Goal: Task Accomplishment & Management: Complete application form

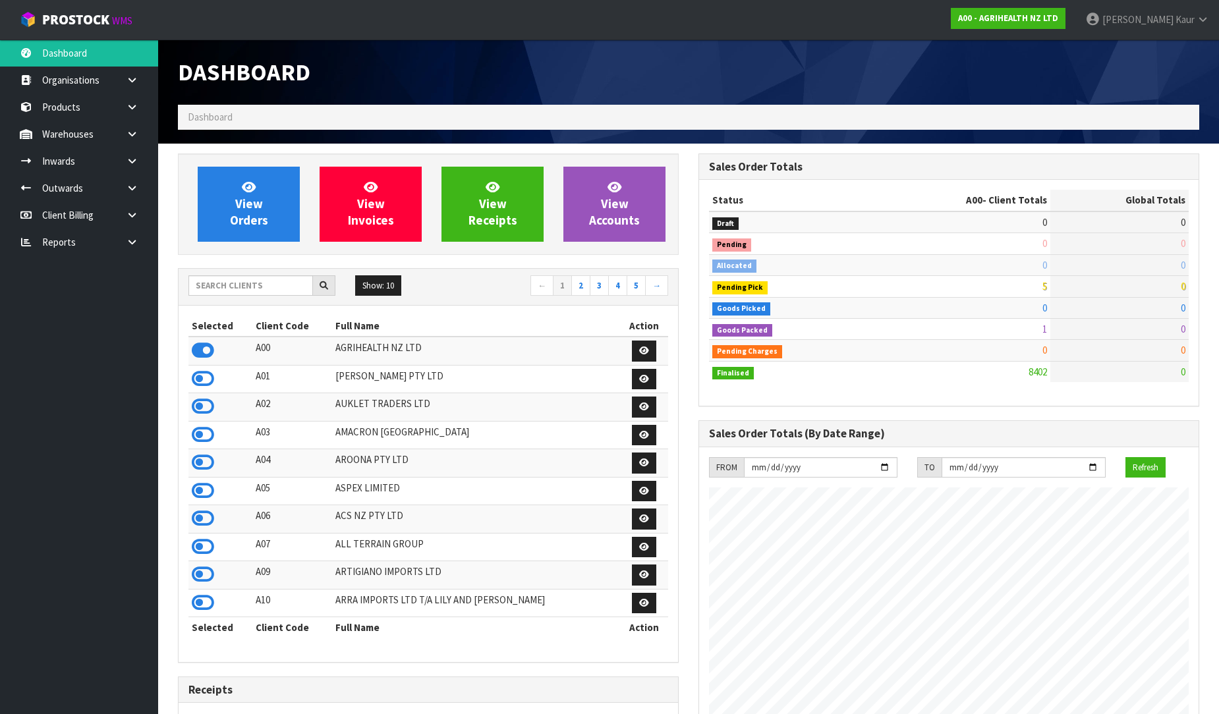
scroll to position [998, 521]
click at [107, 240] on link "Reports" at bounding box center [79, 242] width 158 height 27
click at [140, 239] on link at bounding box center [137, 242] width 42 height 27
click at [95, 288] on link "CWL" at bounding box center [79, 296] width 158 height 27
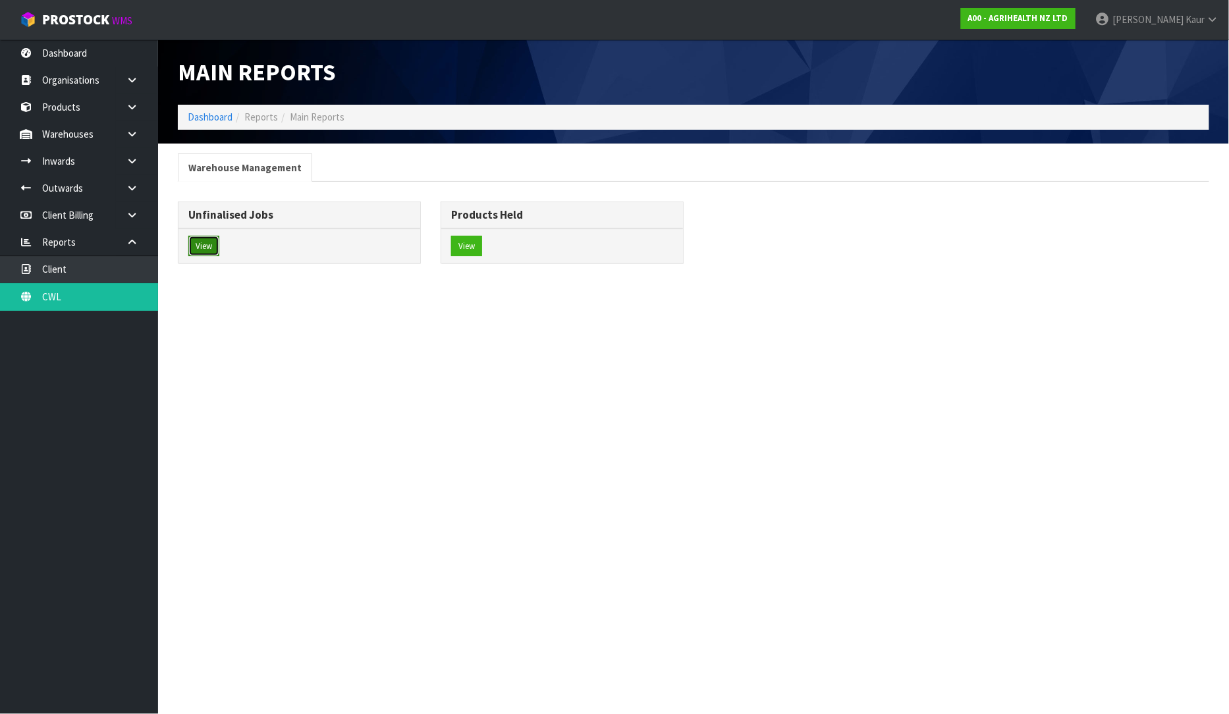
click at [194, 248] on button "View" at bounding box center [203, 246] width 31 height 21
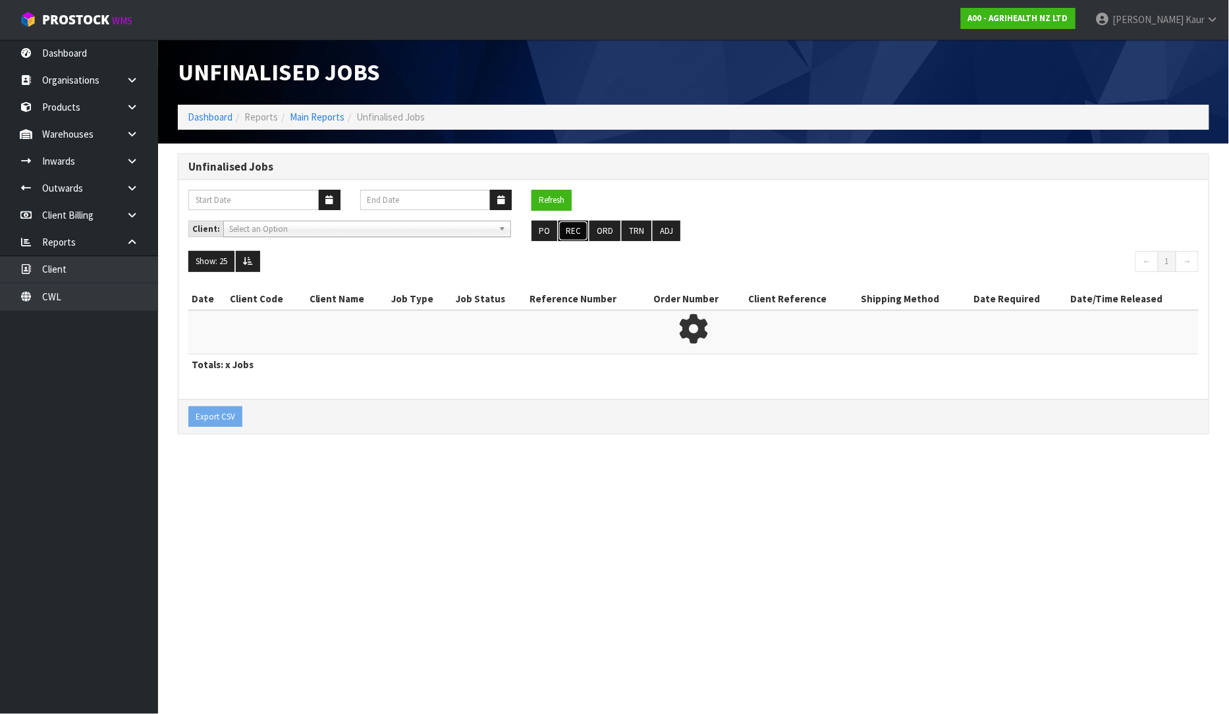
click at [563, 233] on button "REC" at bounding box center [574, 231] width 30 height 21
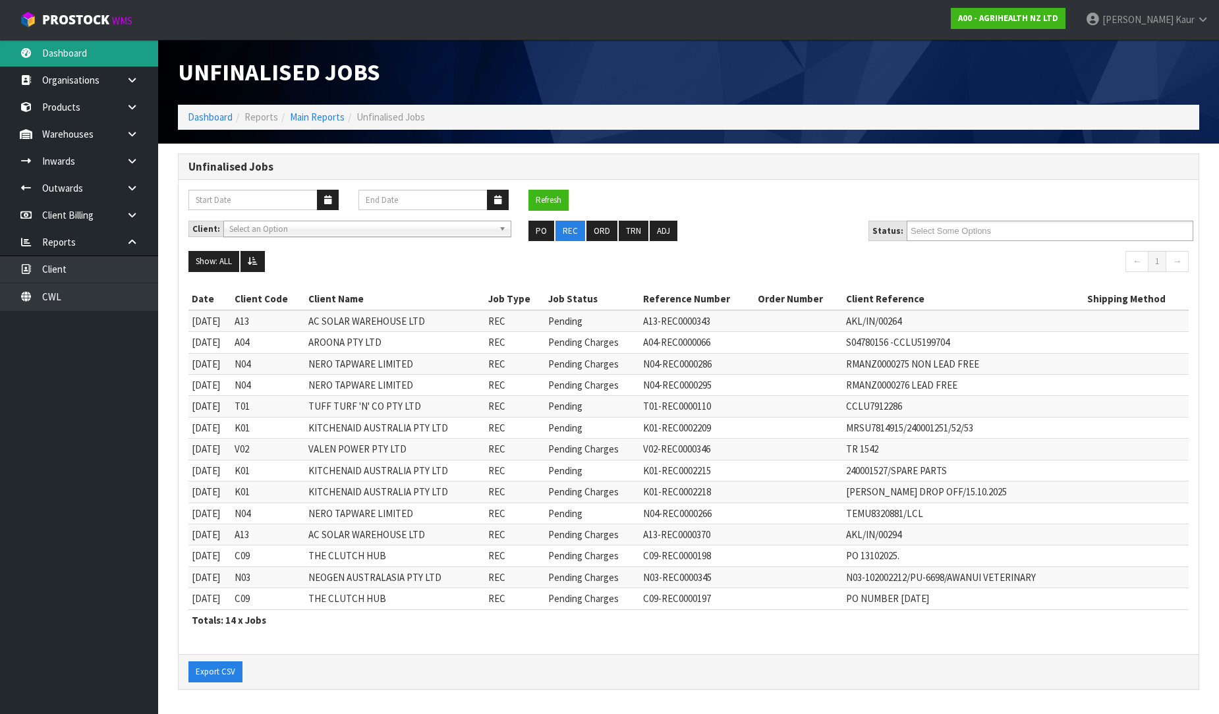
click at [84, 54] on link "Dashboard" at bounding box center [79, 53] width 158 height 27
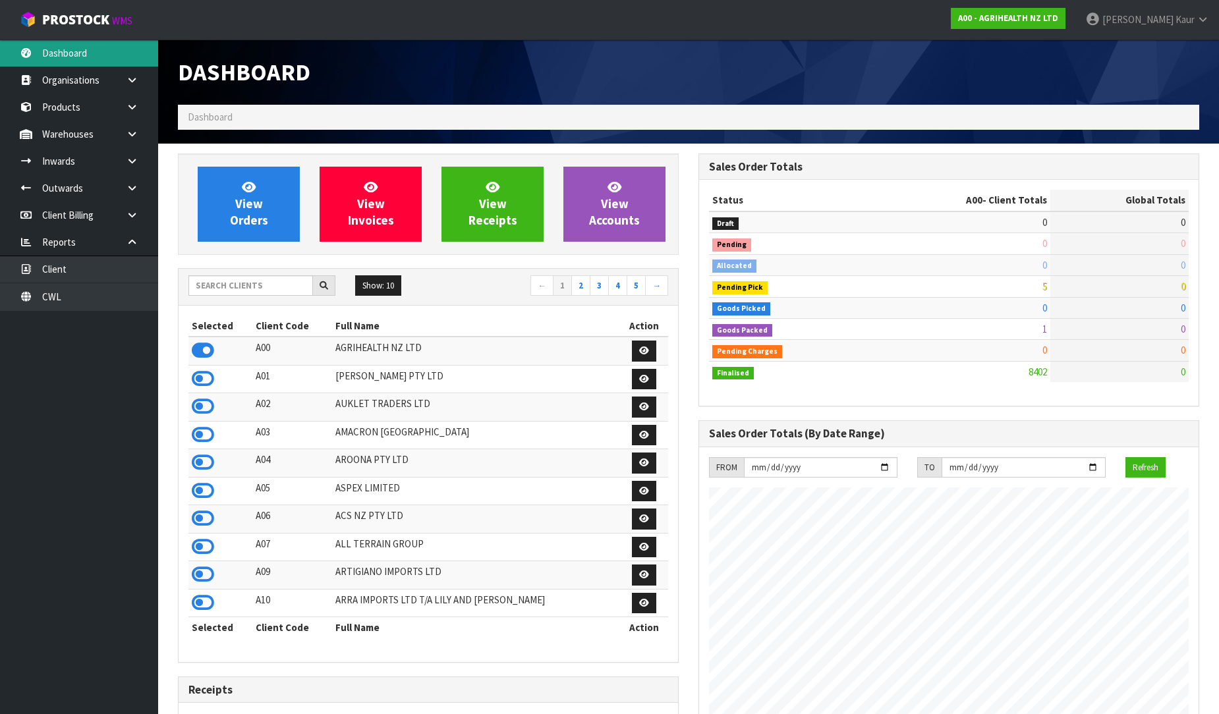
scroll to position [998, 521]
click at [261, 279] on input "text" at bounding box center [250, 285] width 125 height 20
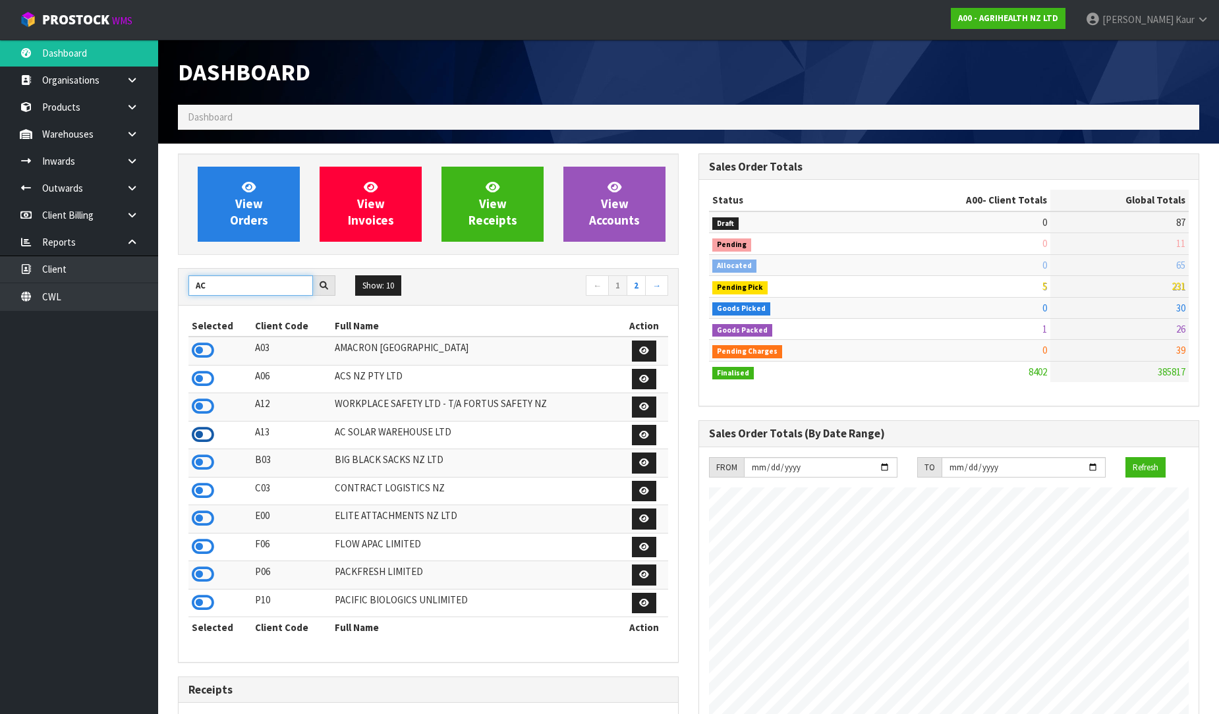
type input "AC"
click at [200, 434] on icon at bounding box center [203, 435] width 22 height 20
click at [126, 157] on icon at bounding box center [132, 161] width 13 height 10
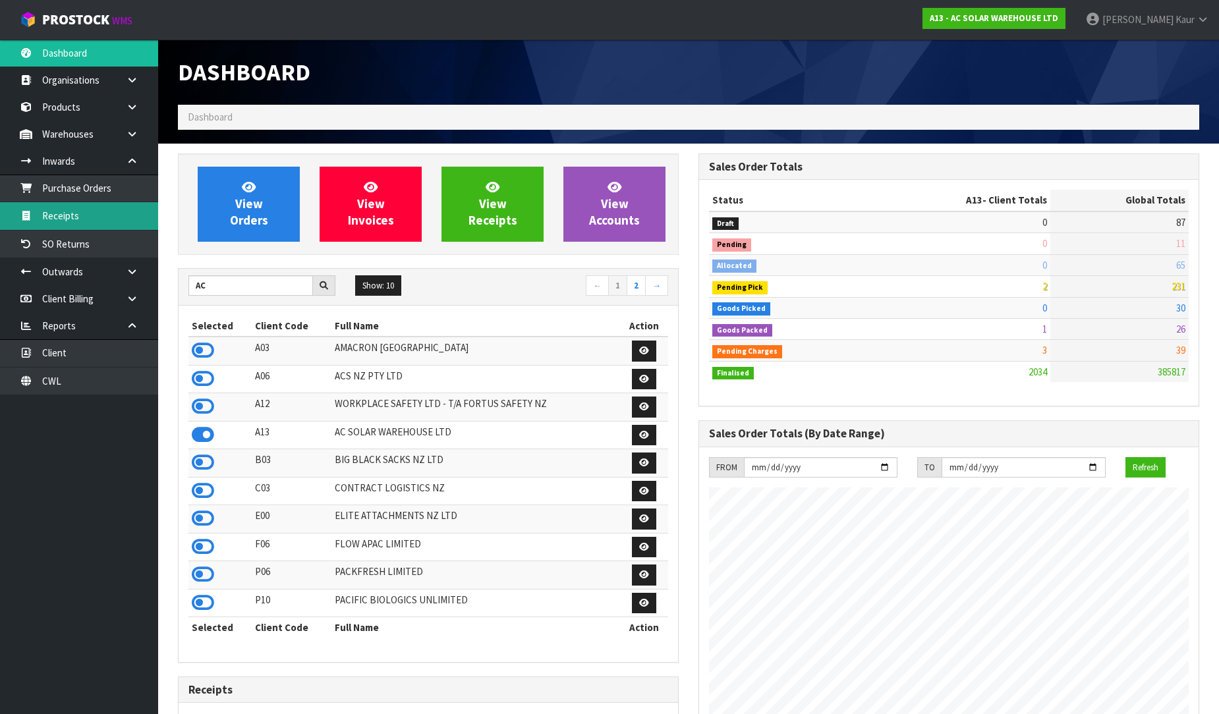
click at [80, 216] on link "Receipts" at bounding box center [79, 215] width 158 height 27
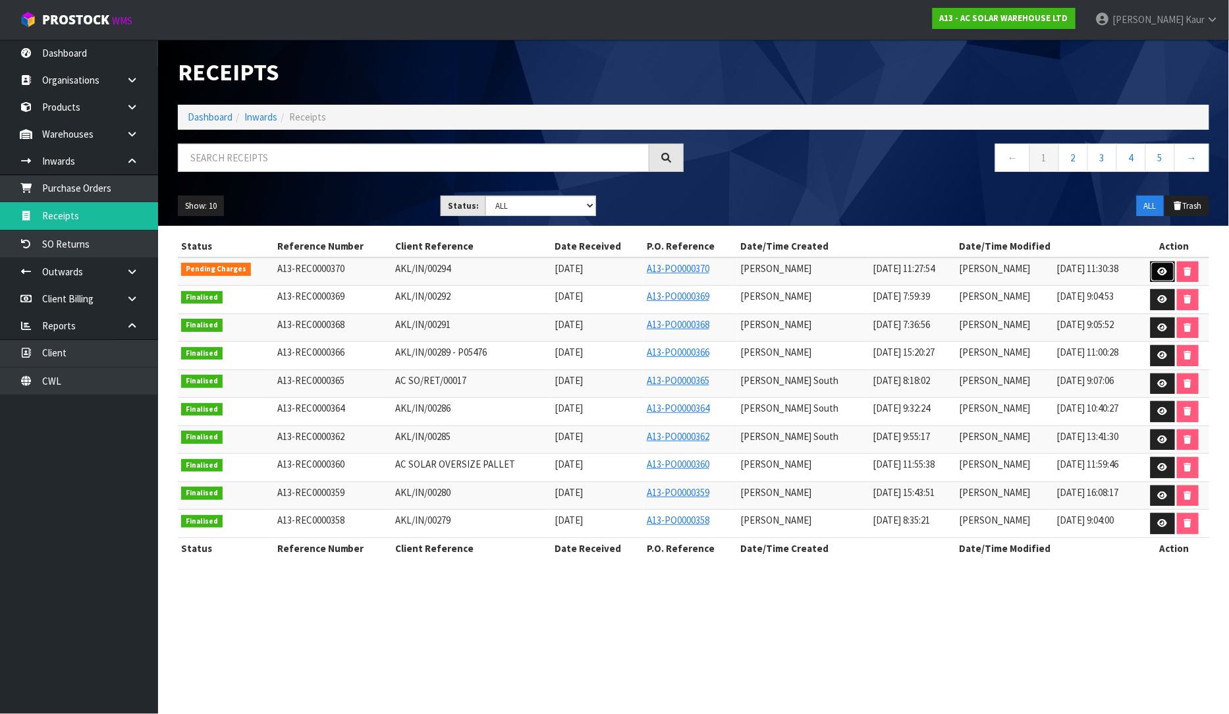
click at [1160, 268] on icon at bounding box center [1163, 272] width 10 height 9
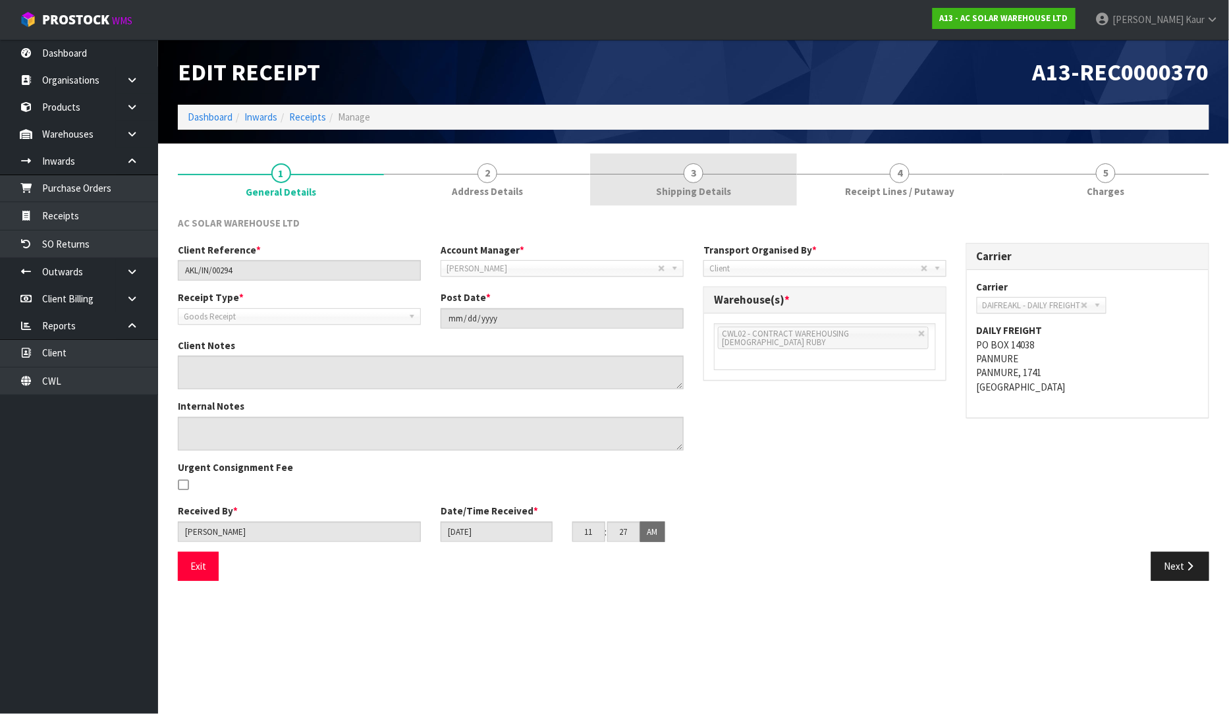
click at [681, 199] on link "3 Shipping Details" at bounding box center [693, 180] width 206 height 52
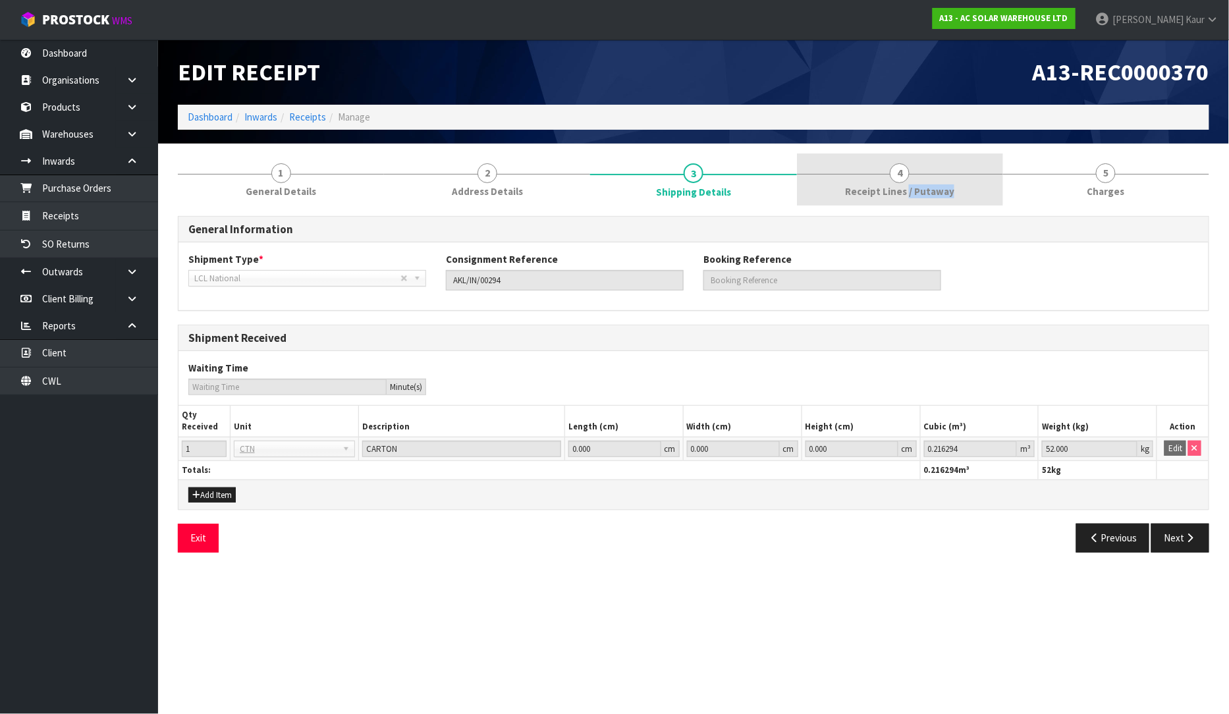
click at [907, 199] on link "4 Receipt Lines / Putaway" at bounding box center [900, 180] width 206 height 52
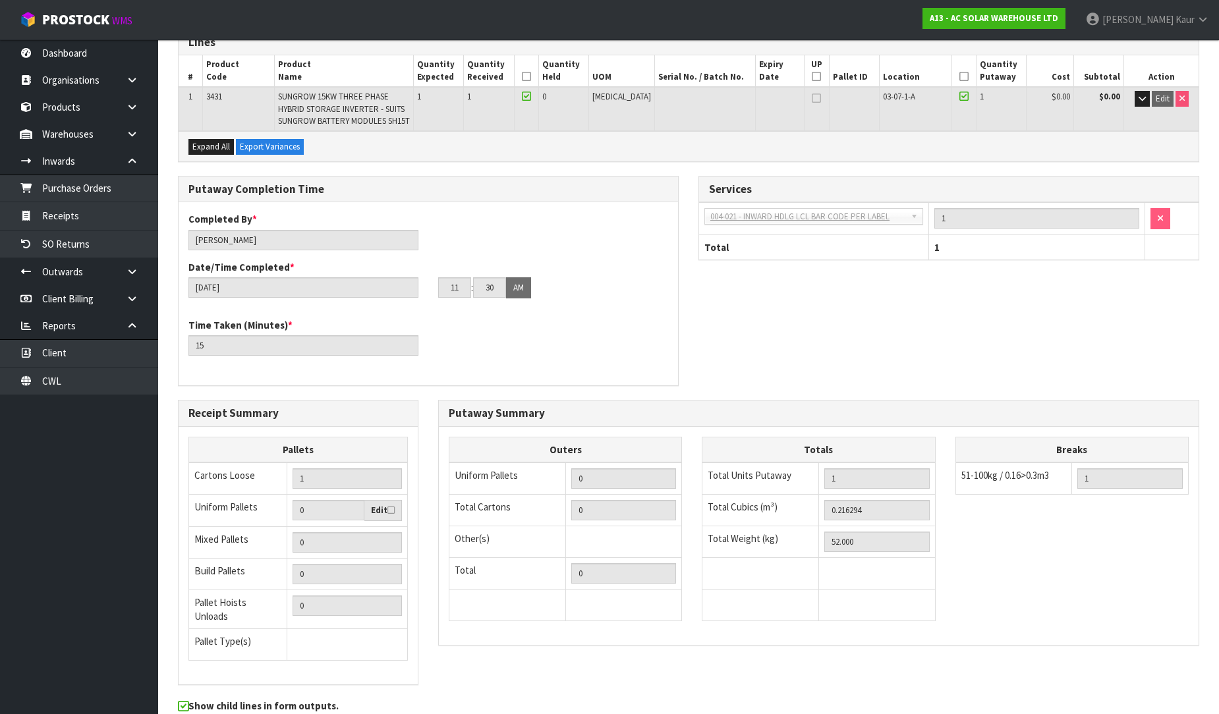
scroll to position [242, 0]
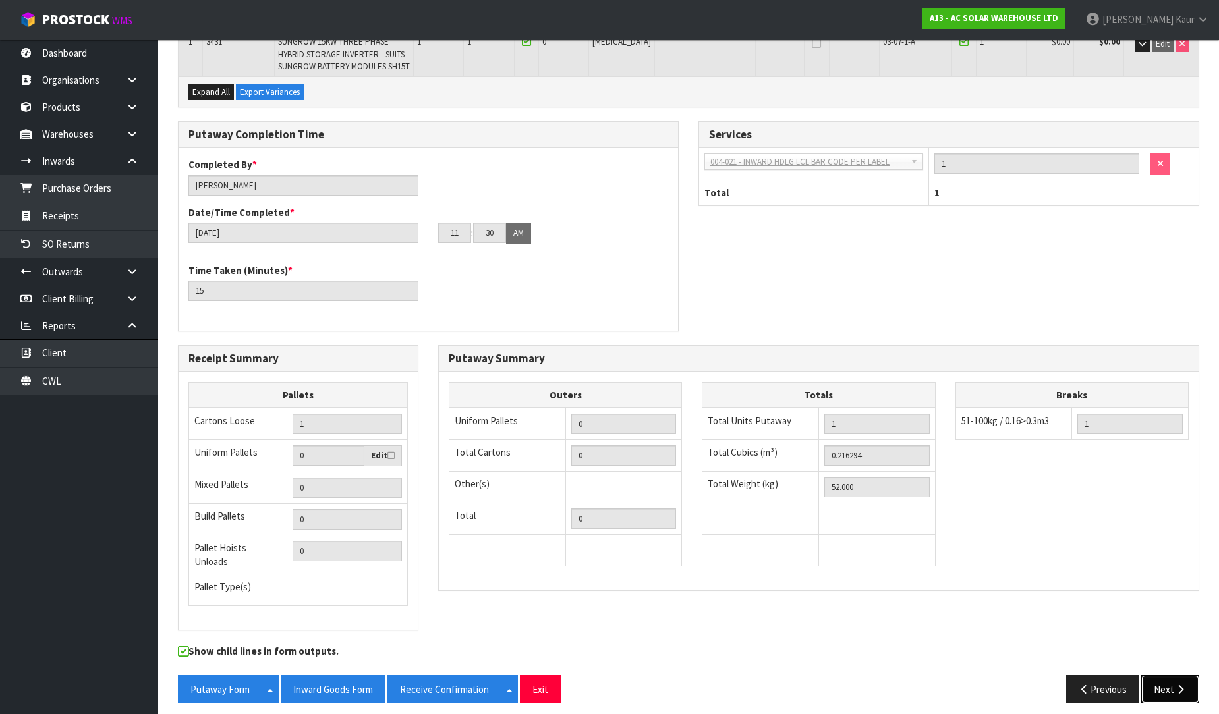
click at [1167, 680] on button "Next" at bounding box center [1170, 689] width 58 height 28
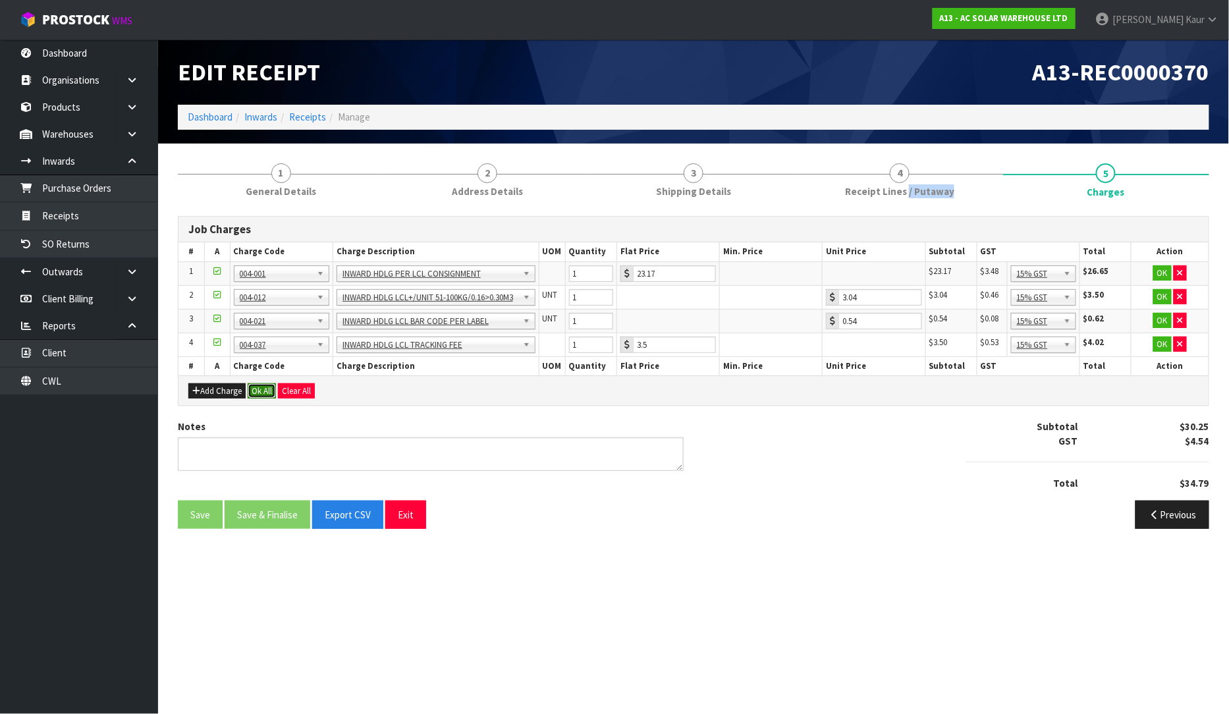
click at [269, 390] on button "Ok All" at bounding box center [262, 391] width 28 height 16
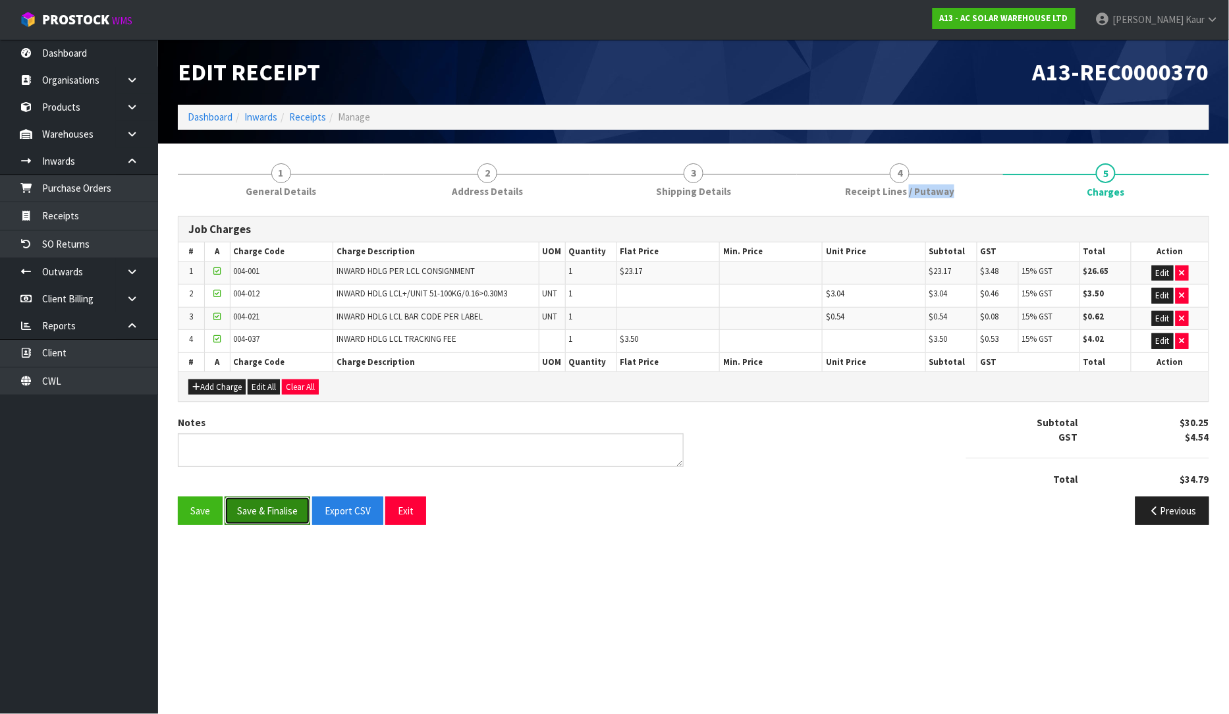
click at [255, 509] on button "Save & Finalise" at bounding box center [268, 511] width 86 height 28
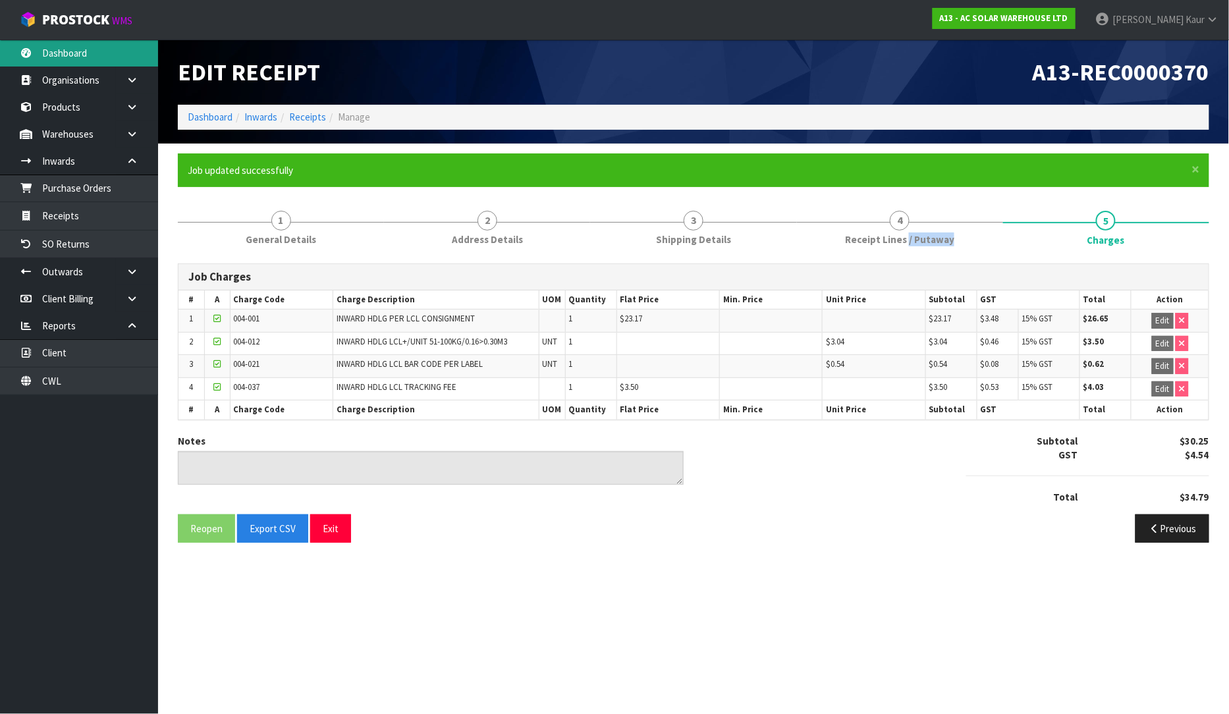
click at [82, 51] on link "Dashboard" at bounding box center [79, 53] width 158 height 27
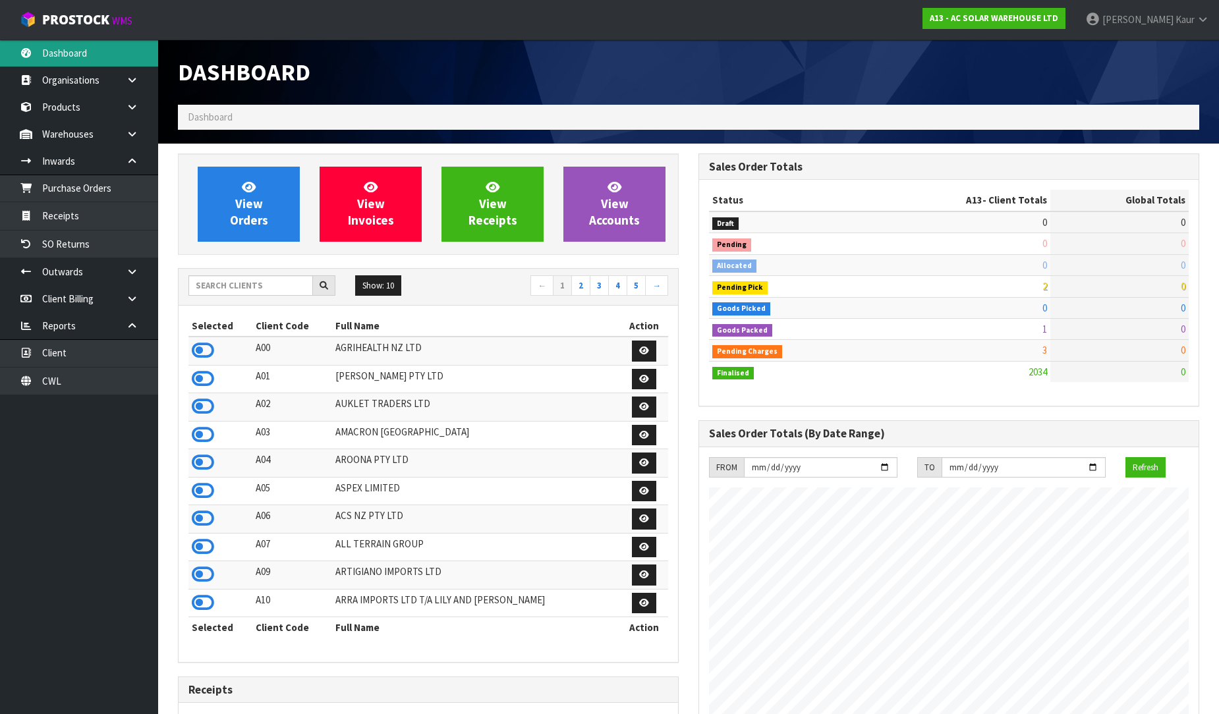
scroll to position [1069, 521]
click at [225, 285] on input "text" at bounding box center [250, 285] width 125 height 20
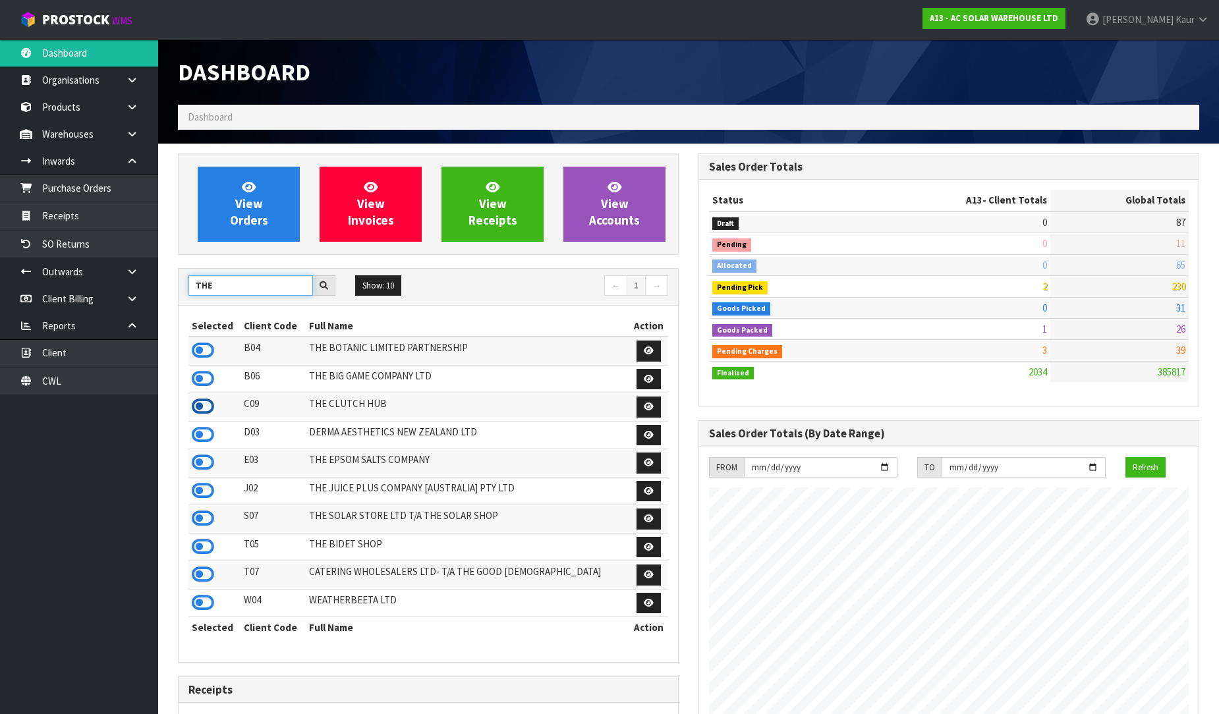
type input "THE"
click at [204, 403] on icon at bounding box center [203, 407] width 22 height 20
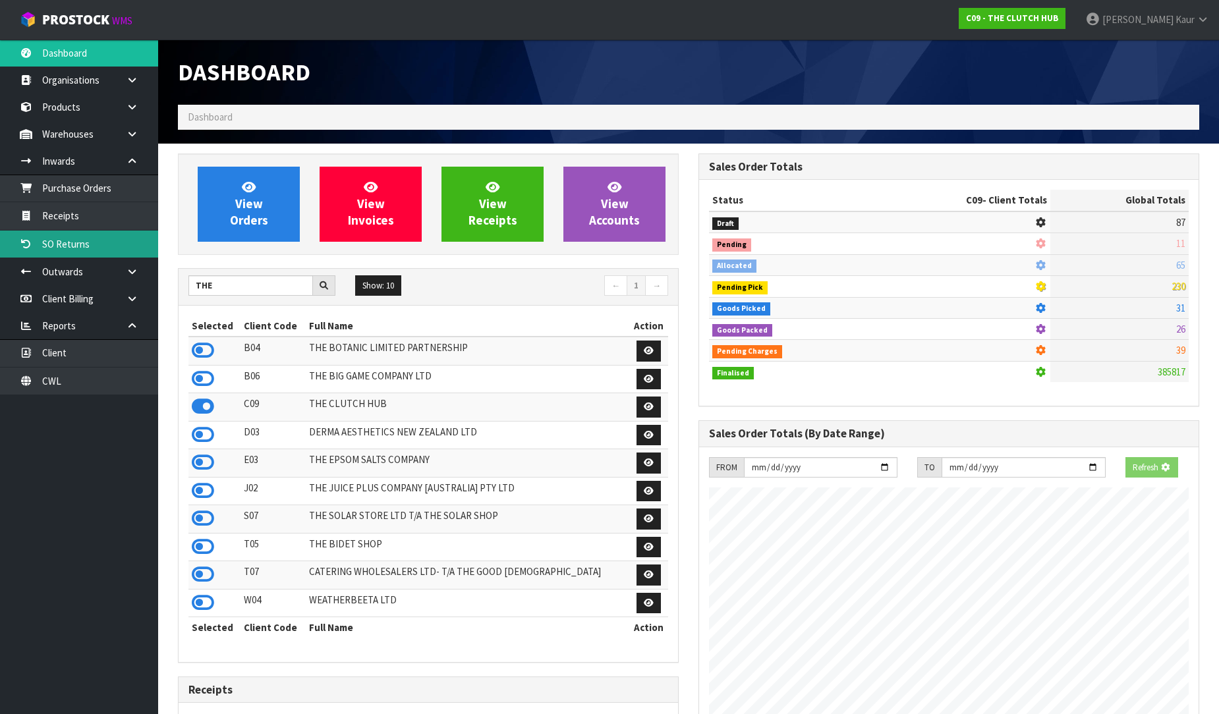
scroll to position [822, 521]
click at [86, 217] on link "Receipts" at bounding box center [79, 215] width 158 height 27
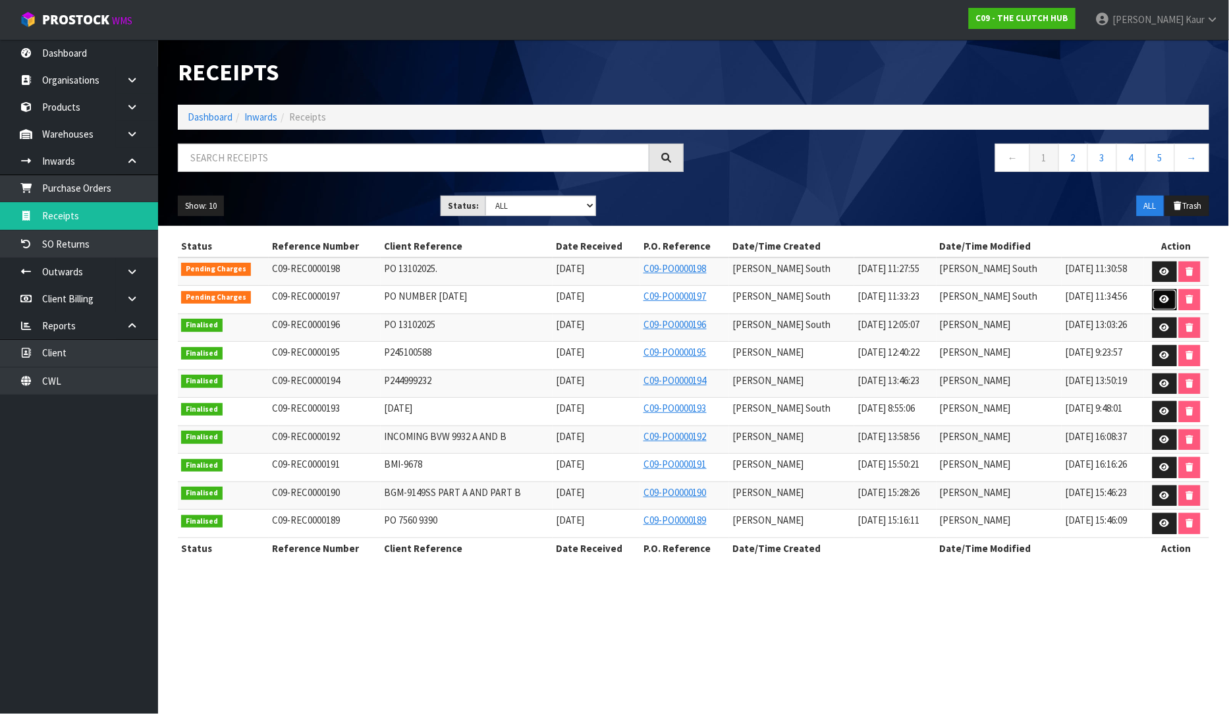
click at [1157, 302] on link at bounding box center [1165, 299] width 24 height 21
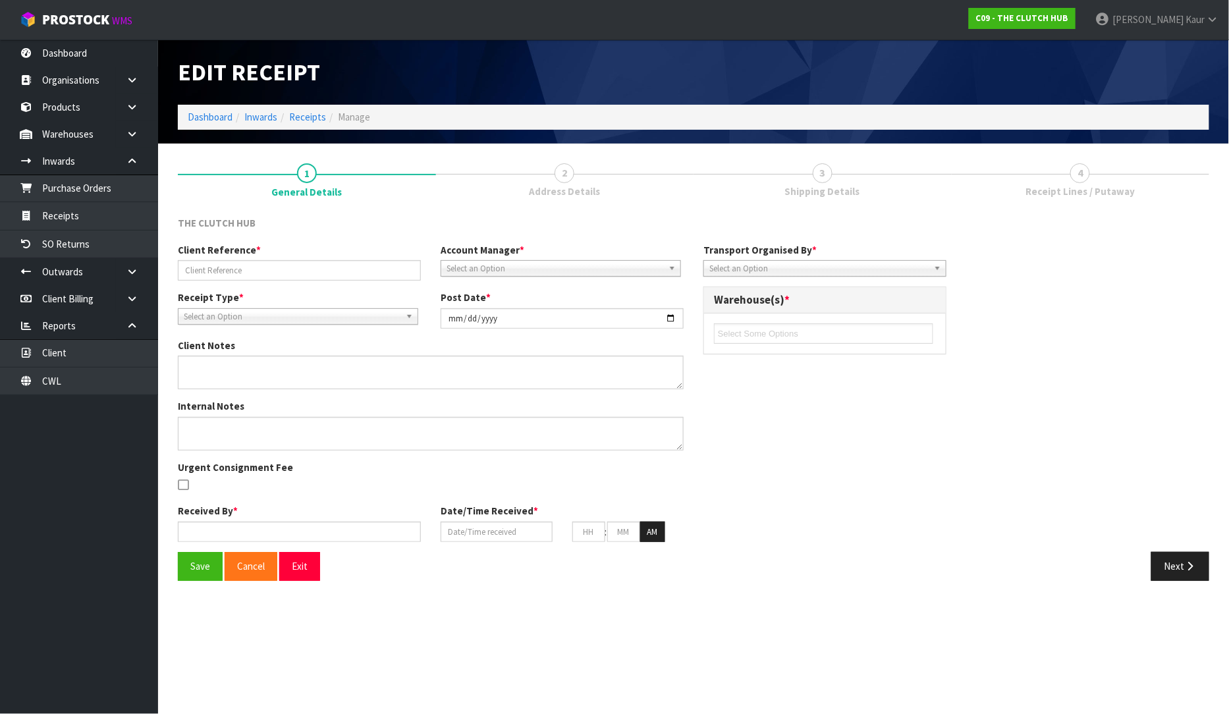
type input "PO NUMBER [DATE]"
type input "[DATE]"
type input "[PERSON_NAME] South"
type input "[DATE]"
type input "11"
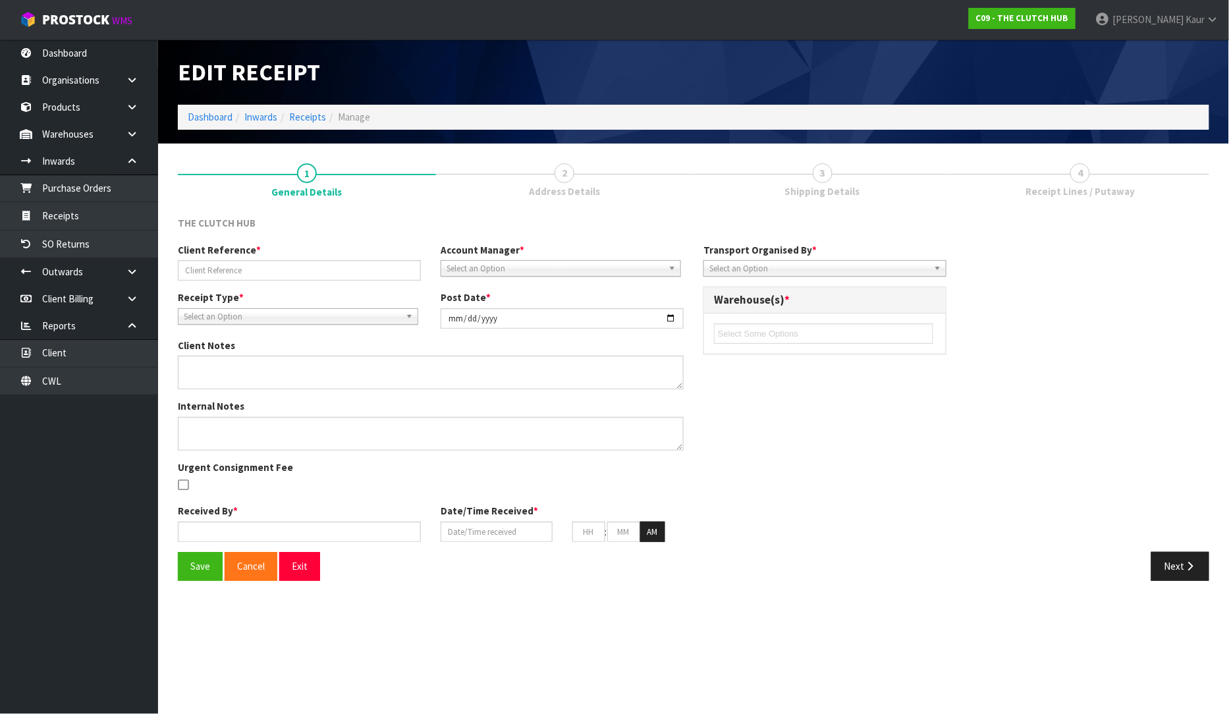
type input "15"
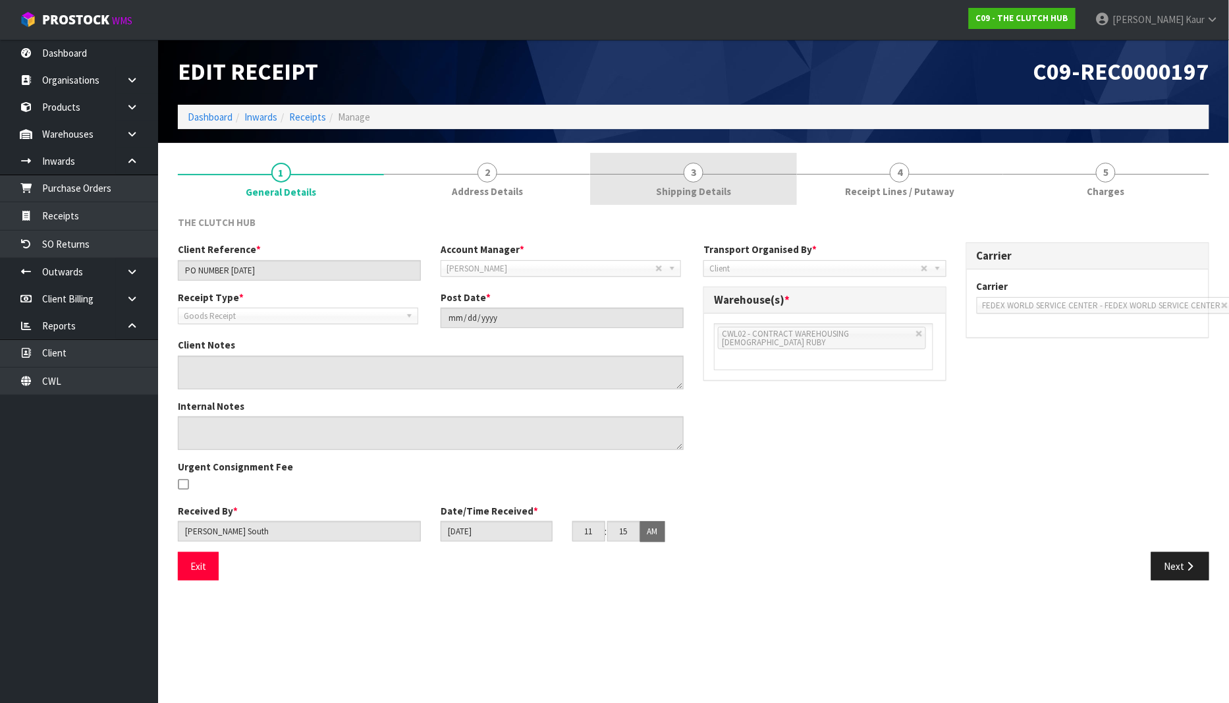
click at [710, 204] on link "3 Shipping Details" at bounding box center [693, 179] width 206 height 52
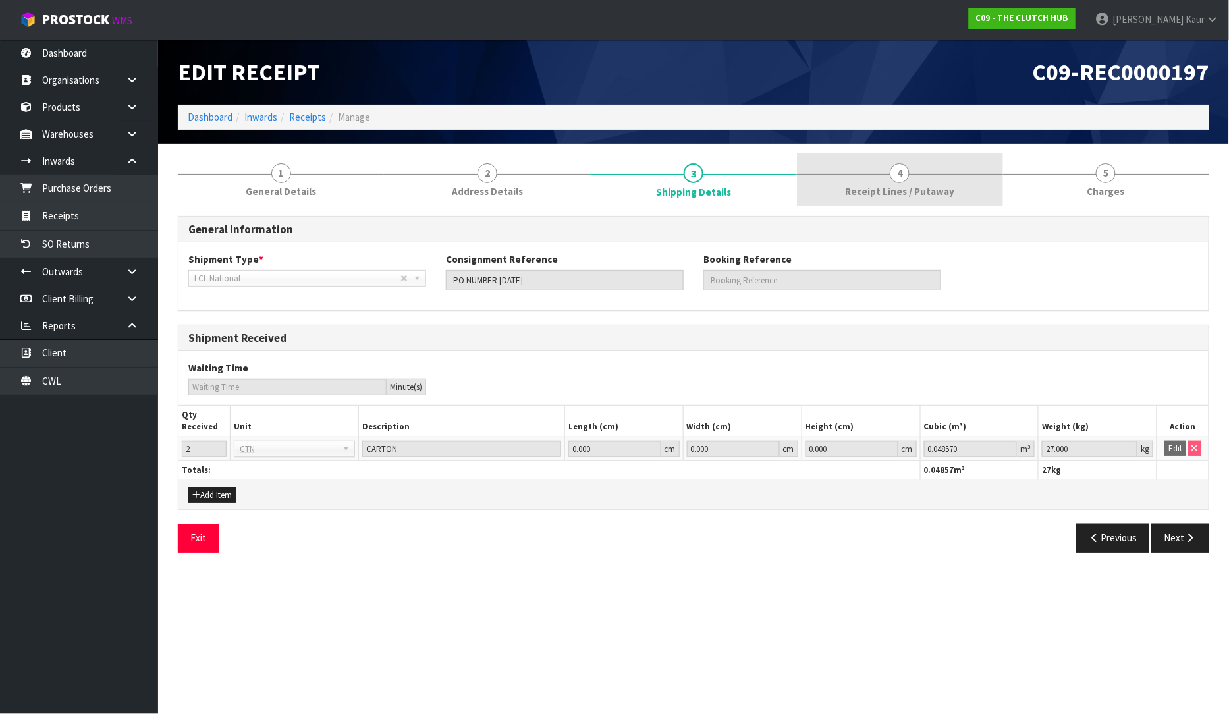
click at [881, 179] on link "4 Receipt Lines / Putaway" at bounding box center [900, 180] width 206 height 52
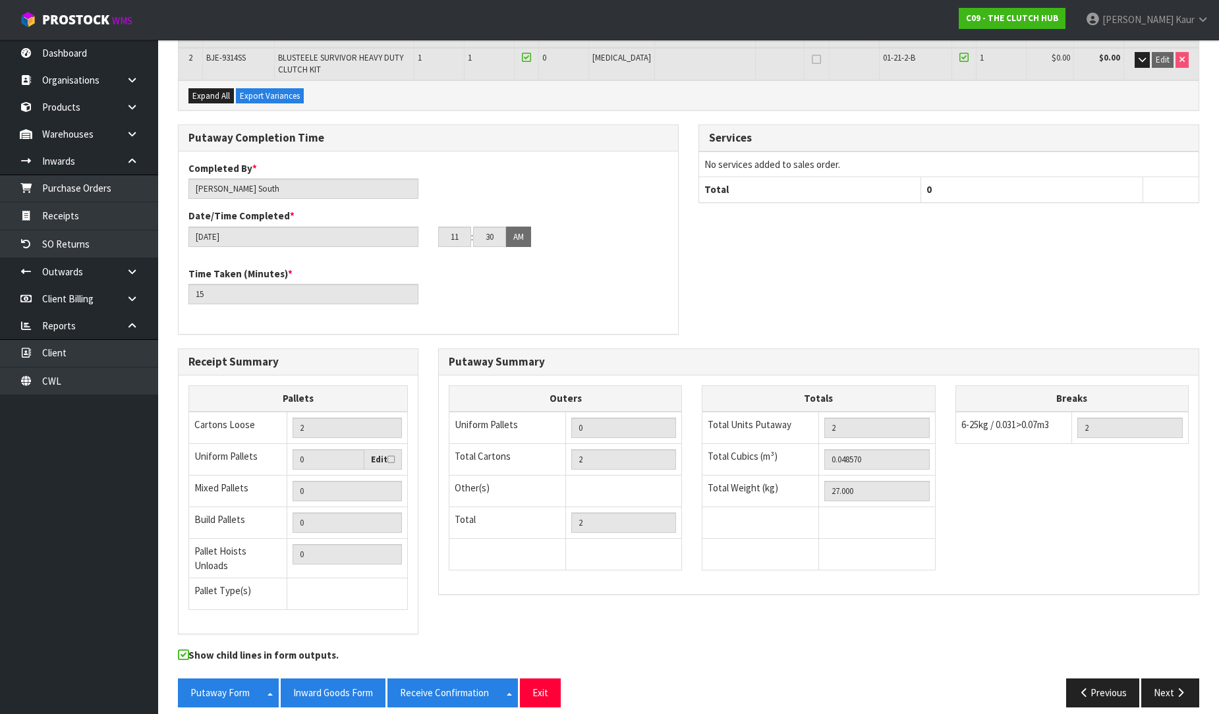
scroll to position [262, 0]
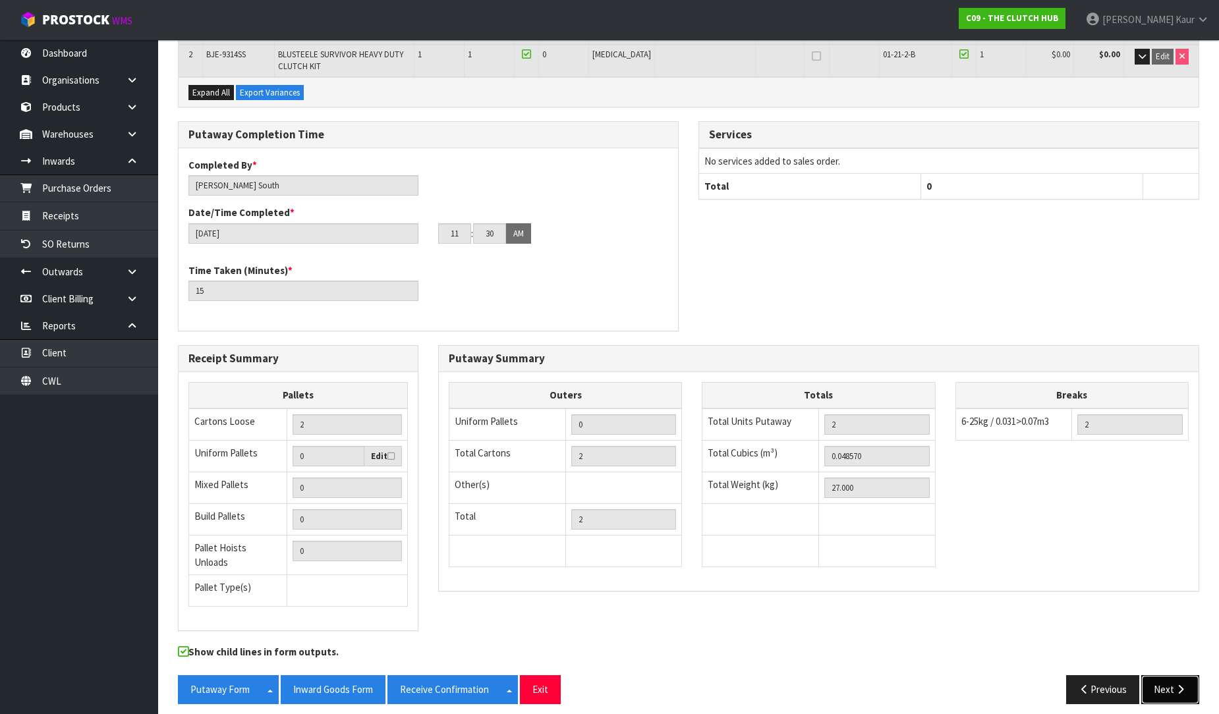
click at [1183, 685] on icon "button" at bounding box center [1180, 690] width 13 height 10
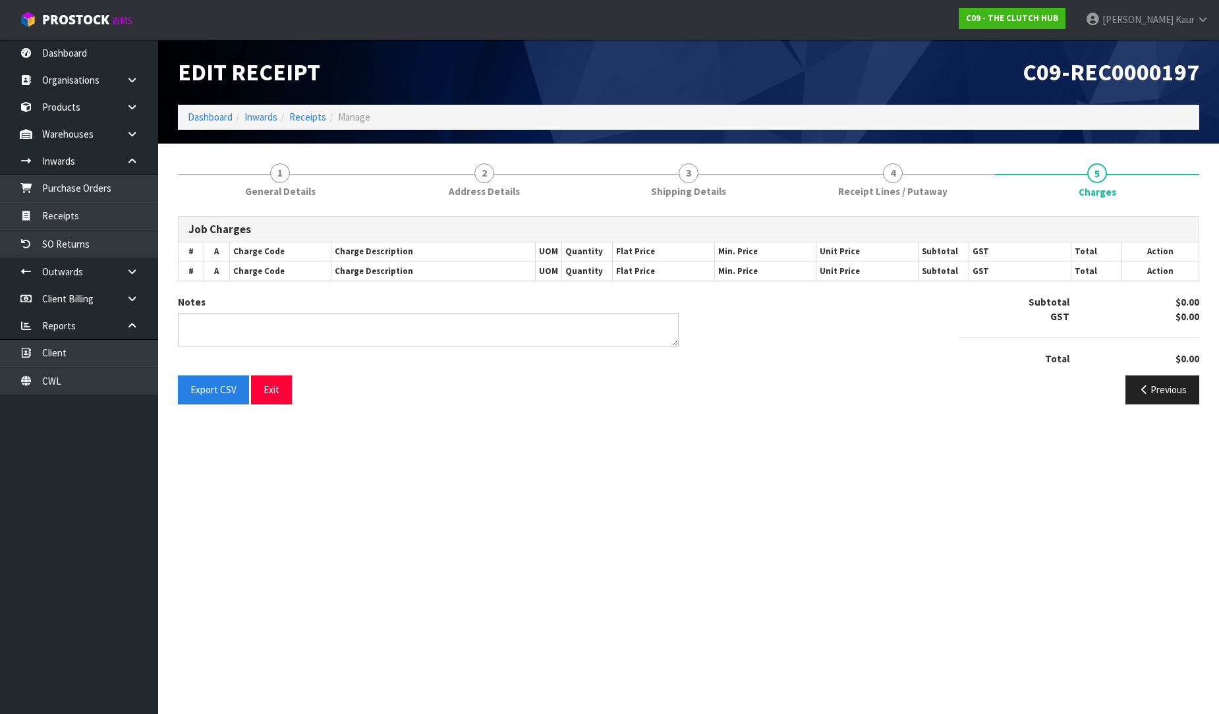
scroll to position [0, 0]
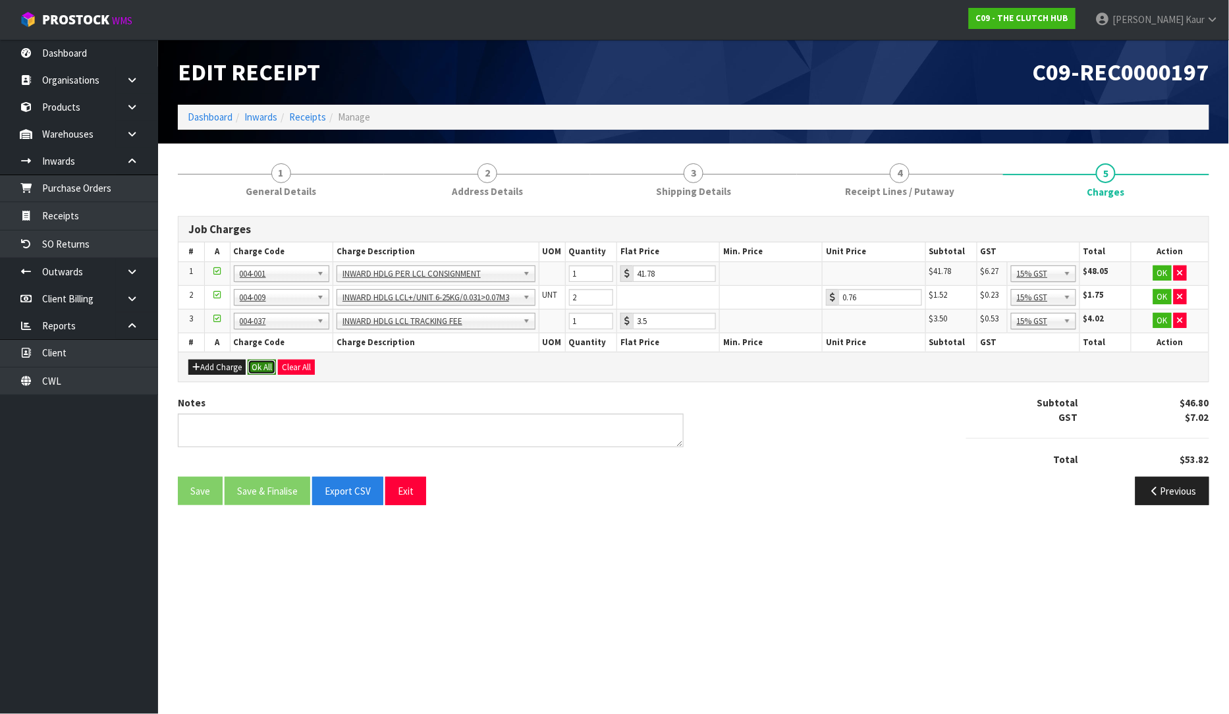
click at [254, 369] on button "Ok All" at bounding box center [262, 368] width 28 height 16
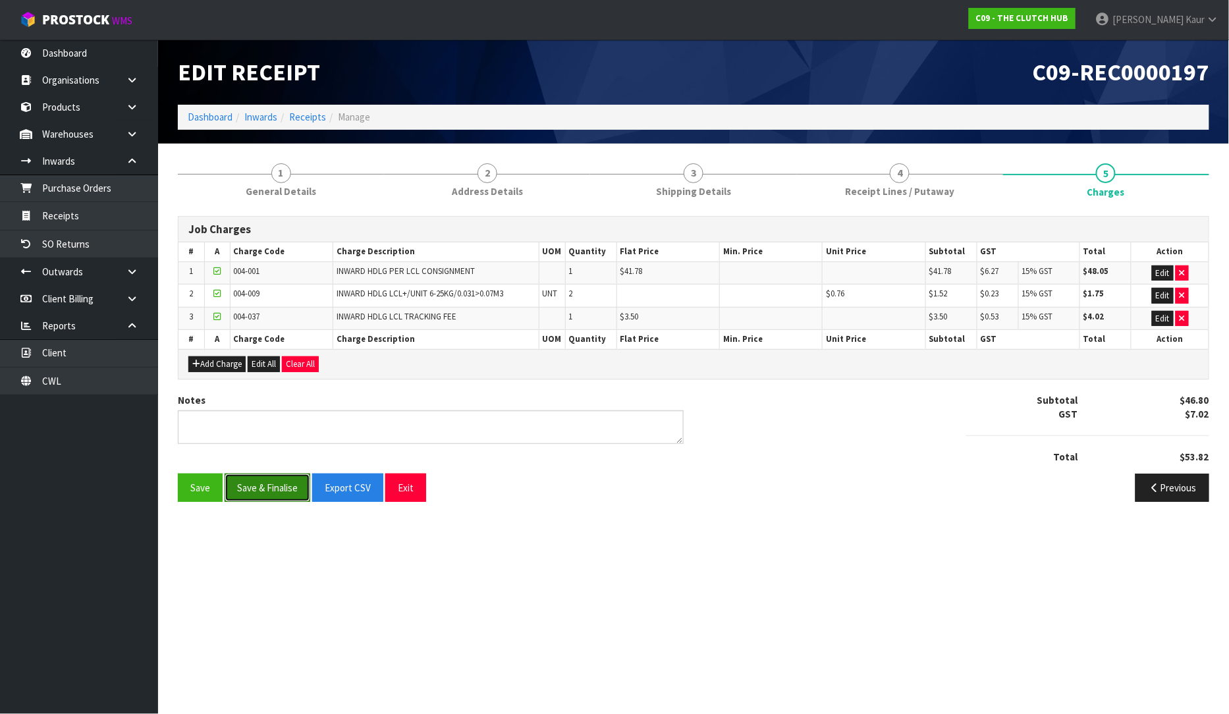
click at [280, 490] on button "Save & Finalise" at bounding box center [268, 488] width 86 height 28
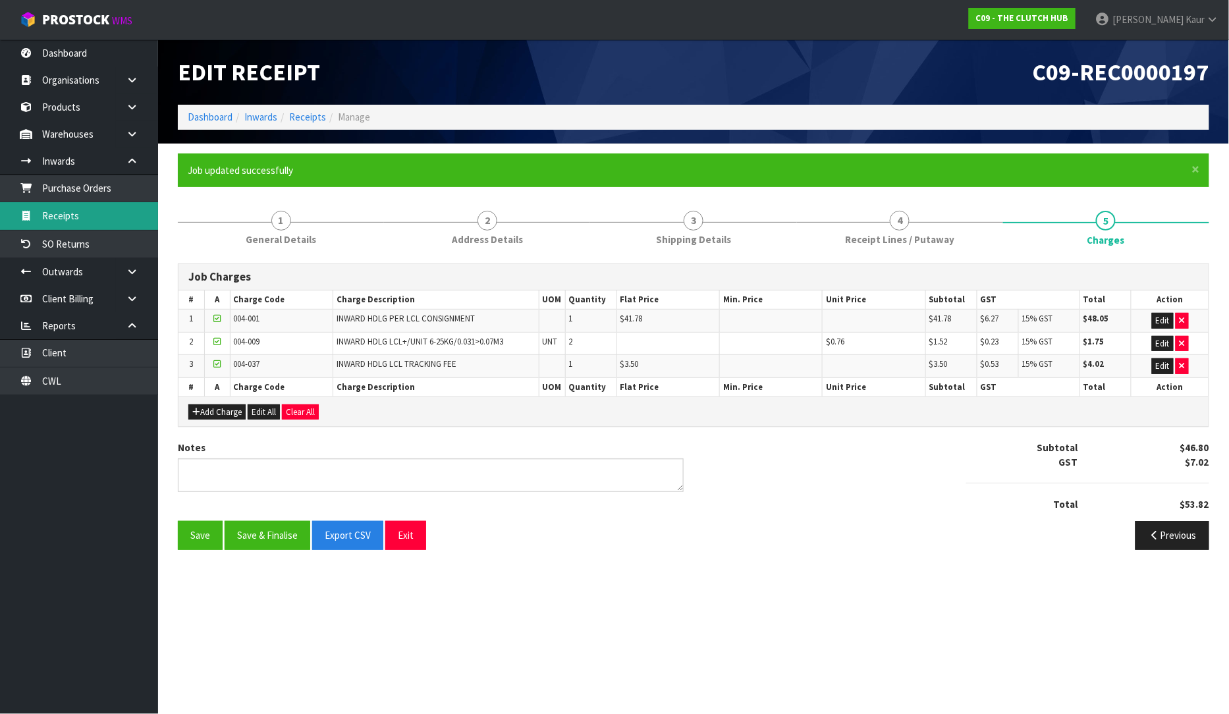
click at [80, 217] on link "Receipts" at bounding box center [79, 215] width 158 height 27
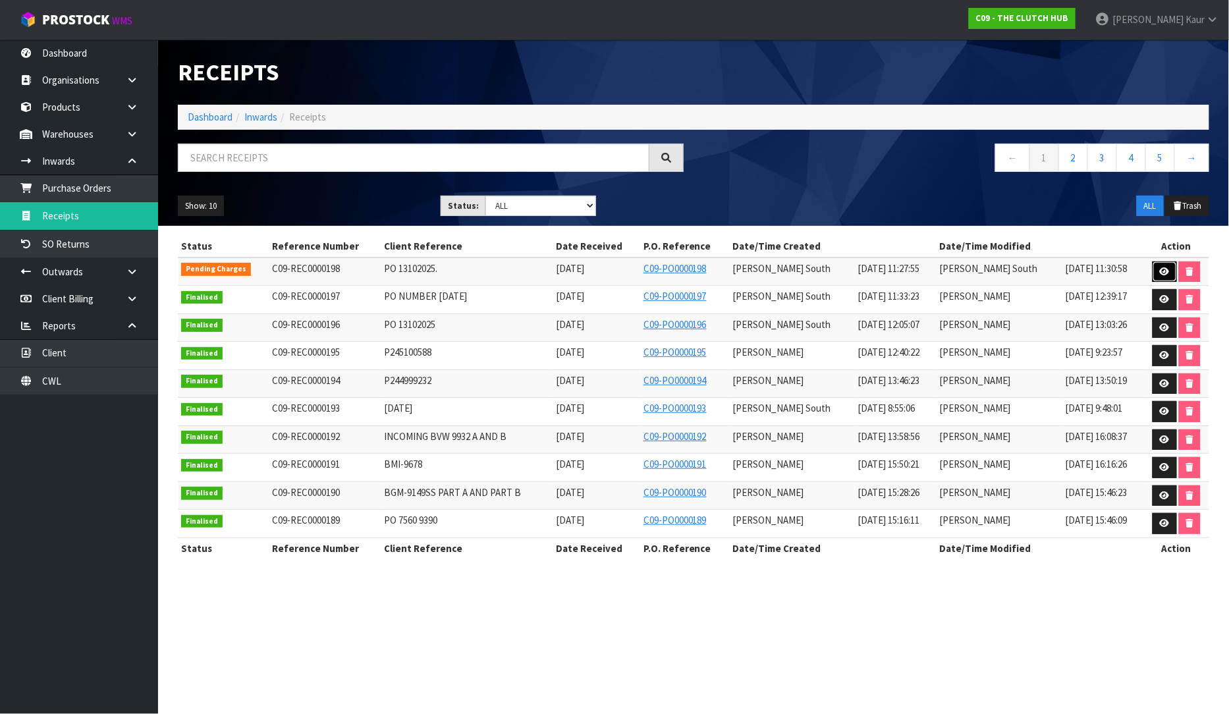
click at [1164, 270] on icon at bounding box center [1165, 272] width 10 height 9
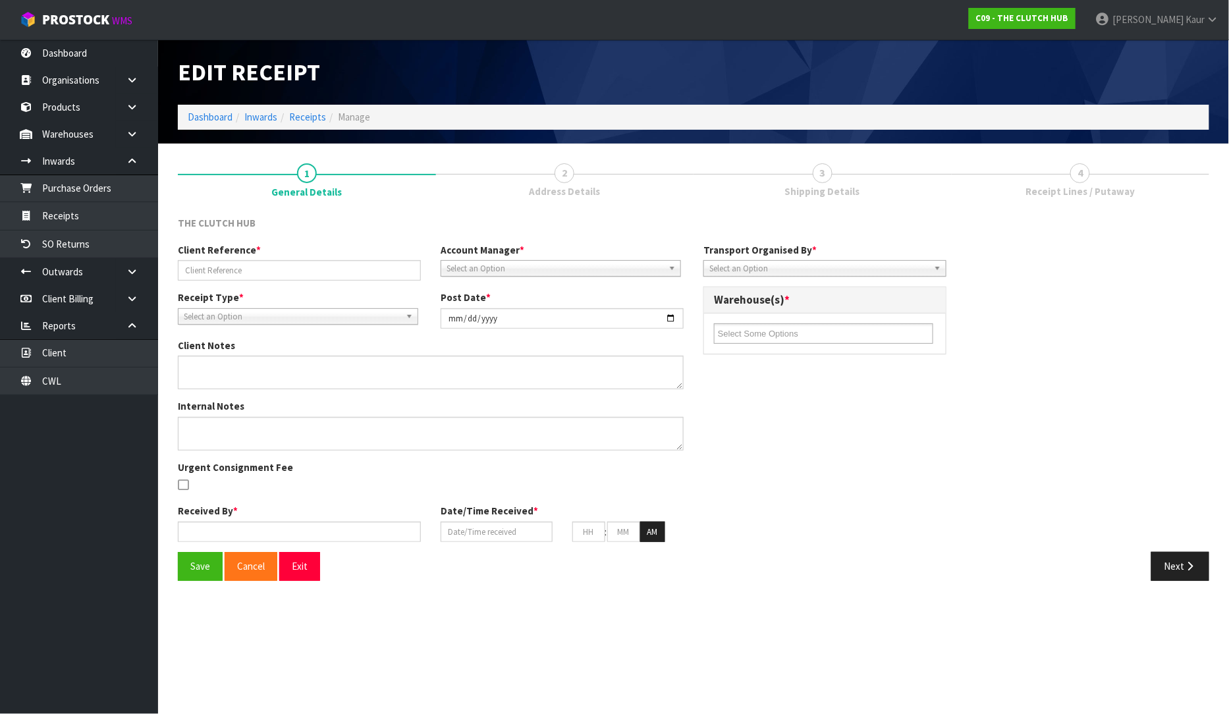
type input "PO 13102025."
type input "[DATE]"
type input "[PERSON_NAME] South"
type input "[DATE]"
type input "11"
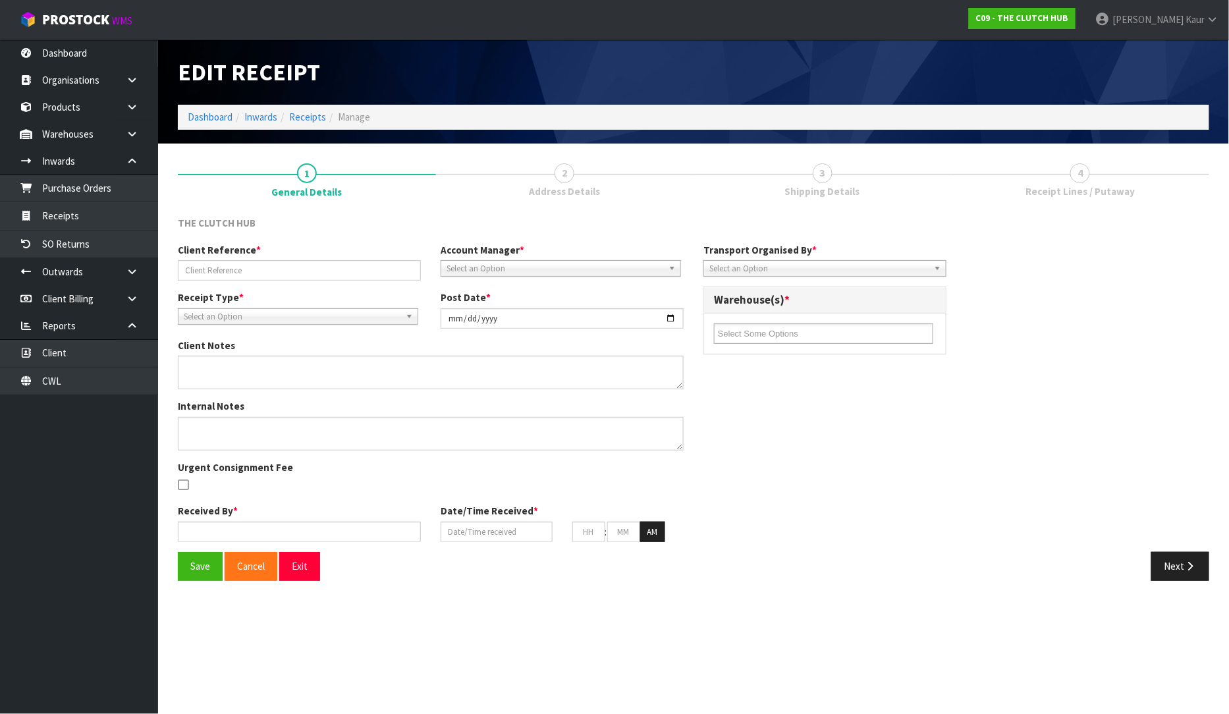
type input "15"
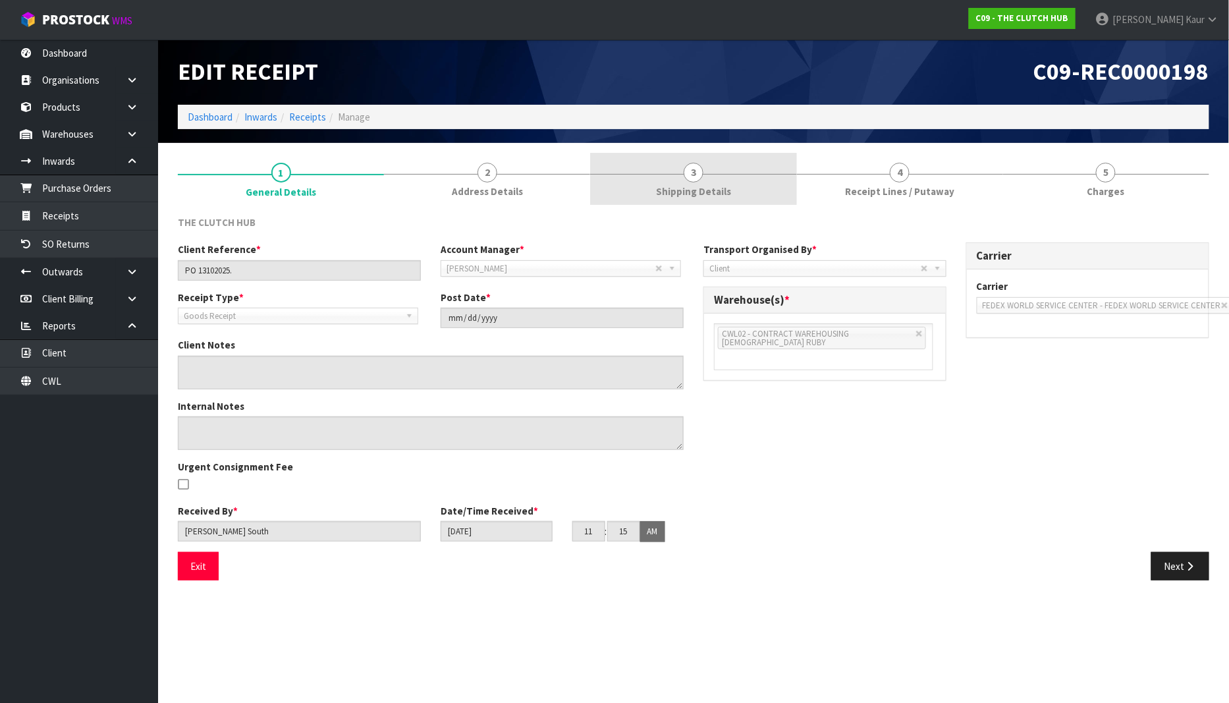
click at [718, 181] on link "3 Shipping Details" at bounding box center [693, 179] width 206 height 52
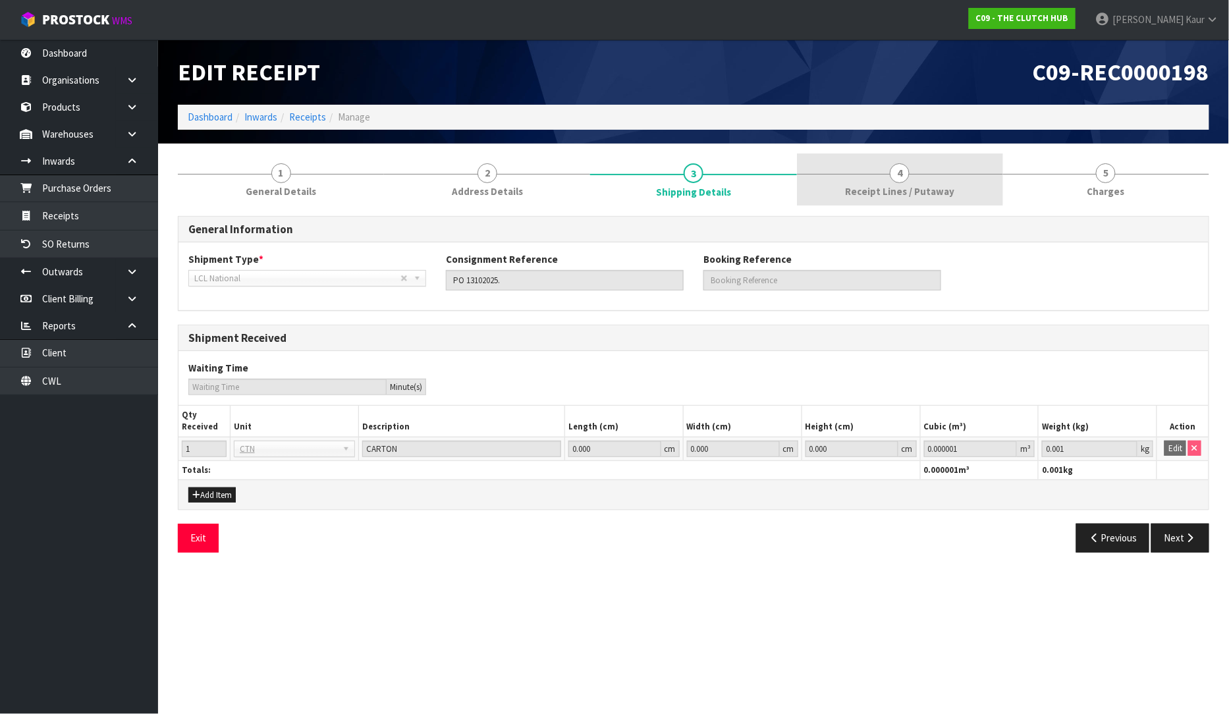
click at [866, 190] on span "Receipt Lines / Putaway" at bounding box center [899, 191] width 109 height 14
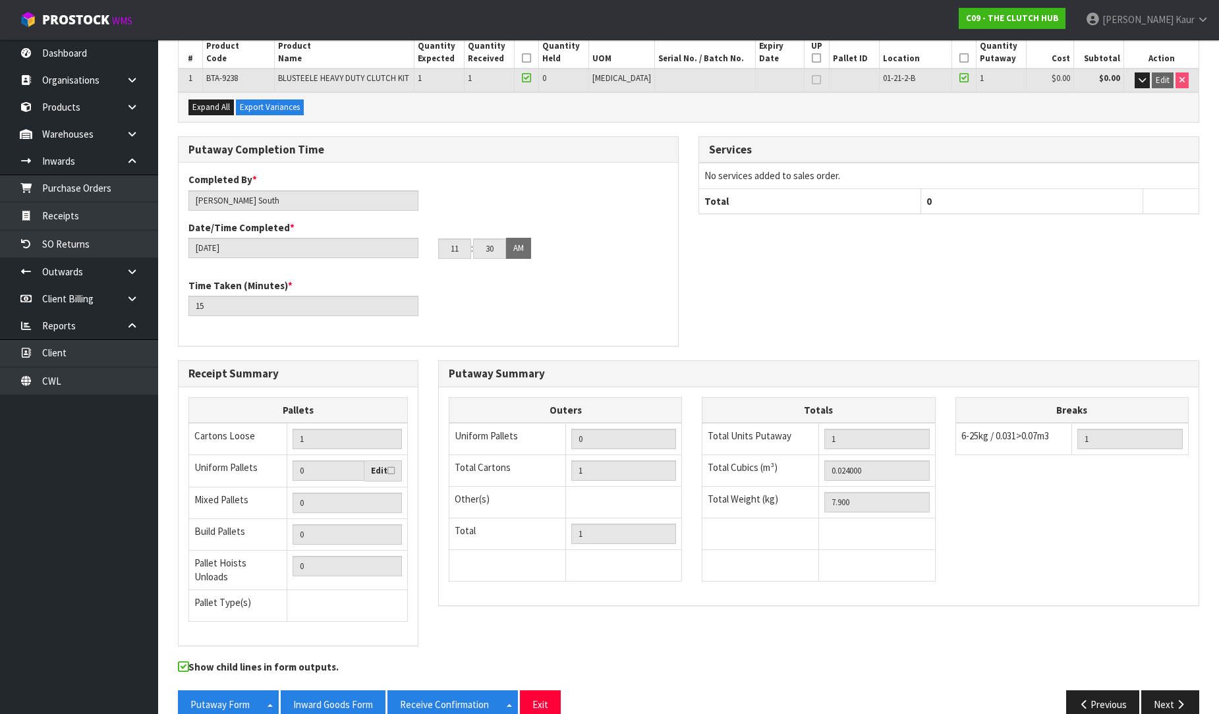
scroll to position [221, 0]
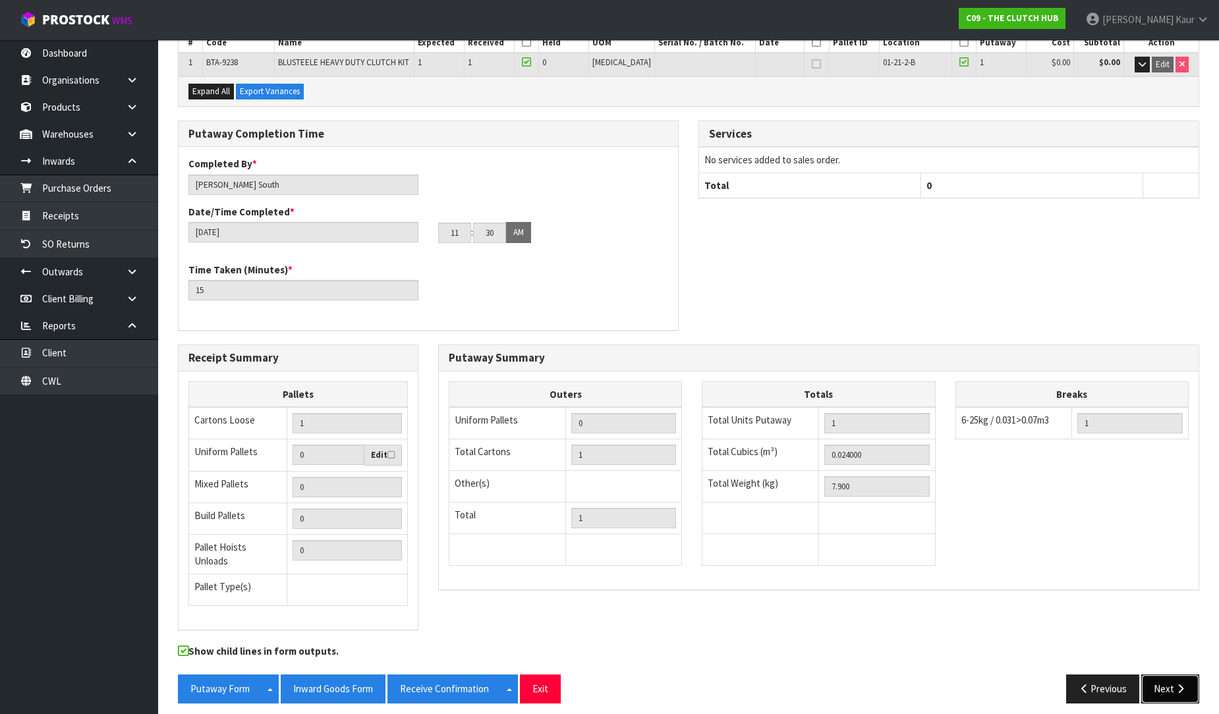
click at [1173, 687] on button "Next" at bounding box center [1170, 689] width 58 height 28
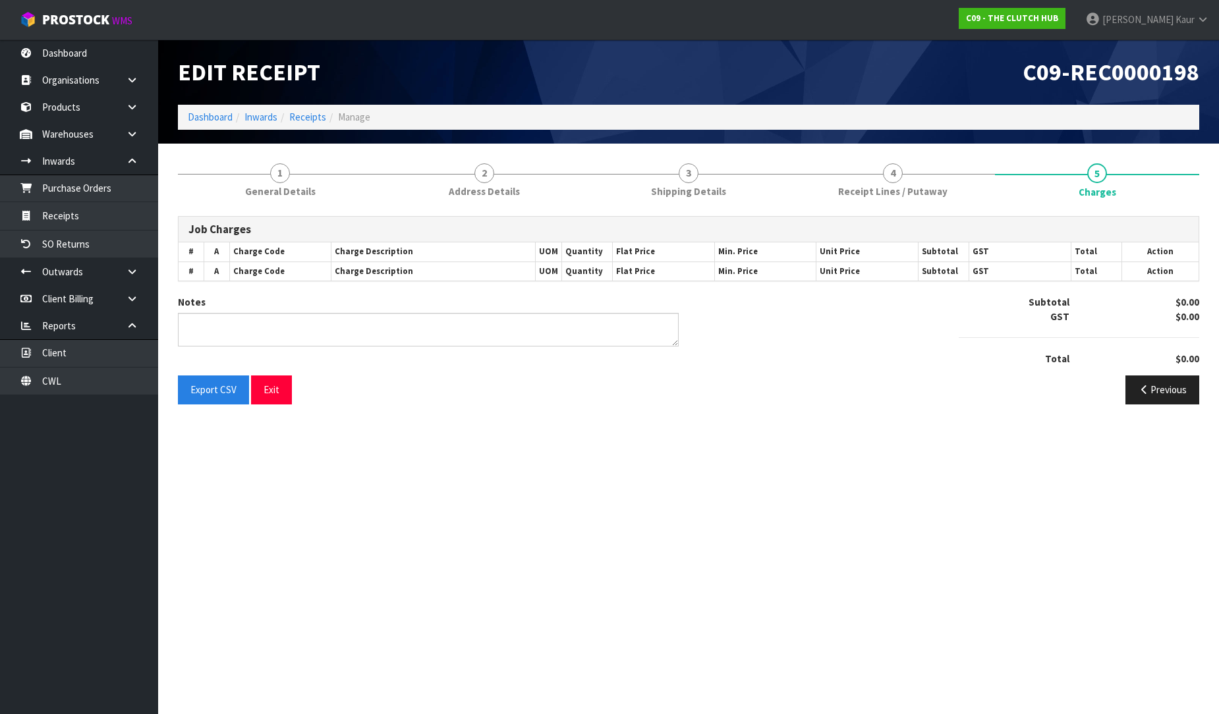
scroll to position [0, 0]
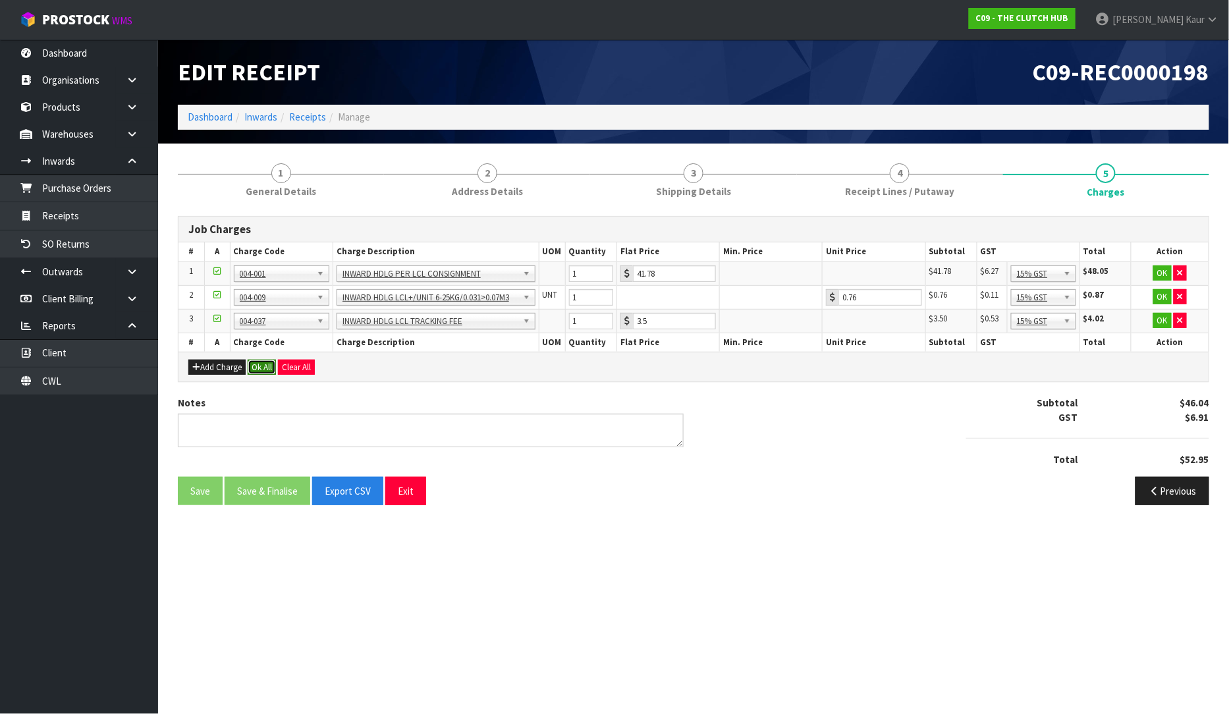
click at [256, 370] on button "Ok All" at bounding box center [262, 368] width 28 height 16
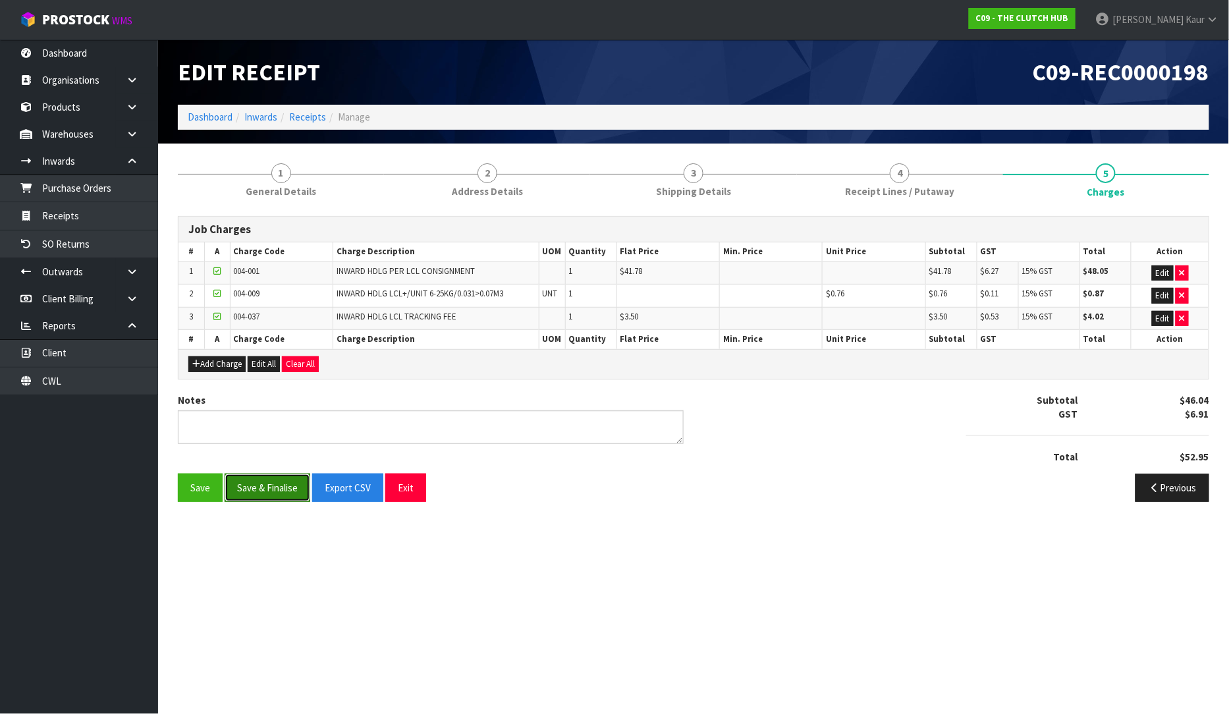
click at [249, 483] on button "Save & Finalise" at bounding box center [268, 488] width 86 height 28
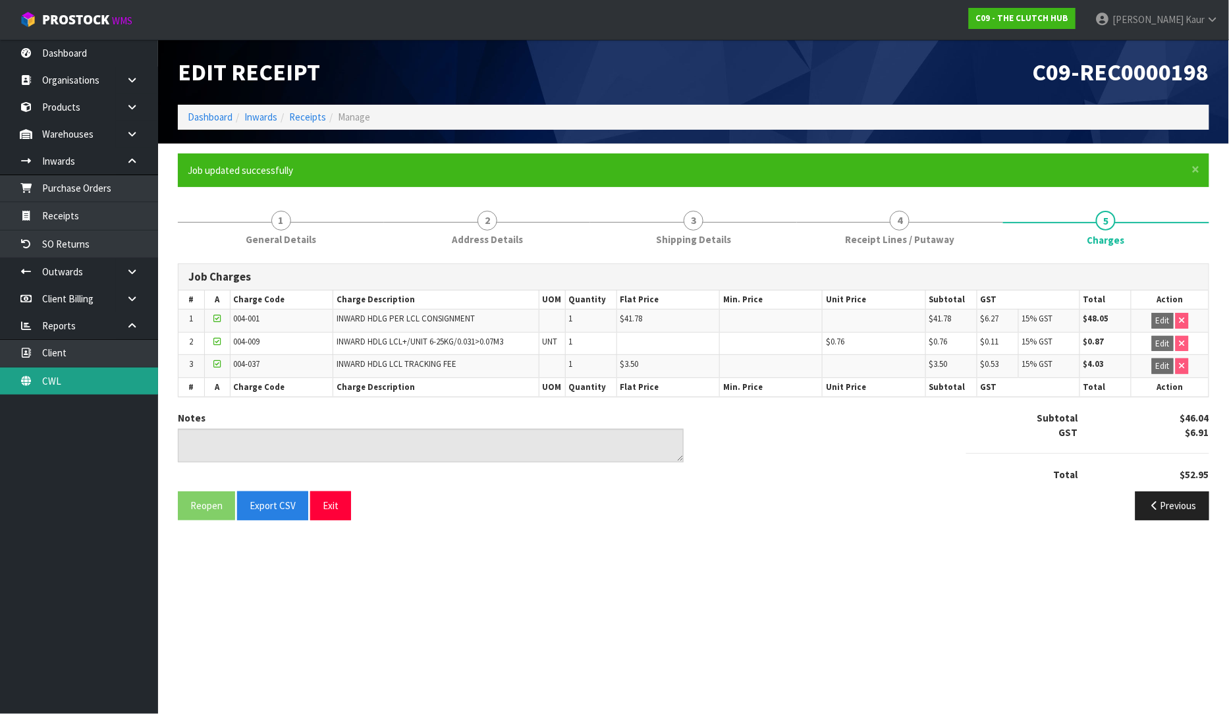
click at [90, 376] on link "CWL" at bounding box center [79, 381] width 158 height 27
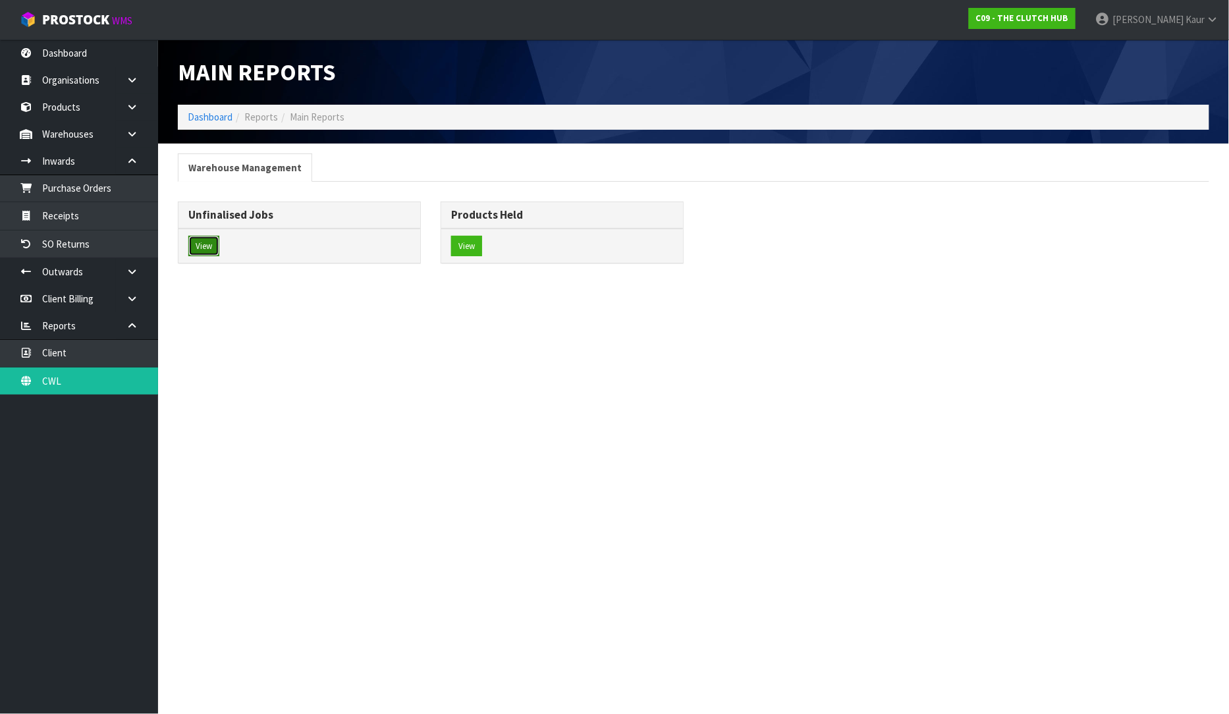
click at [196, 246] on button "View" at bounding box center [203, 246] width 31 height 21
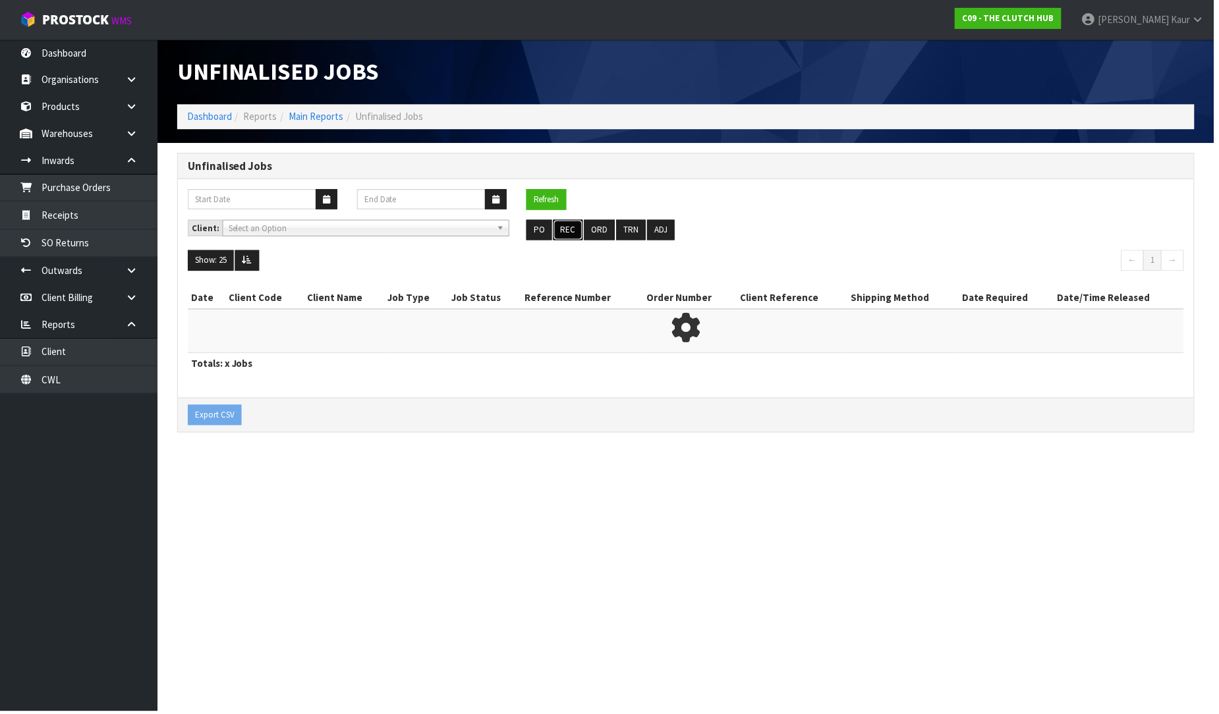
click at [577, 236] on button "REC" at bounding box center [570, 231] width 30 height 21
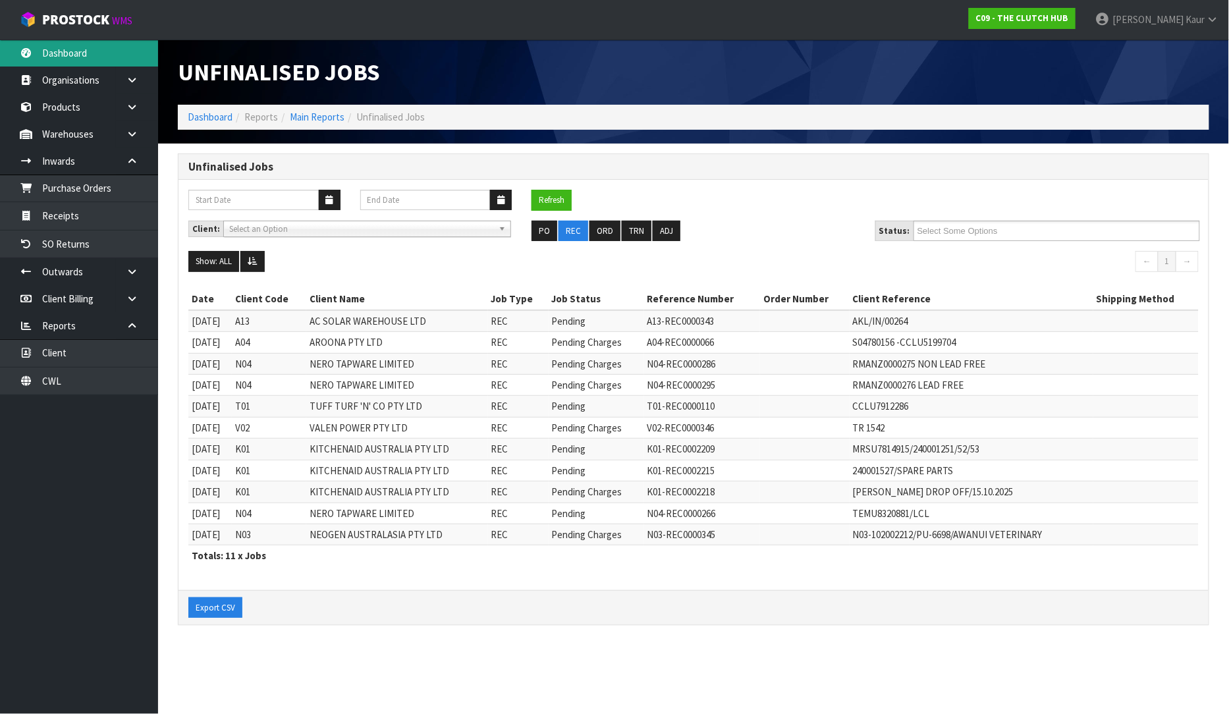
click at [92, 63] on link "Dashboard" at bounding box center [79, 53] width 158 height 27
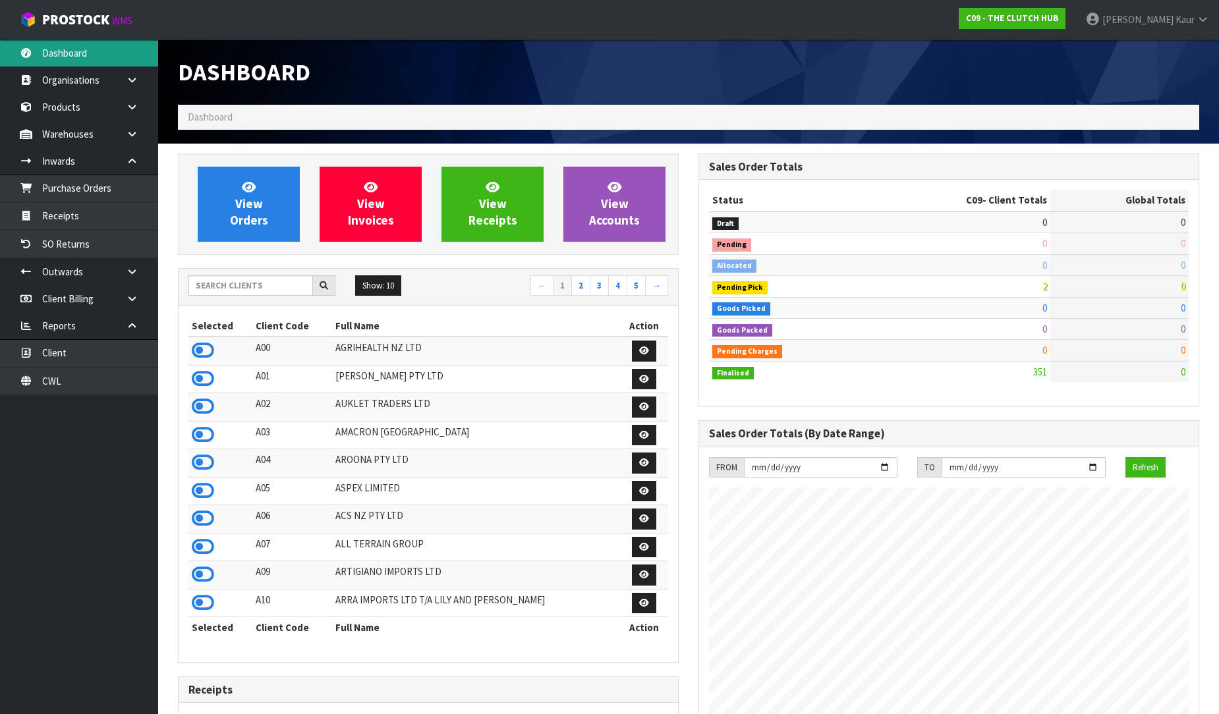
scroll to position [934, 521]
click at [218, 281] on input "text" at bounding box center [250, 285] width 125 height 20
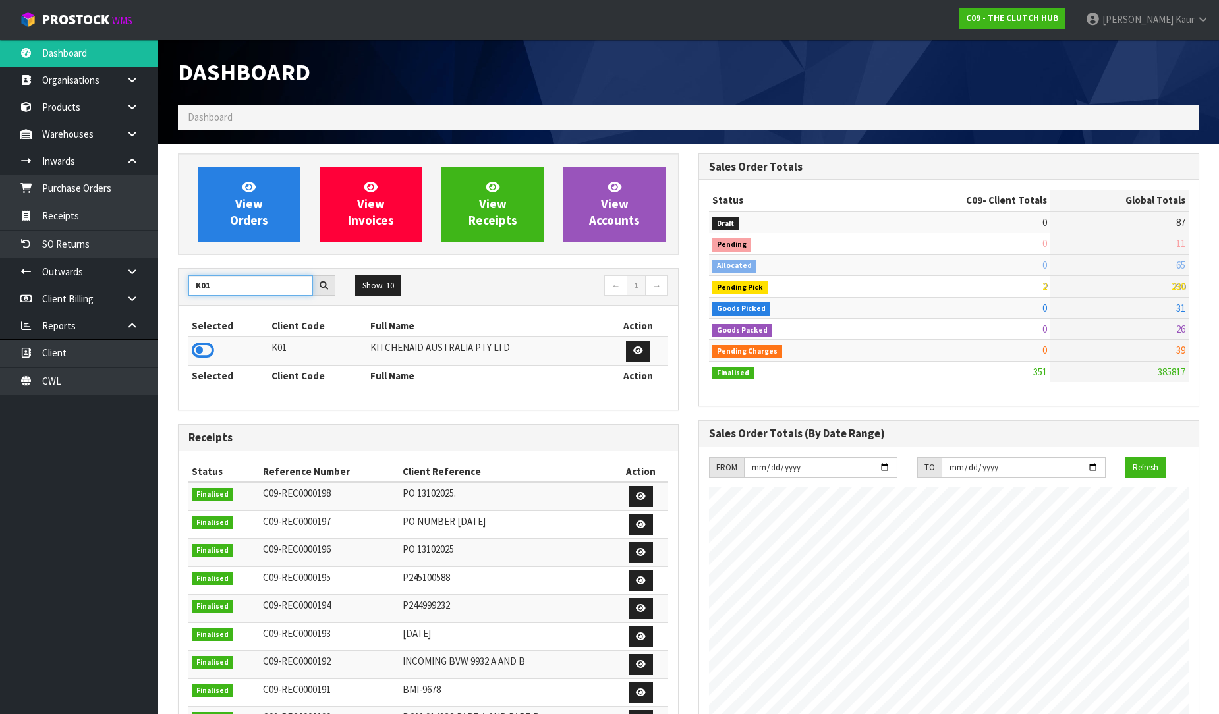
type input "K01"
click at [200, 352] on icon at bounding box center [203, 351] width 22 height 20
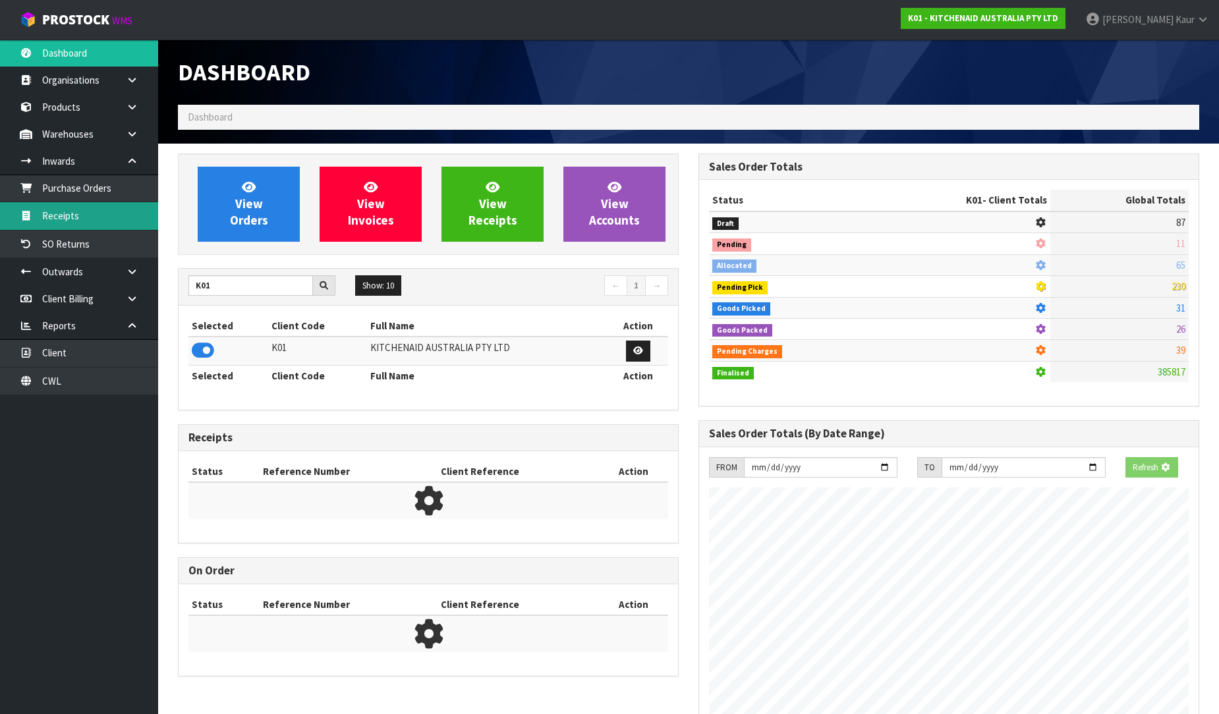
scroll to position [658074, 658375]
click at [23, 210] on link "Receipts" at bounding box center [79, 215] width 158 height 27
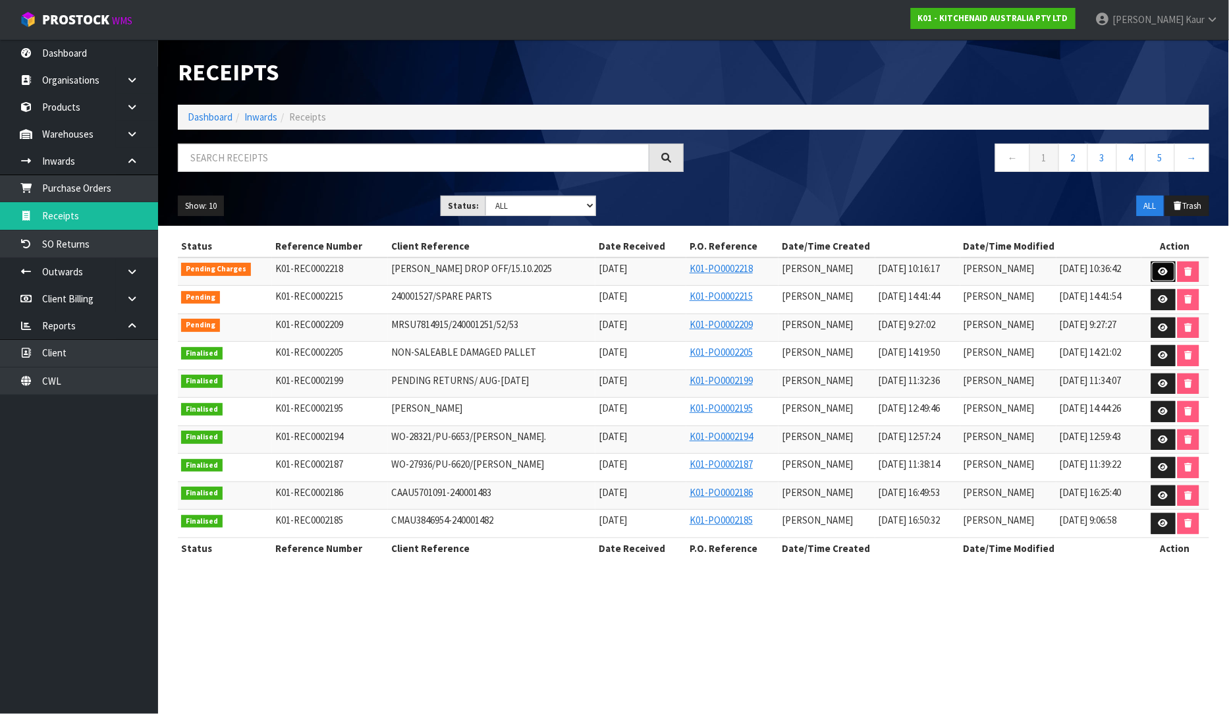
click at [1163, 275] on icon at bounding box center [1164, 272] width 10 height 9
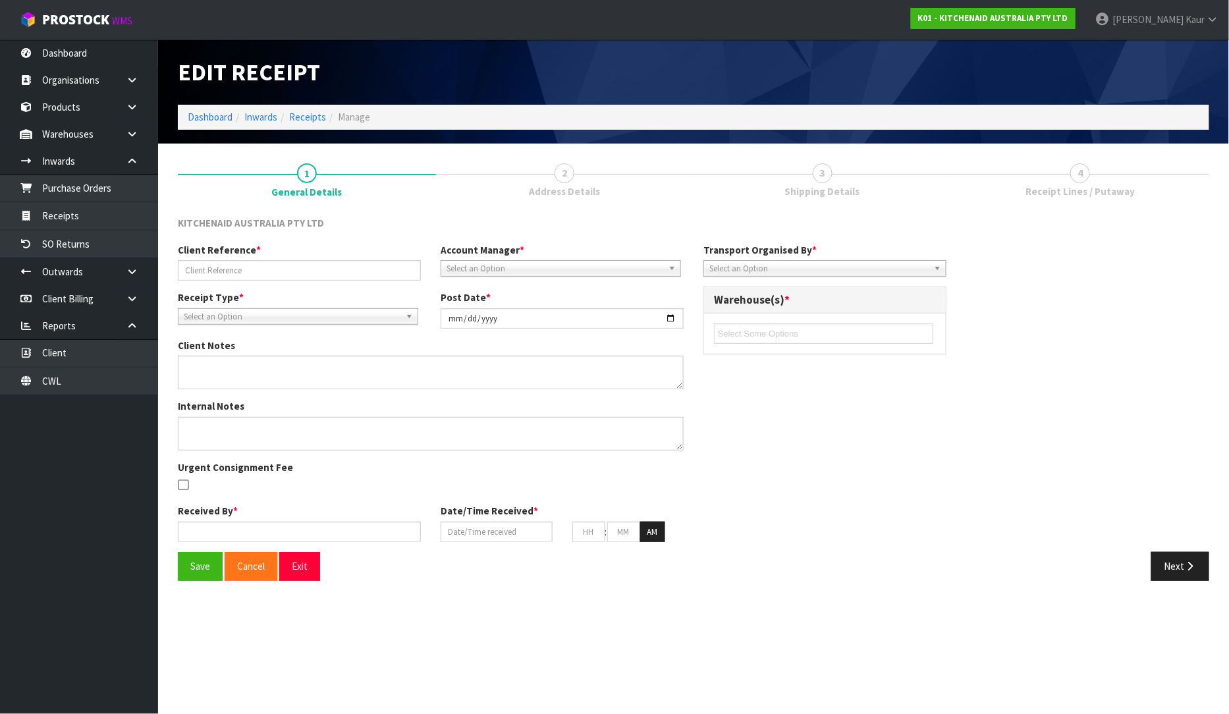
type input "[PERSON_NAME] DROP OFF/15.10.2025"
type input "[DATE]"
type input "[PERSON_NAME]"
type input "[DATE]"
type input "10"
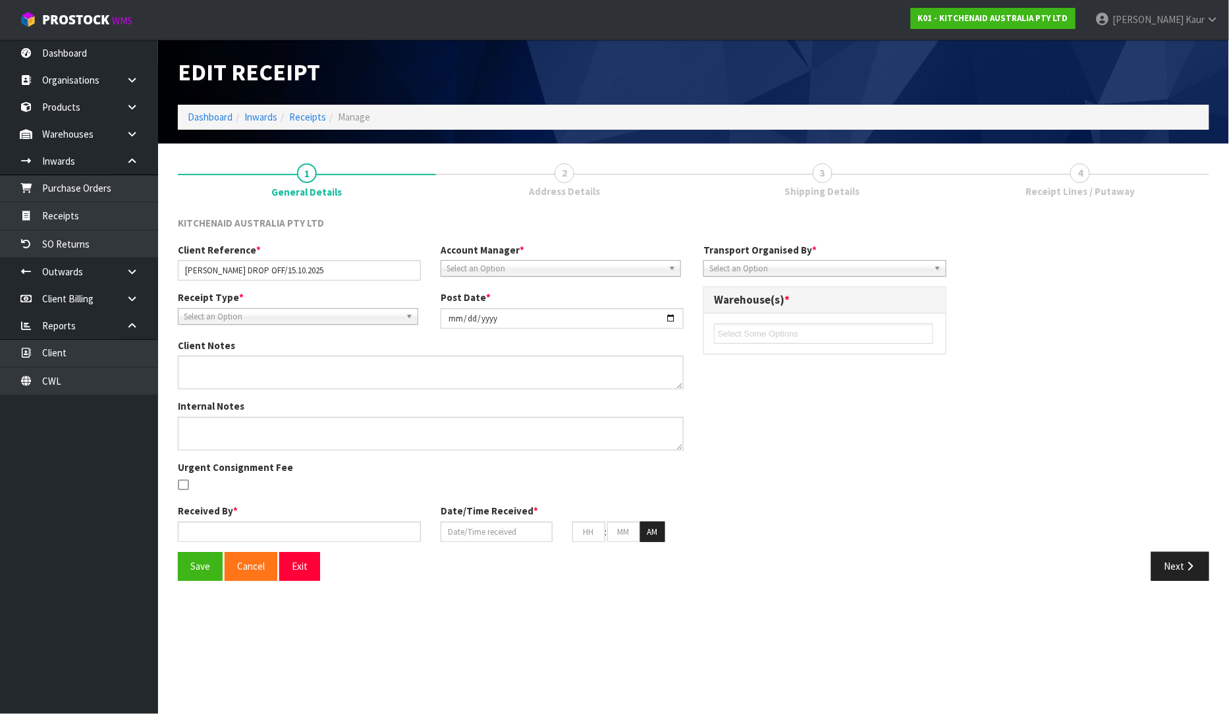
type input "16"
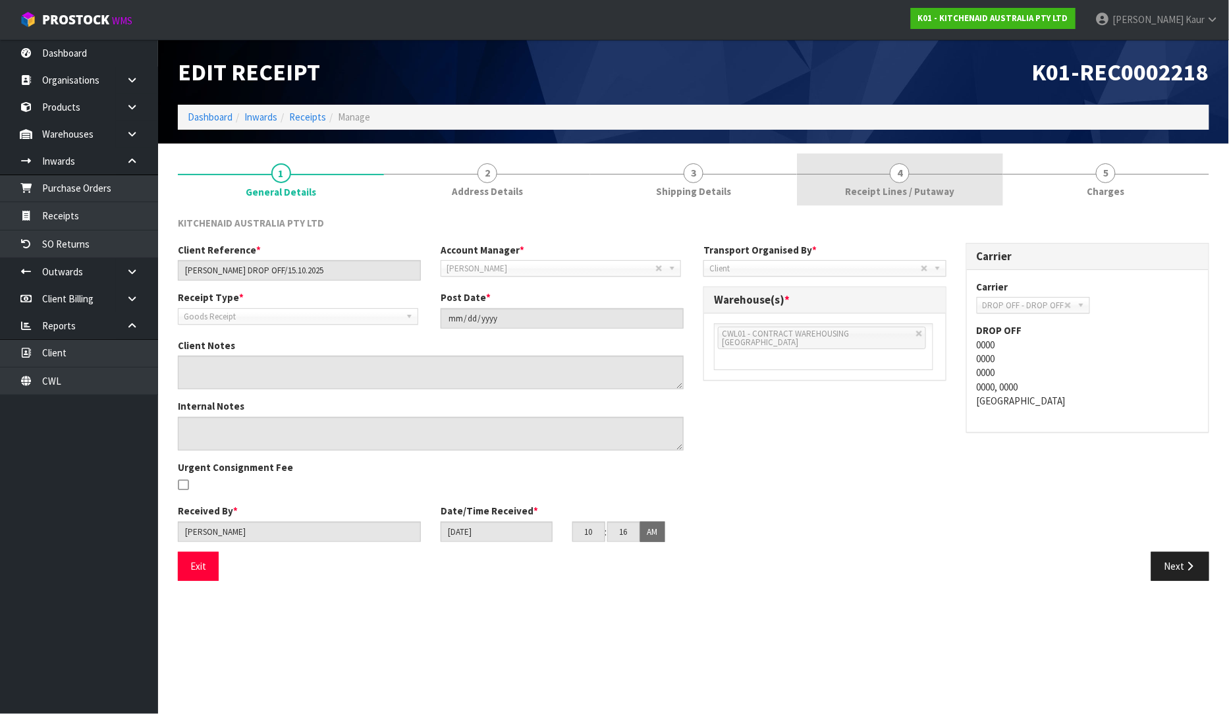
click at [866, 188] on span "Receipt Lines / Putaway" at bounding box center [899, 191] width 109 height 14
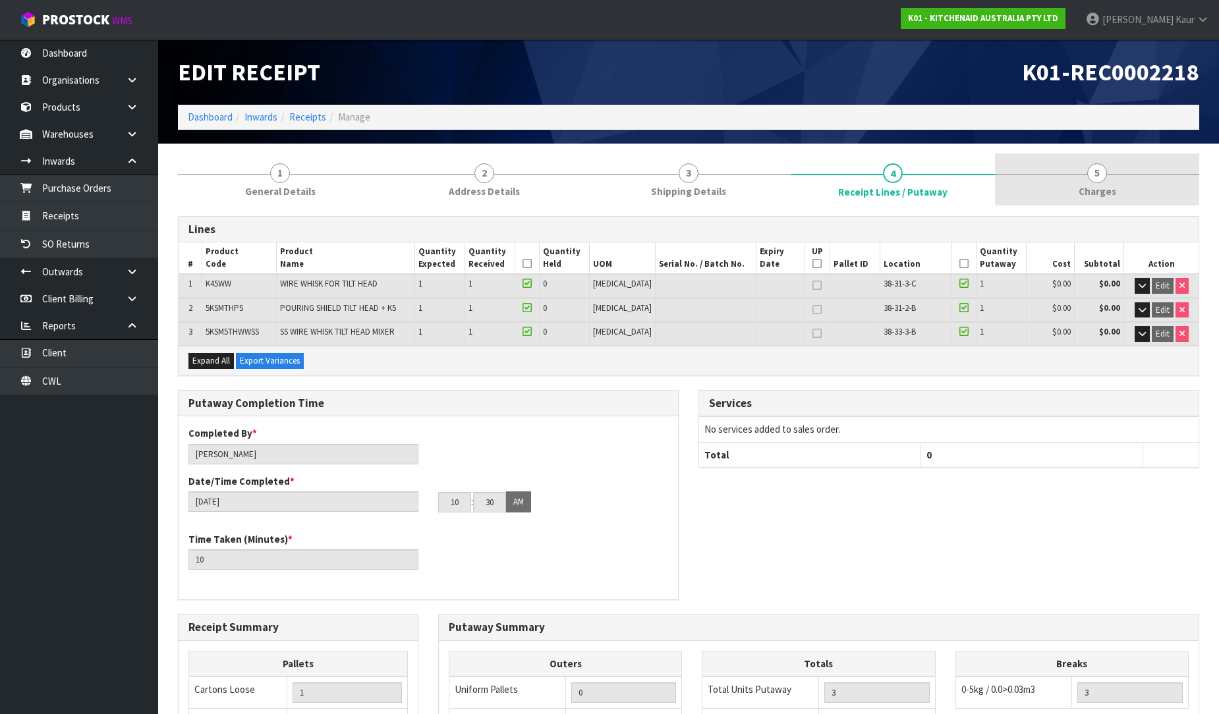
click at [1088, 175] on span "5" at bounding box center [1097, 173] width 20 height 20
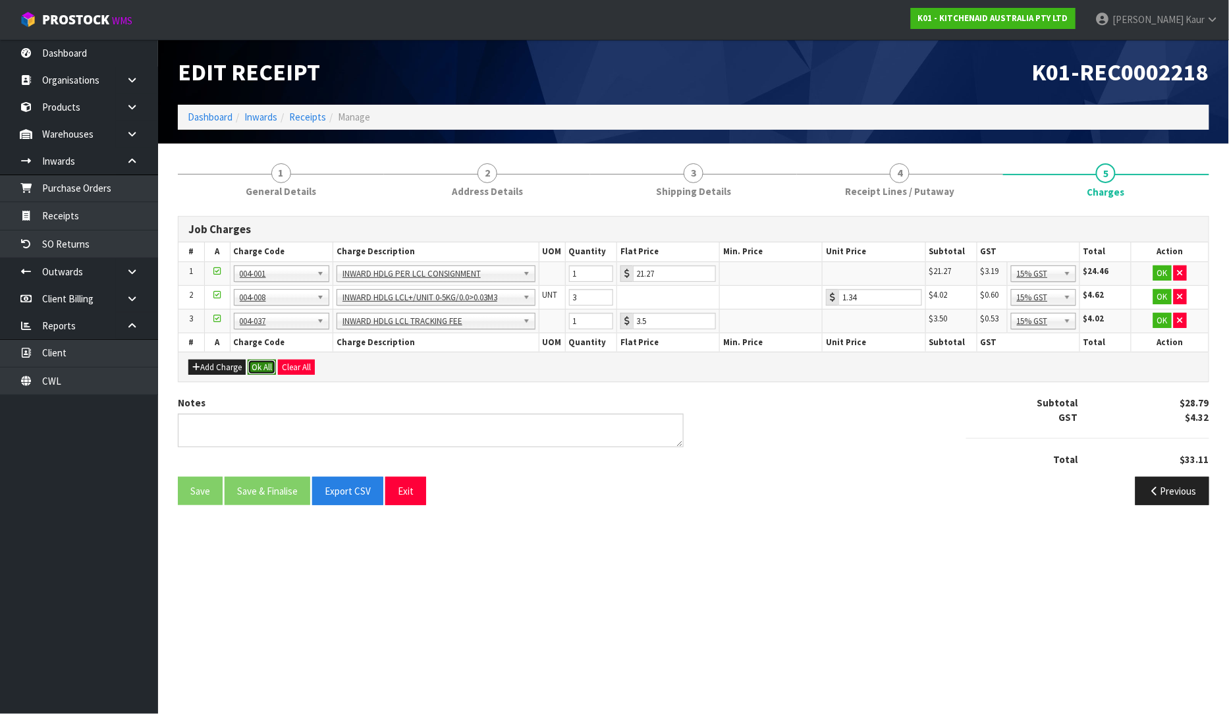
click at [264, 371] on button "Ok All" at bounding box center [262, 368] width 28 height 16
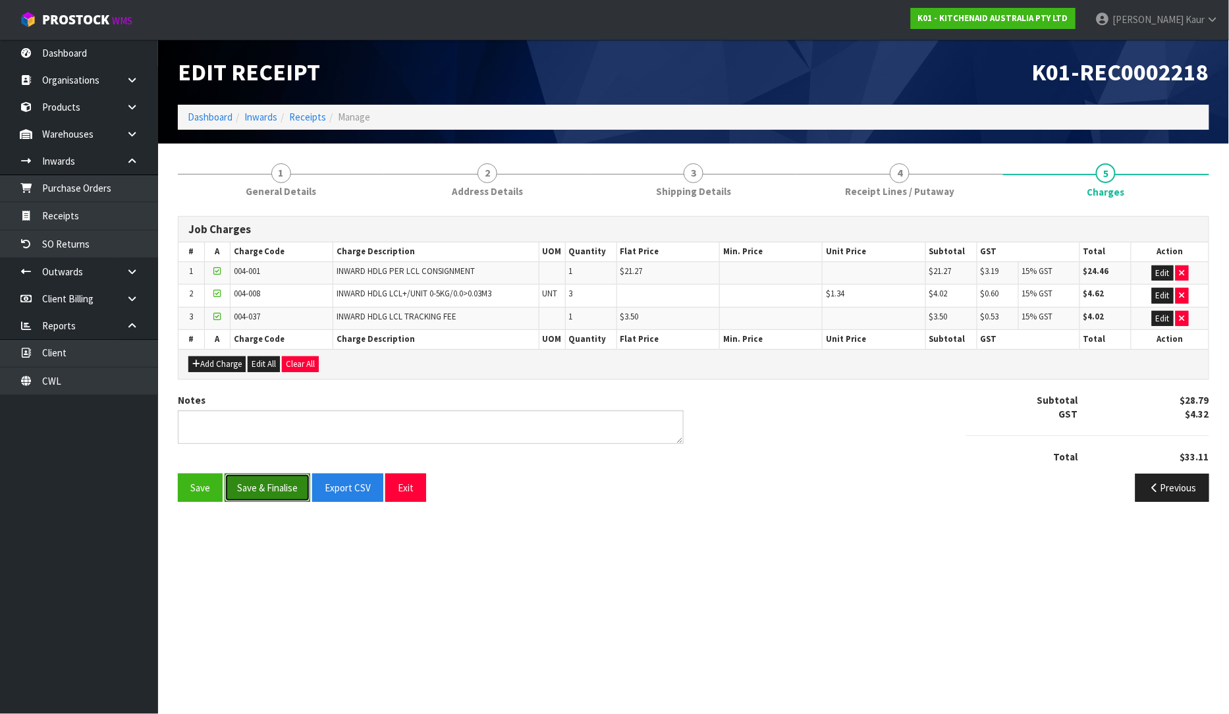
click at [255, 492] on button "Save & Finalise" at bounding box center [268, 488] width 86 height 28
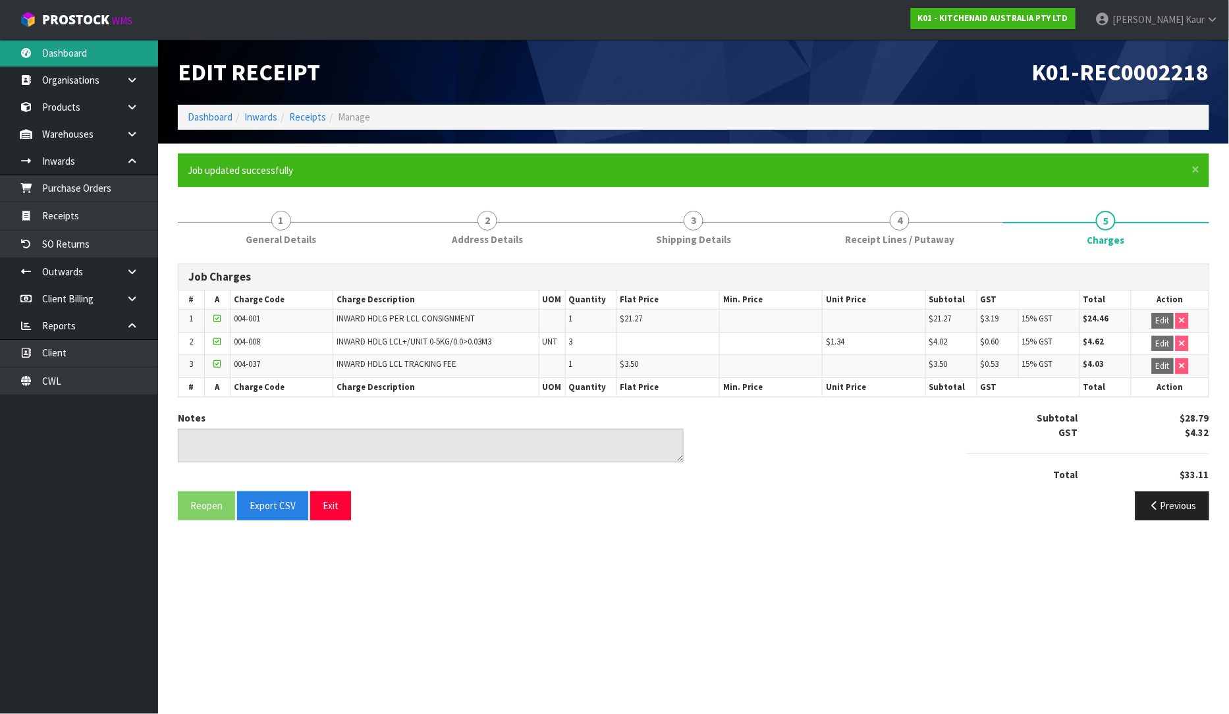
click at [94, 45] on link "Dashboard" at bounding box center [79, 53] width 158 height 27
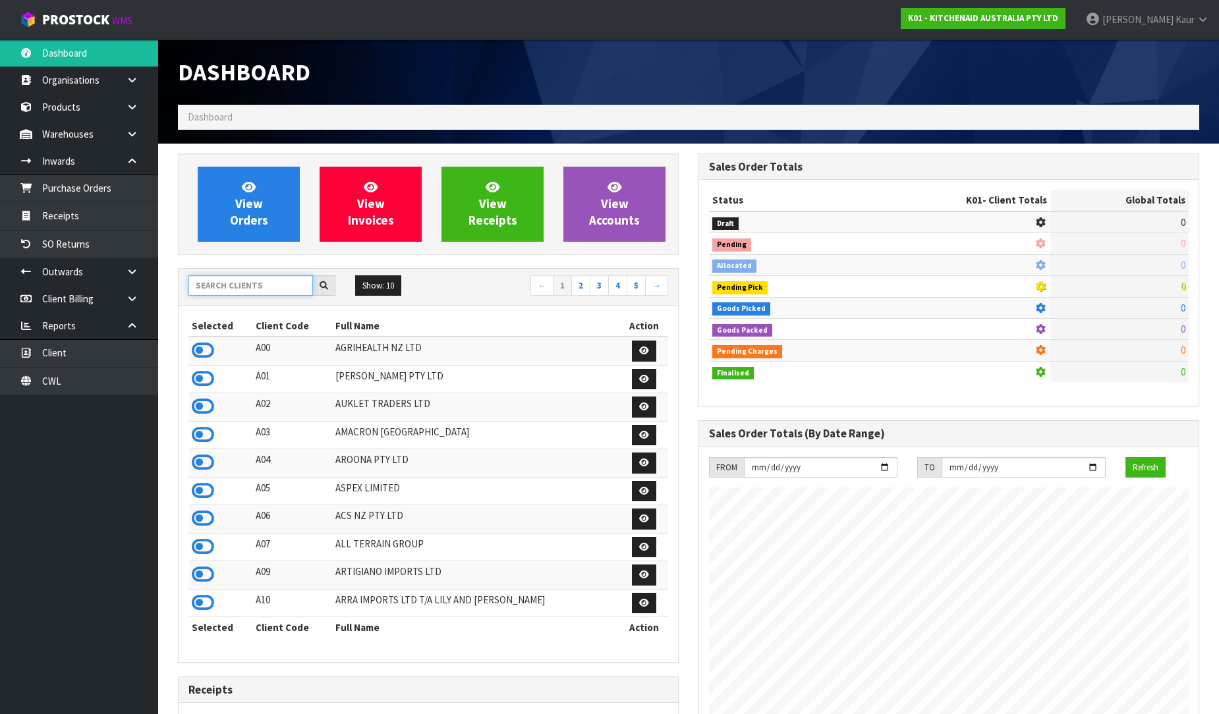
scroll to position [822, 521]
click at [237, 290] on input "text" at bounding box center [250, 285] width 125 height 20
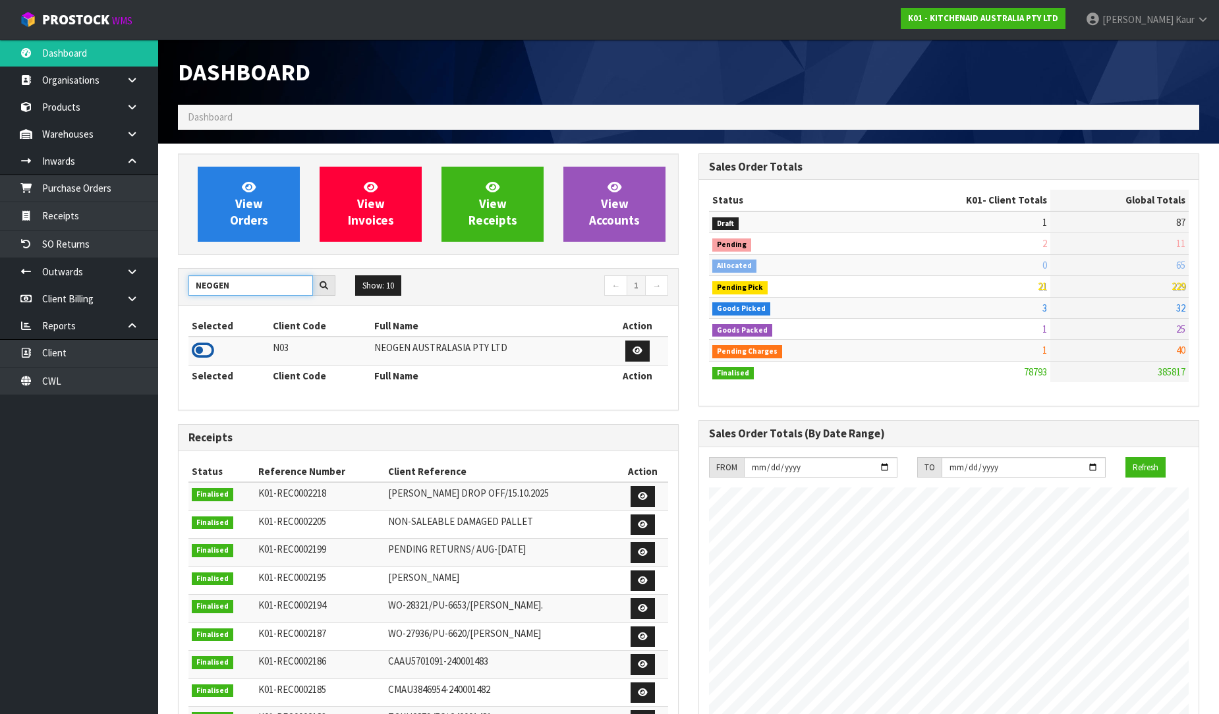
type input "NEOGEN"
click at [202, 345] on icon at bounding box center [203, 351] width 22 height 20
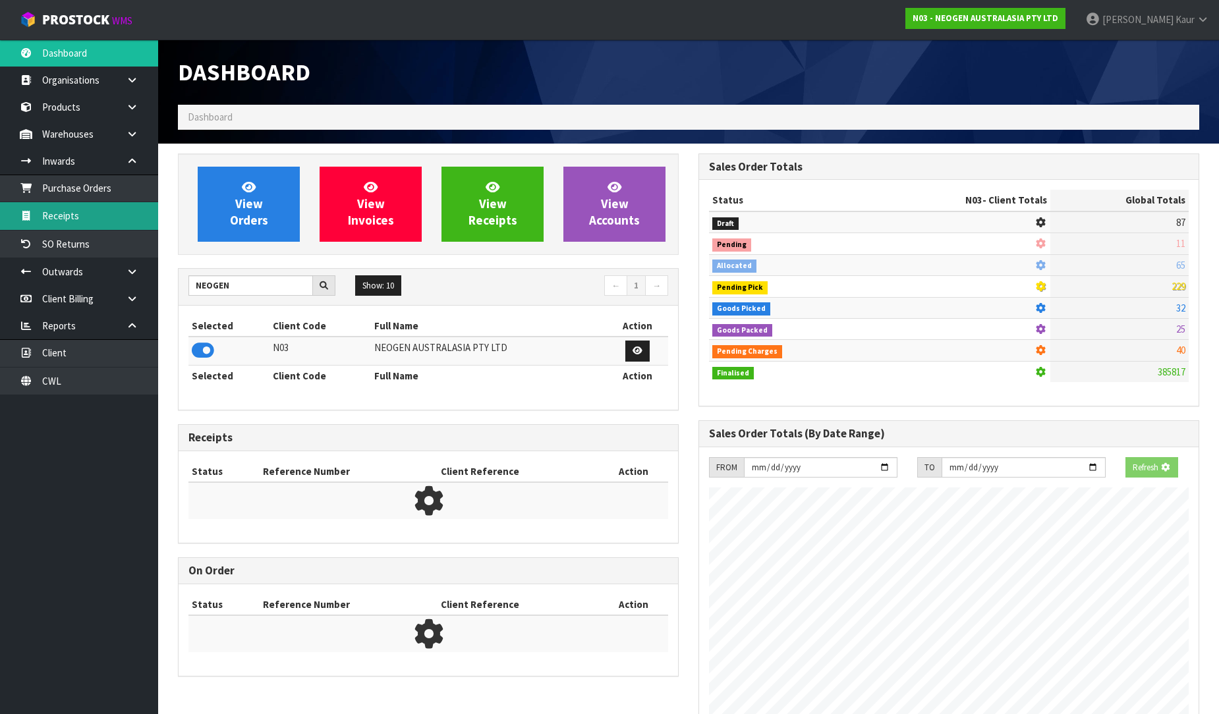
scroll to position [822, 521]
click at [112, 204] on link "Receipts" at bounding box center [79, 215] width 158 height 27
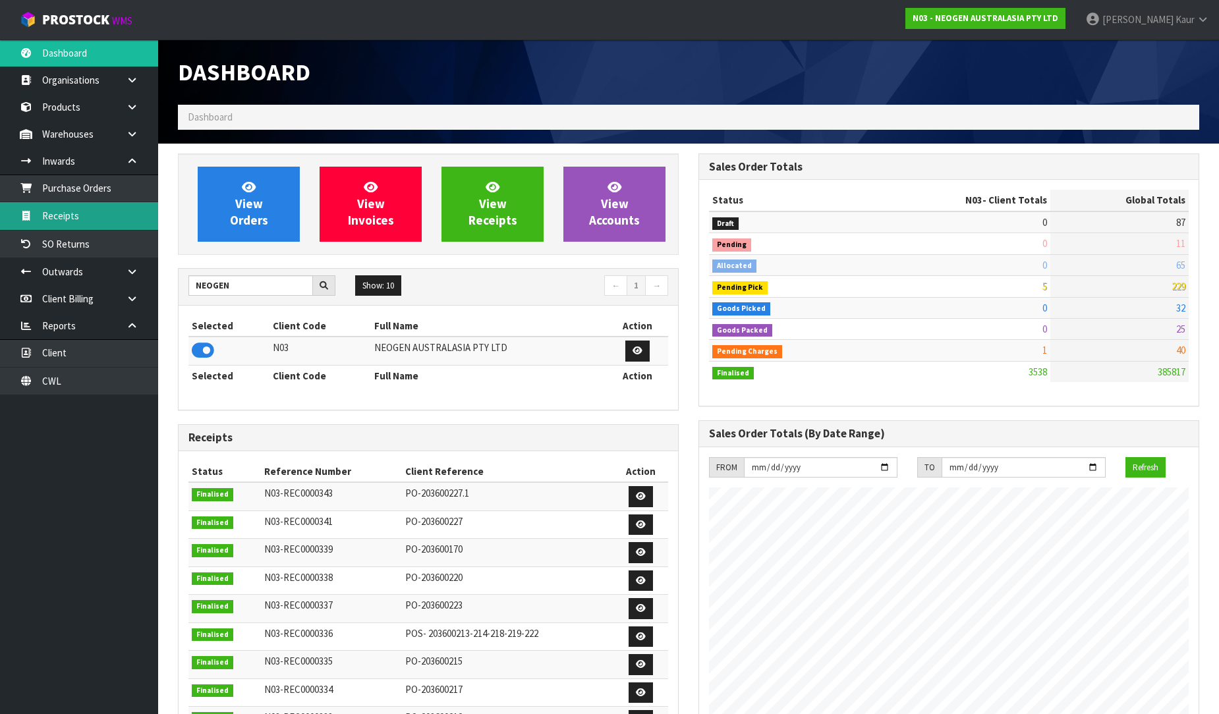
scroll to position [998, 521]
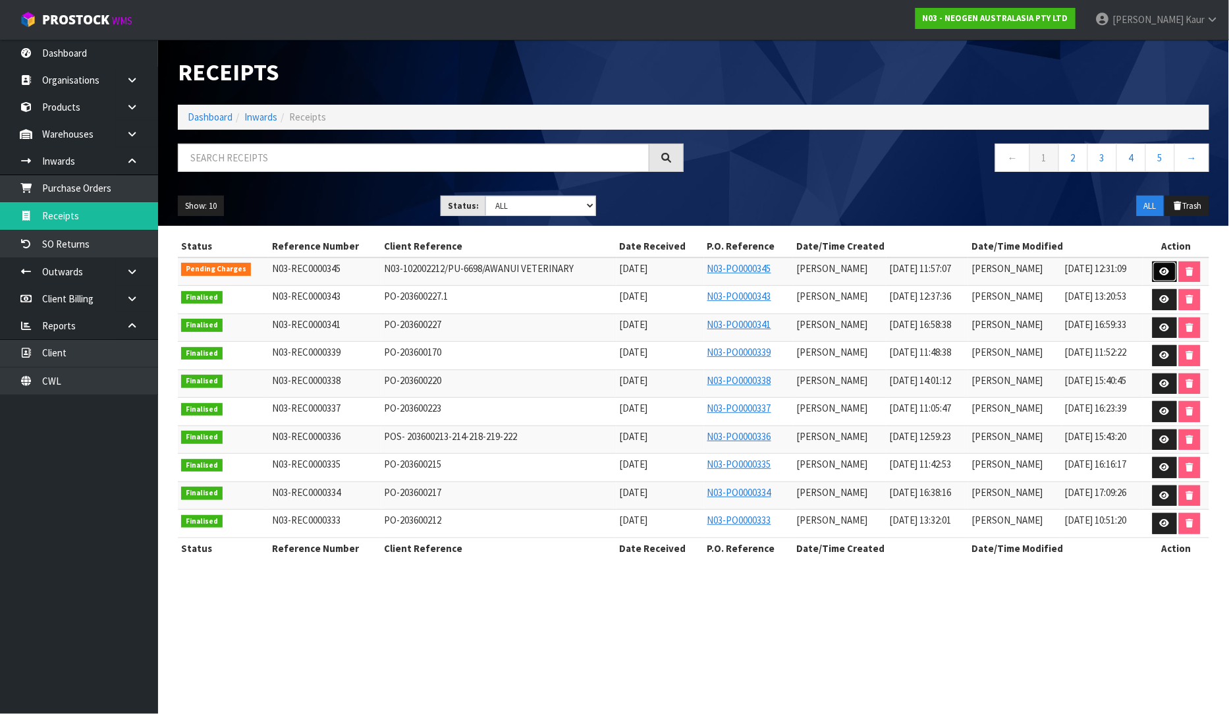
click at [1164, 269] on icon at bounding box center [1165, 272] width 10 height 9
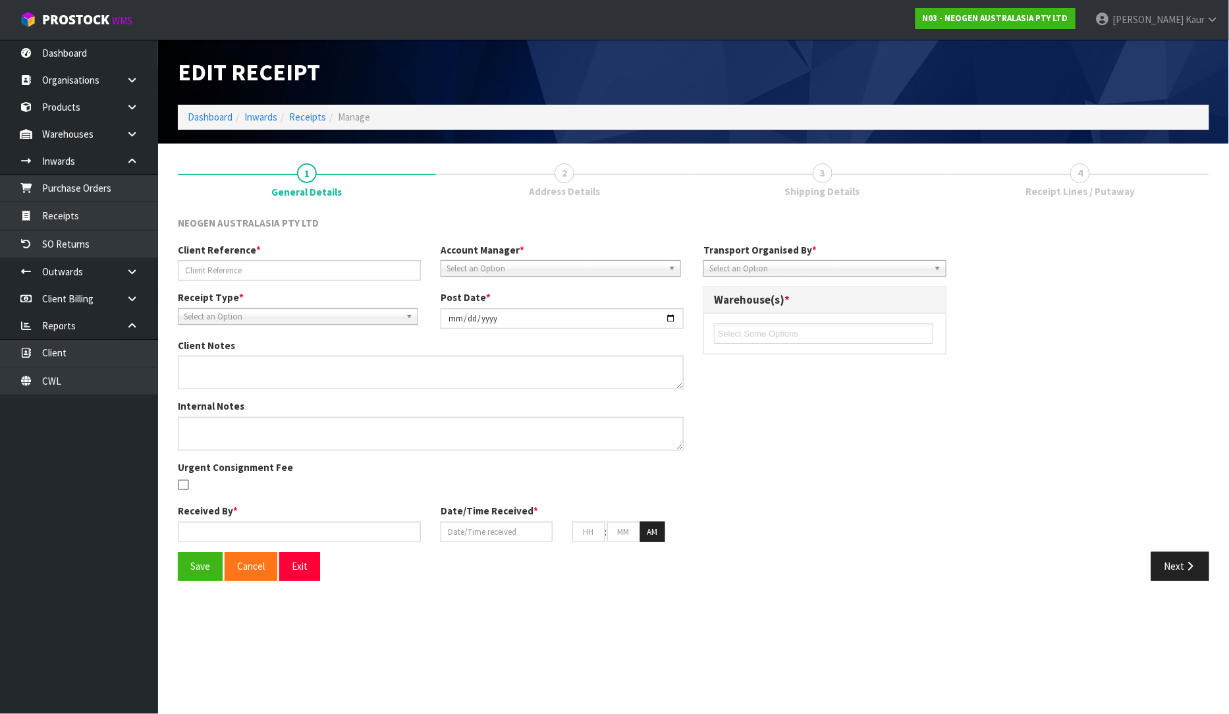
type input "N03-102002212/PU-6698/AWANUI VETERINARY"
type input "[DATE]"
type textarea "WOULD YOU PLEASE GO AHEAD AND SEND THE RETURN LABEL TO AWANUI. ATTENTION [PERSO…"
type textarea "11 PCS OF 700002157 BATCH 3000032152"
type input "[PERSON_NAME]"
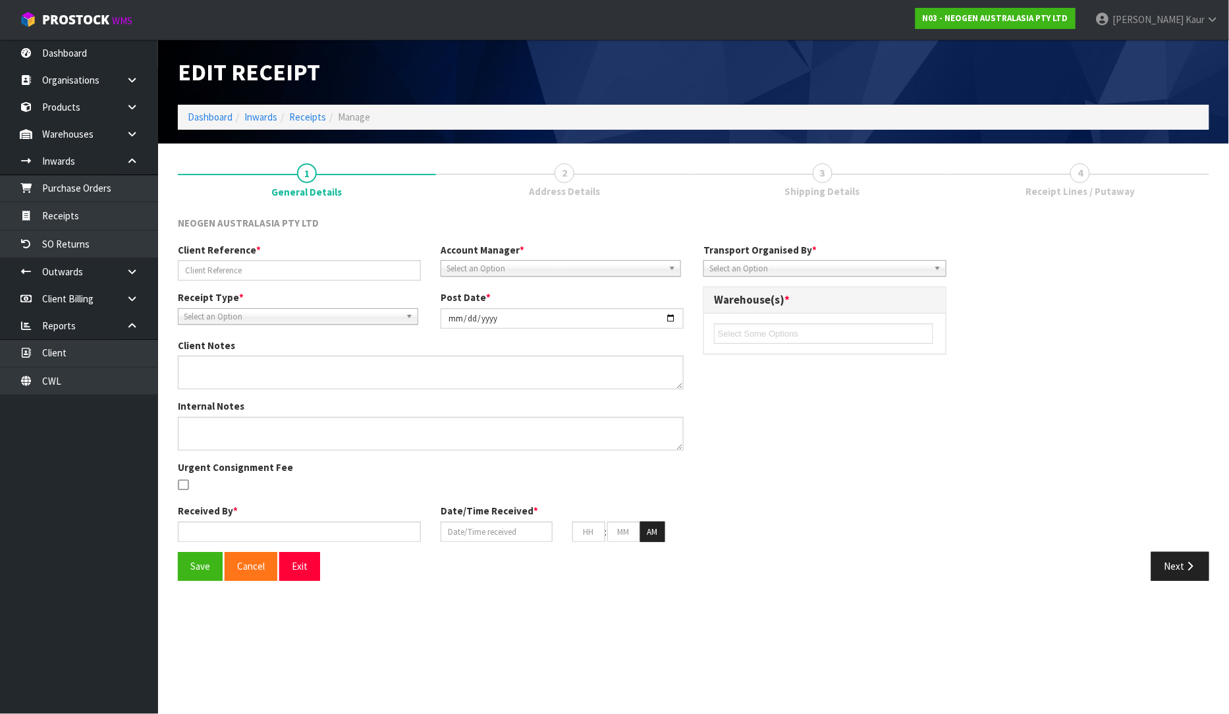
type input "[DATE]"
type input "11"
type input "57"
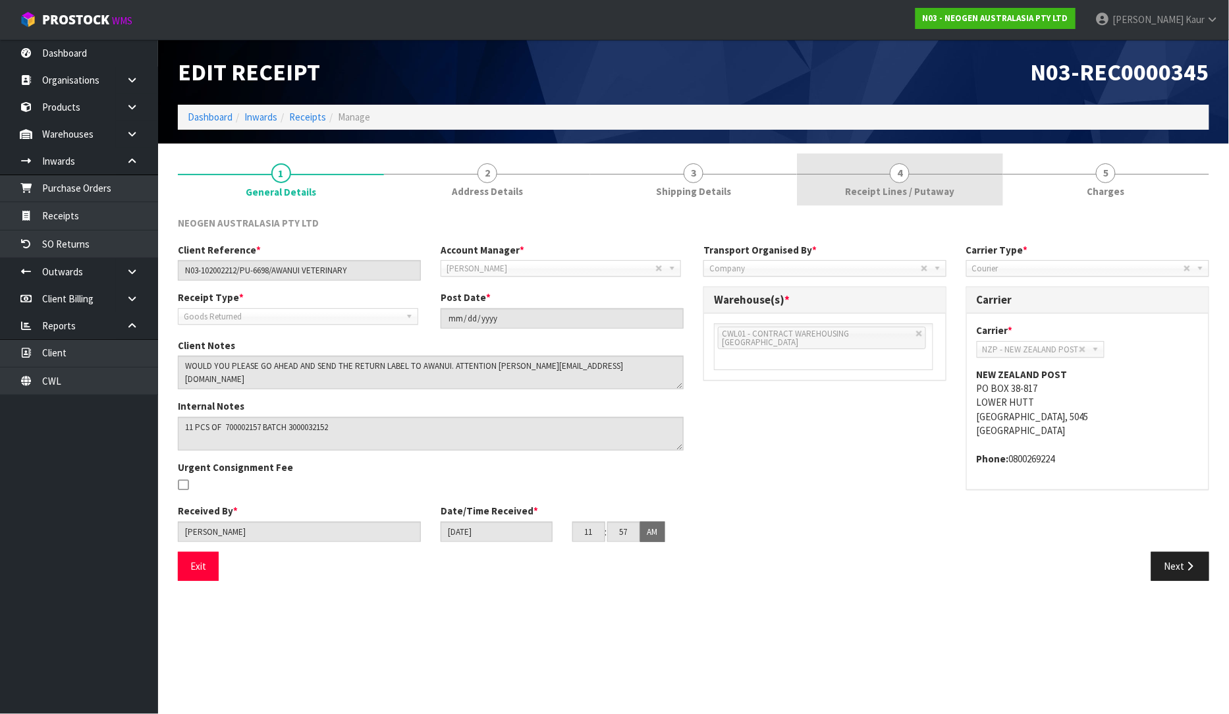
click at [947, 179] on link "4 Receipt Lines / Putaway" at bounding box center [900, 180] width 206 height 52
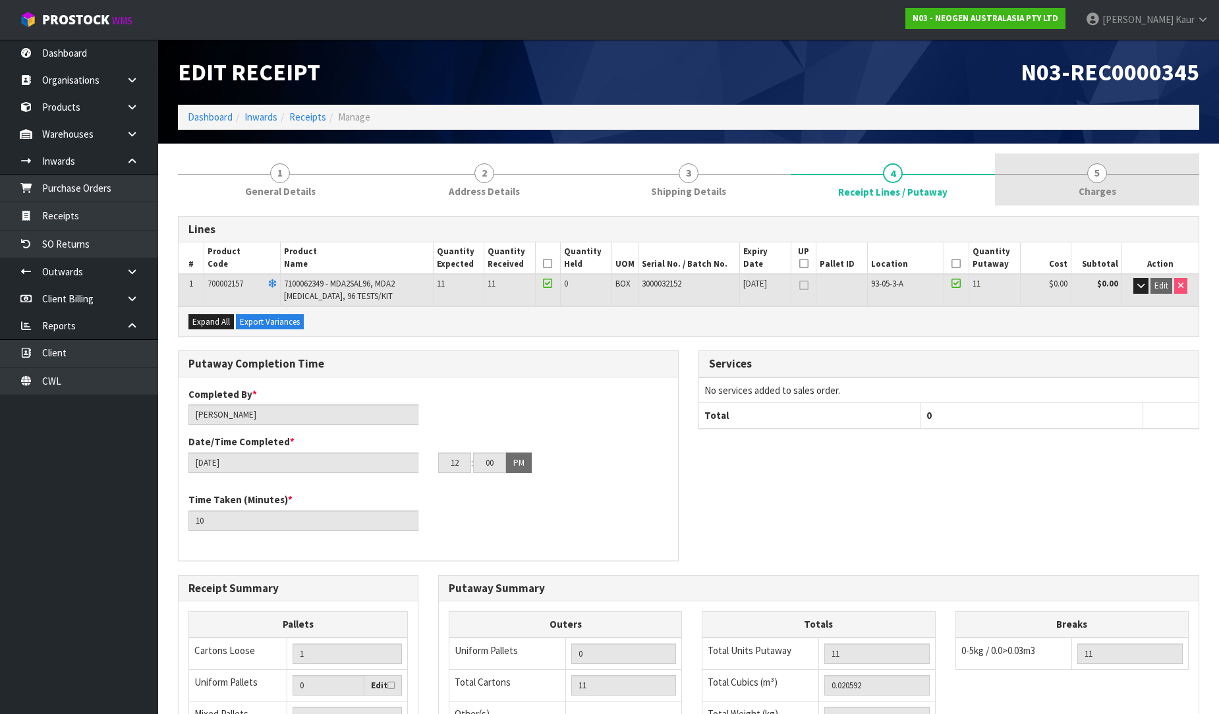
click at [1112, 181] on link "5 [GEOGRAPHIC_DATA]" at bounding box center [1097, 180] width 204 height 52
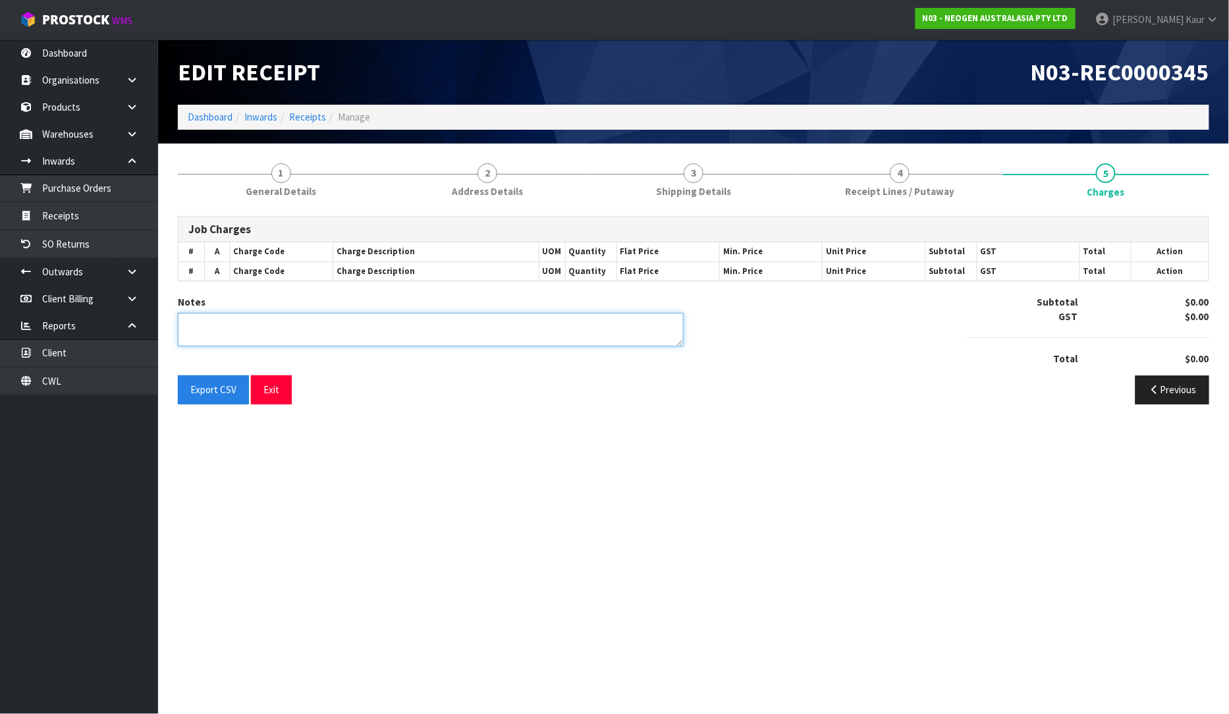
click at [449, 345] on textarea at bounding box center [431, 330] width 506 height 34
type textarea "CW"
type textarea "L"
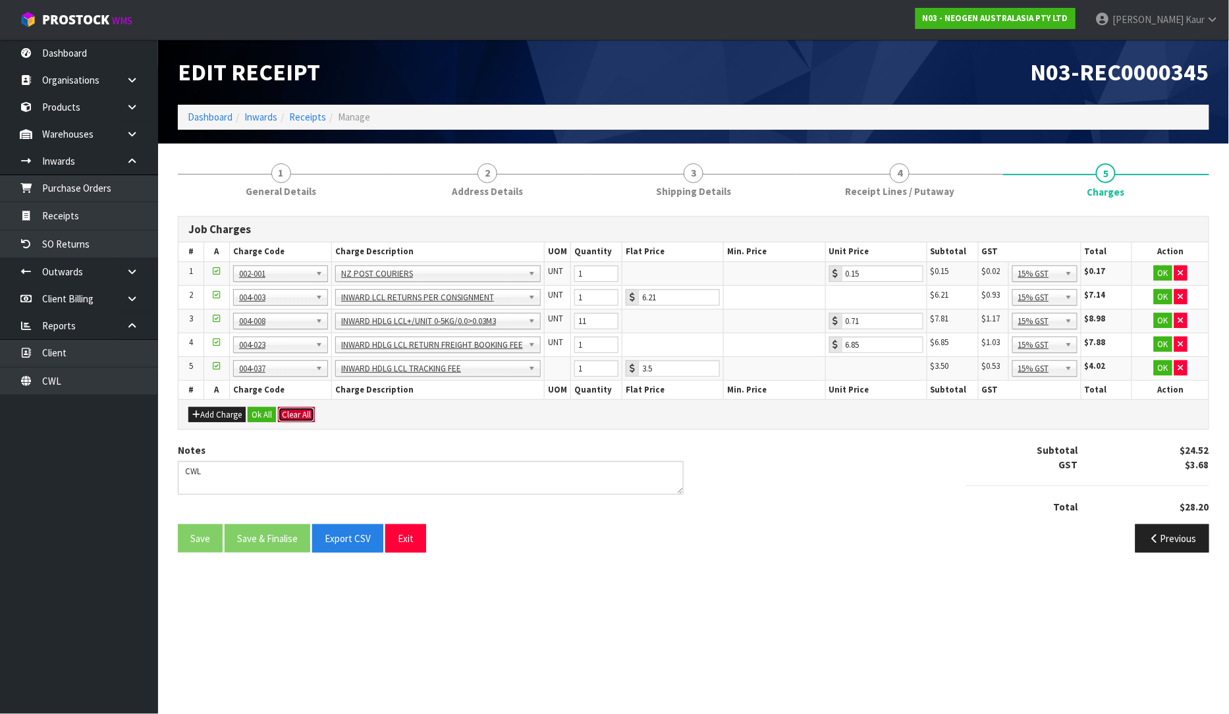
click at [305, 414] on button "Clear All" at bounding box center [296, 415] width 37 height 16
click at [305, 414] on span "Confirm" at bounding box center [296, 414] width 29 height 11
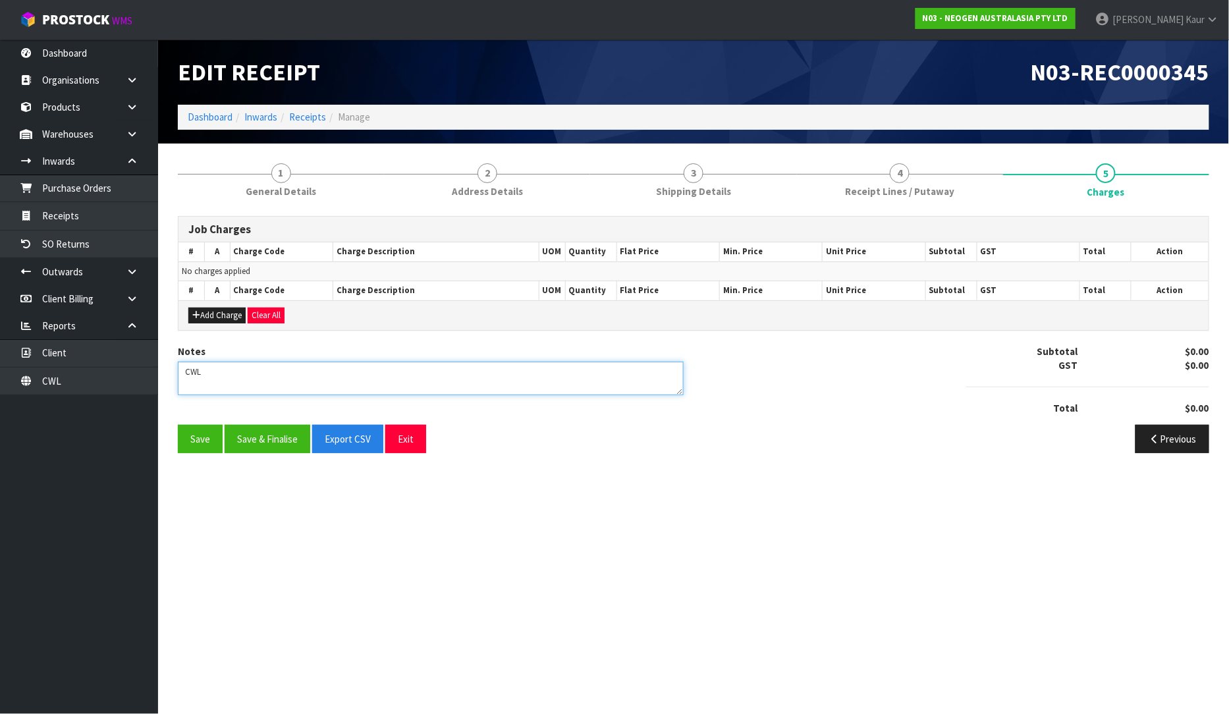
click at [206, 380] on textarea at bounding box center [431, 379] width 506 height 34
type textarea "CWL ERROR NO CHARGES"
click at [248, 434] on button "Save & Finalise" at bounding box center [268, 439] width 86 height 28
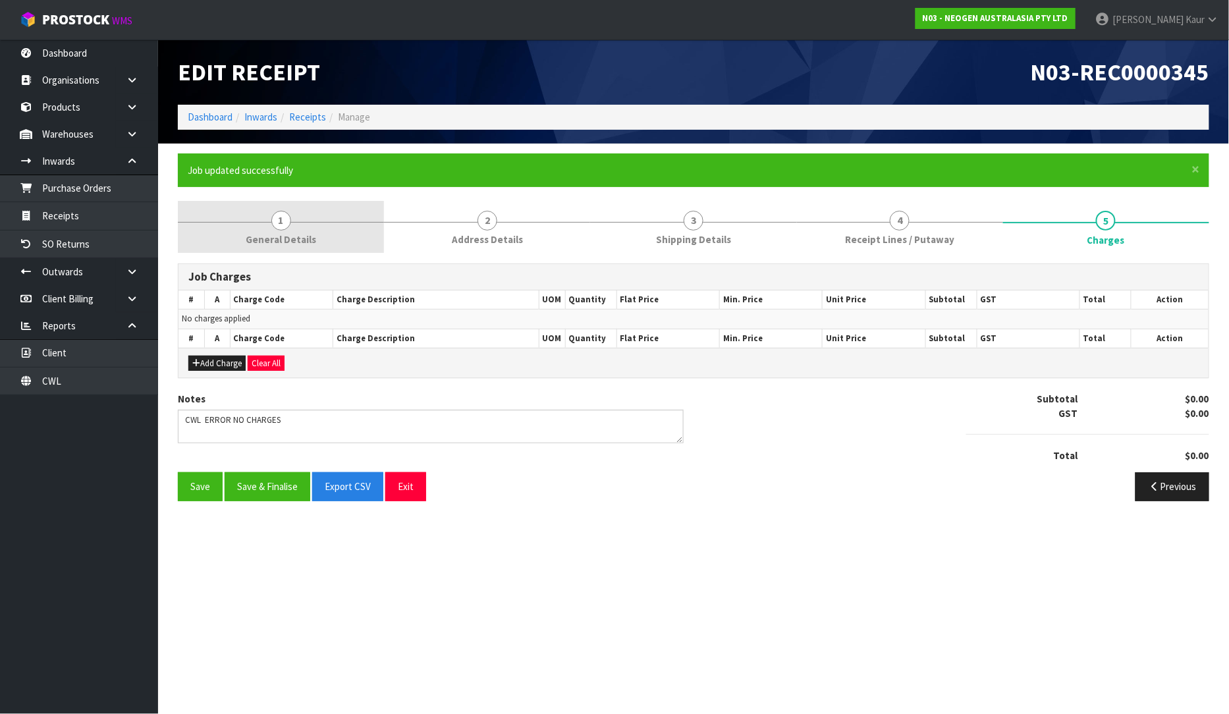
click at [262, 242] on span "General Details" at bounding box center [281, 240] width 71 height 14
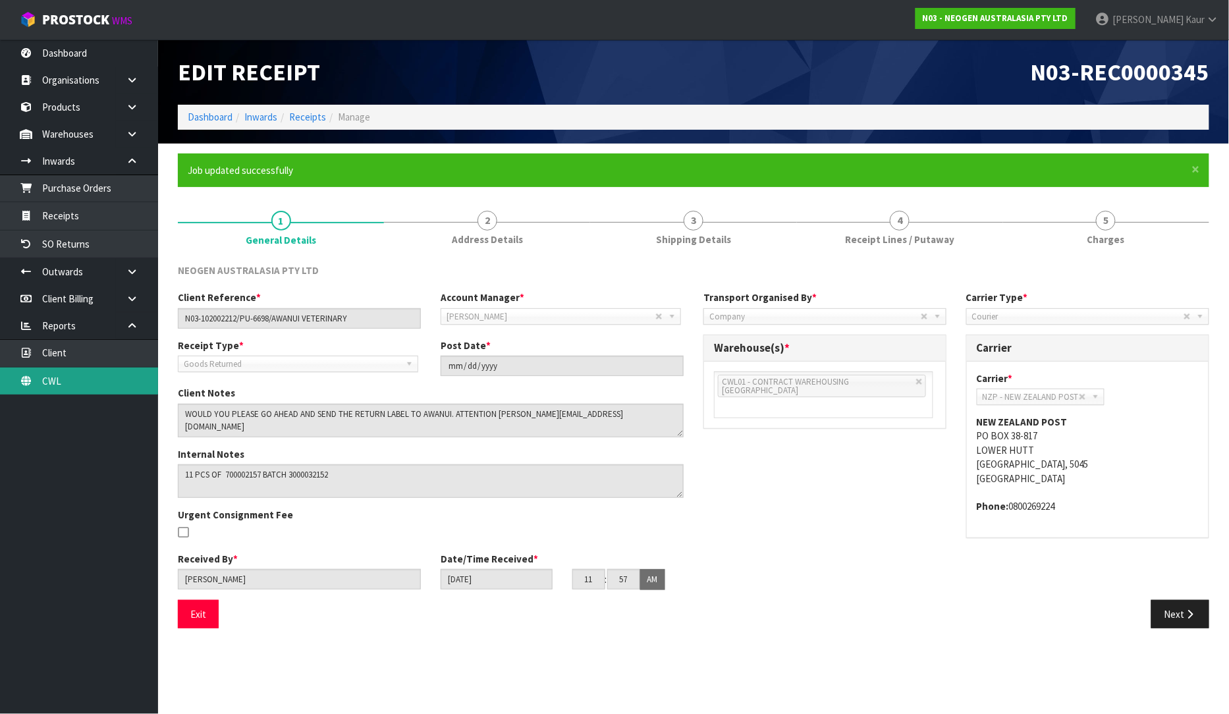
click at [84, 383] on link "CWL" at bounding box center [79, 381] width 158 height 27
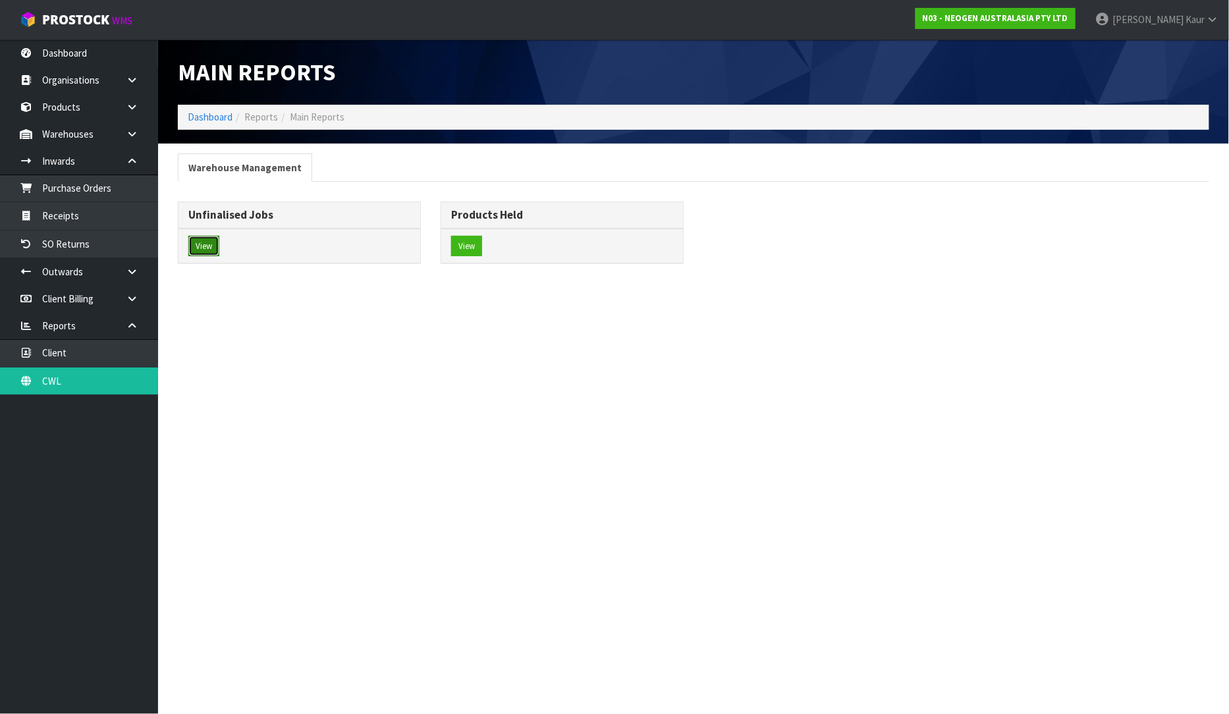
click at [196, 237] on button "View" at bounding box center [203, 246] width 31 height 21
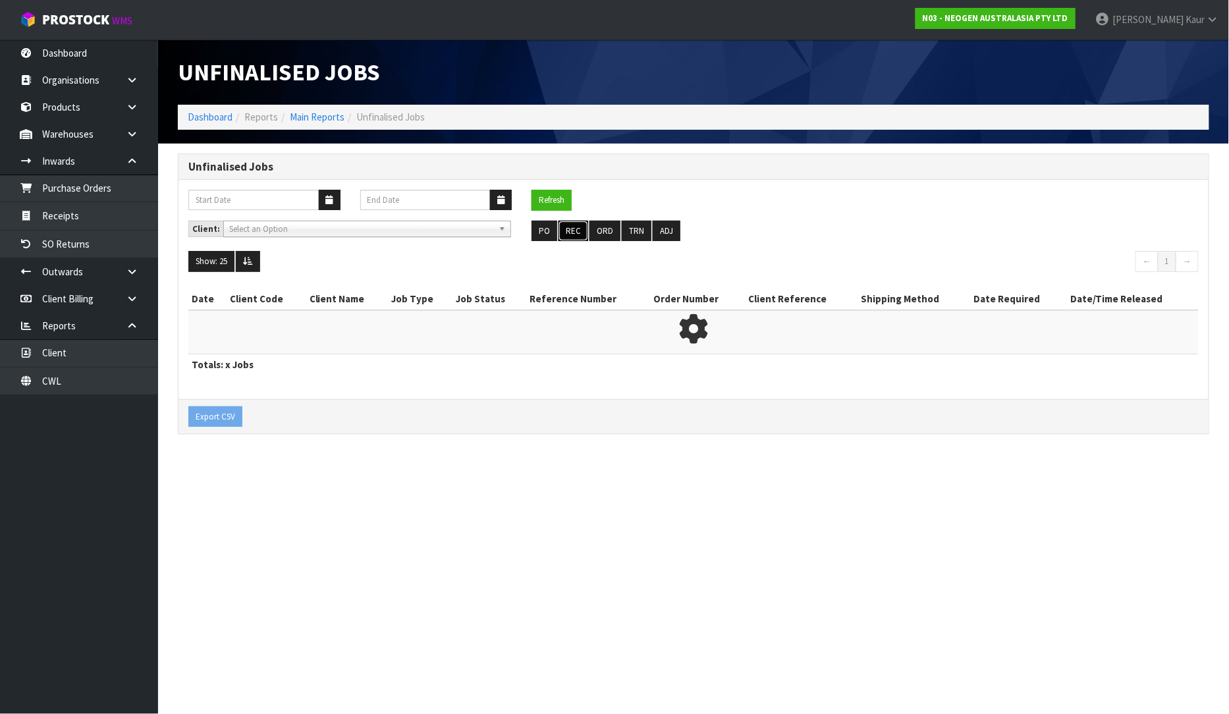
click at [576, 233] on button "REC" at bounding box center [574, 231] width 30 height 21
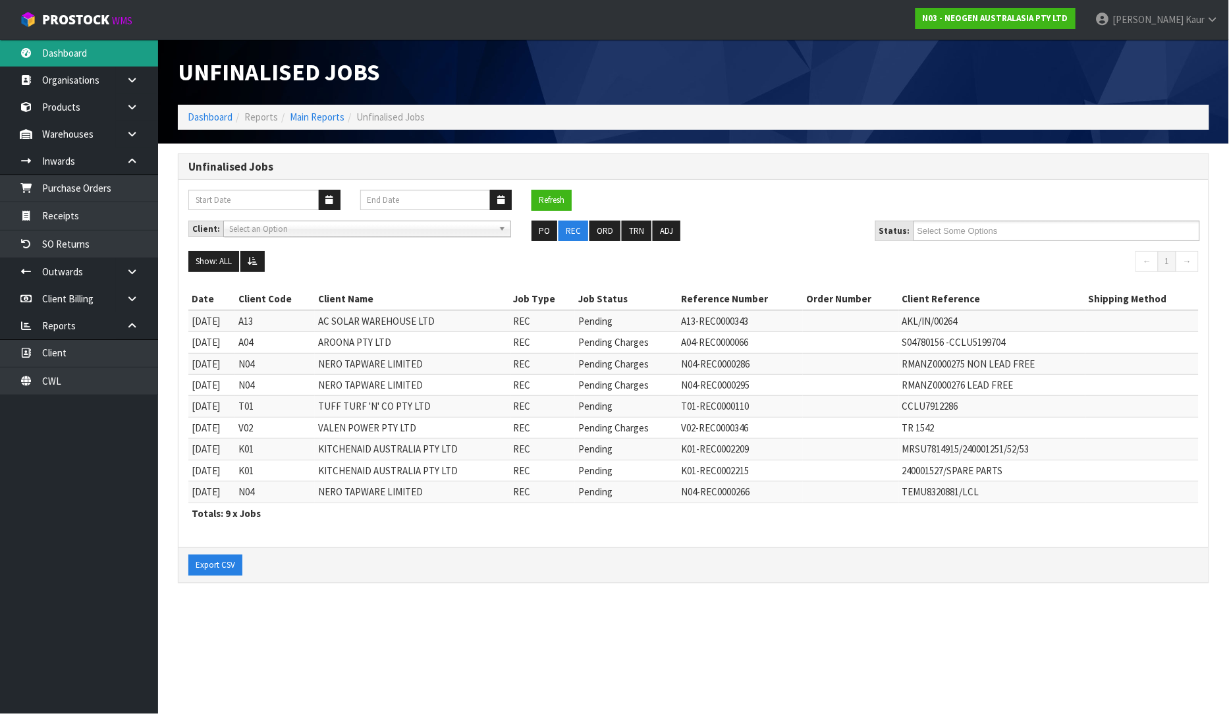
click at [93, 51] on link "Dashboard" at bounding box center [79, 53] width 158 height 27
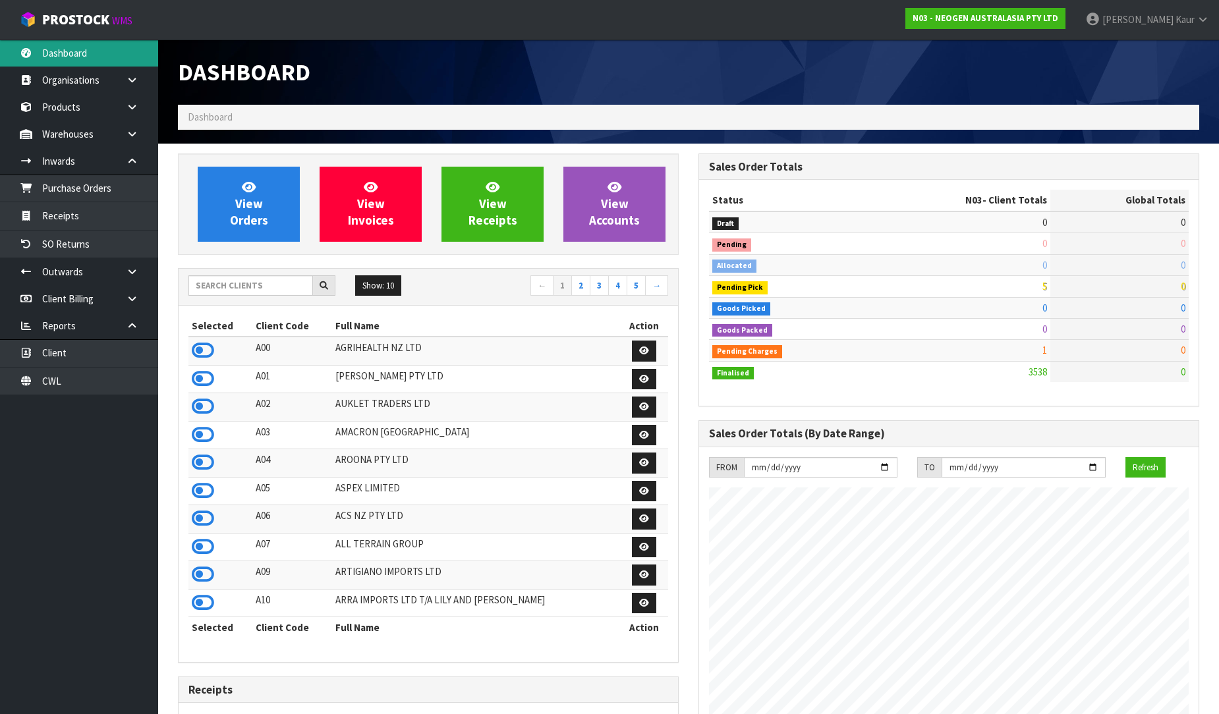
scroll to position [998, 521]
click at [236, 288] on input "text" at bounding box center [250, 285] width 125 height 20
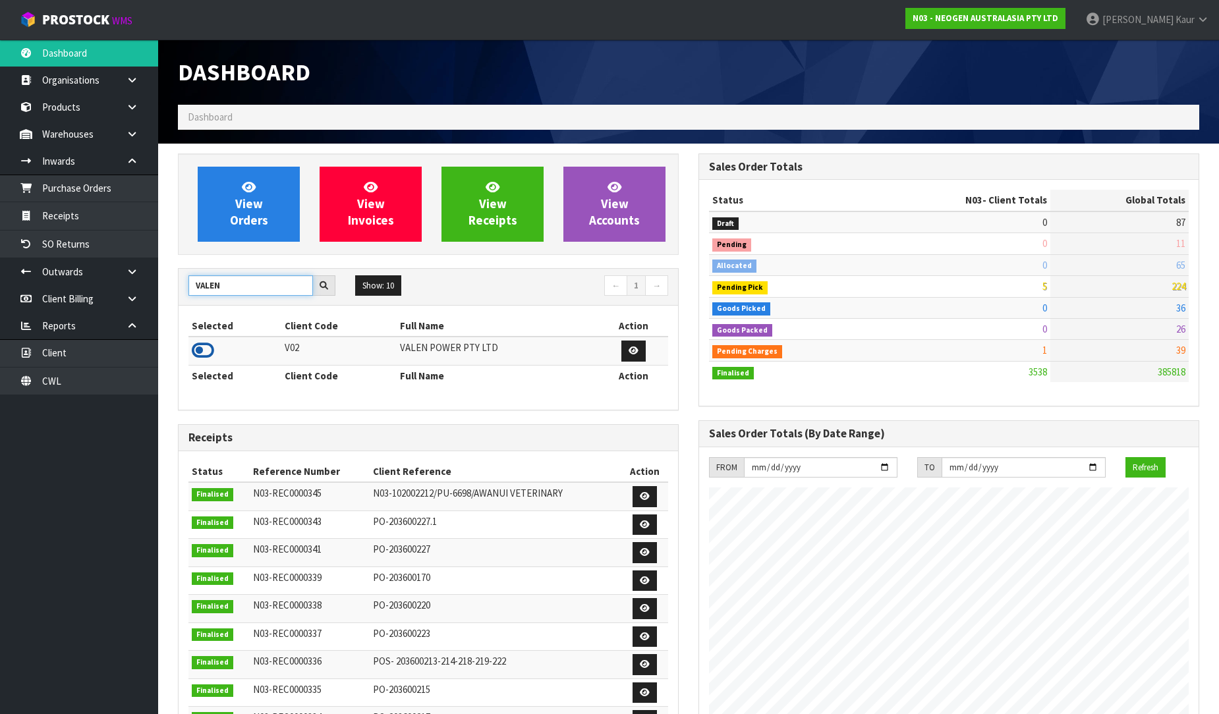
type input "VALEN"
click at [208, 353] on icon at bounding box center [203, 351] width 22 height 20
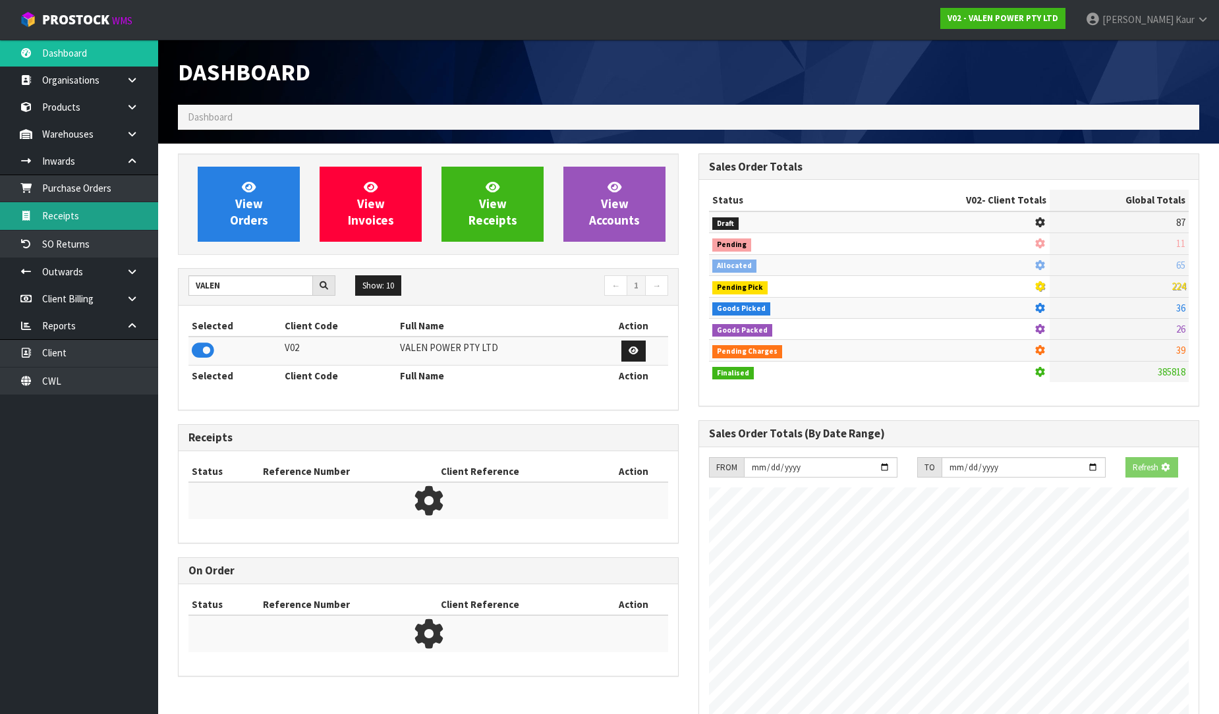
scroll to position [822, 521]
click at [117, 211] on link "Receipts" at bounding box center [79, 215] width 158 height 27
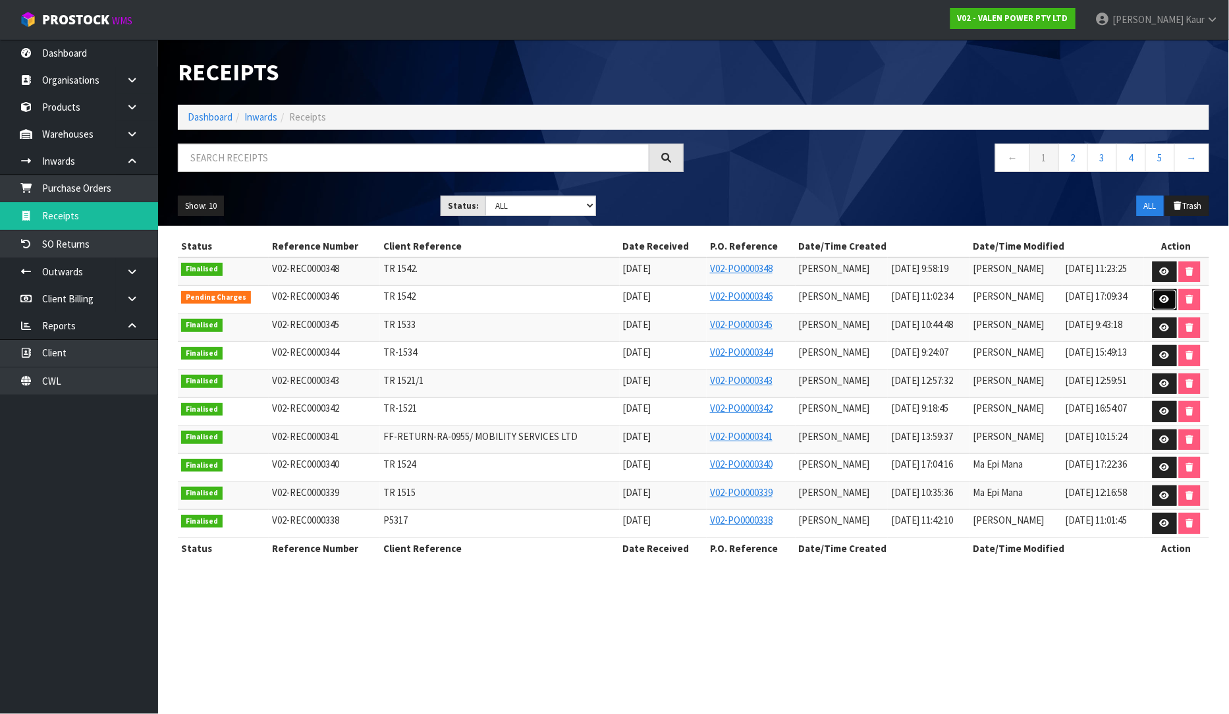
click at [1160, 295] on link at bounding box center [1165, 299] width 24 height 21
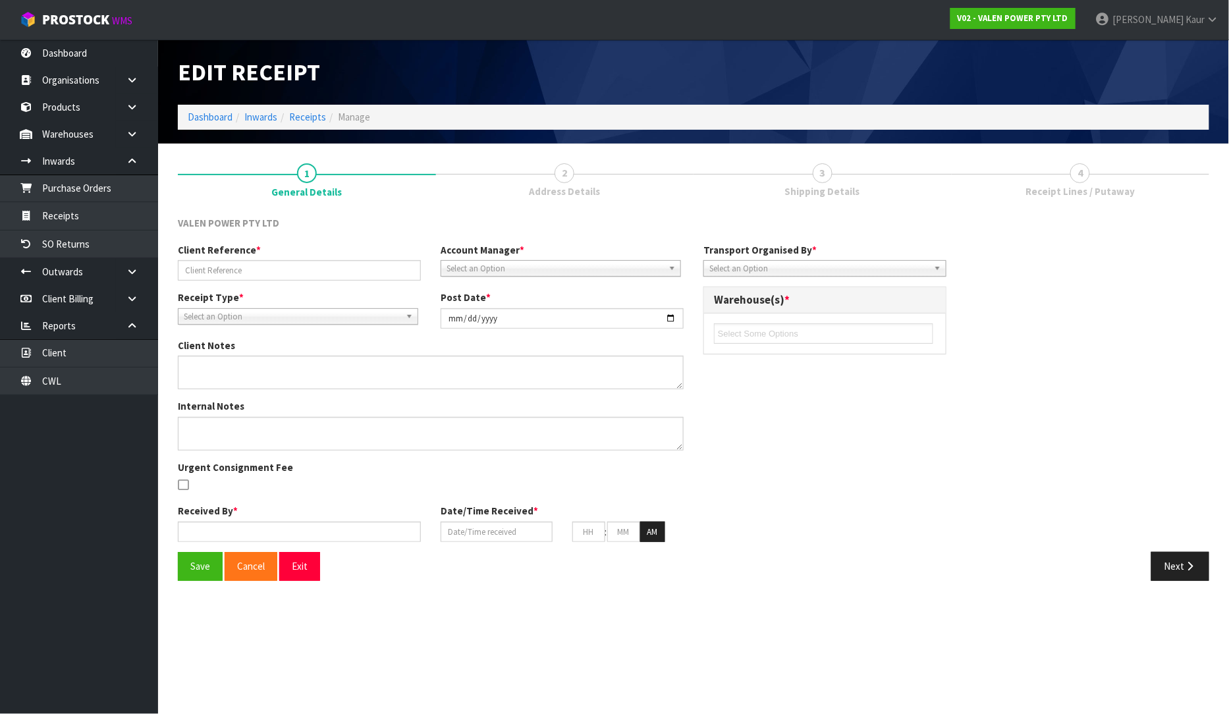
type input "TR 1542"
type input "[DATE]"
type textarea "VARANCE 2 X PS81313 NOT RECEIVED"
type textarea "CHECKED BY MA"
type input "[PERSON_NAME]"
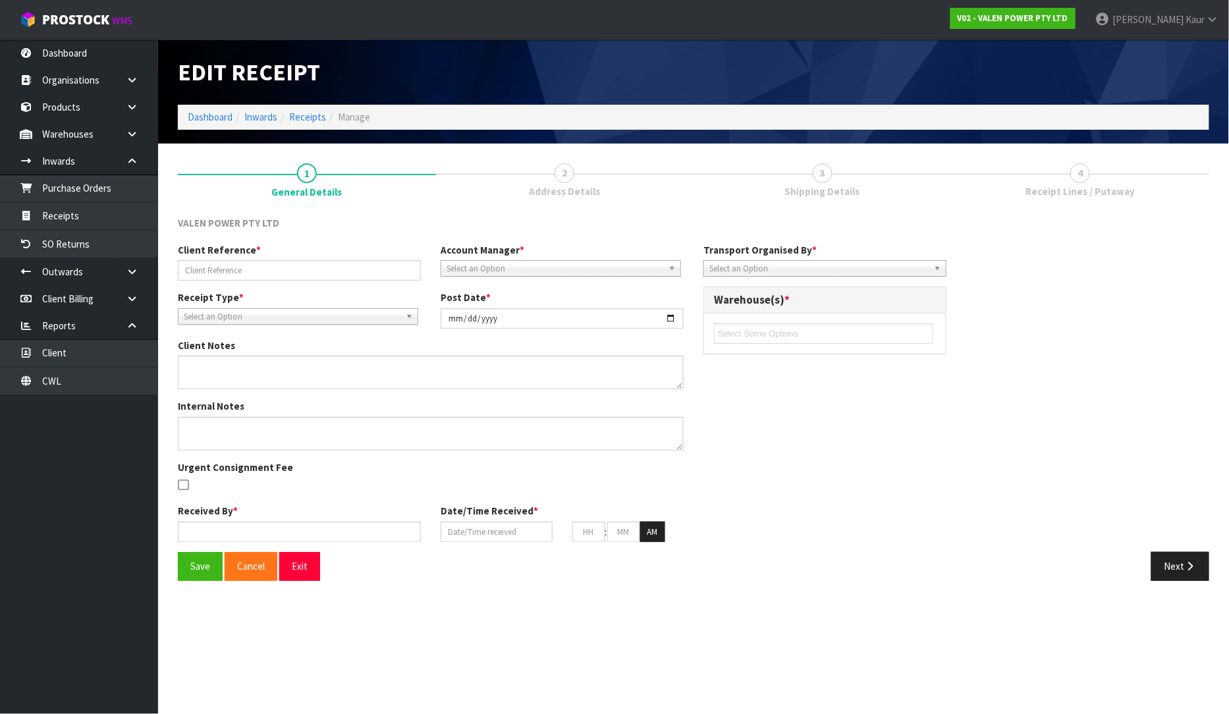
type input "[DATE]"
type input "11"
type input "02"
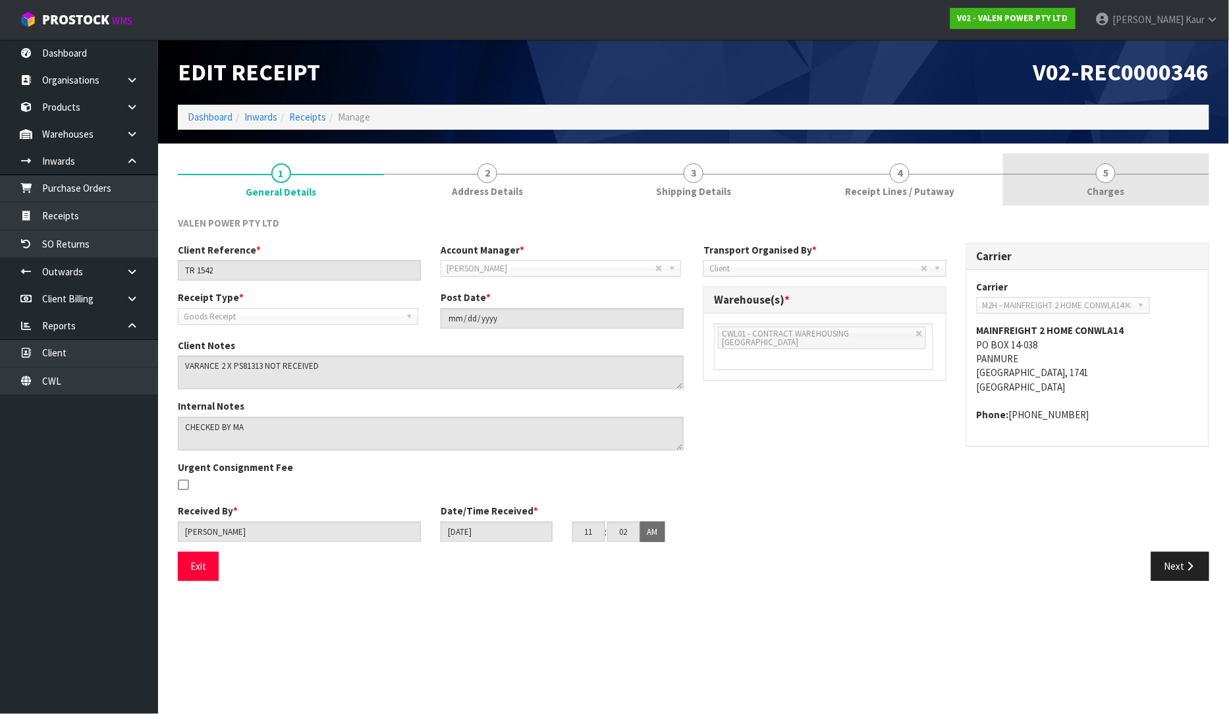
click at [1099, 196] on span "Charges" at bounding box center [1107, 191] width 38 height 14
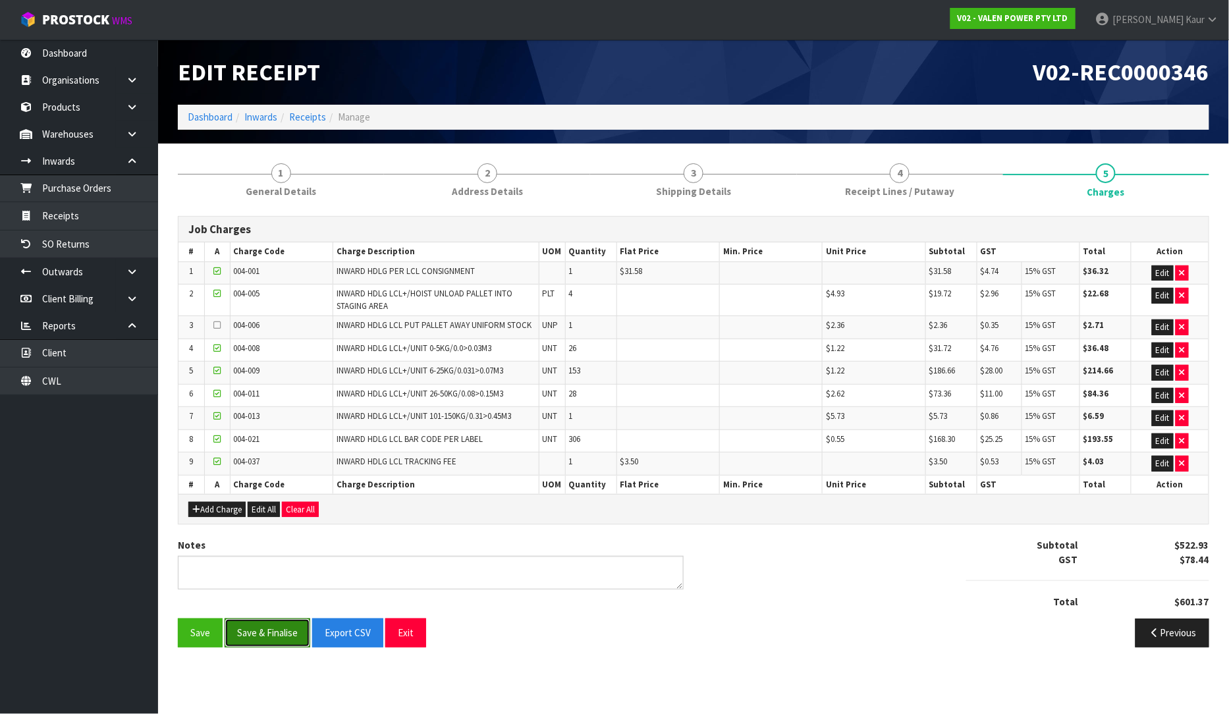
click at [278, 638] on button "Save & Finalise" at bounding box center [268, 633] width 86 height 28
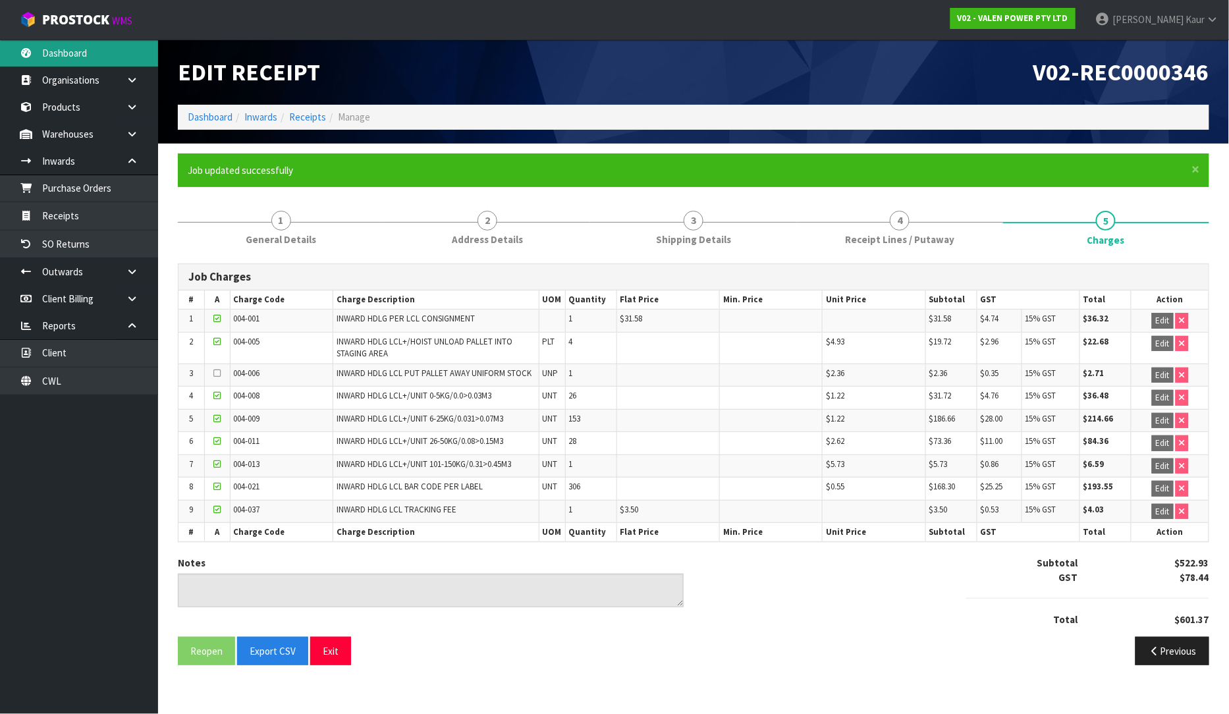
click at [79, 50] on link "Dashboard" at bounding box center [79, 53] width 158 height 27
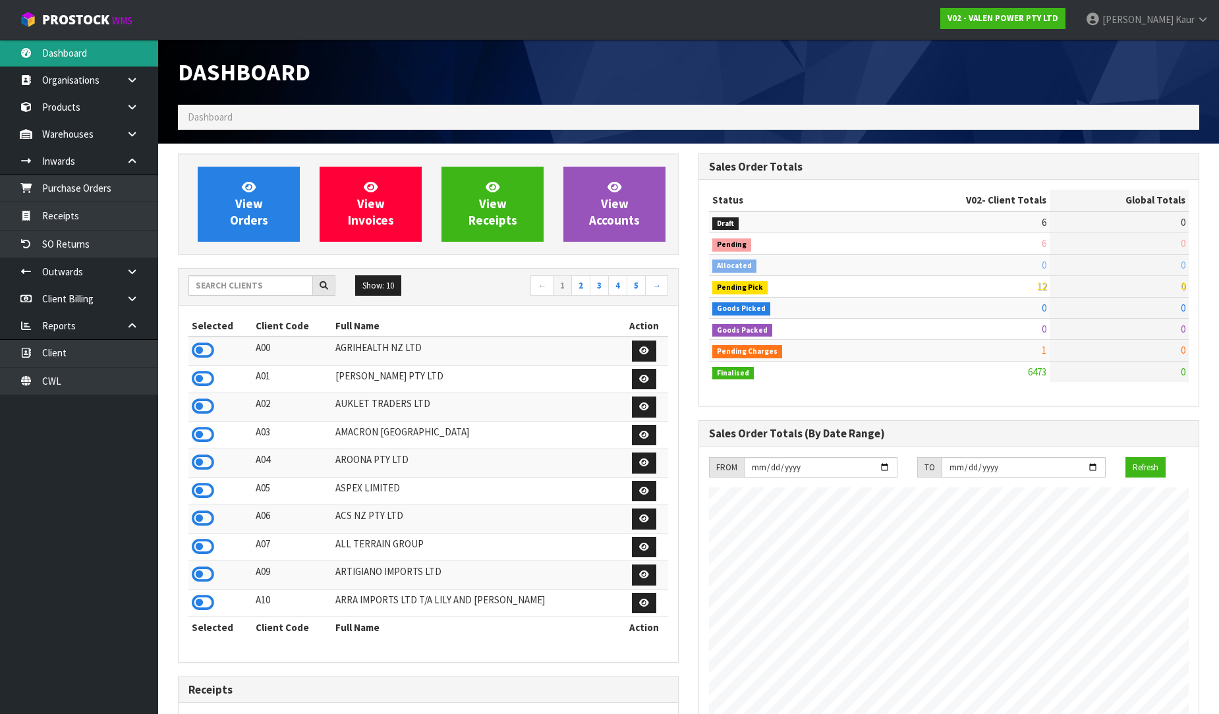
scroll to position [998, 521]
click at [217, 293] on input "text" at bounding box center [250, 285] width 125 height 20
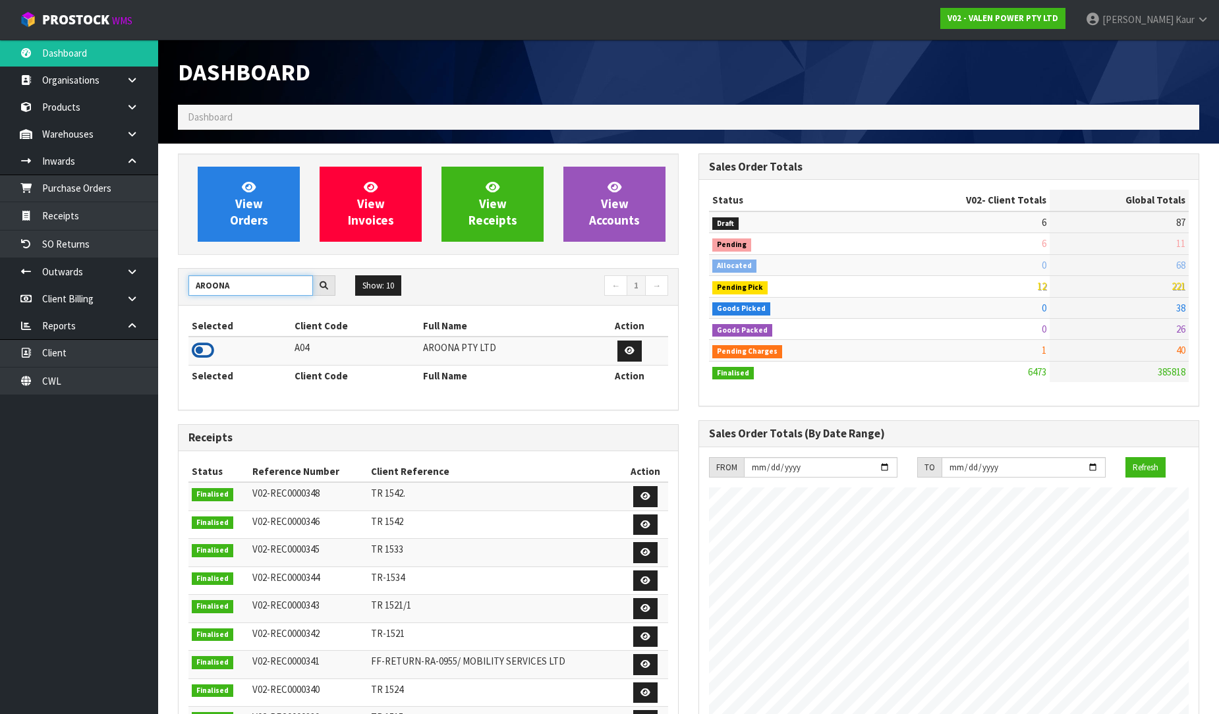
type input "AROONA"
click at [207, 346] on icon at bounding box center [203, 351] width 22 height 20
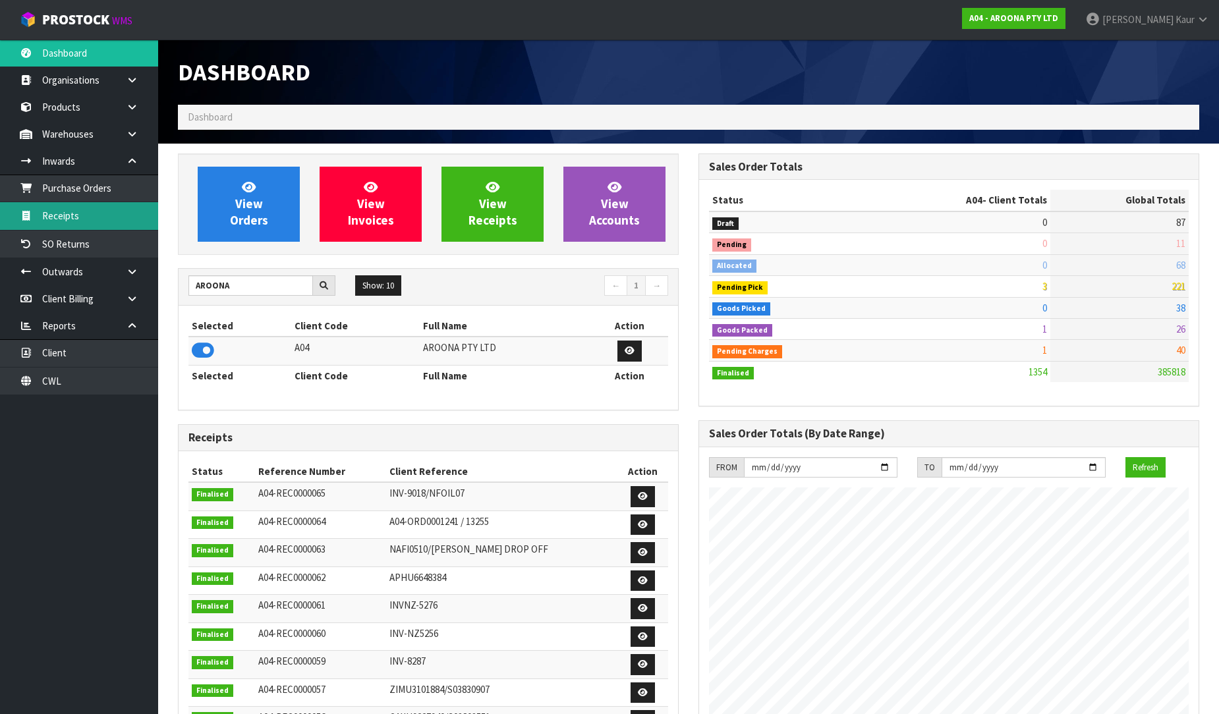
drag, startPoint x: 122, startPoint y: 202, endPoint x: 317, endPoint y: 227, distance: 196.6
click at [121, 202] on link "Receipts" at bounding box center [79, 215] width 158 height 27
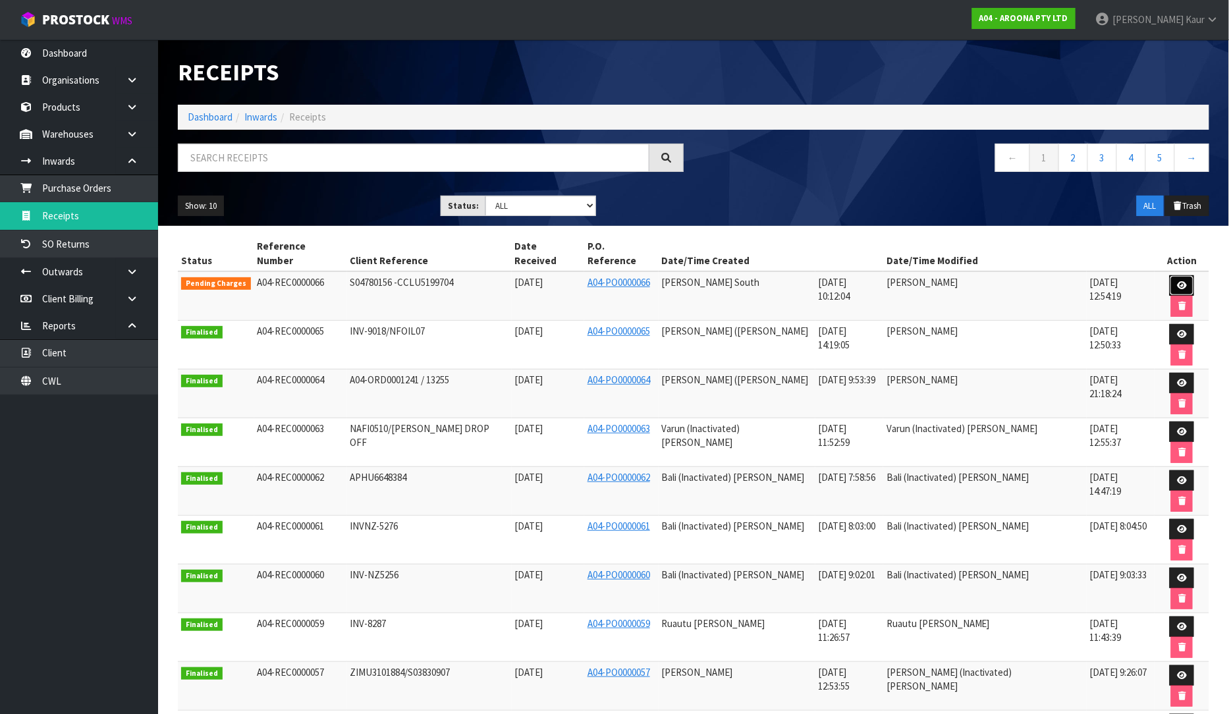
click at [1177, 281] on icon at bounding box center [1182, 285] width 10 height 9
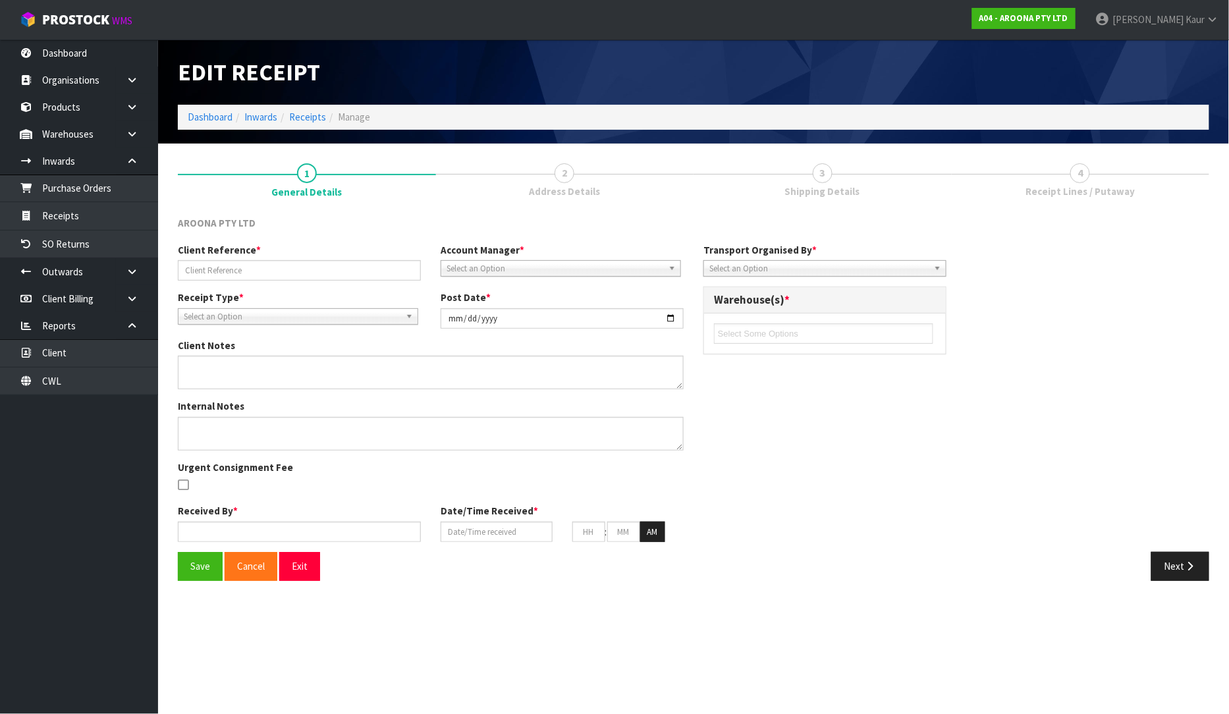
type input "S04780156 -CCLU5199704"
type input "[DATE]"
type textarea "PLEASE FIND THE BELOW VARIANCE FOR CODE NALR1001 WE RECEIVED 3 QUANTITY WHICH I…"
type textarea "NEW CODES"
type input "[PERSON_NAME] South"
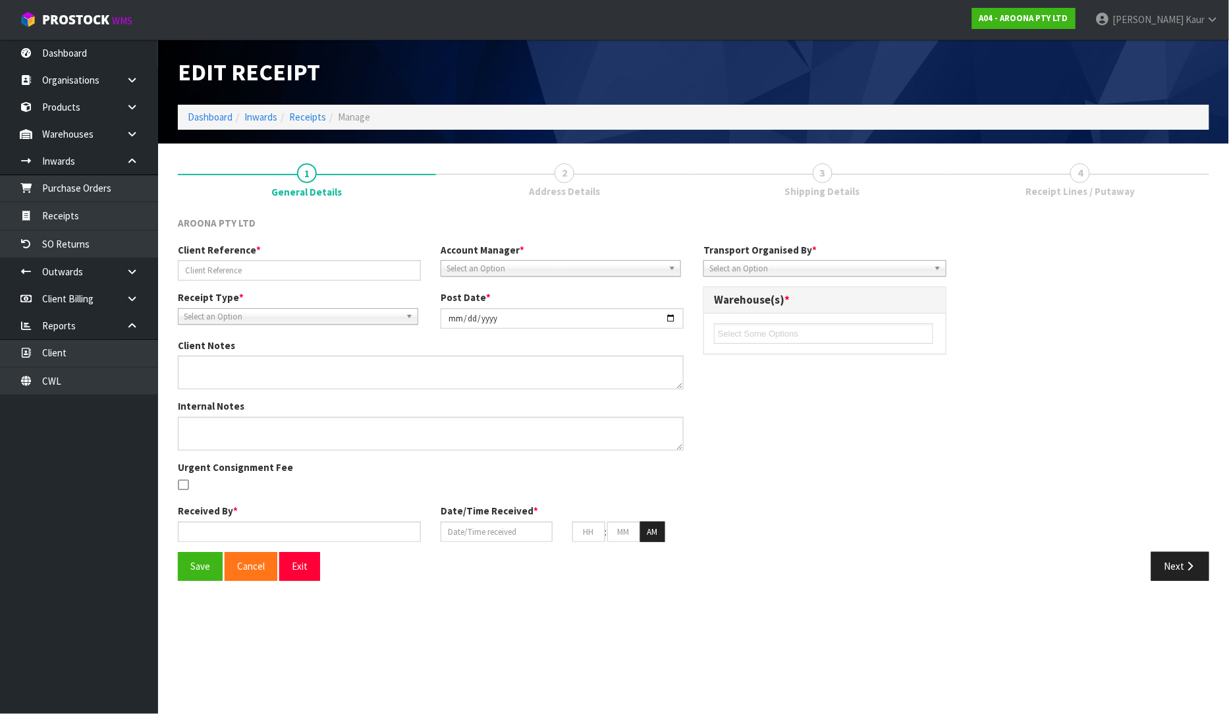
type input "[DATE]"
type input "07"
type input "30"
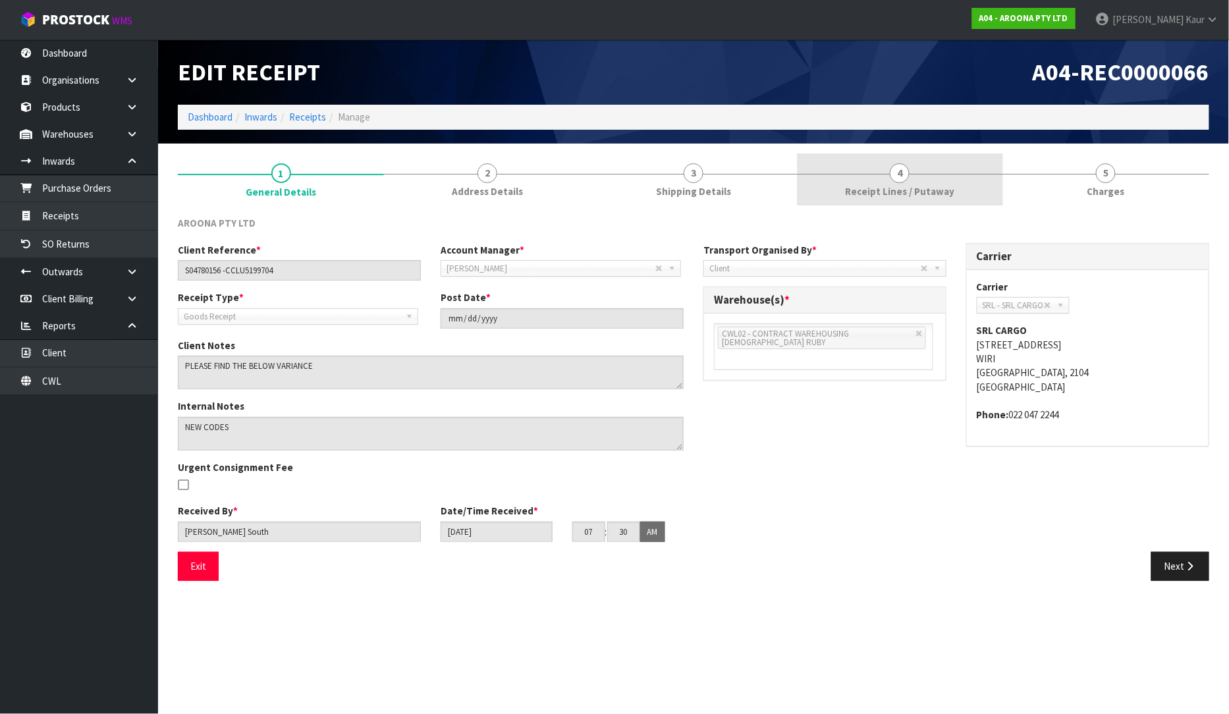
click at [917, 187] on span "Receipt Lines / Putaway" at bounding box center [899, 191] width 109 height 14
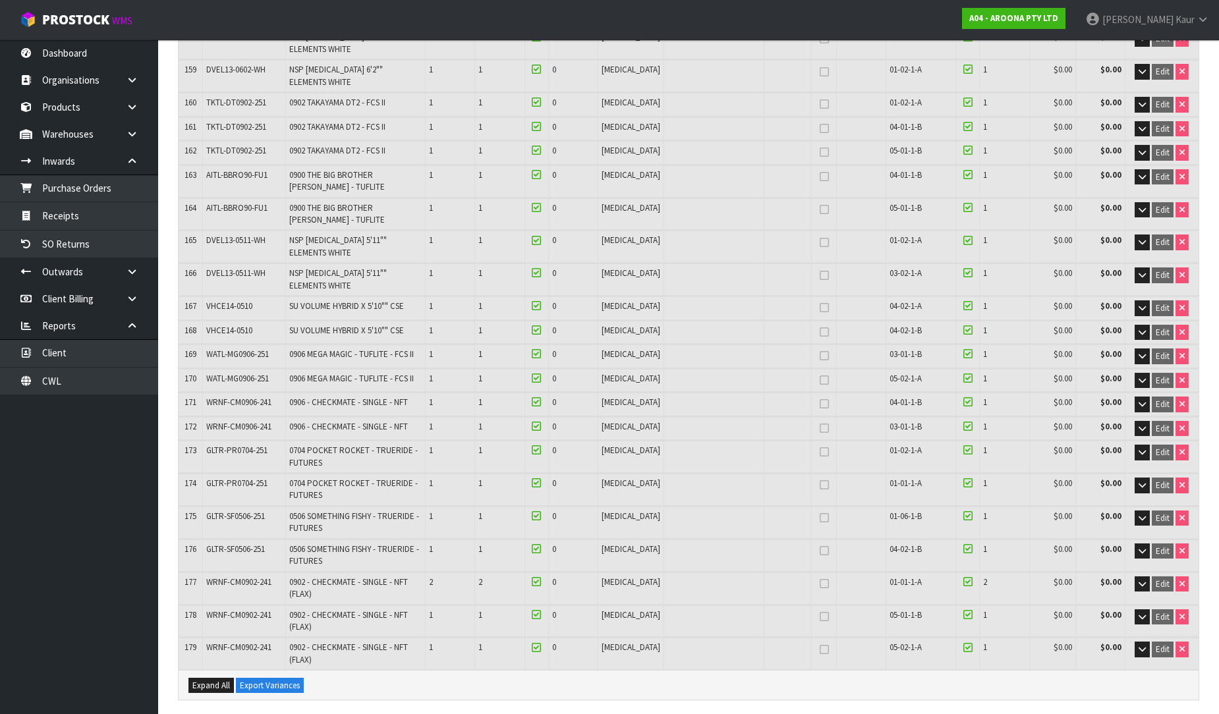
scroll to position [4894, 0]
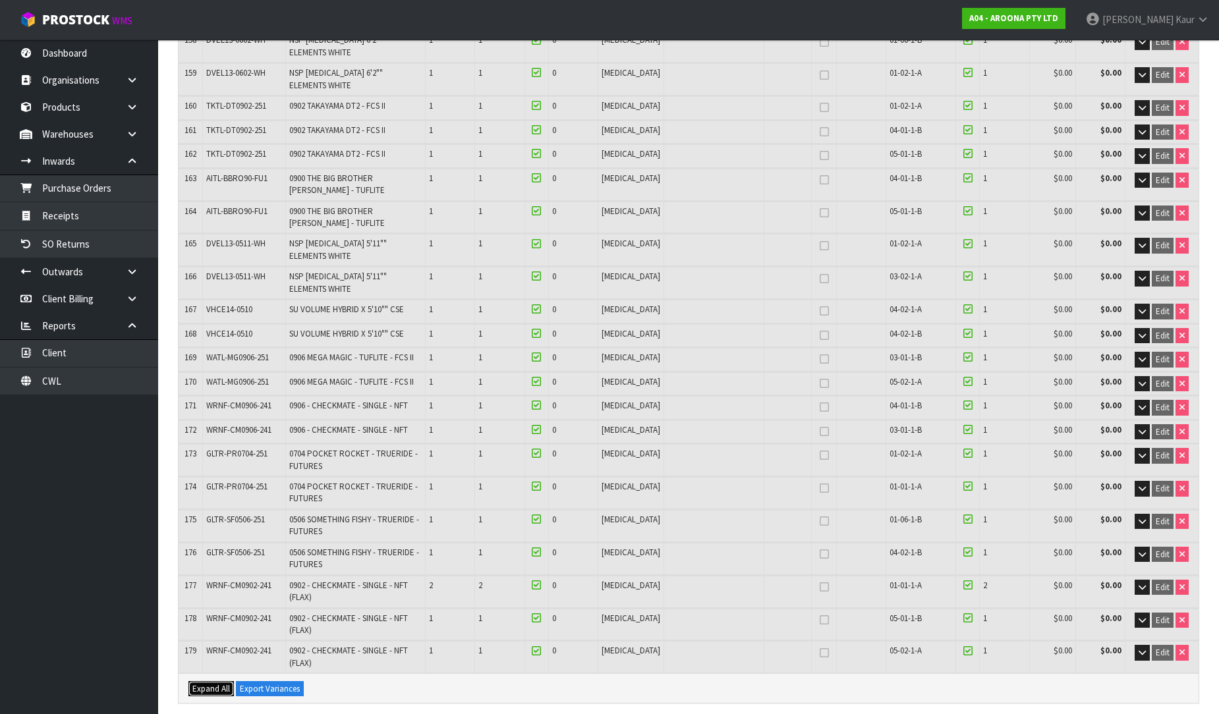
click at [192, 683] on span "Expand All" at bounding box center [211, 688] width 38 height 11
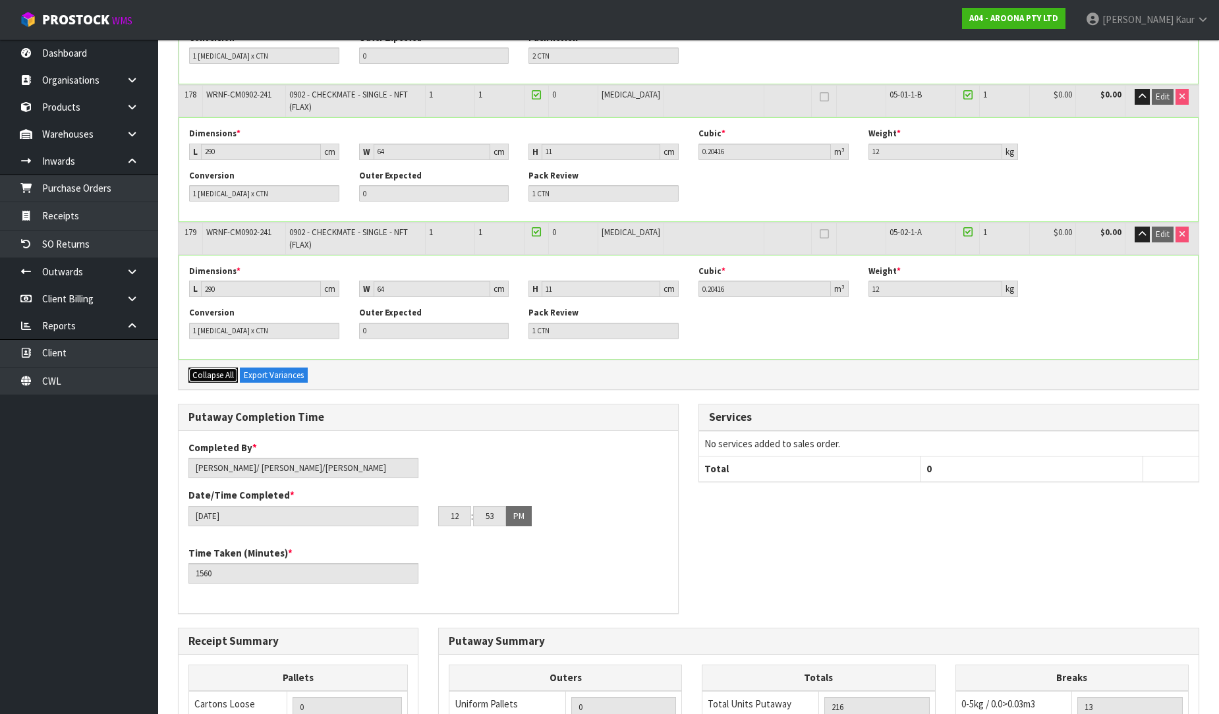
scroll to position [23948, 0]
drag, startPoint x: 1175, startPoint y: 679, endPoint x: 1156, endPoint y: 627, distance: 55.7
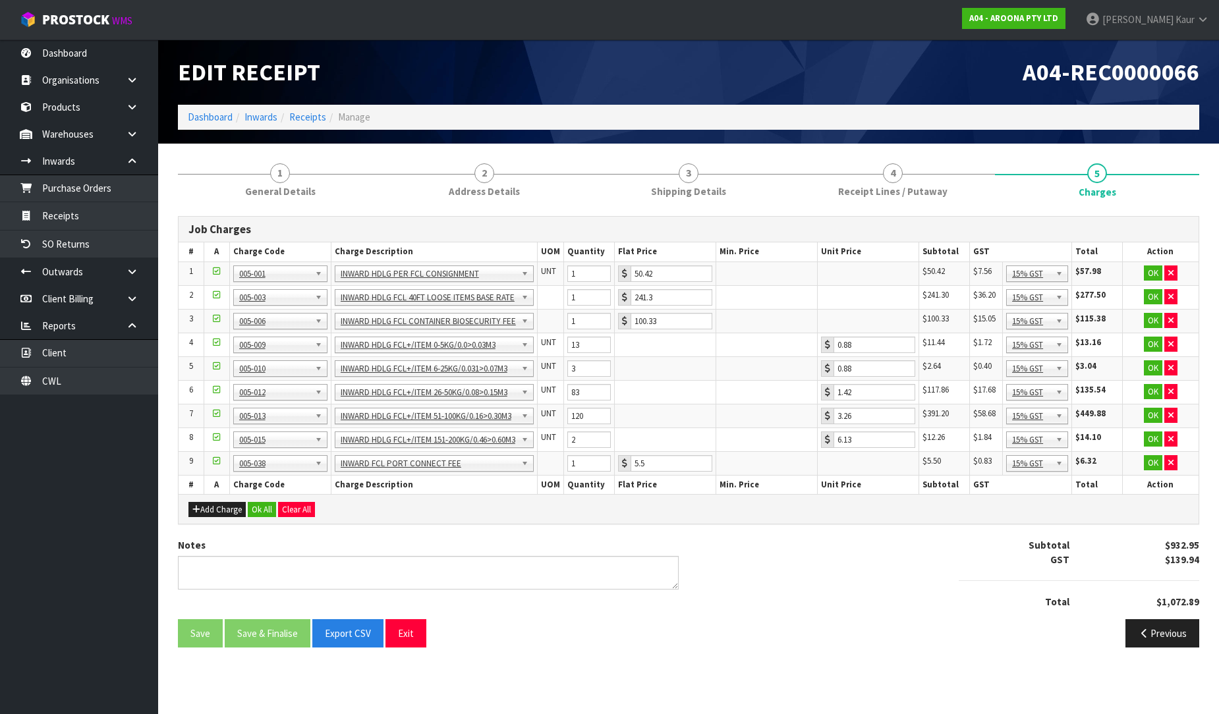
scroll to position [0, 0]
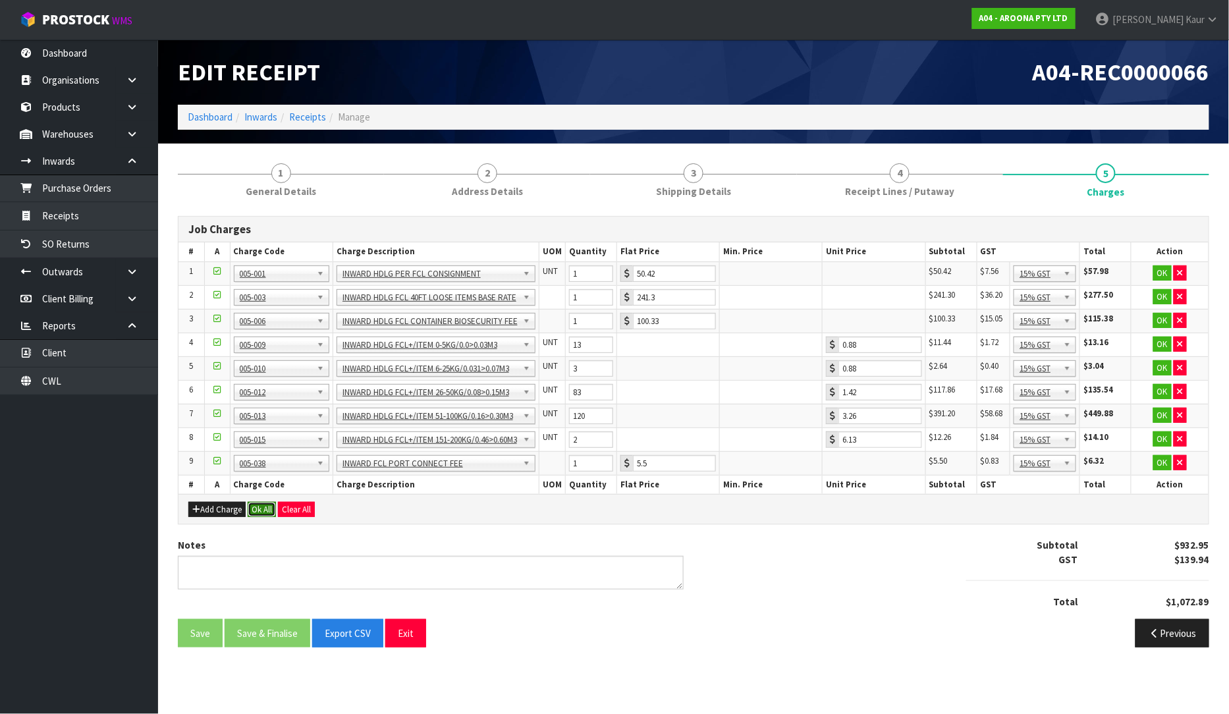
click at [268, 507] on button "Ok All" at bounding box center [262, 510] width 28 height 16
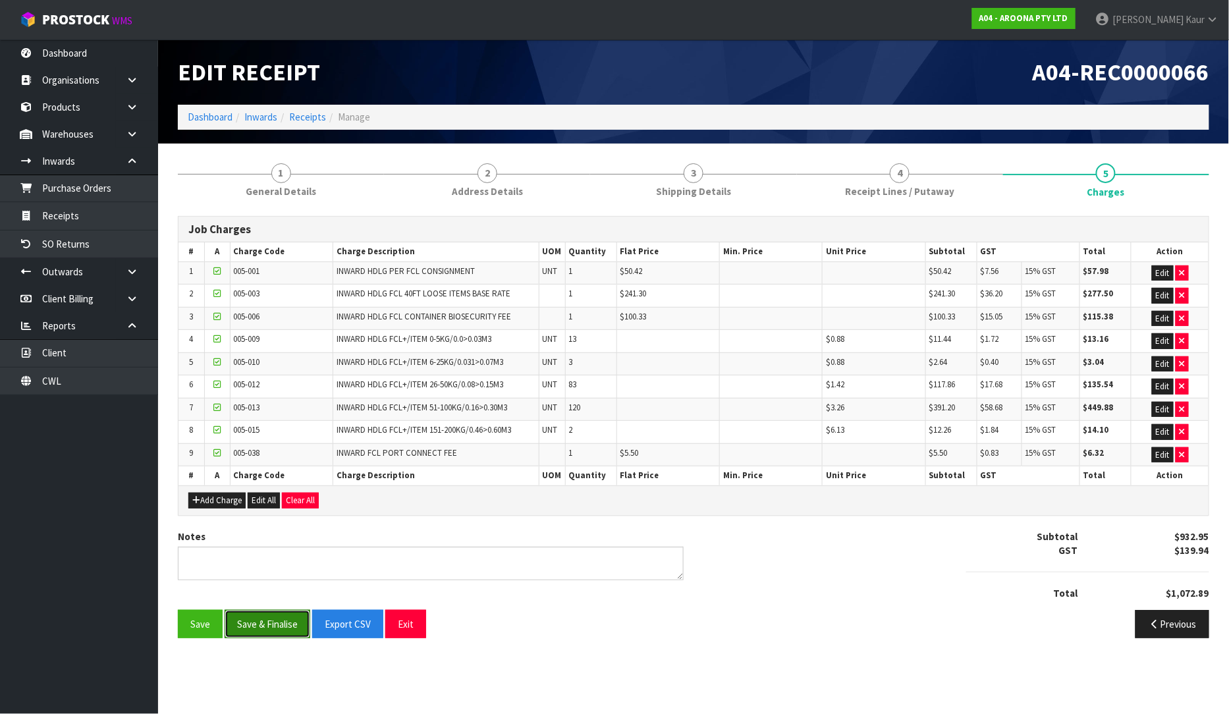
click at [280, 633] on button "Save & Finalise" at bounding box center [268, 624] width 86 height 28
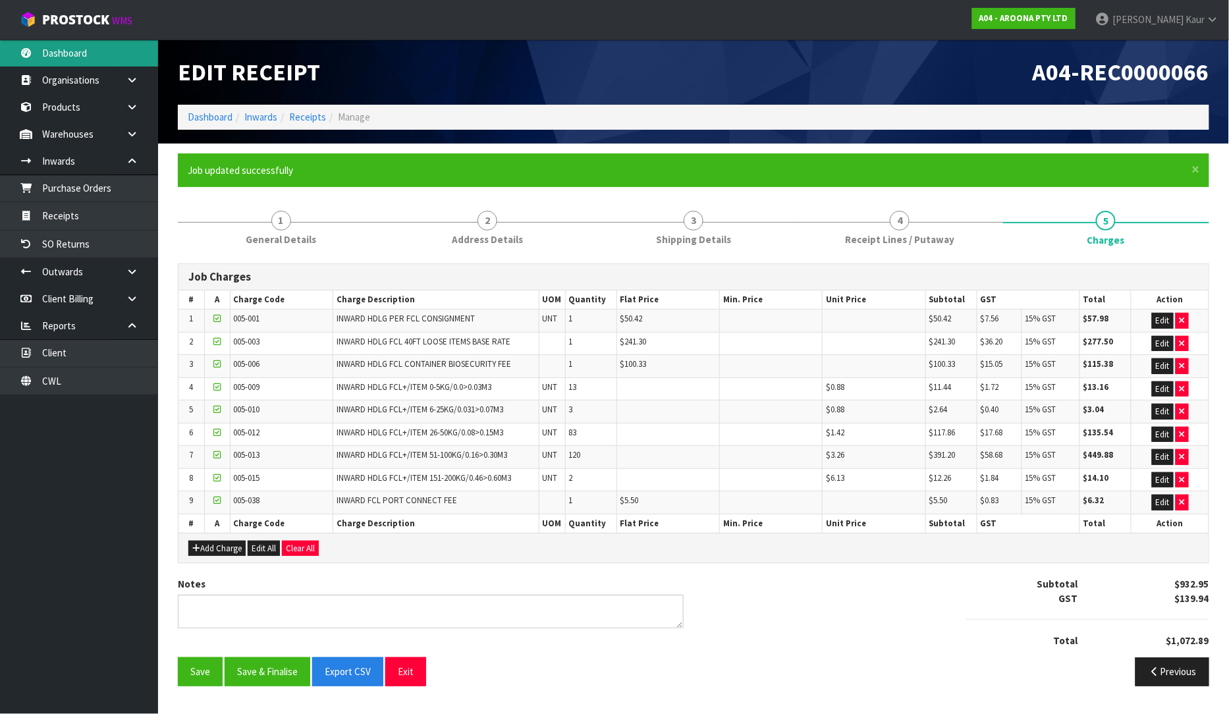
click at [101, 53] on link "Dashboard" at bounding box center [79, 53] width 158 height 27
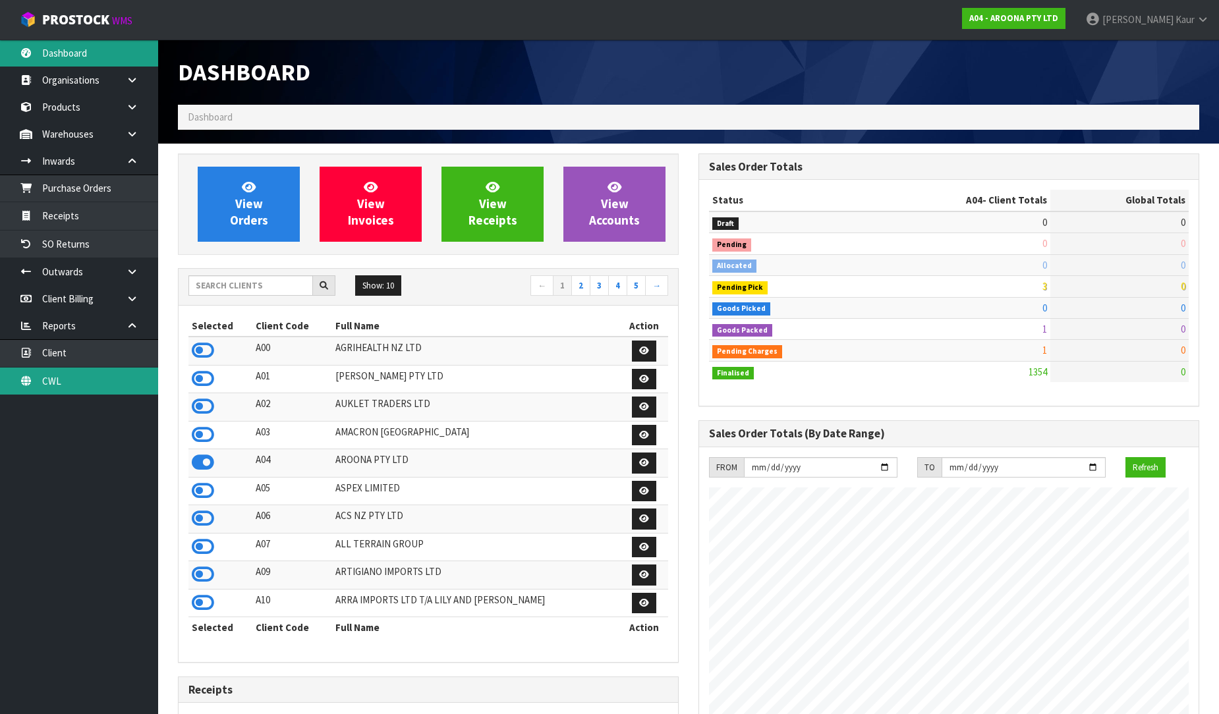
scroll to position [998, 521]
click at [63, 376] on link "CWL" at bounding box center [79, 381] width 158 height 27
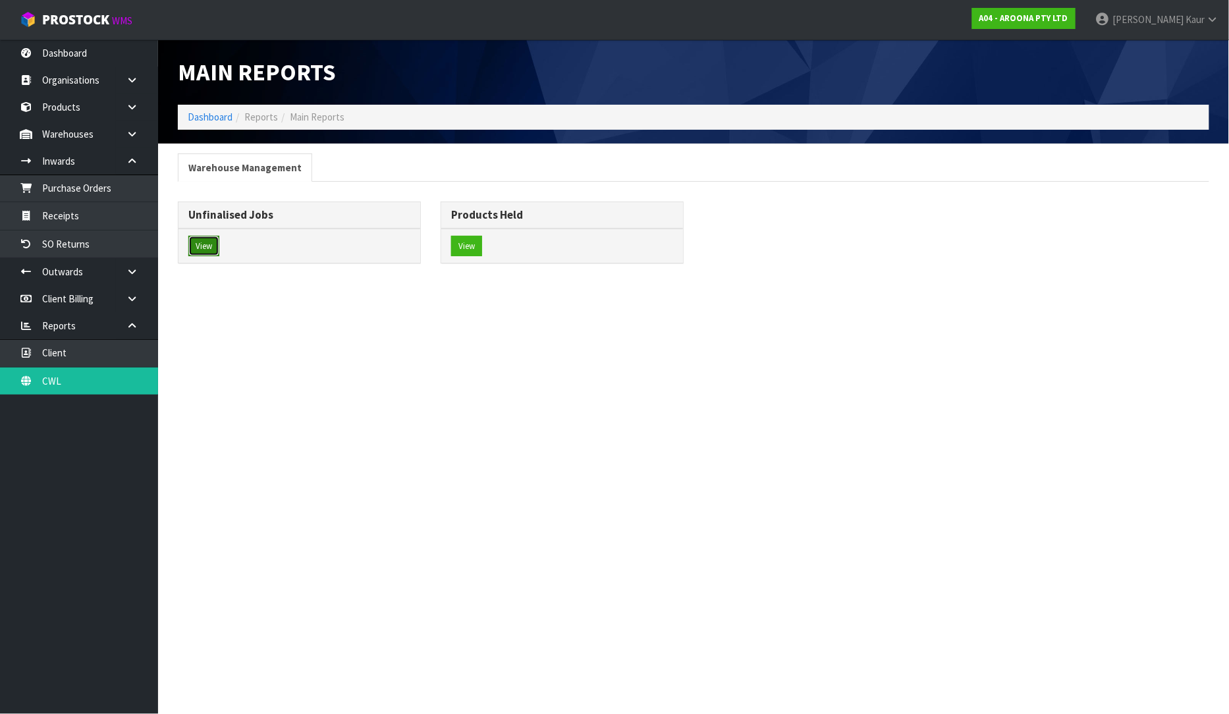
click at [208, 244] on button "View" at bounding box center [203, 246] width 31 height 21
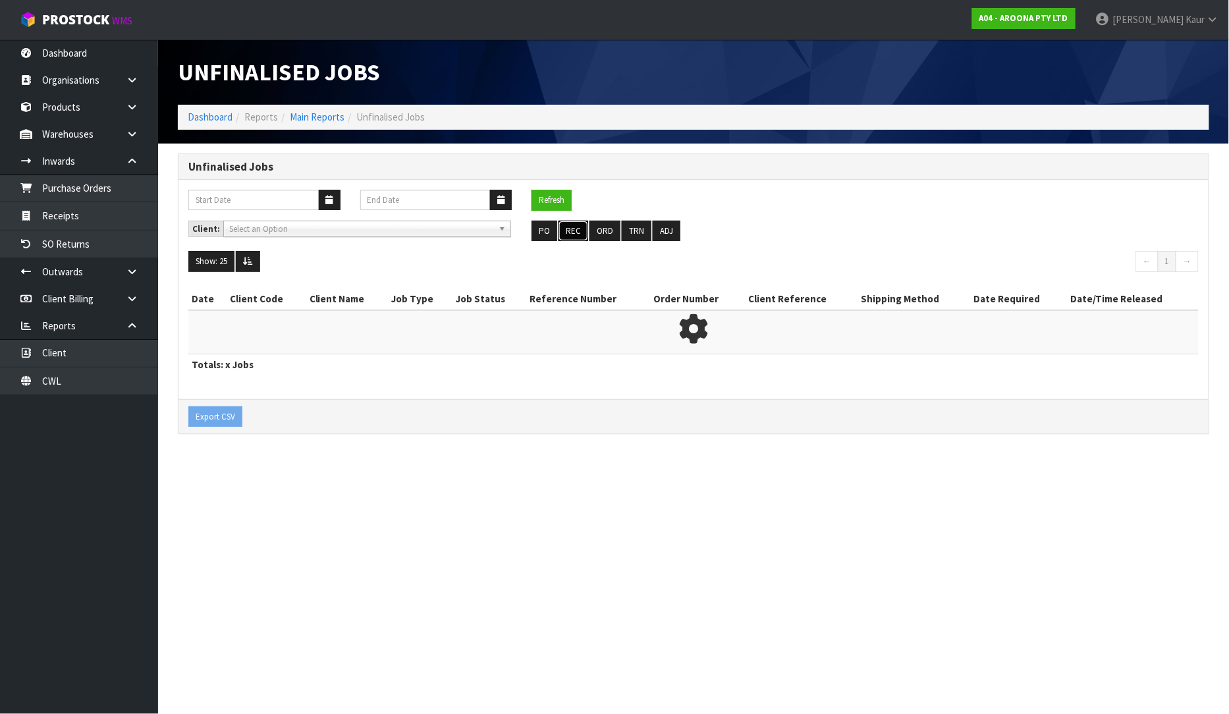
click at [579, 231] on button "REC" at bounding box center [574, 231] width 30 height 21
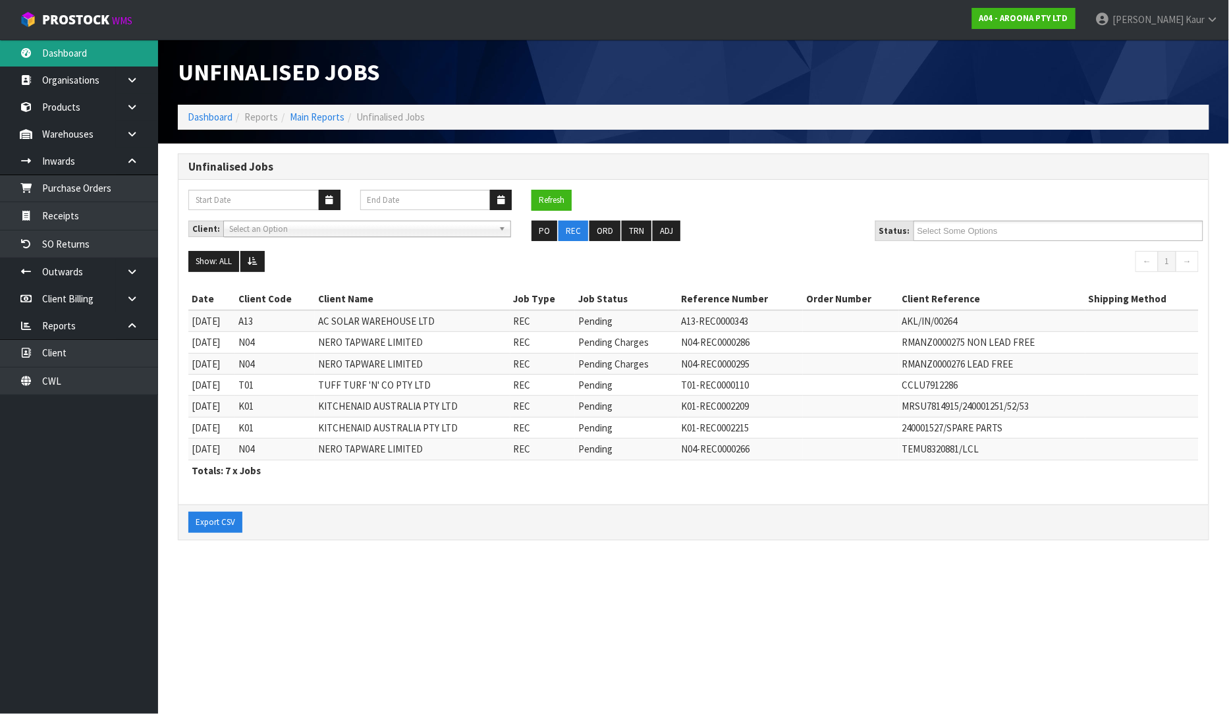
click at [68, 53] on link "Dashboard" at bounding box center [79, 53] width 158 height 27
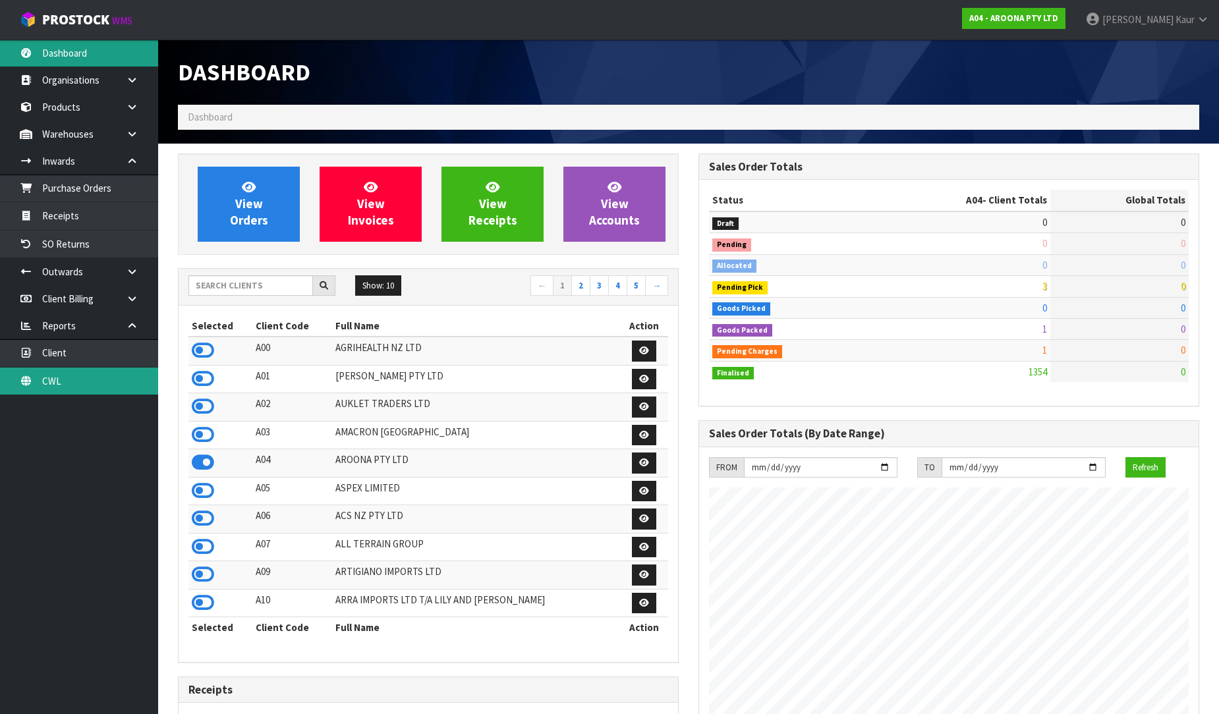
scroll to position [998, 521]
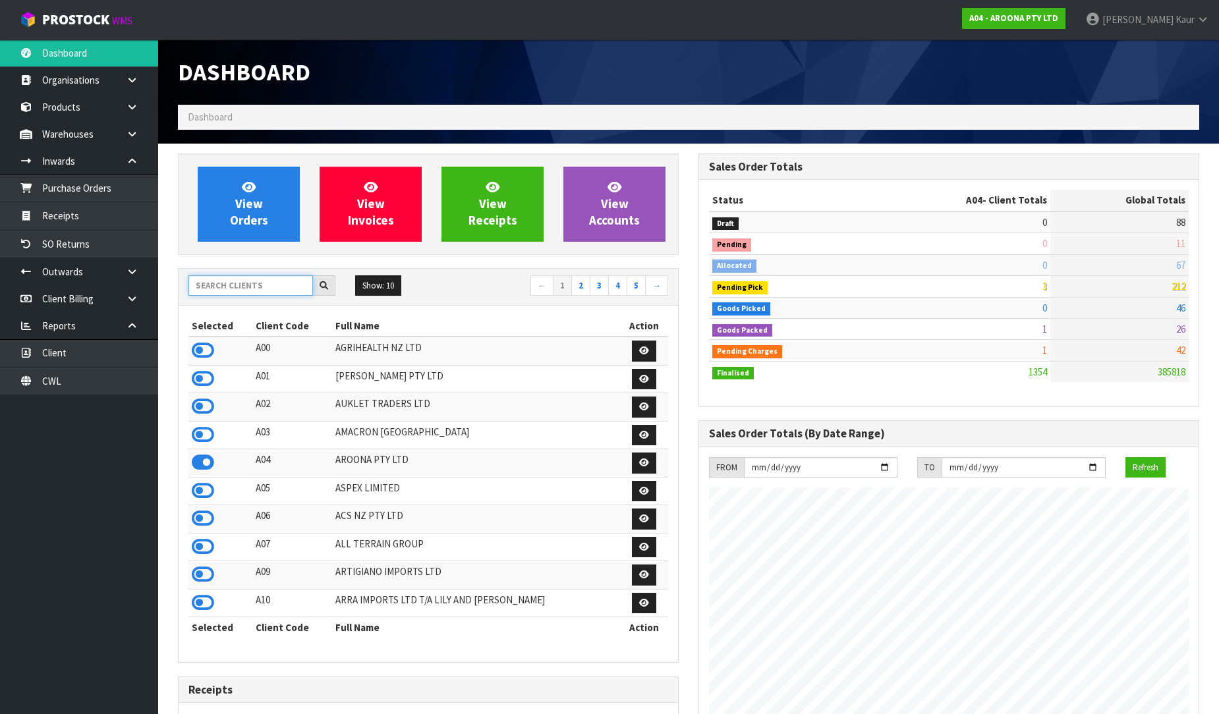
click at [219, 285] on input "text" at bounding box center [250, 285] width 125 height 20
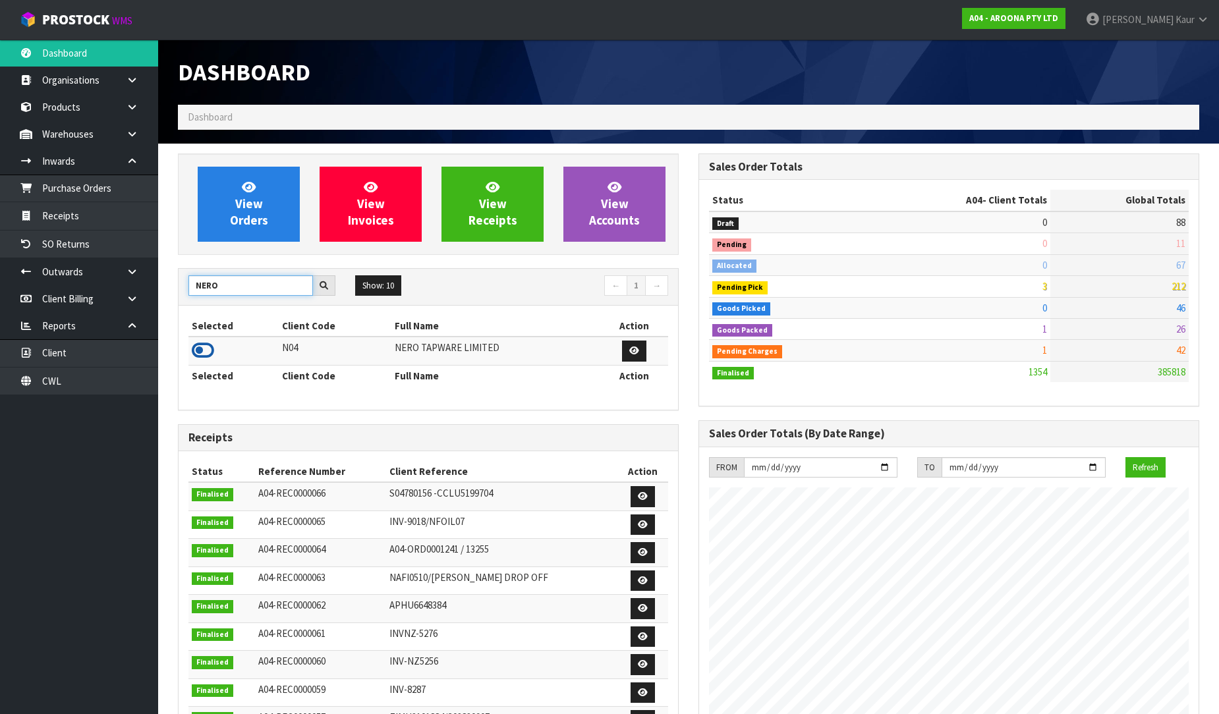
type input "NERO"
click at [195, 350] on icon at bounding box center [203, 351] width 22 height 20
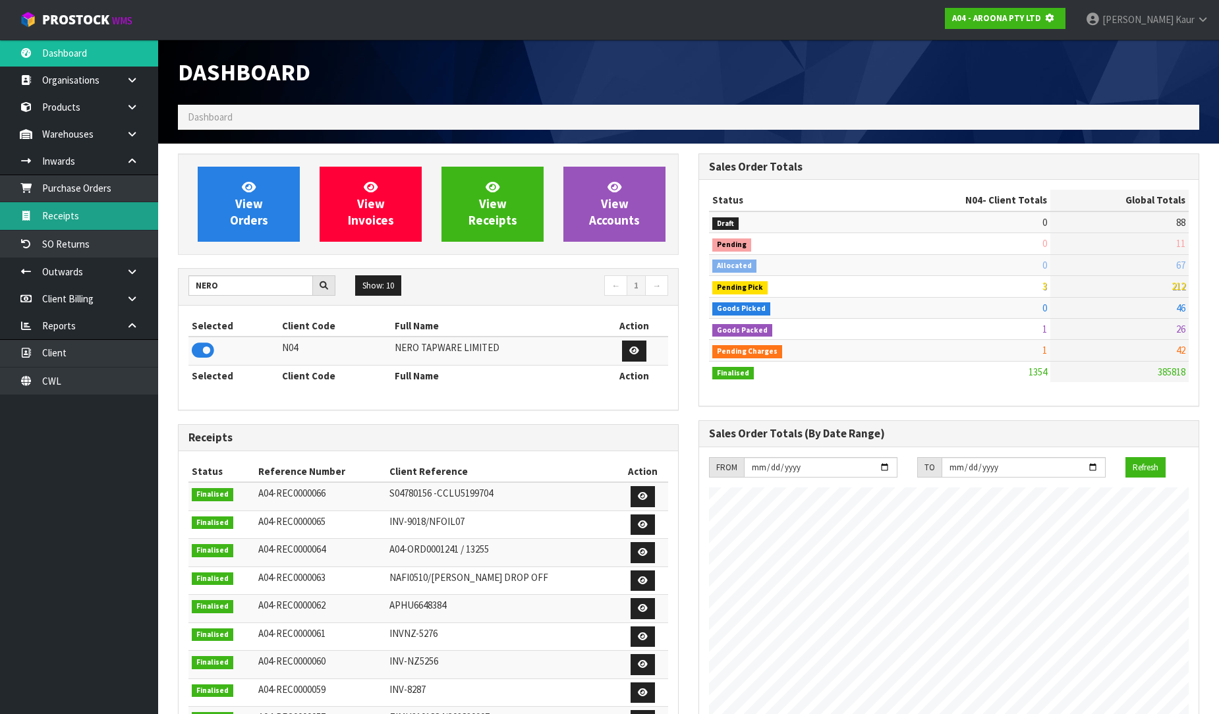
scroll to position [822, 521]
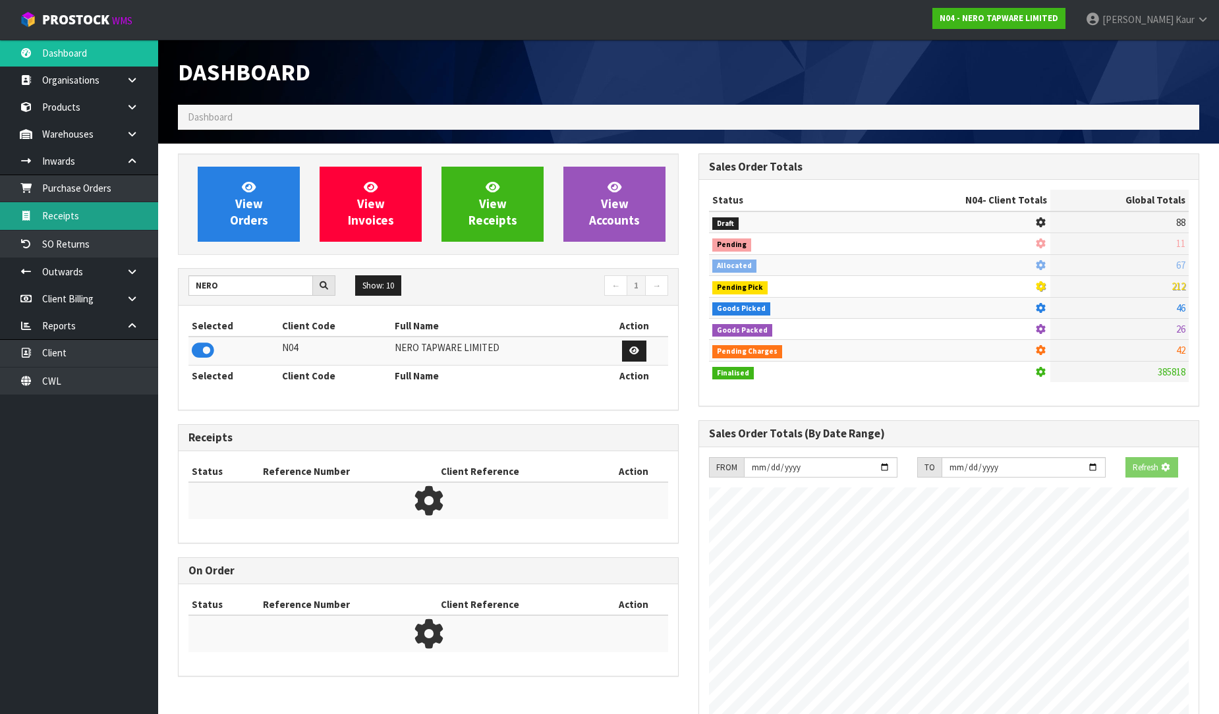
click at [109, 216] on link "Receipts" at bounding box center [79, 215] width 158 height 27
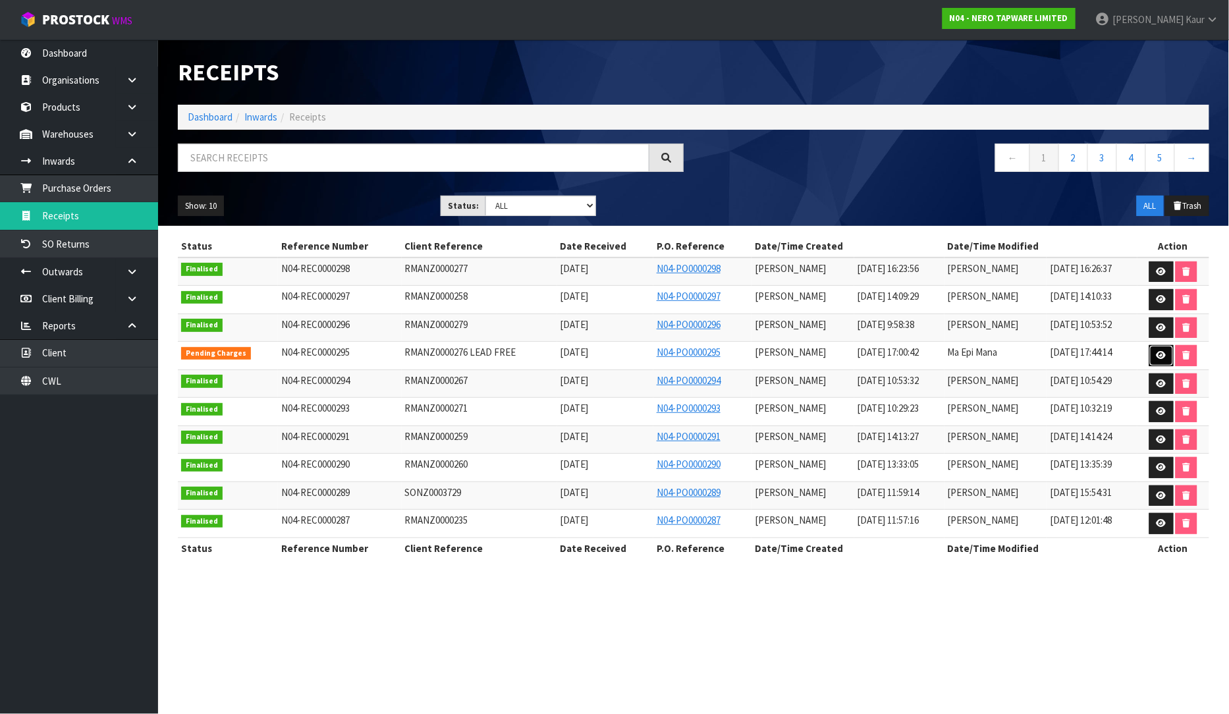
click at [1162, 353] on icon at bounding box center [1162, 355] width 10 height 9
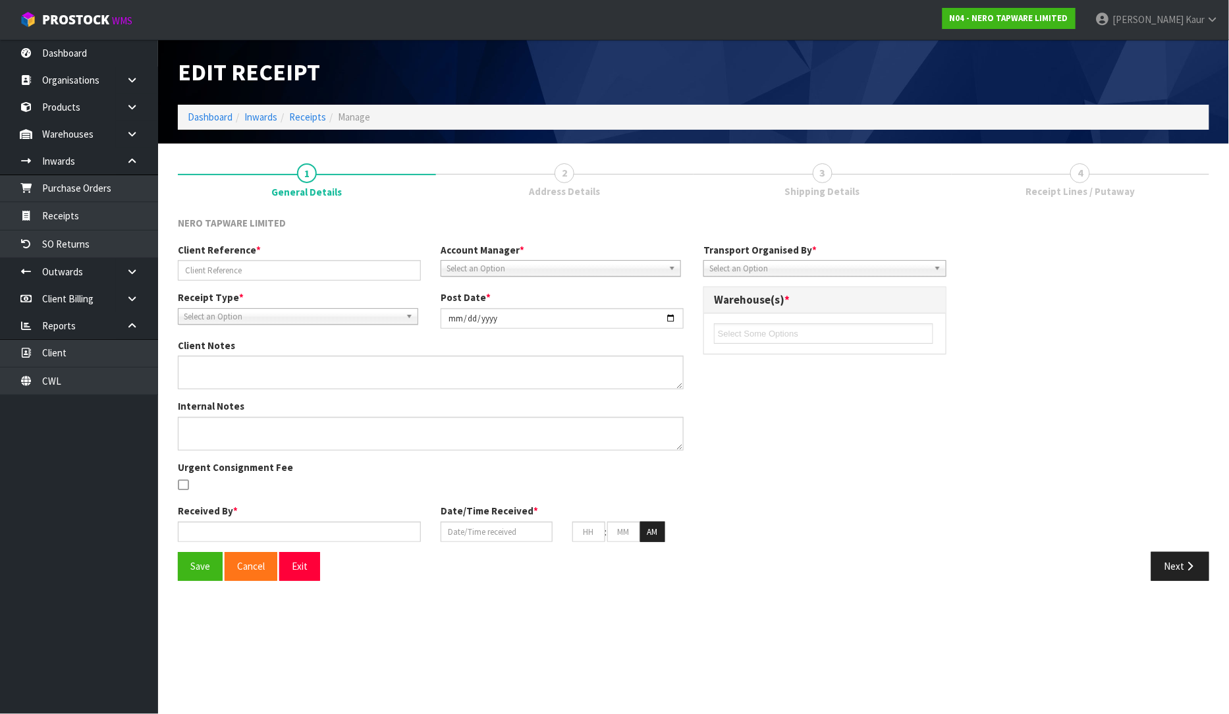
type input "RMANZ0000276 LEAD FREE"
type input "[DATE]"
type input "[PERSON_NAME]"
type input "[DATE]"
type input "05"
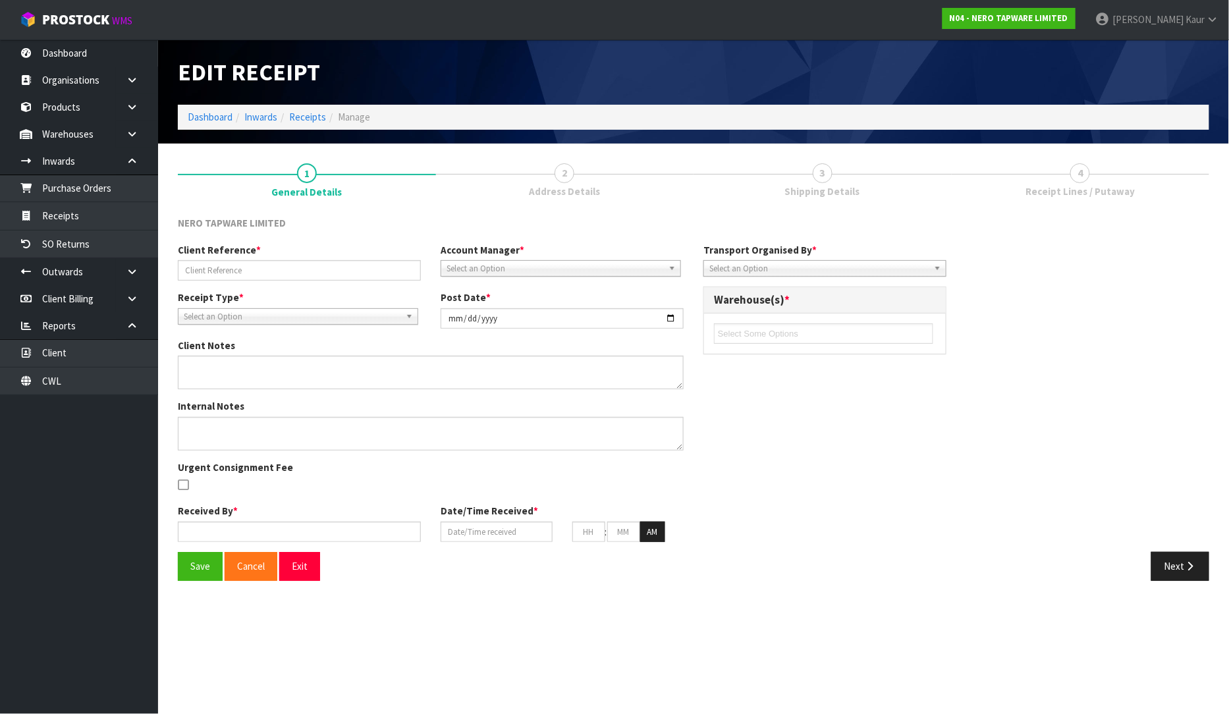
type input "00"
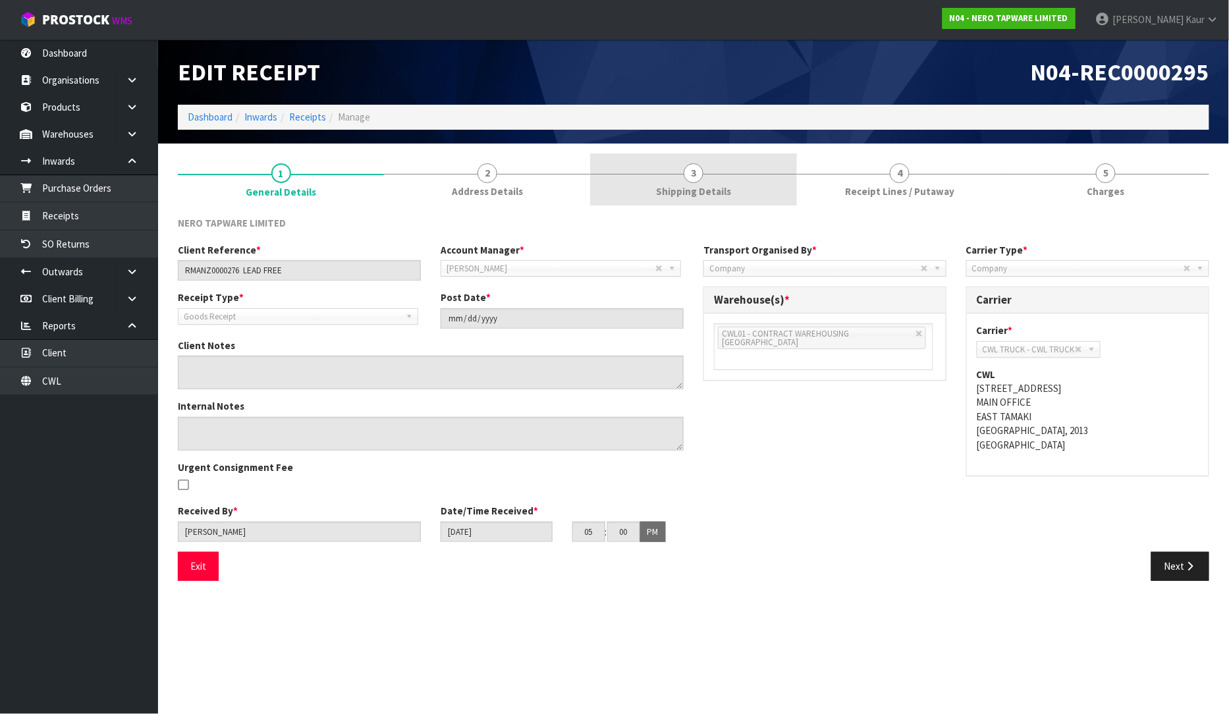
click at [657, 193] on link "3 Shipping Details" at bounding box center [693, 180] width 206 height 52
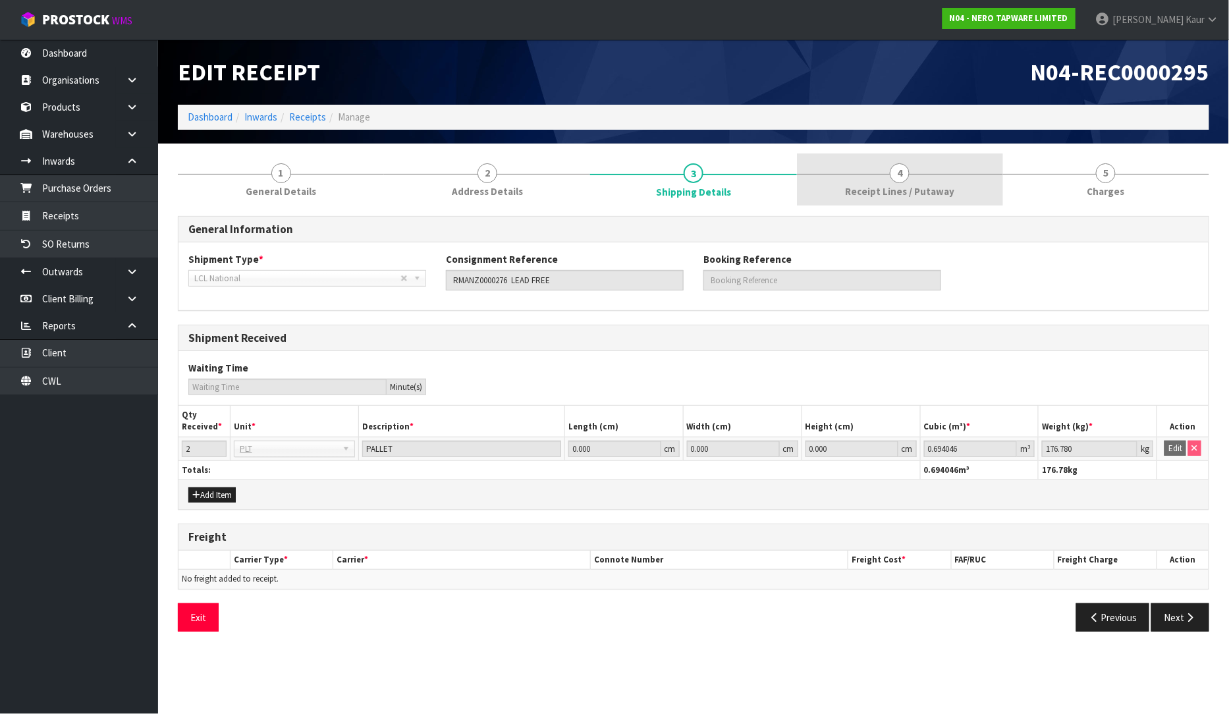
click at [892, 203] on link "4 Receipt Lines / Putaway" at bounding box center [900, 180] width 206 height 52
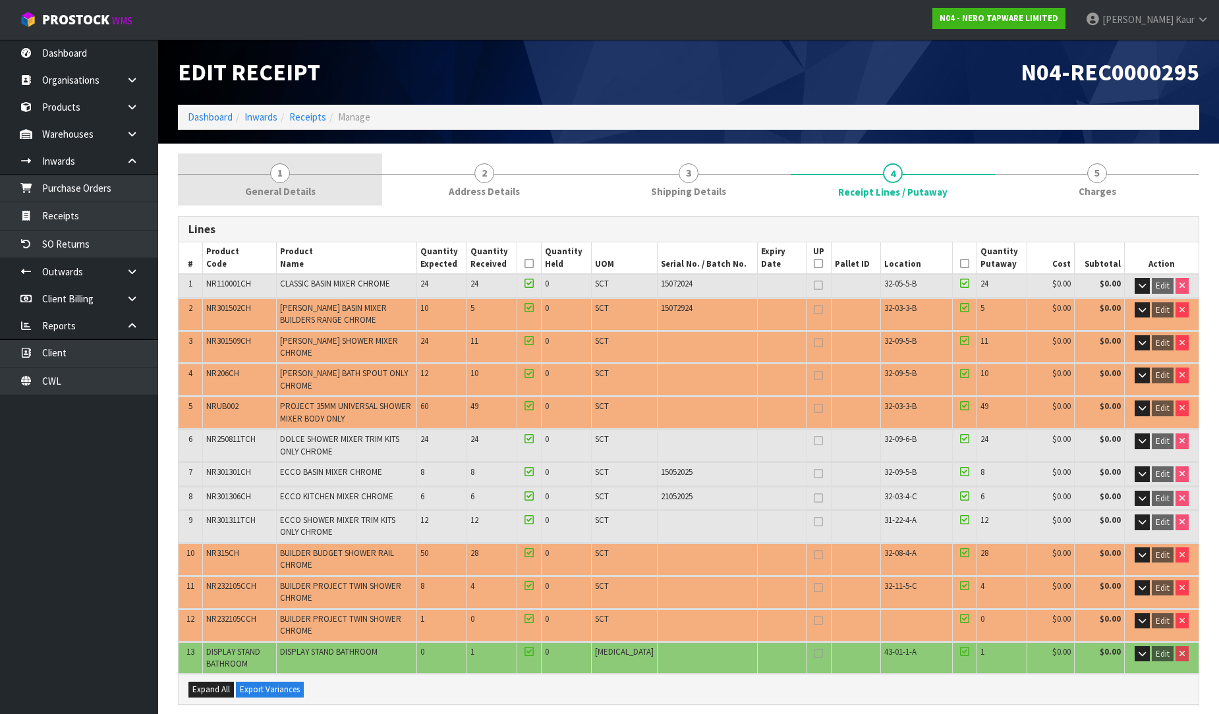
click at [293, 190] on span "General Details" at bounding box center [280, 191] width 71 height 14
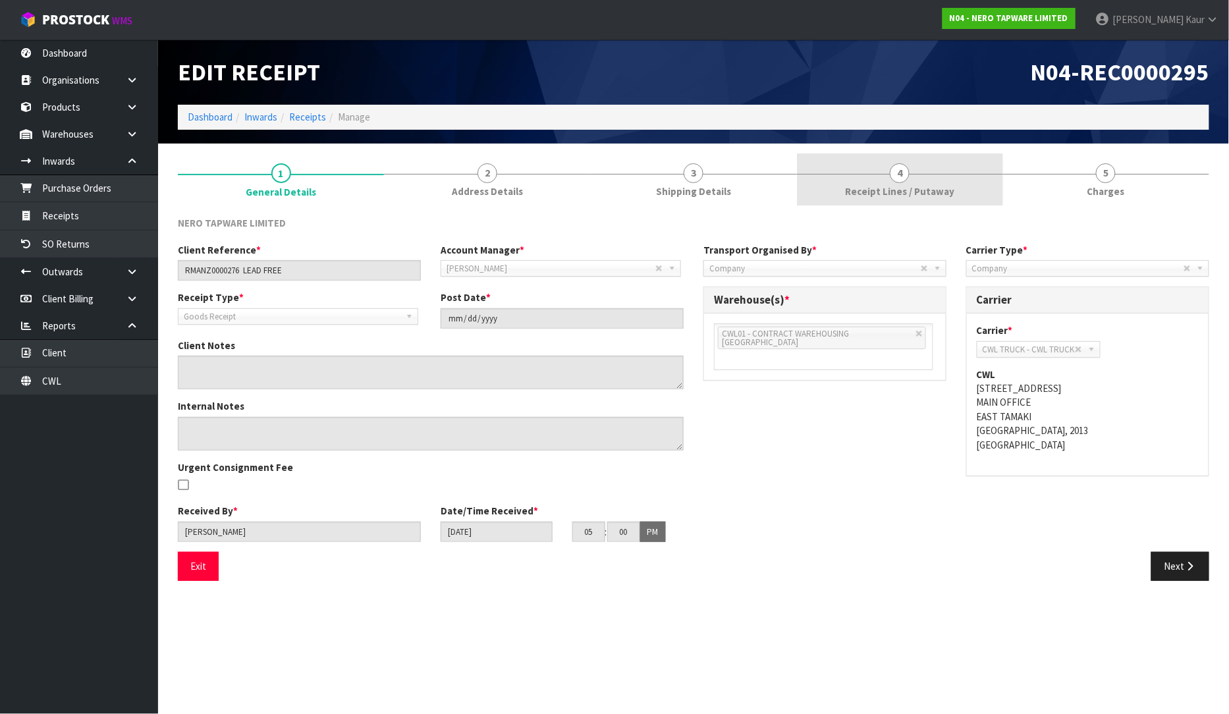
click at [906, 195] on span "Receipt Lines / Putaway" at bounding box center [899, 191] width 109 height 14
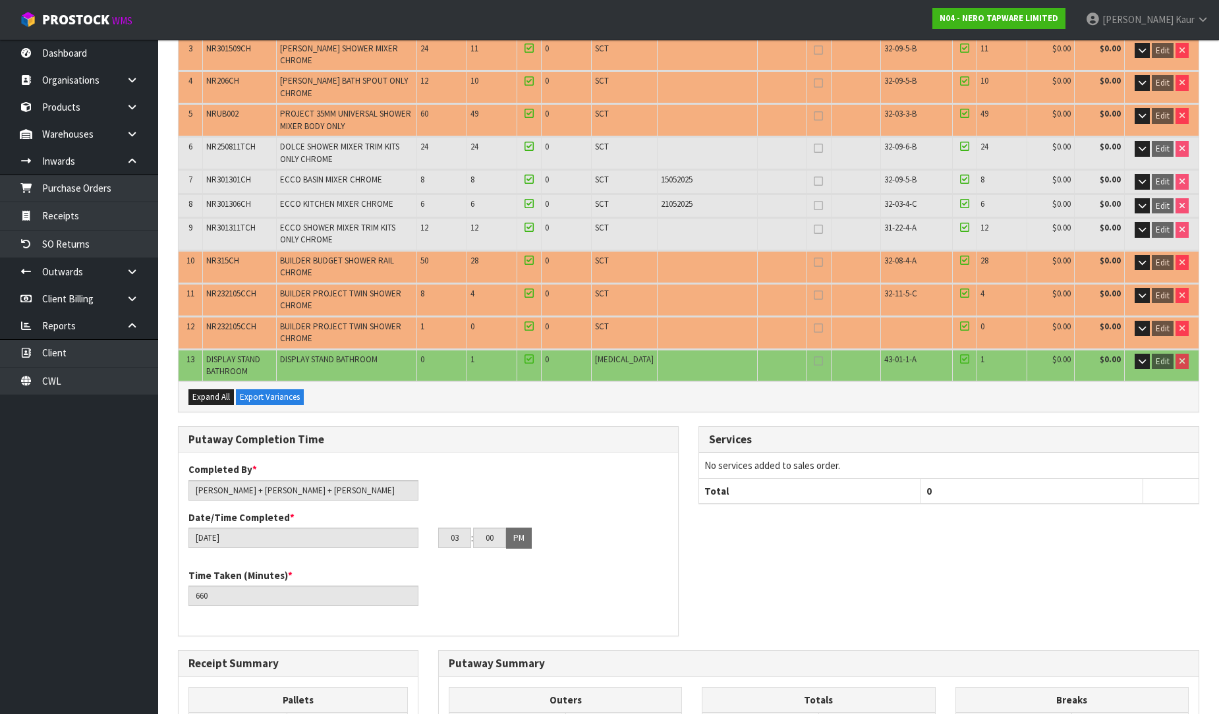
scroll to position [583, 0]
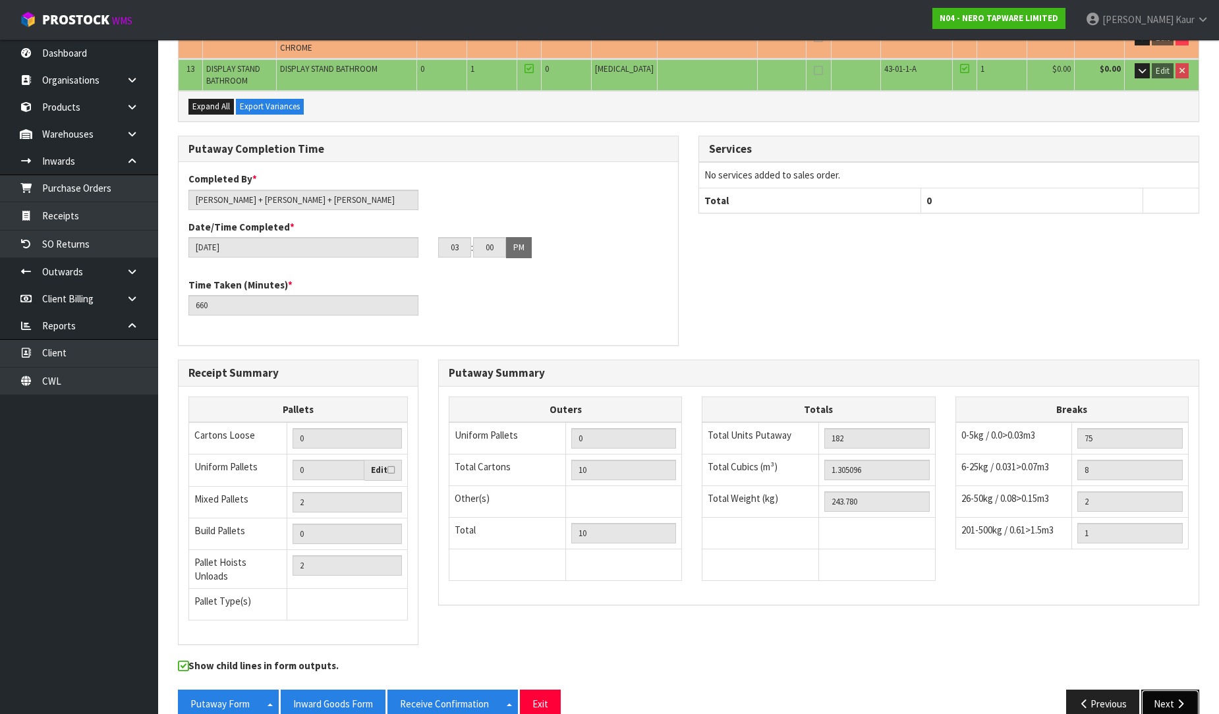
click at [1158, 690] on button "Next" at bounding box center [1170, 704] width 58 height 28
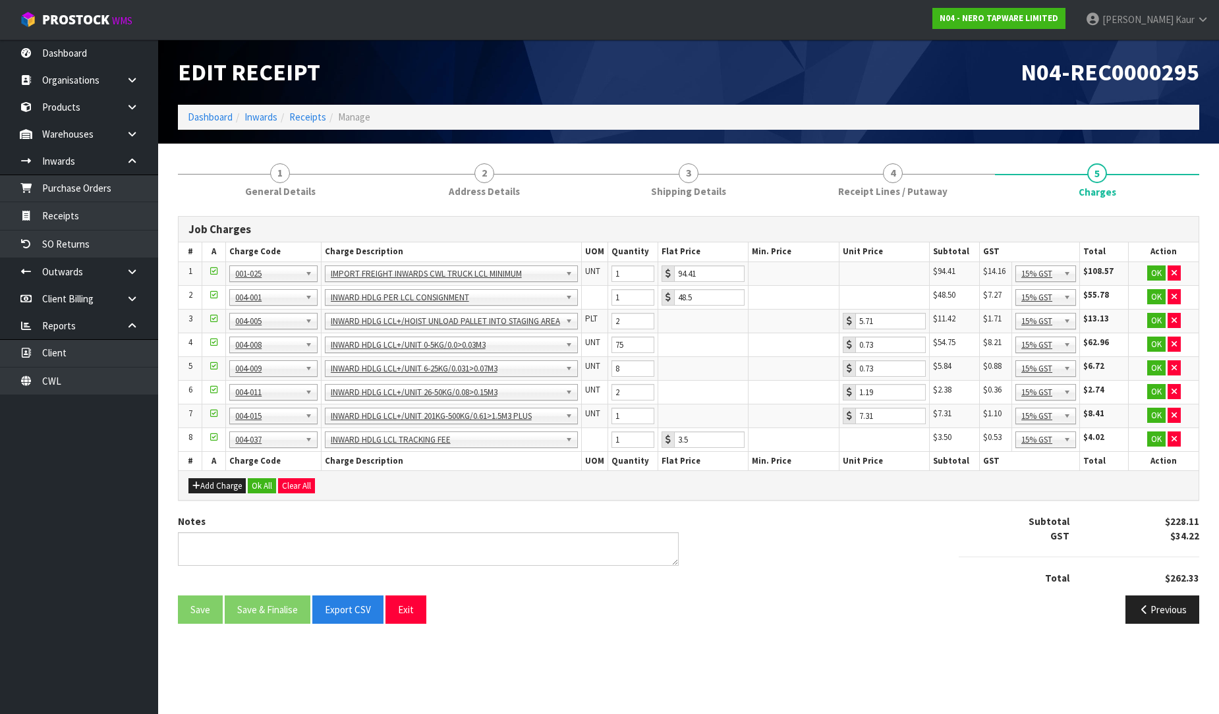
scroll to position [0, 0]
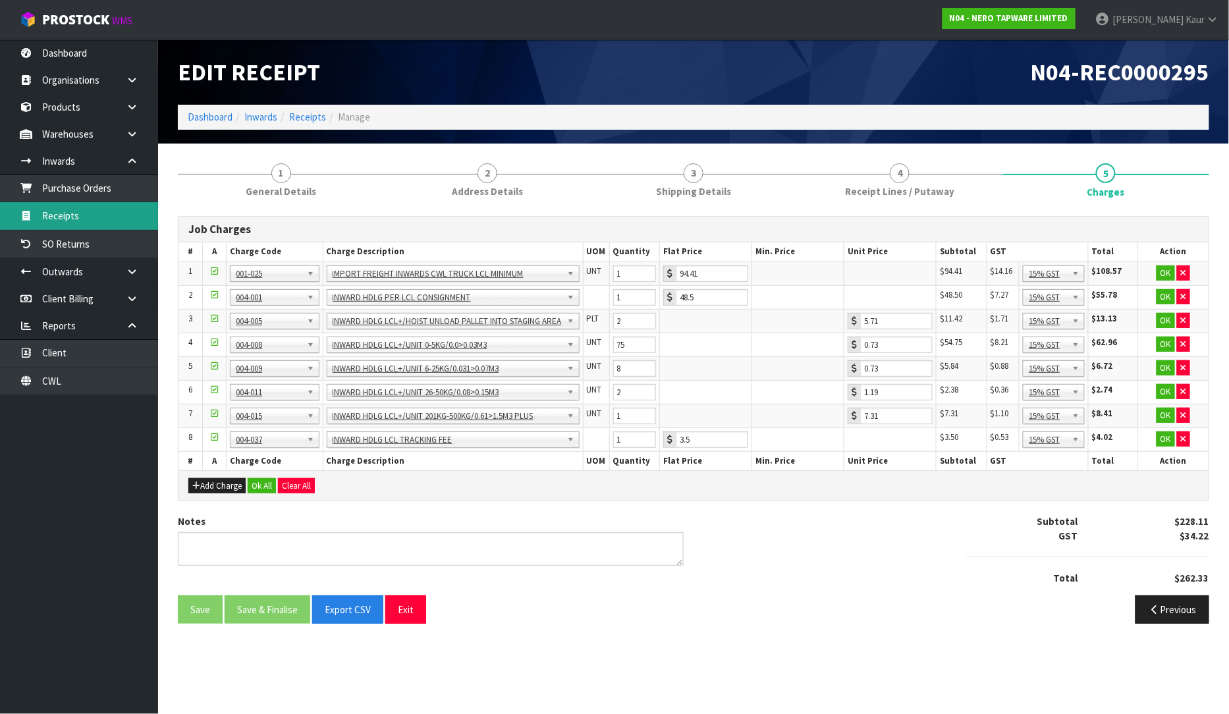
click at [76, 211] on link "Receipts" at bounding box center [79, 215] width 158 height 27
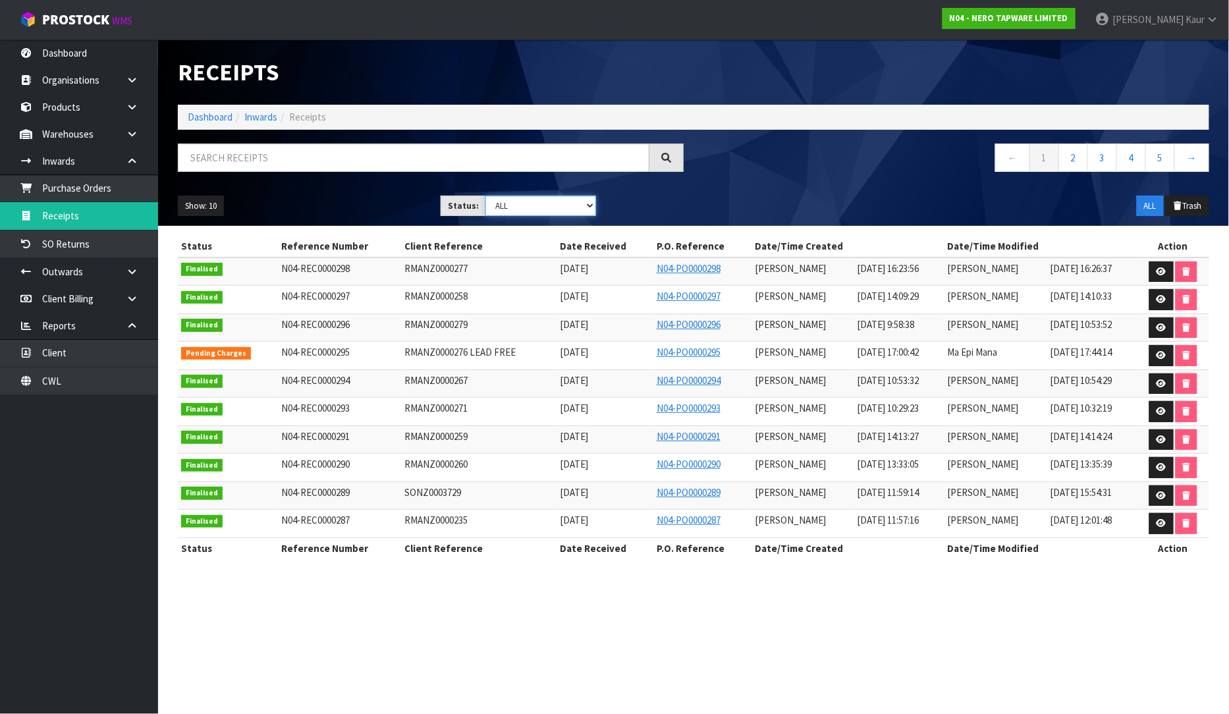
click at [588, 205] on select "Draft Pending Goods Checked Goods Putaway Pending Charges Finalised Cancelled A…" at bounding box center [541, 206] width 111 height 20
select select "string:4"
click at [486, 196] on select "Draft Pending Goods Checked Goods Putaway Pending Charges Finalised Cancelled A…" at bounding box center [541, 206] width 111 height 20
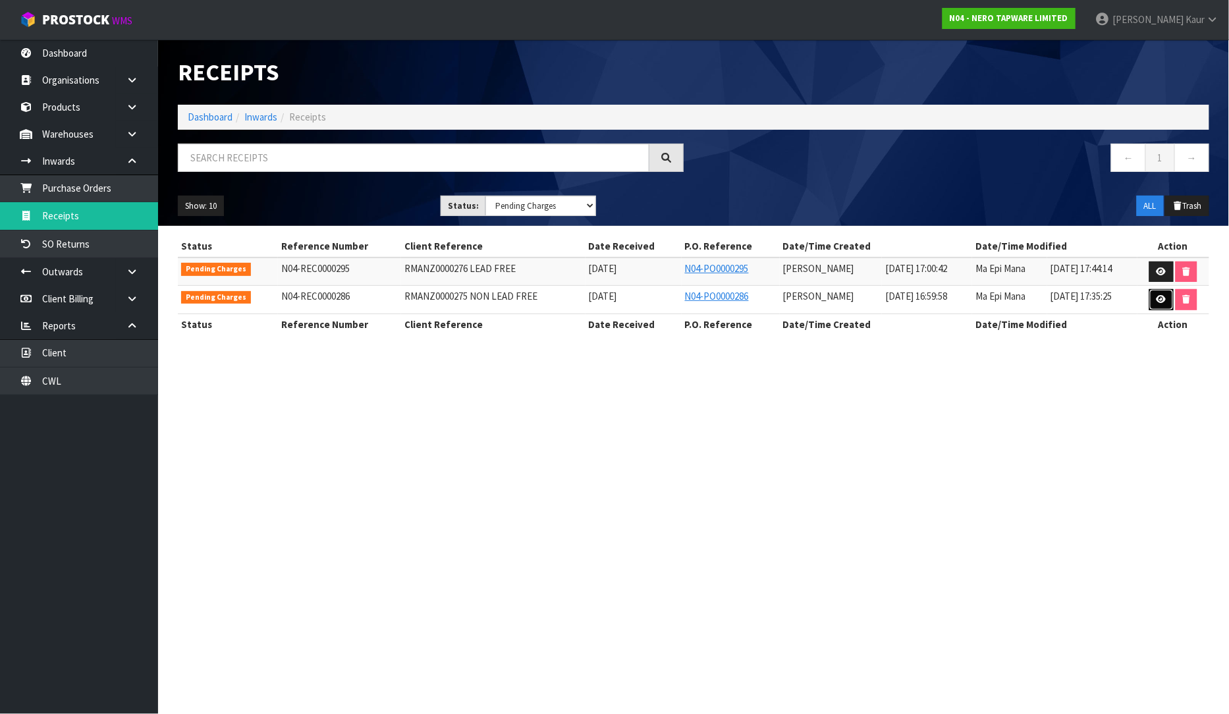
click at [1166, 299] on icon at bounding box center [1162, 299] width 10 height 9
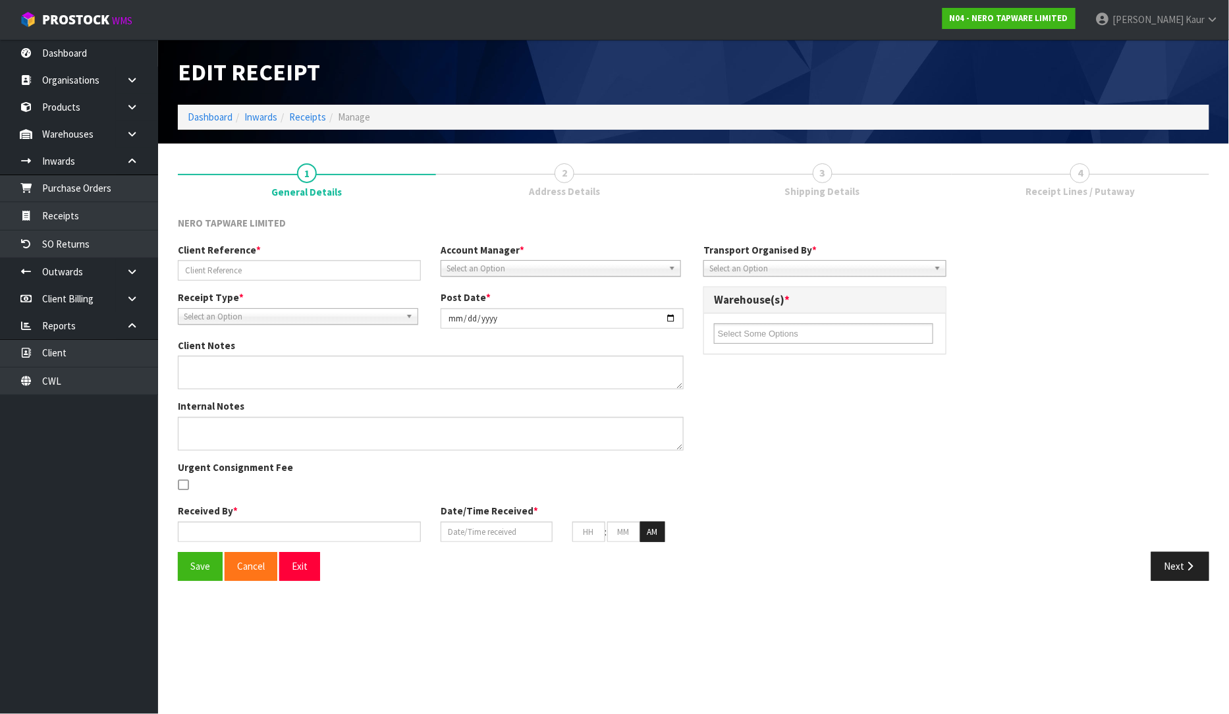
type input "RMANZ0000275 NON LEAD FREE"
type input "[DATE]"
type textarea "THERE ARE PLENTY OF HOISTS ONSITE AND STAFF ARE HAPPY TO HELP LOAD. THERE ARE 3…"
type input "[PERSON_NAME]"
type input "[DATE]"
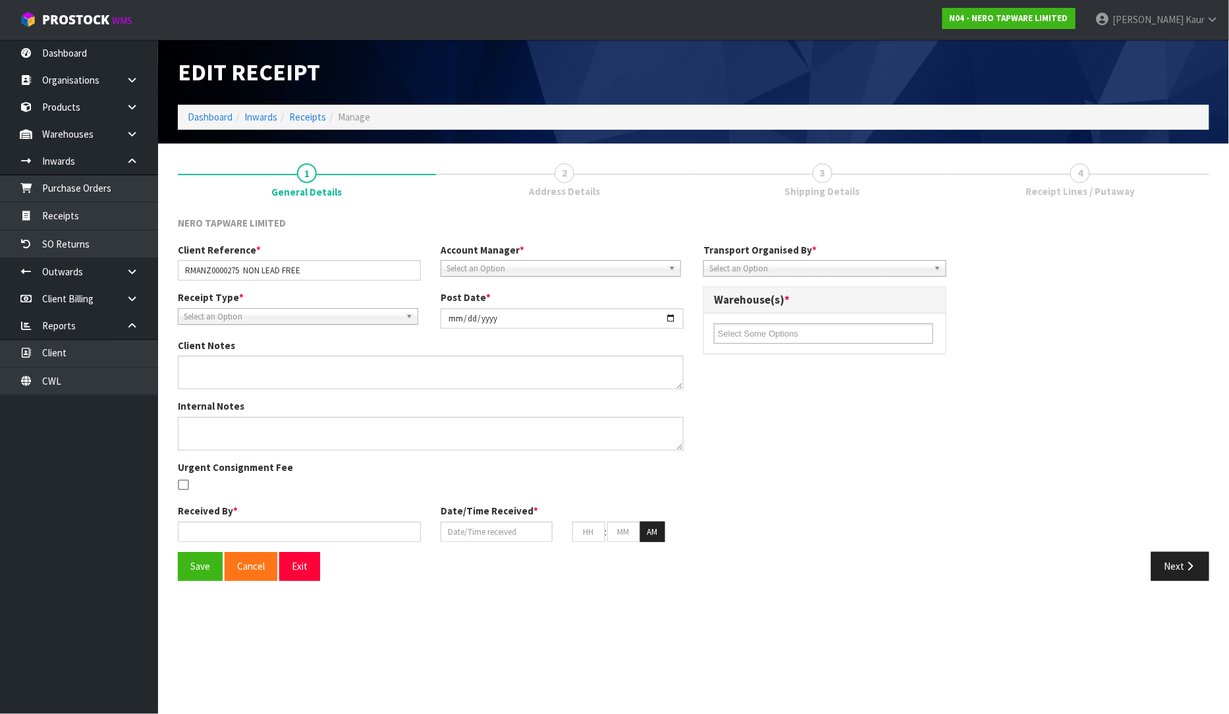
type input "04"
type input "59"
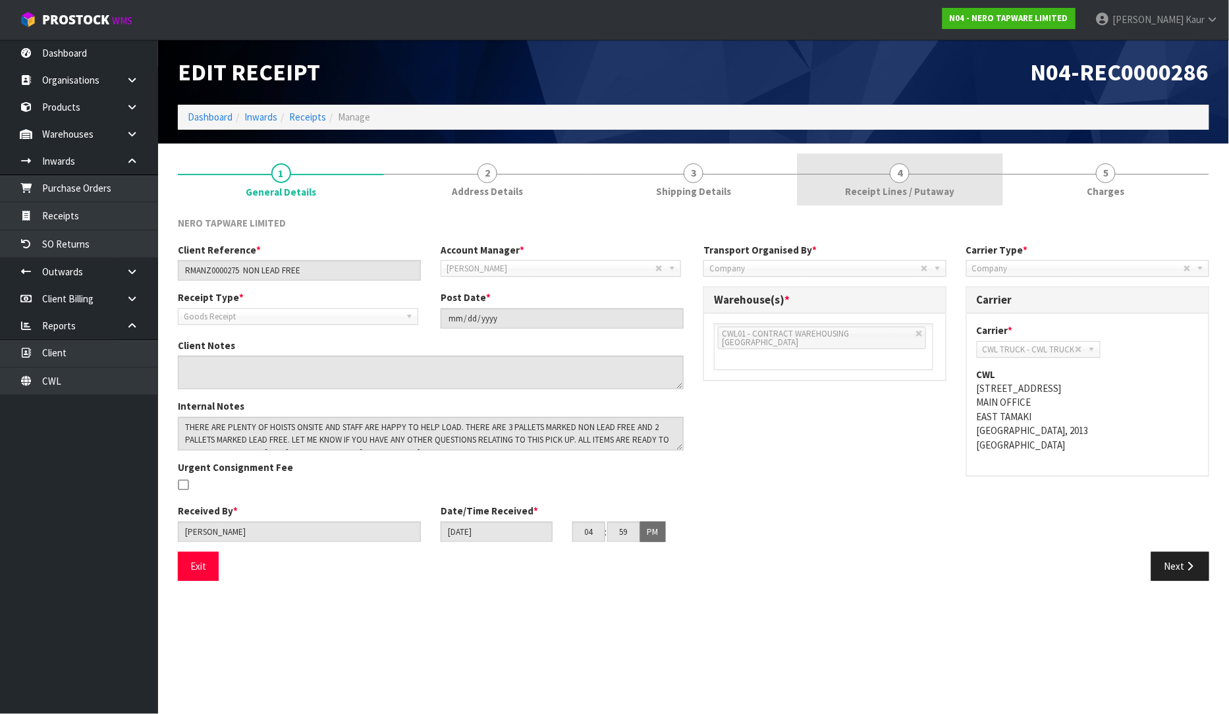
click at [924, 179] on link "4 Receipt Lines / Putaway" at bounding box center [900, 180] width 206 height 52
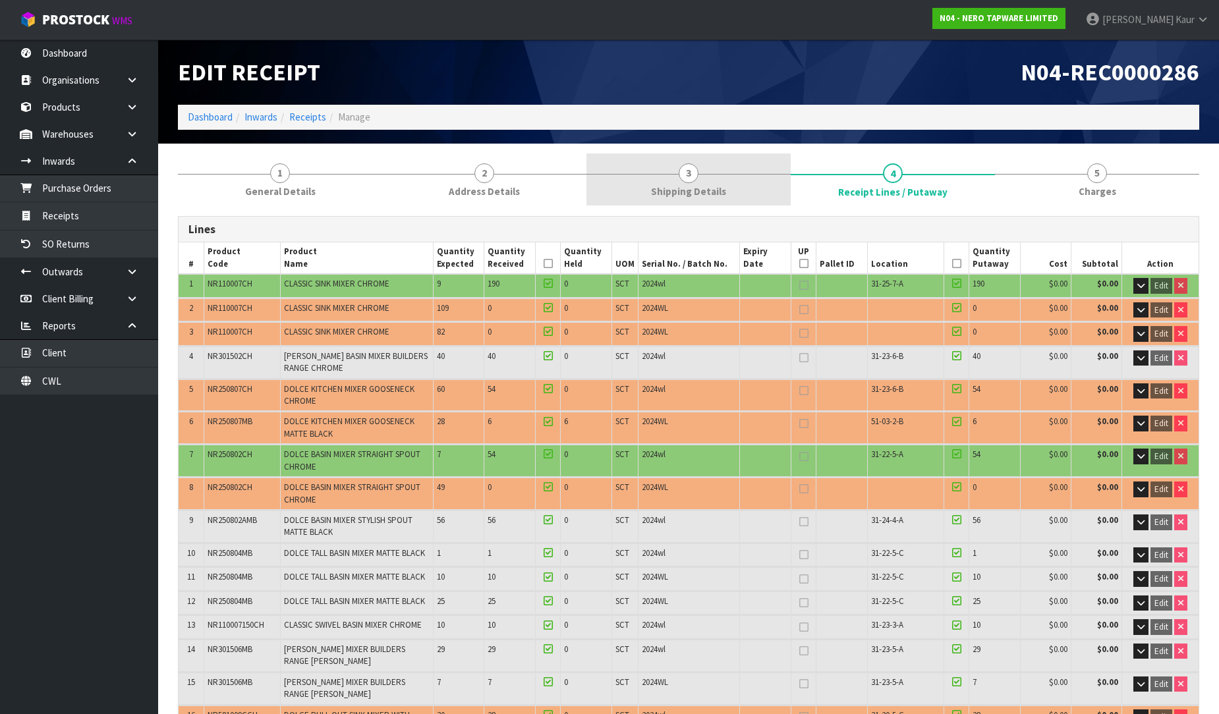
click at [704, 190] on span "Shipping Details" at bounding box center [688, 191] width 75 height 14
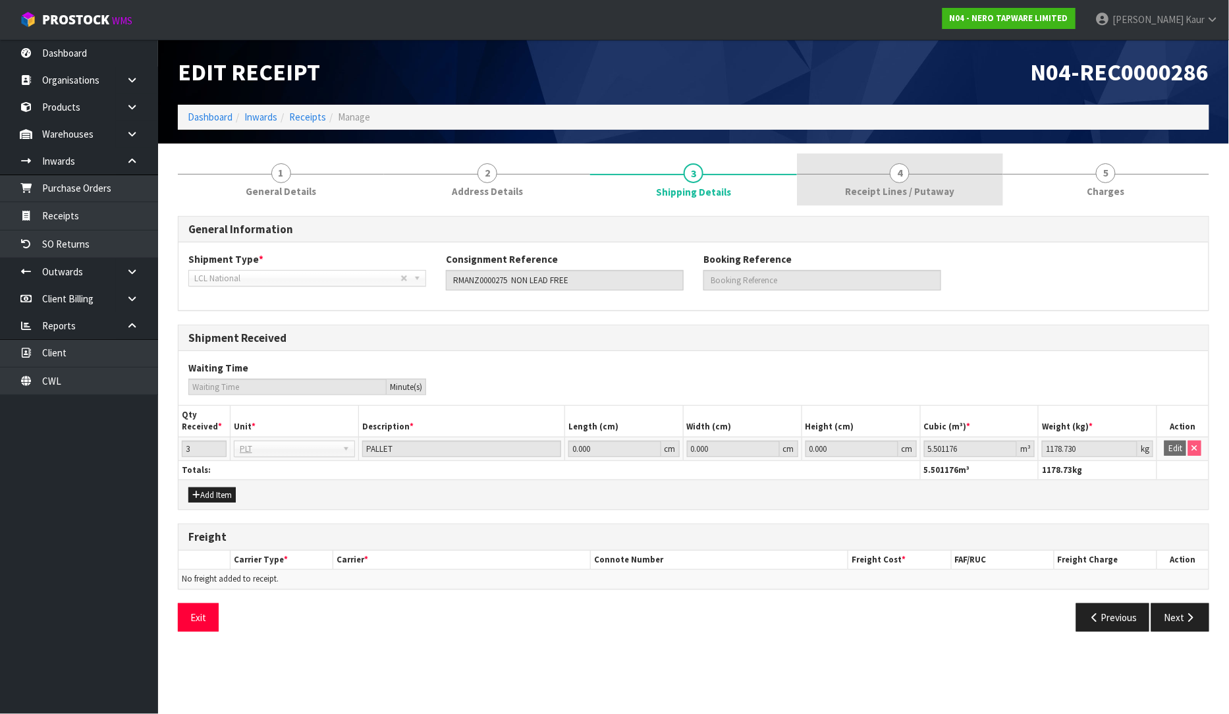
click at [923, 181] on link "4 Receipt Lines / Putaway" at bounding box center [900, 180] width 206 height 52
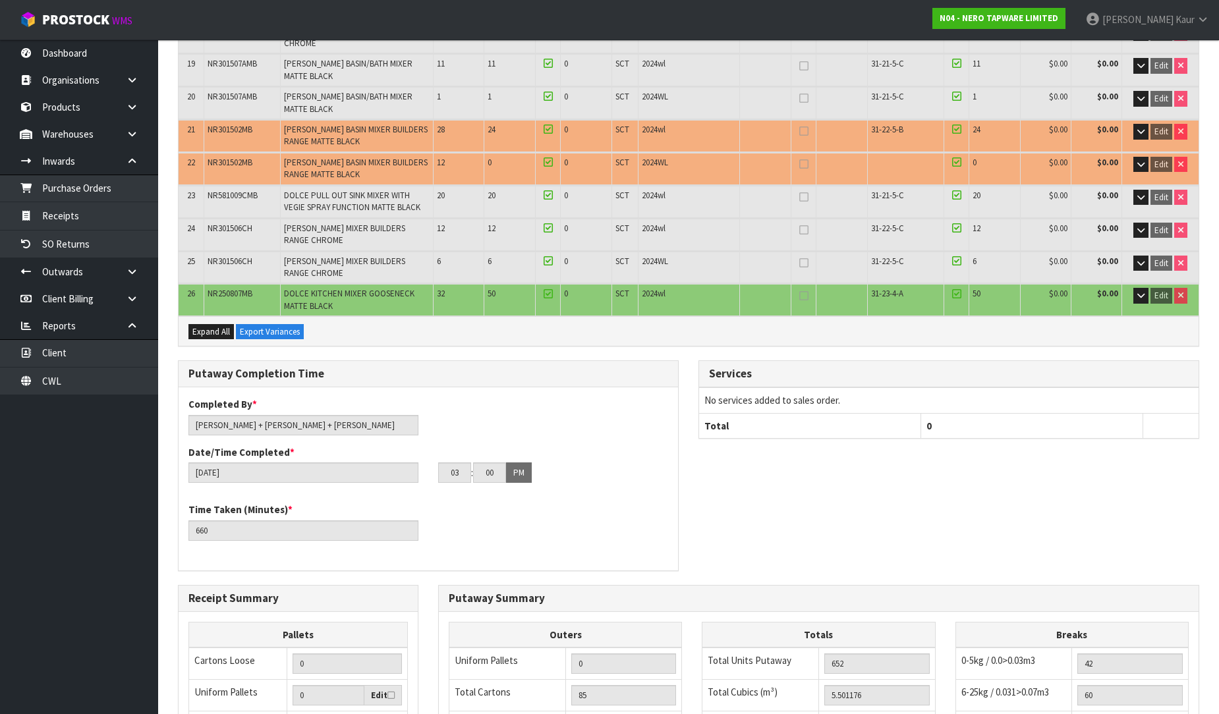
scroll to position [978, 0]
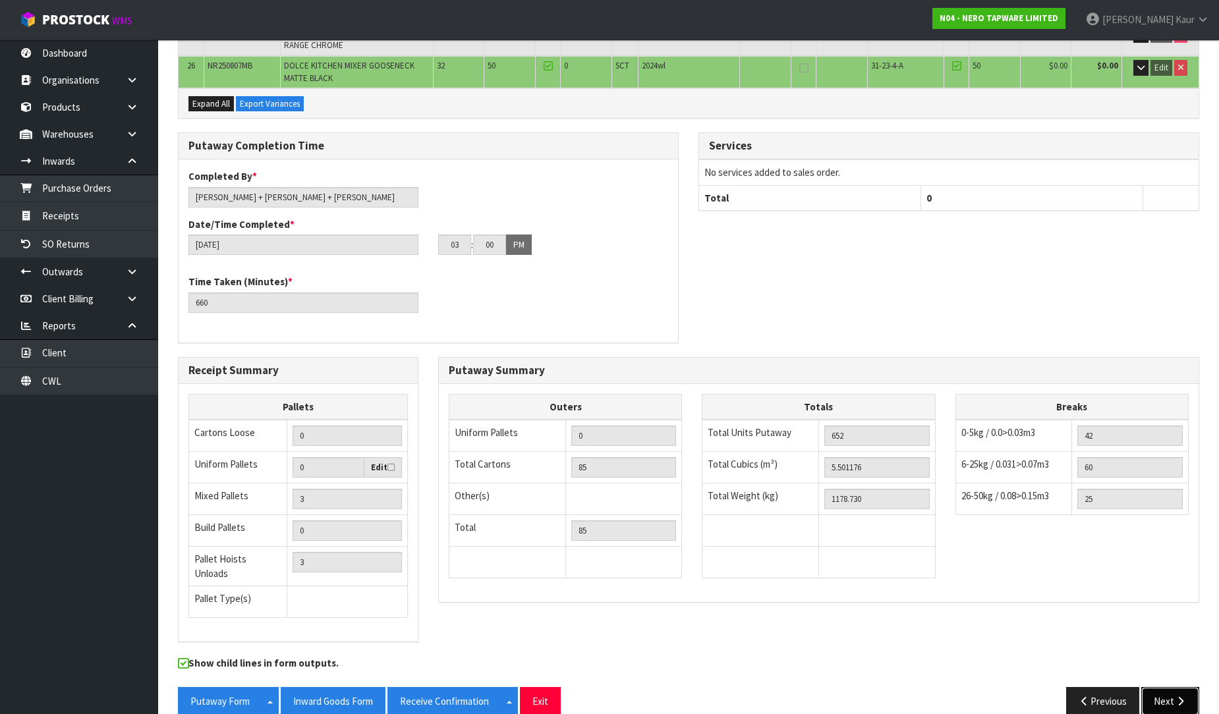
click at [1160, 687] on button "Next" at bounding box center [1170, 701] width 58 height 28
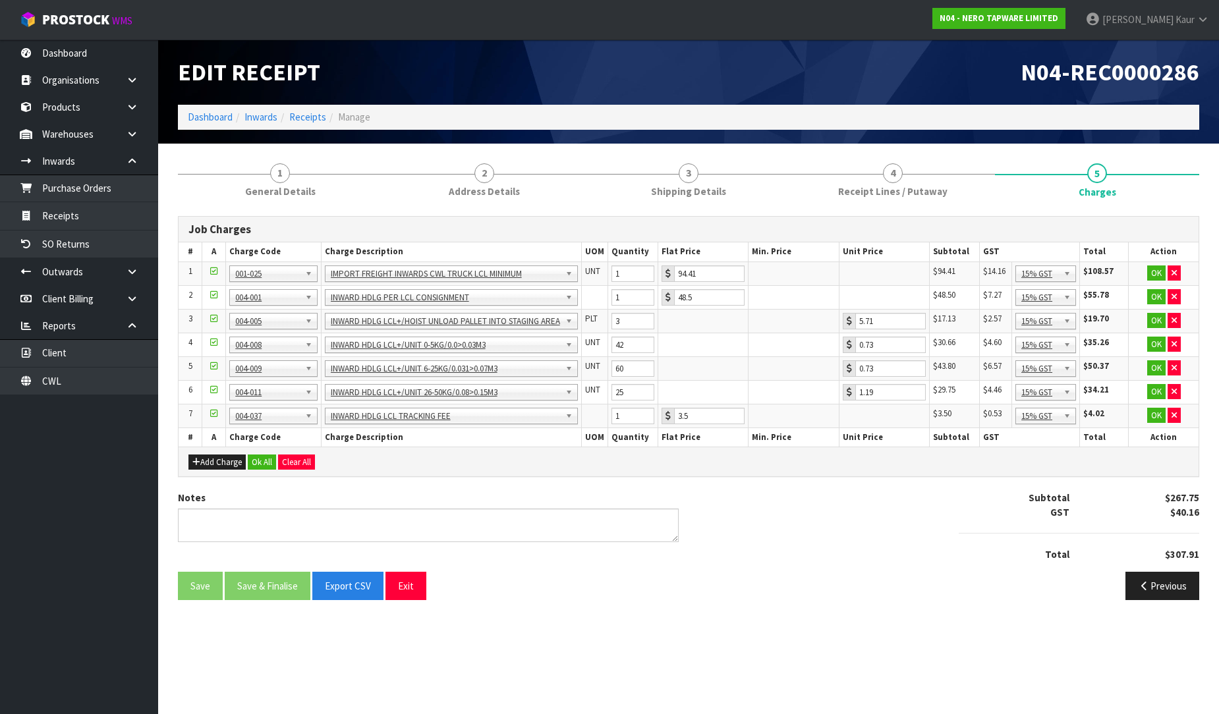
scroll to position [0, 0]
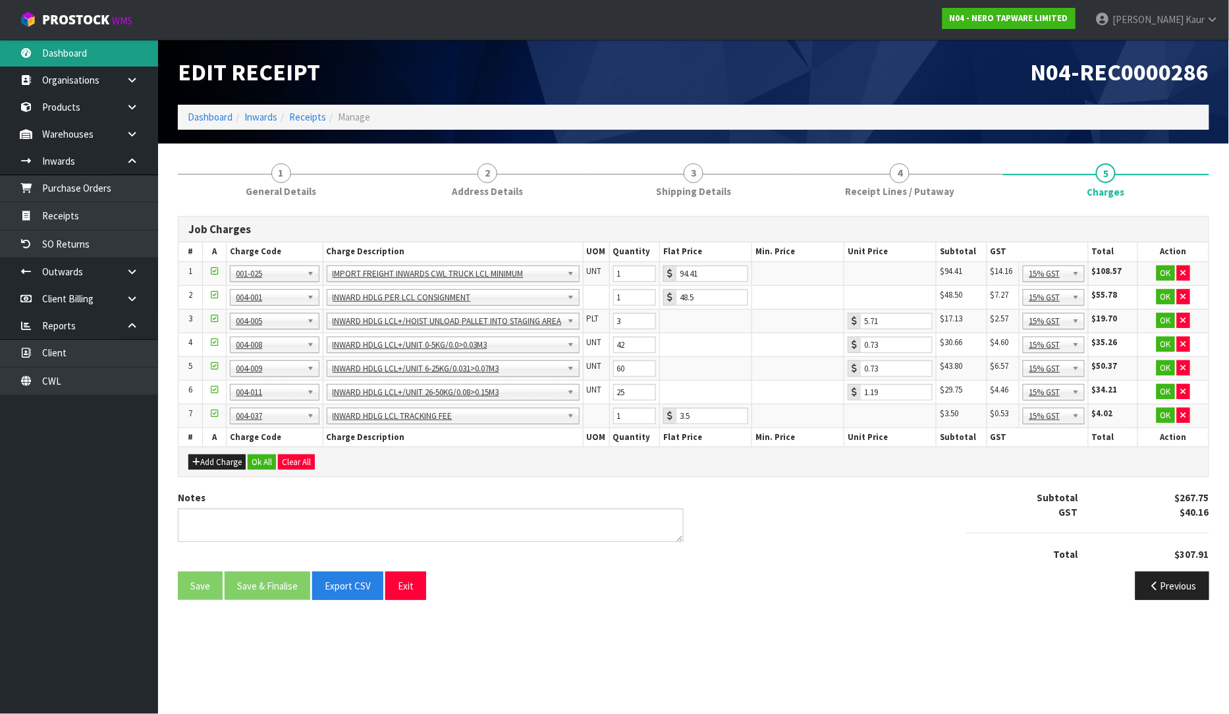
click at [66, 55] on link "Dashboard" at bounding box center [79, 53] width 158 height 27
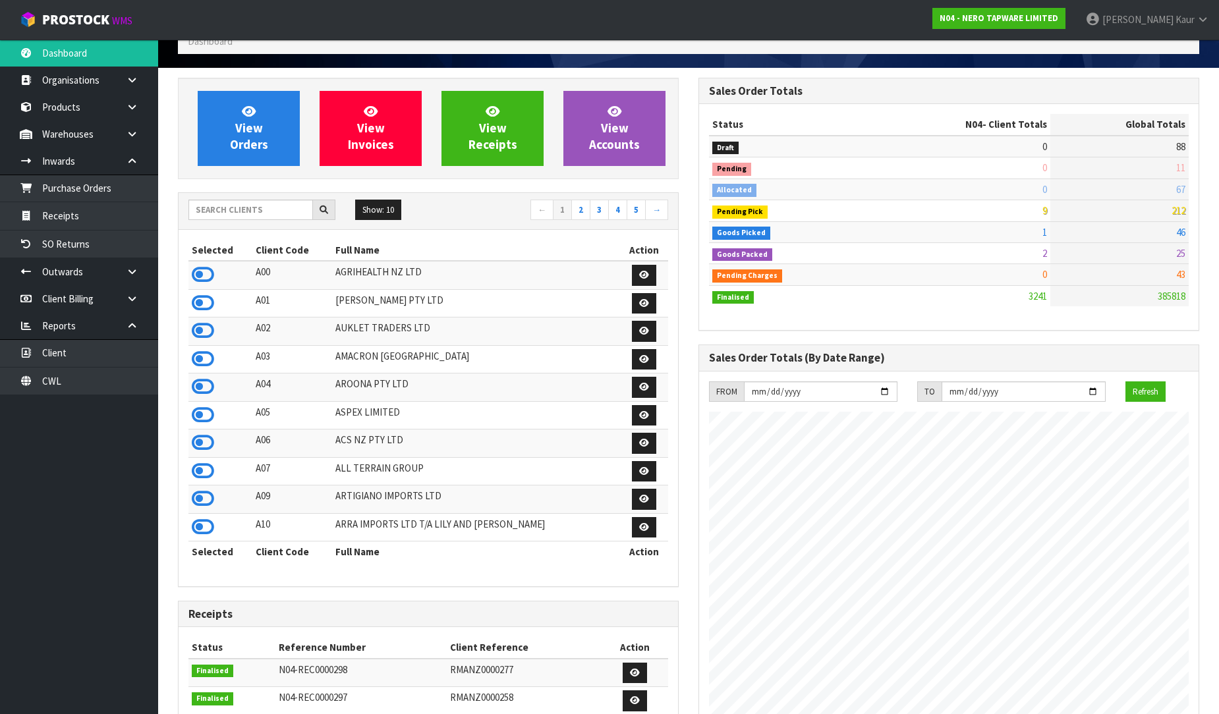
scroll to position [73, 0]
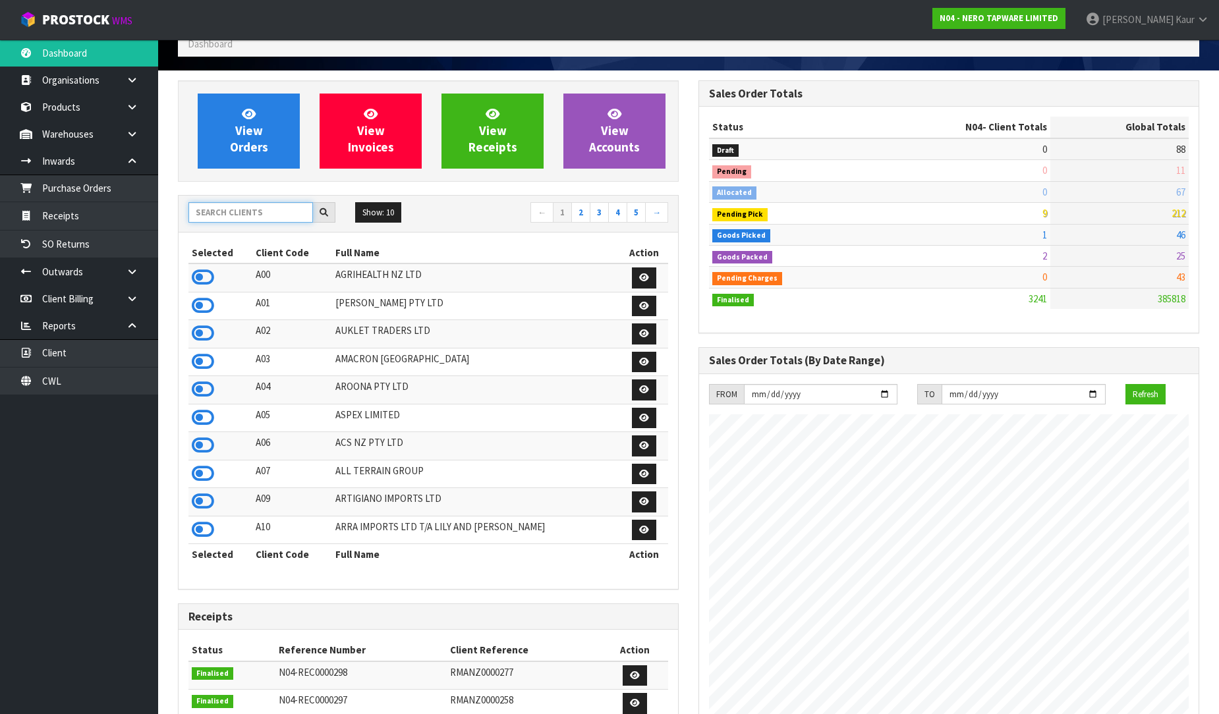
click at [216, 215] on input "text" at bounding box center [250, 212] width 125 height 20
click at [225, 216] on input "text" at bounding box center [250, 212] width 125 height 20
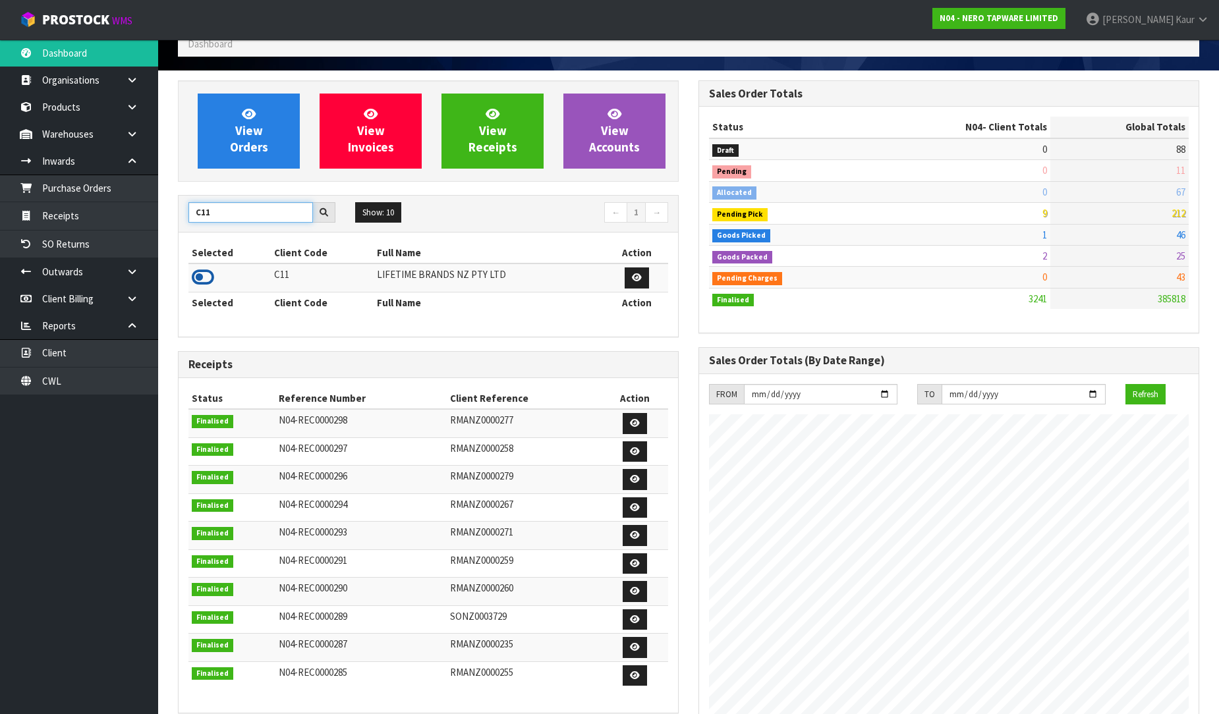
type input "C11"
click at [206, 283] on icon at bounding box center [203, 278] width 22 height 20
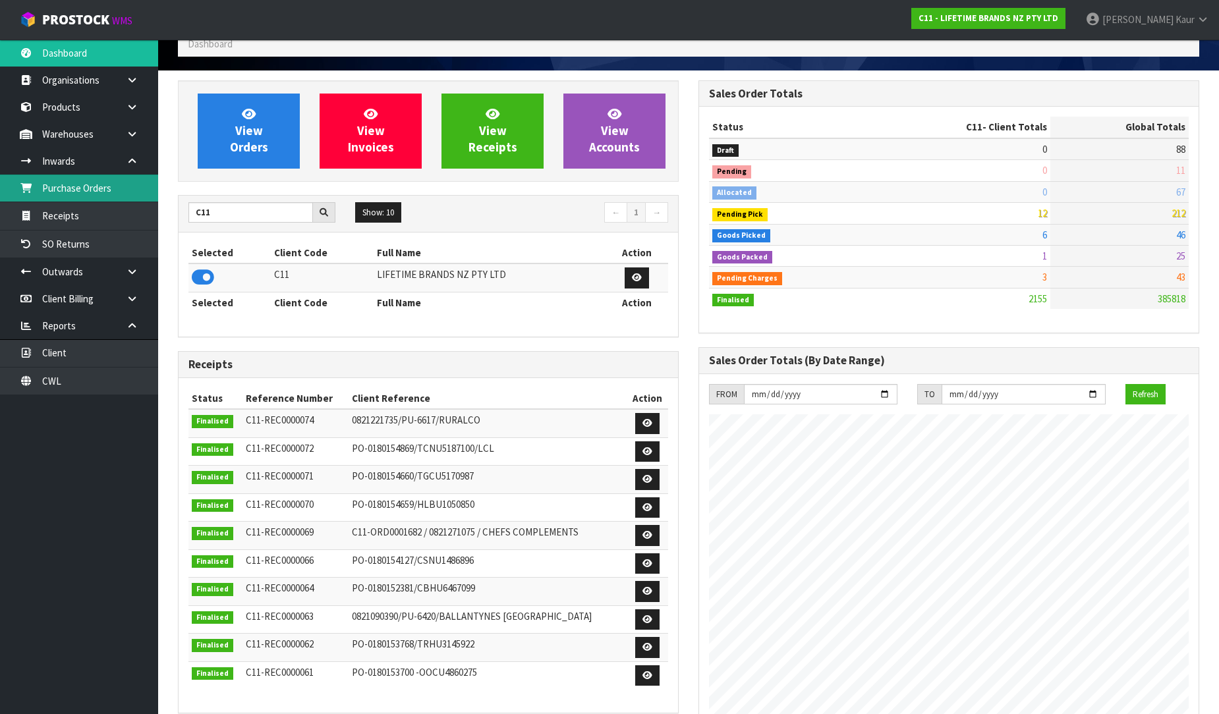
scroll to position [998, 521]
click at [96, 186] on link "Purchase Orders" at bounding box center [79, 188] width 158 height 27
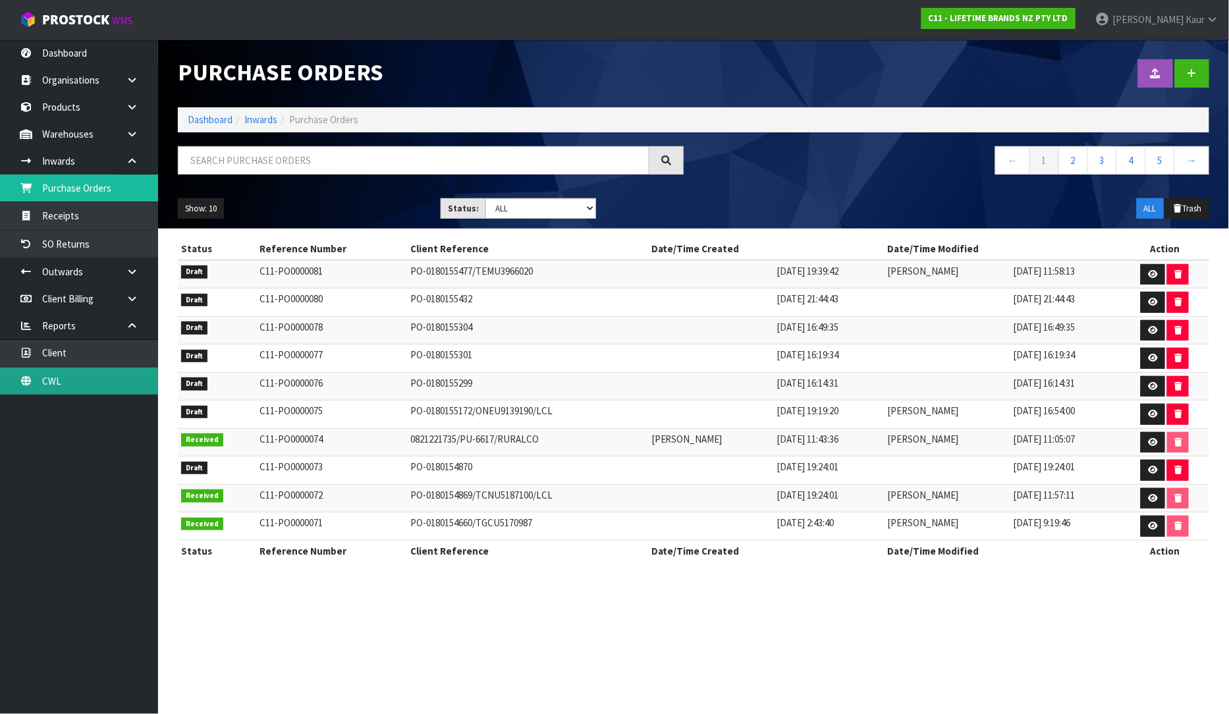
drag, startPoint x: 92, startPoint y: 379, endPoint x: 113, endPoint y: 370, distance: 22.4
click at [92, 379] on link "CWL" at bounding box center [79, 381] width 158 height 27
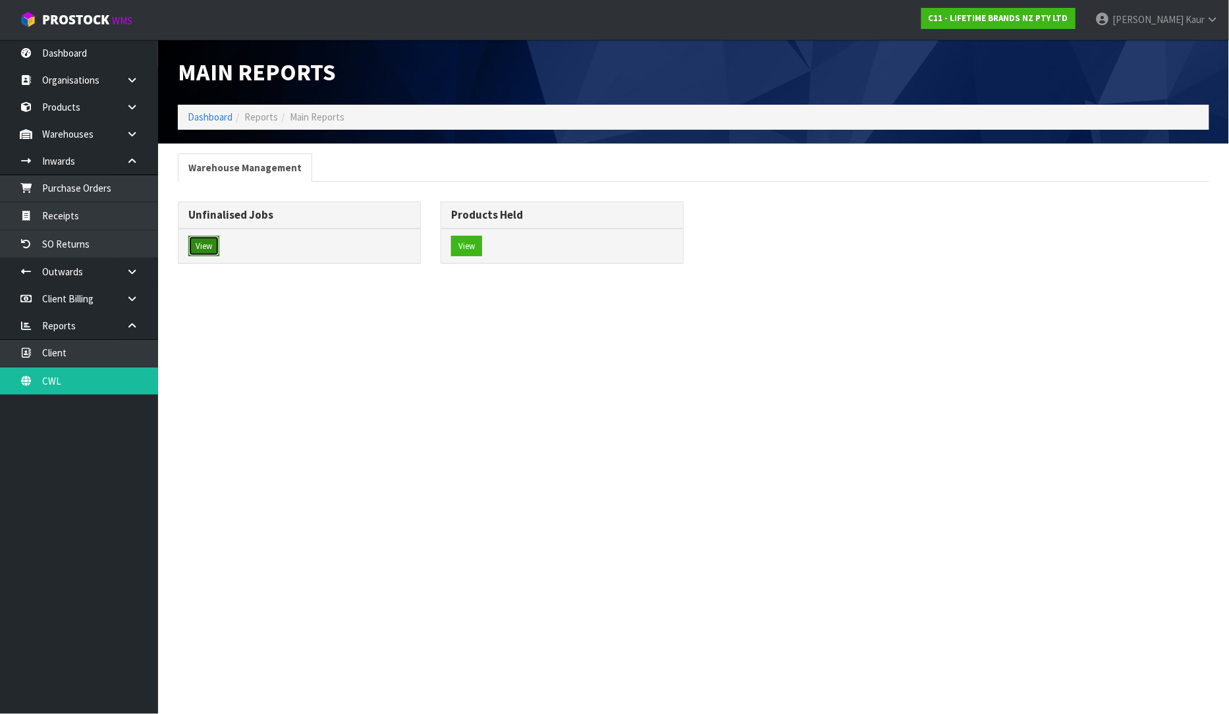
click at [218, 241] on button "View" at bounding box center [203, 246] width 31 height 21
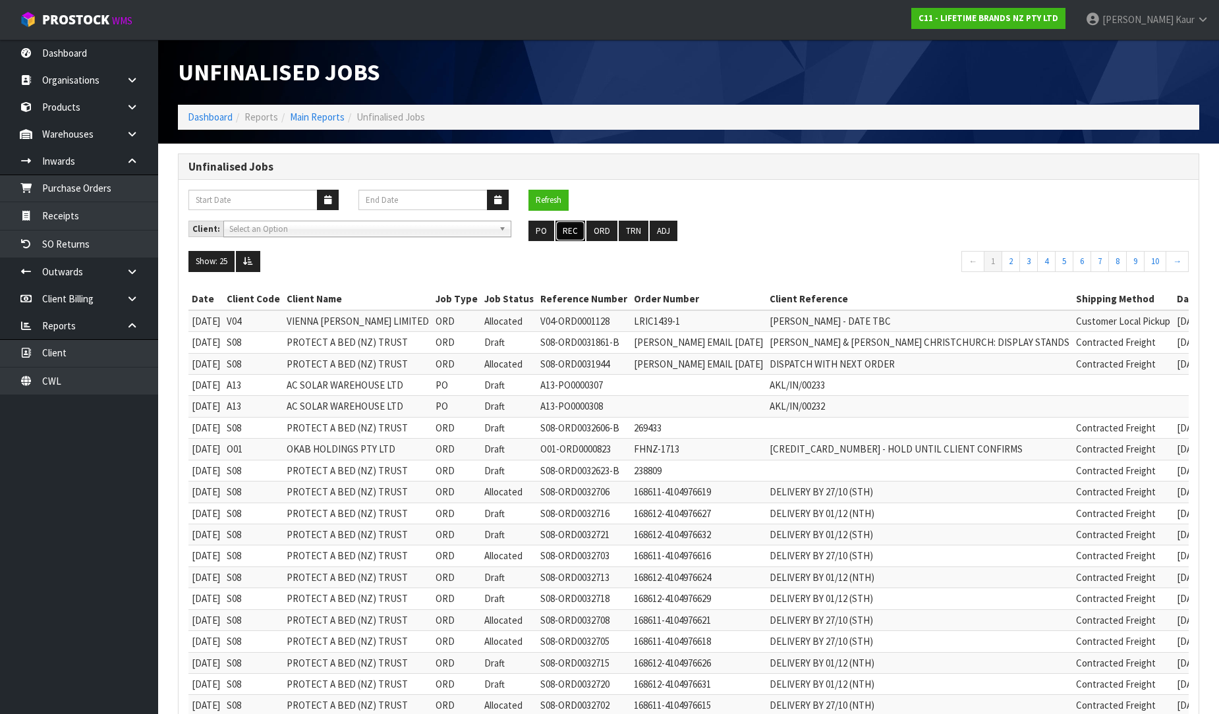
click at [563, 231] on button "REC" at bounding box center [570, 231] width 30 height 21
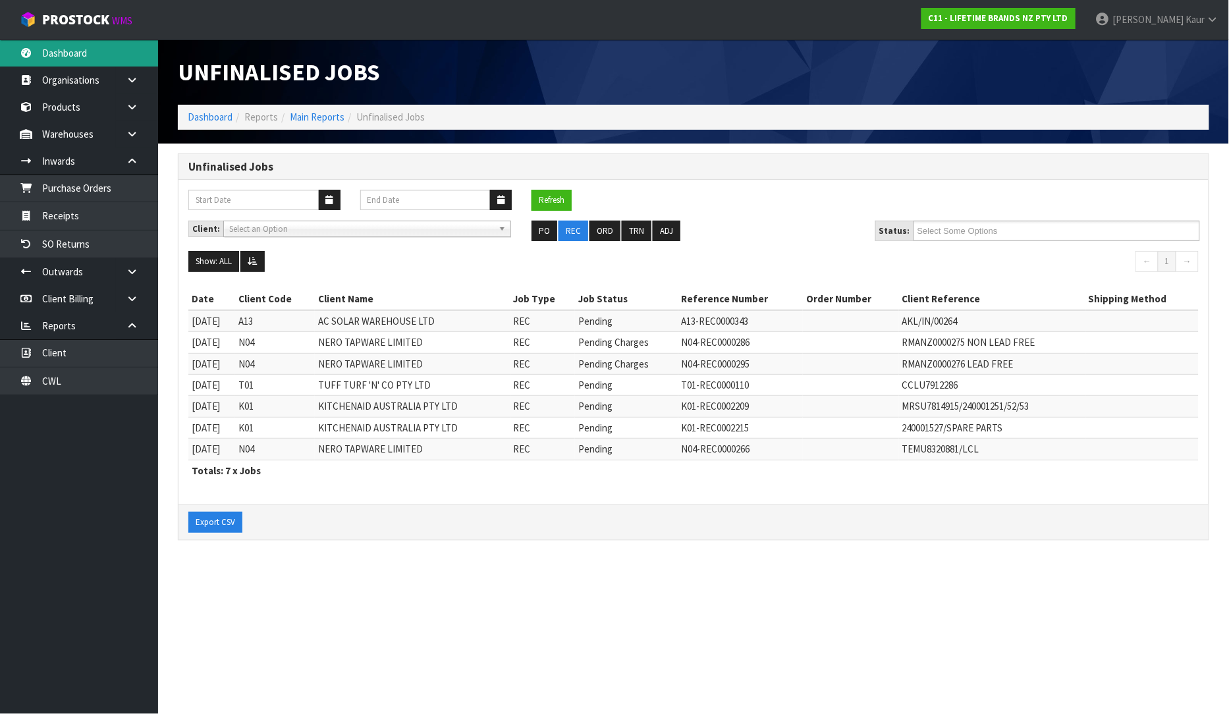
click at [91, 50] on link "Dashboard" at bounding box center [79, 53] width 158 height 27
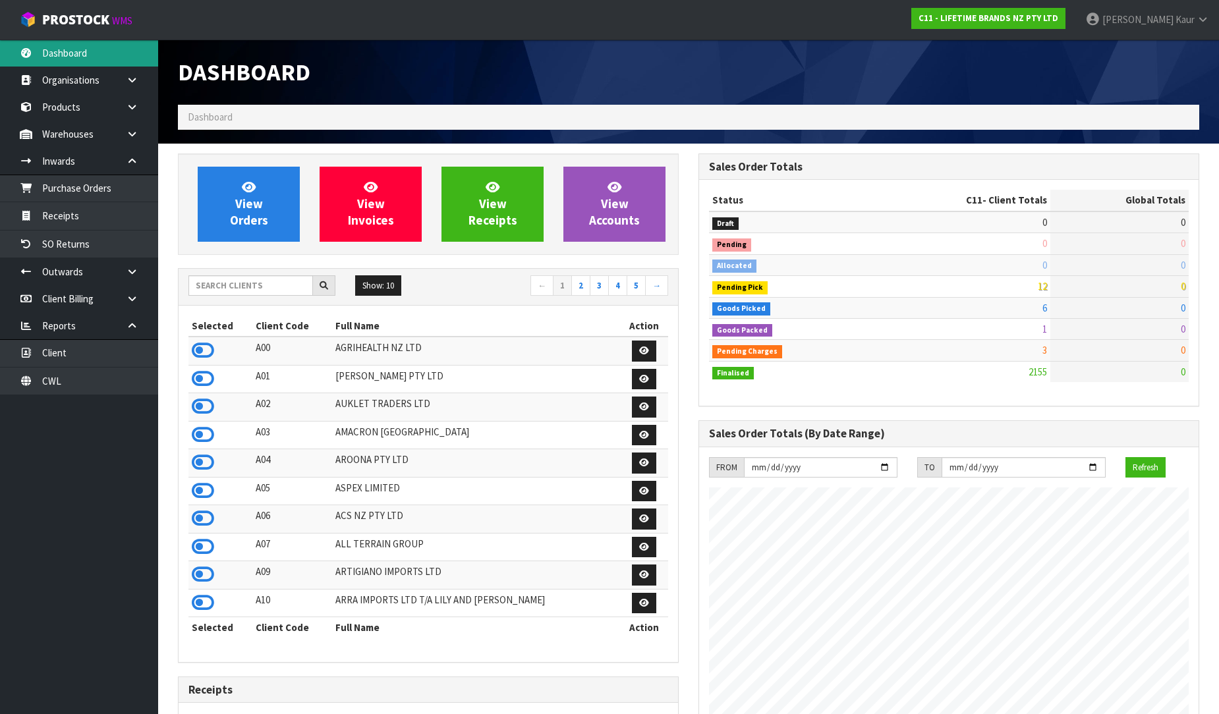
scroll to position [998, 521]
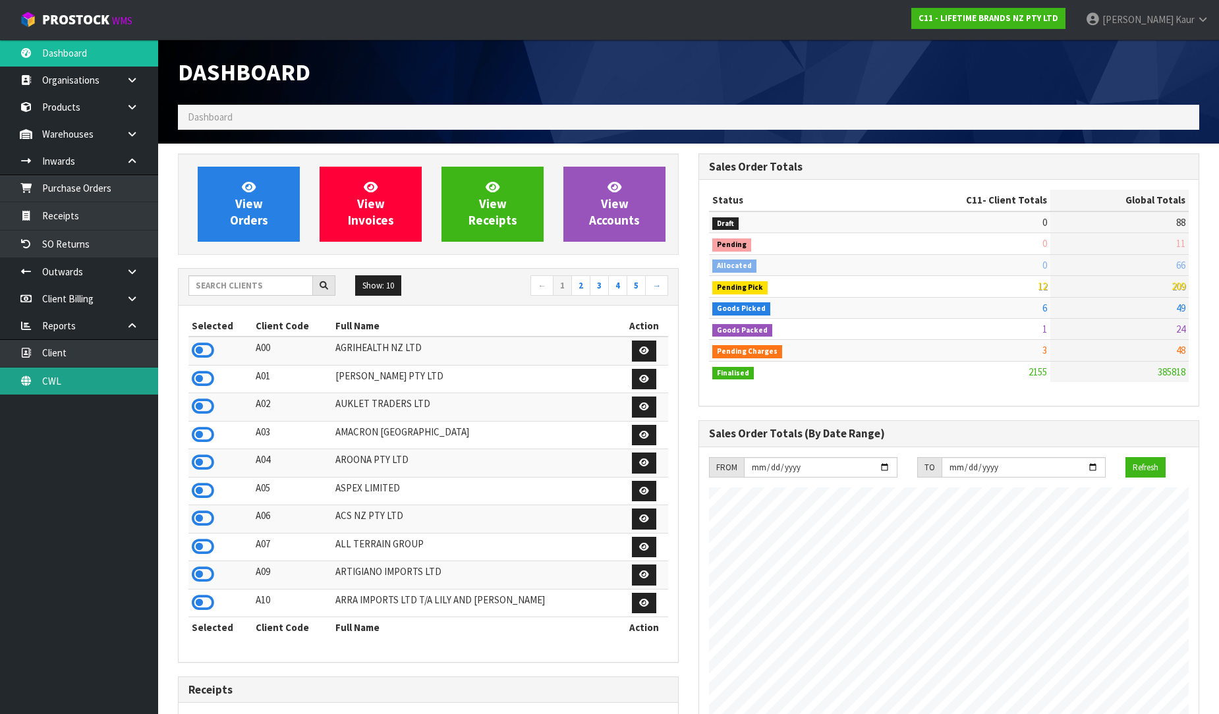
click at [83, 377] on link "CWL" at bounding box center [79, 381] width 158 height 27
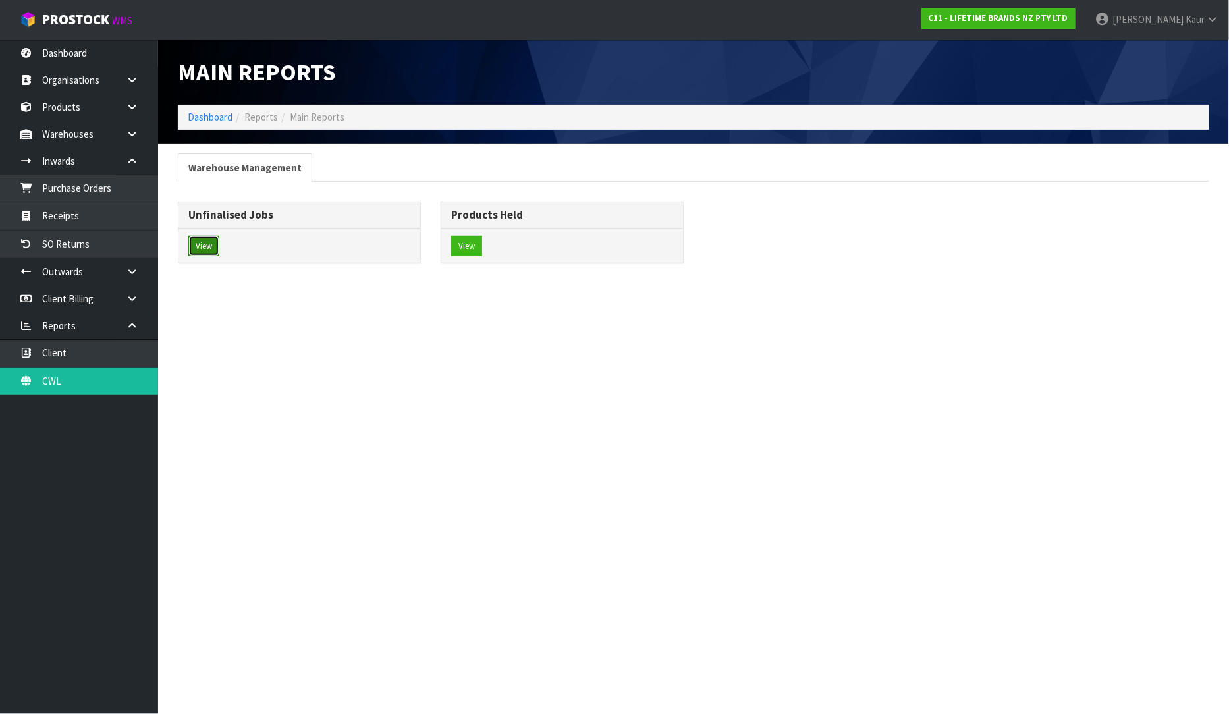
click at [206, 246] on button "View" at bounding box center [203, 246] width 31 height 21
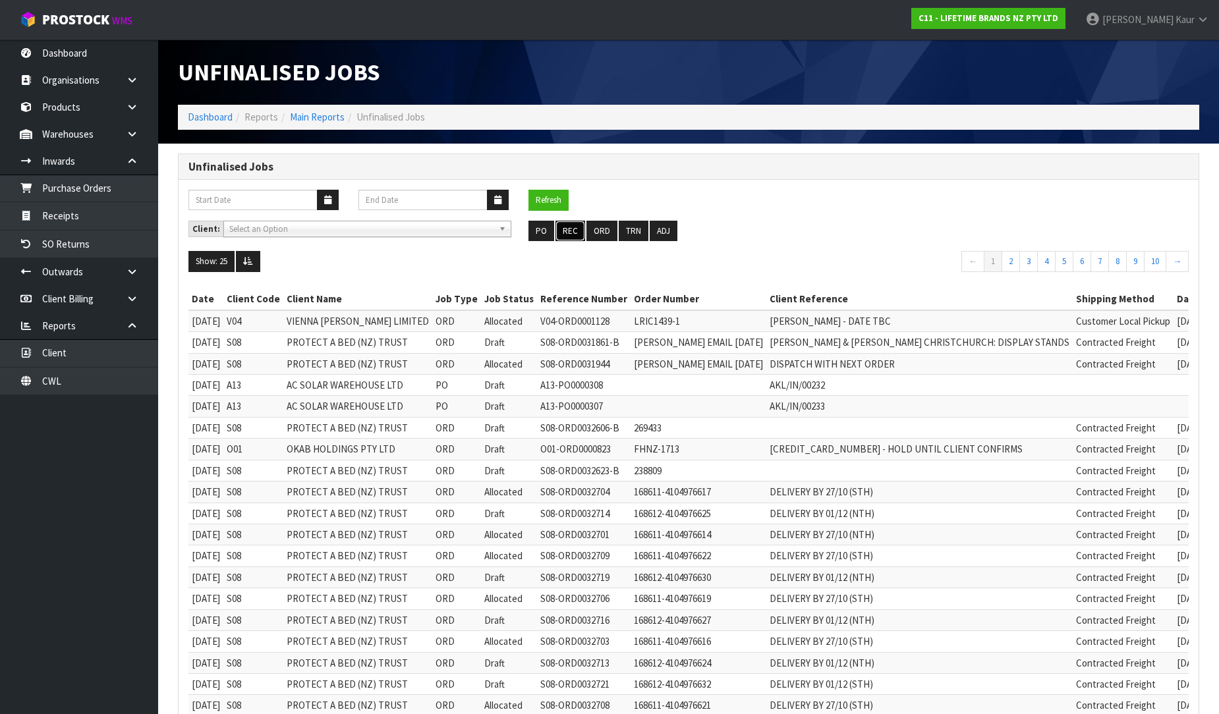
click at [571, 228] on button "REC" at bounding box center [570, 231] width 30 height 21
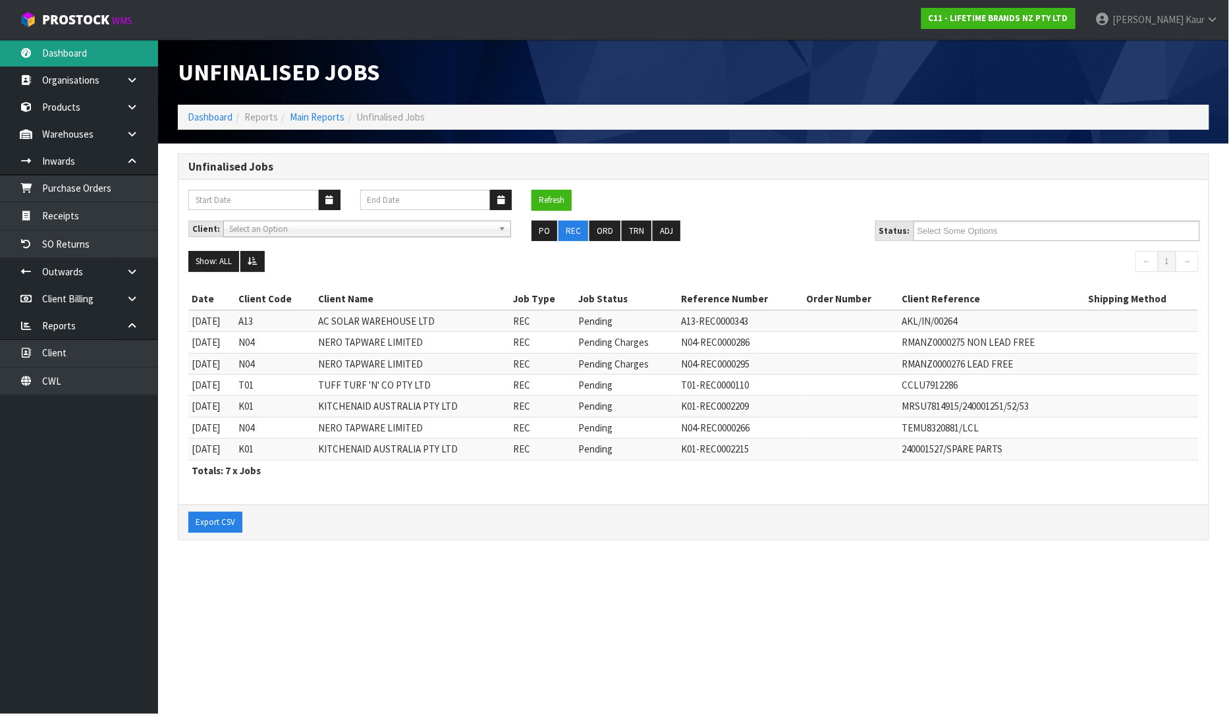
click at [22, 57] on icon at bounding box center [26, 53] width 13 height 10
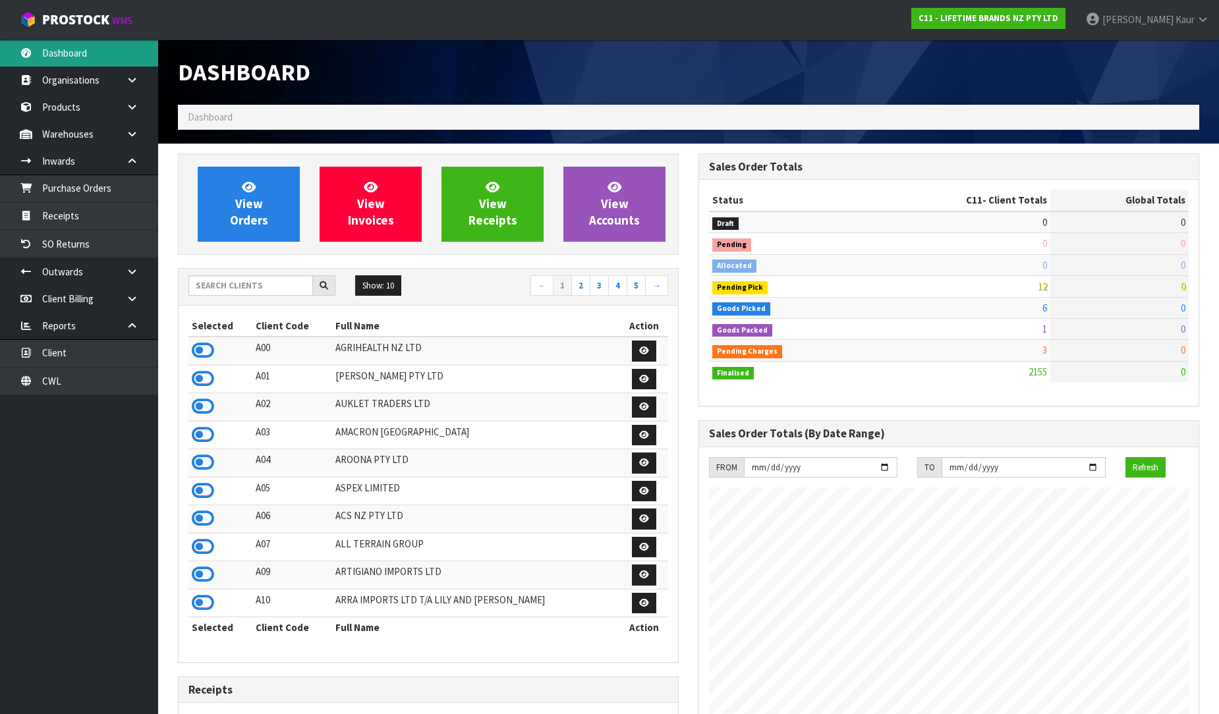
scroll to position [998, 521]
click at [189, 286] on input "text" at bounding box center [250, 285] width 125 height 20
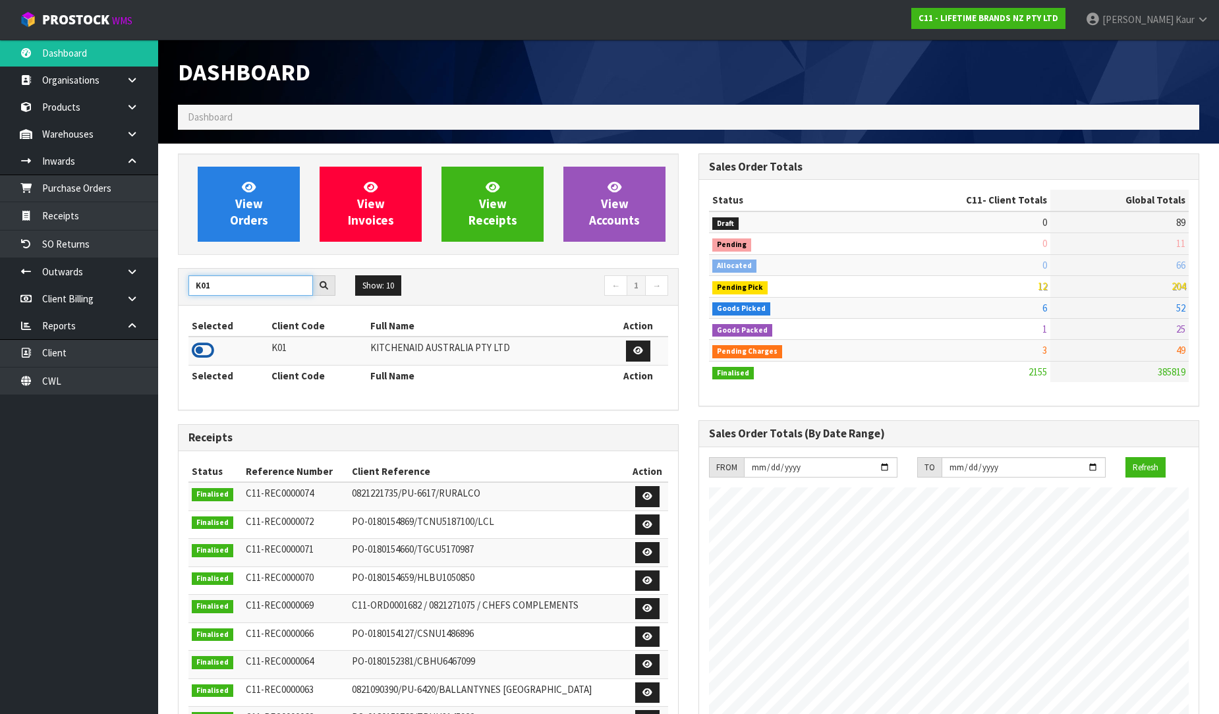
type input "K01"
click at [204, 352] on icon at bounding box center [203, 351] width 22 height 20
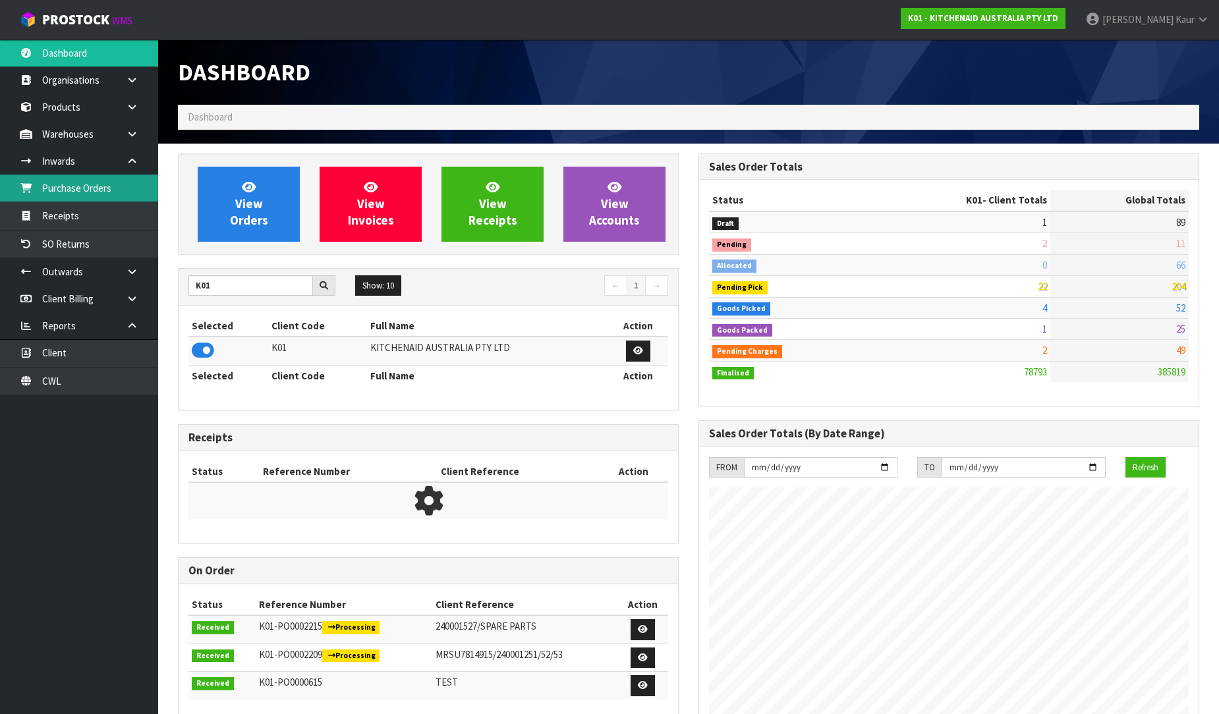
click at [94, 182] on link "Purchase Orders" at bounding box center [79, 188] width 158 height 27
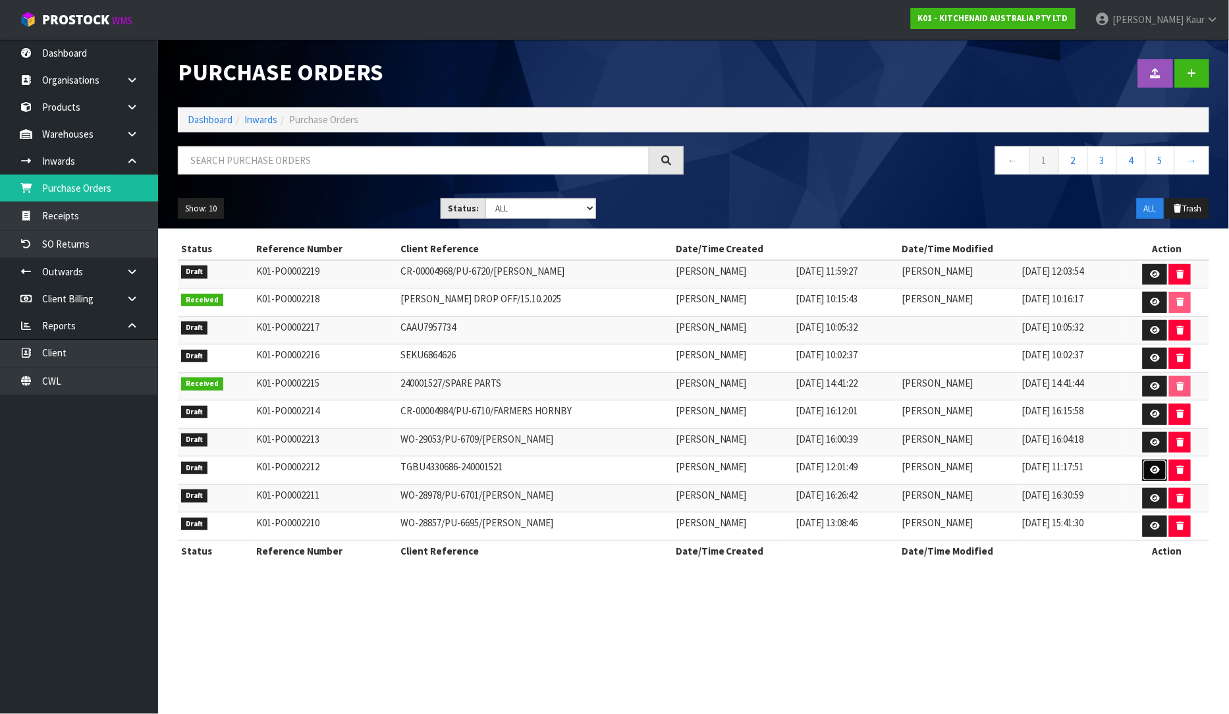
click at [1154, 470] on icon at bounding box center [1155, 470] width 10 height 9
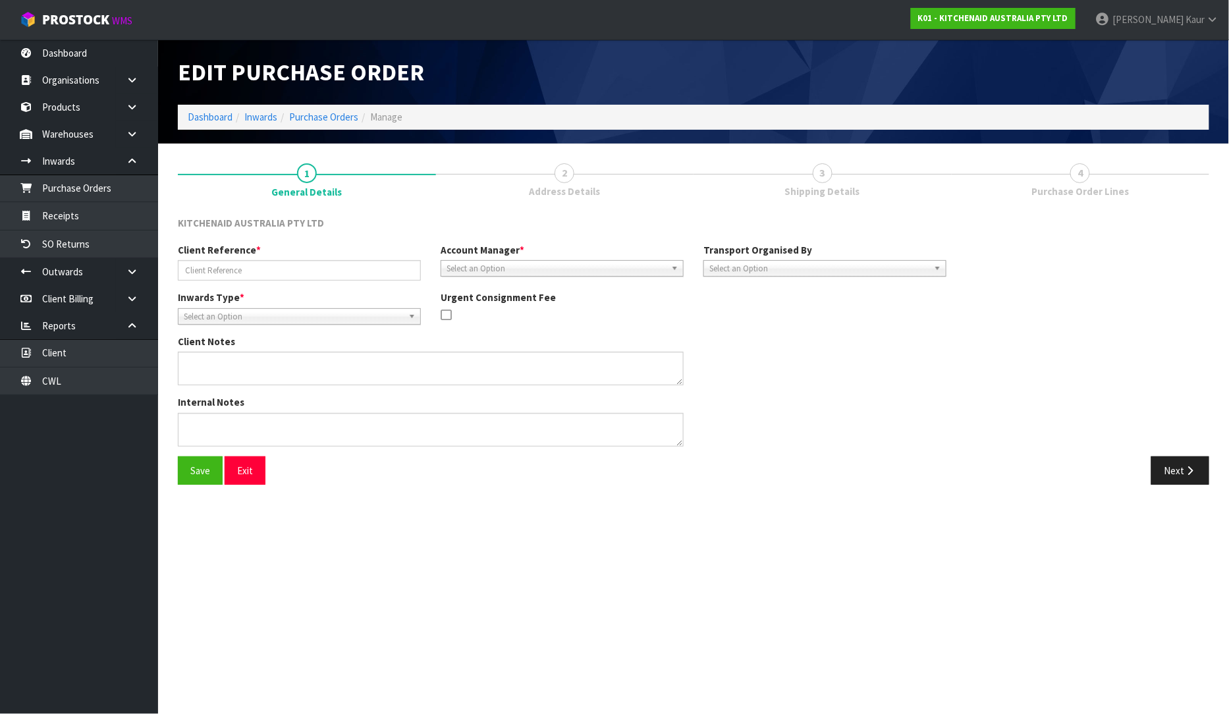
type input "TGBU4330686-240001521"
type textarea "NEW CODES"
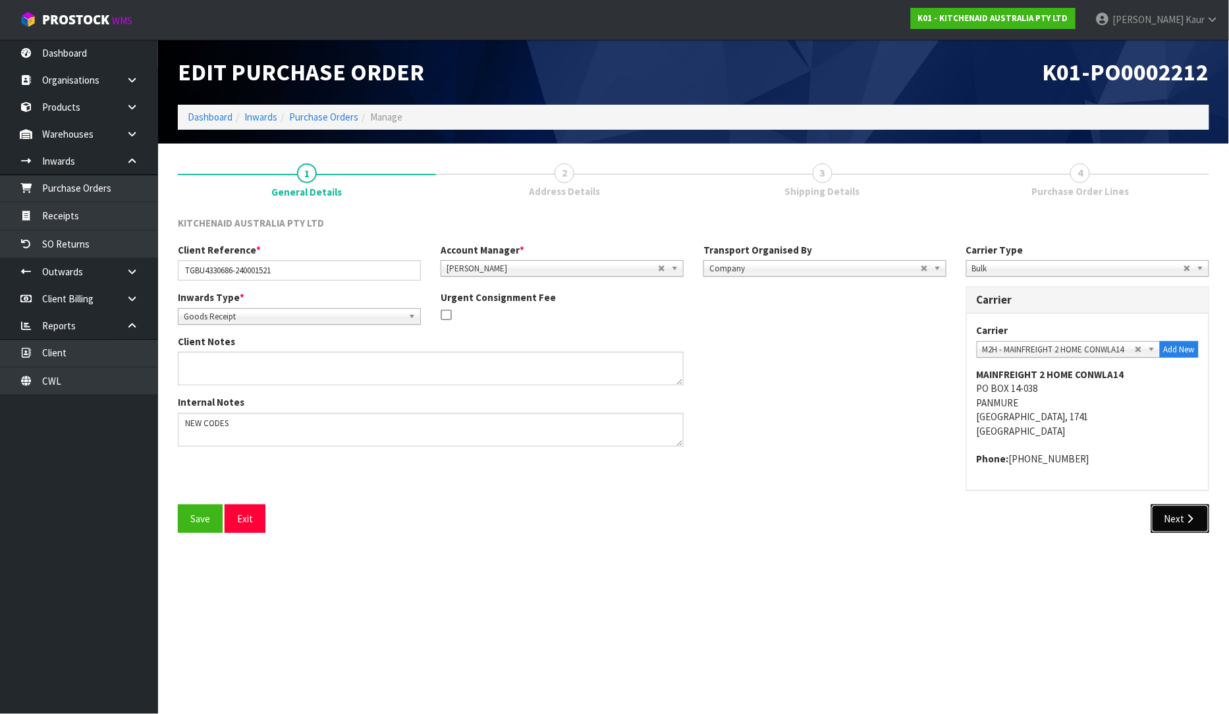
click at [1173, 528] on button "Next" at bounding box center [1181, 519] width 58 height 28
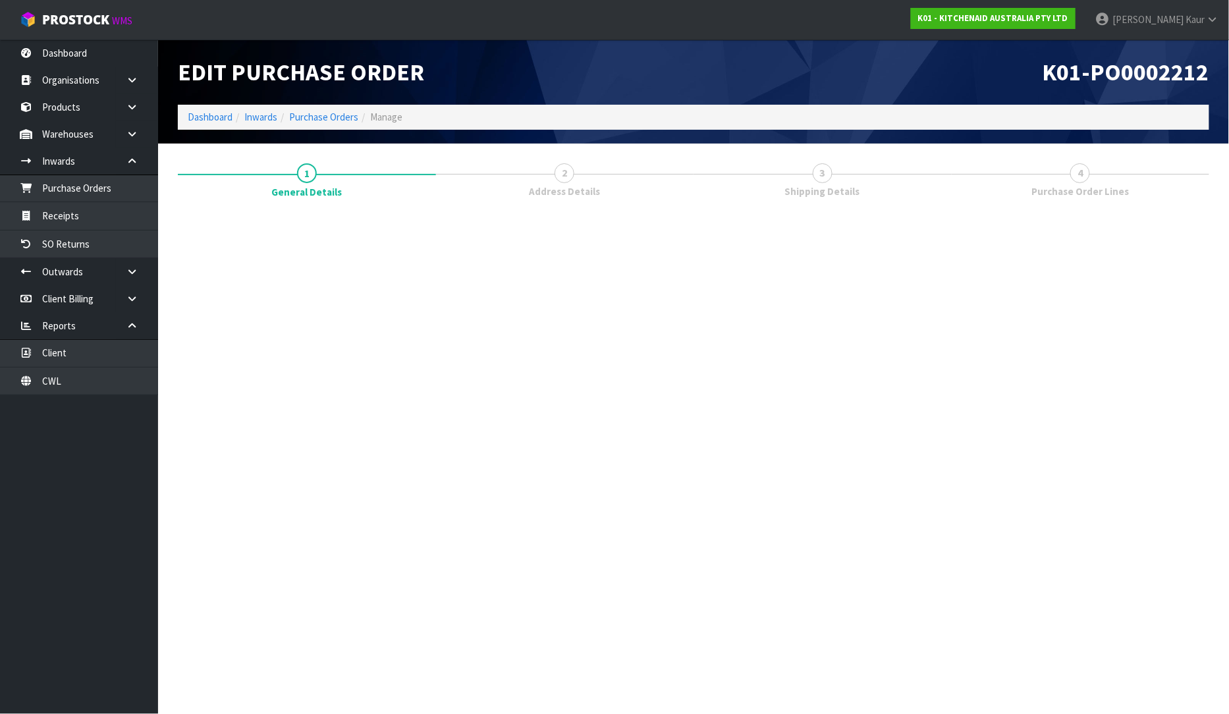
click at [1173, 528] on section "Edit Purchase Order K01-PO0002212 Dashboard Inwards Purchase Orders Manage 1 Ge…" at bounding box center [614, 357] width 1229 height 714
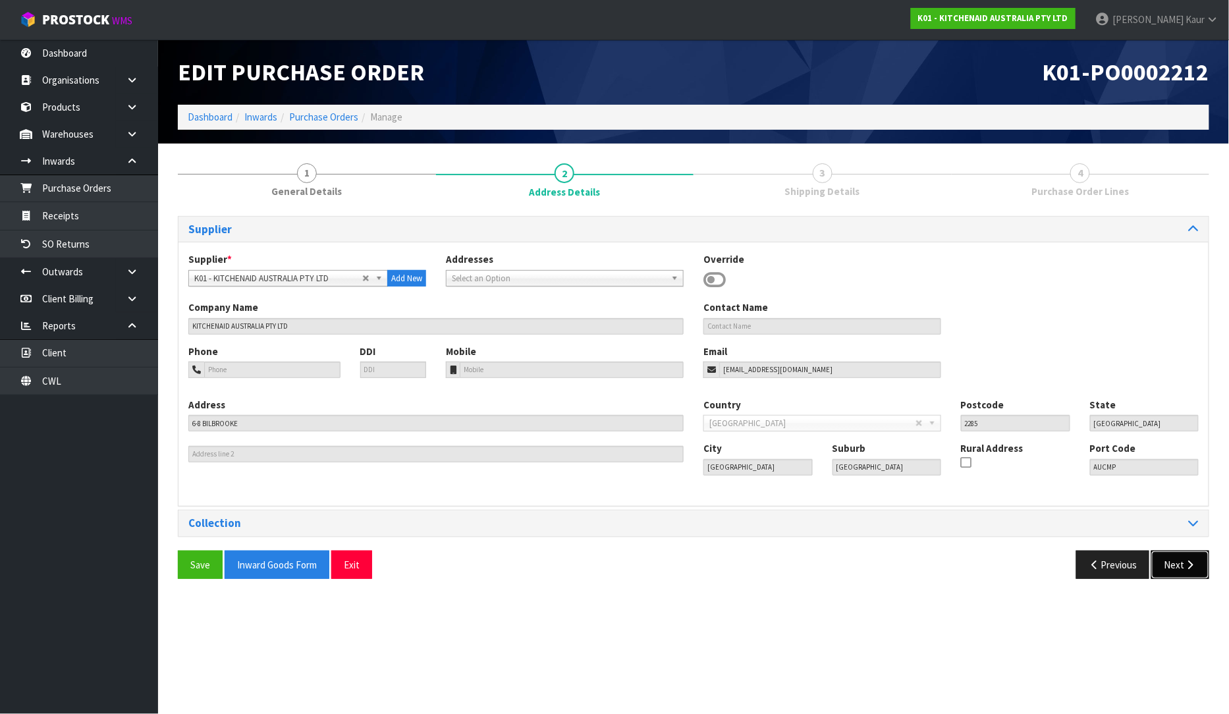
click at [1179, 569] on button "Next" at bounding box center [1181, 565] width 58 height 28
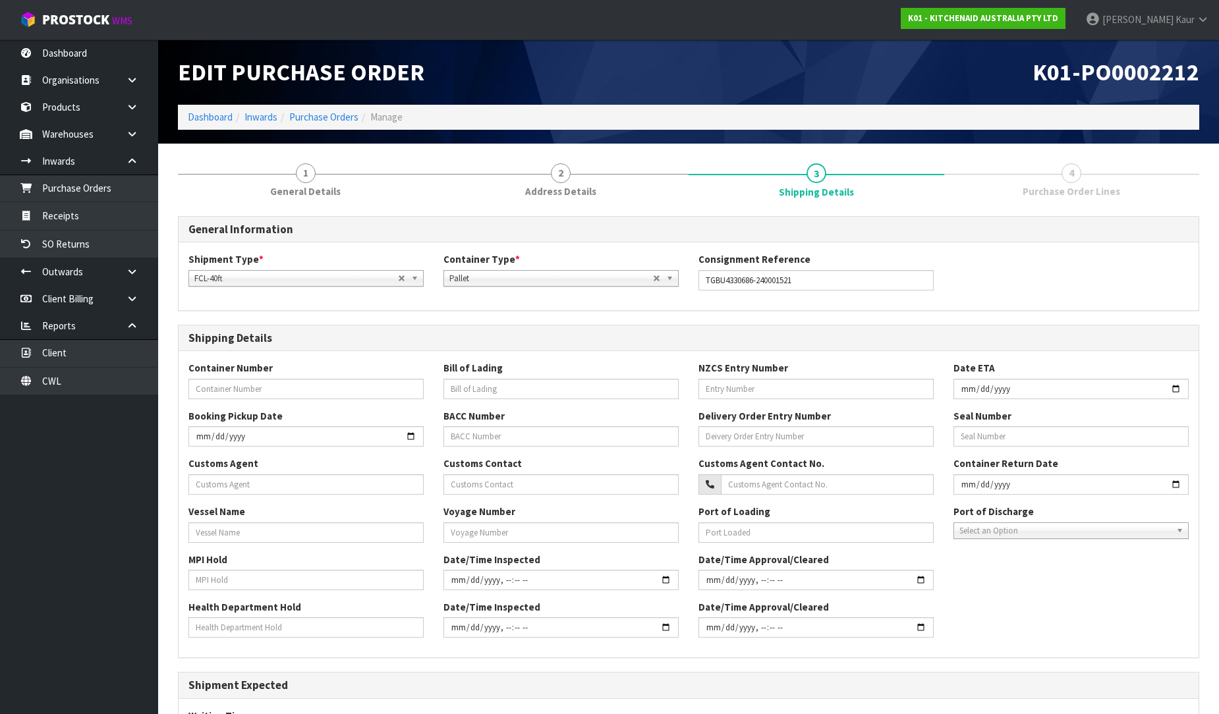
scroll to position [298, 0]
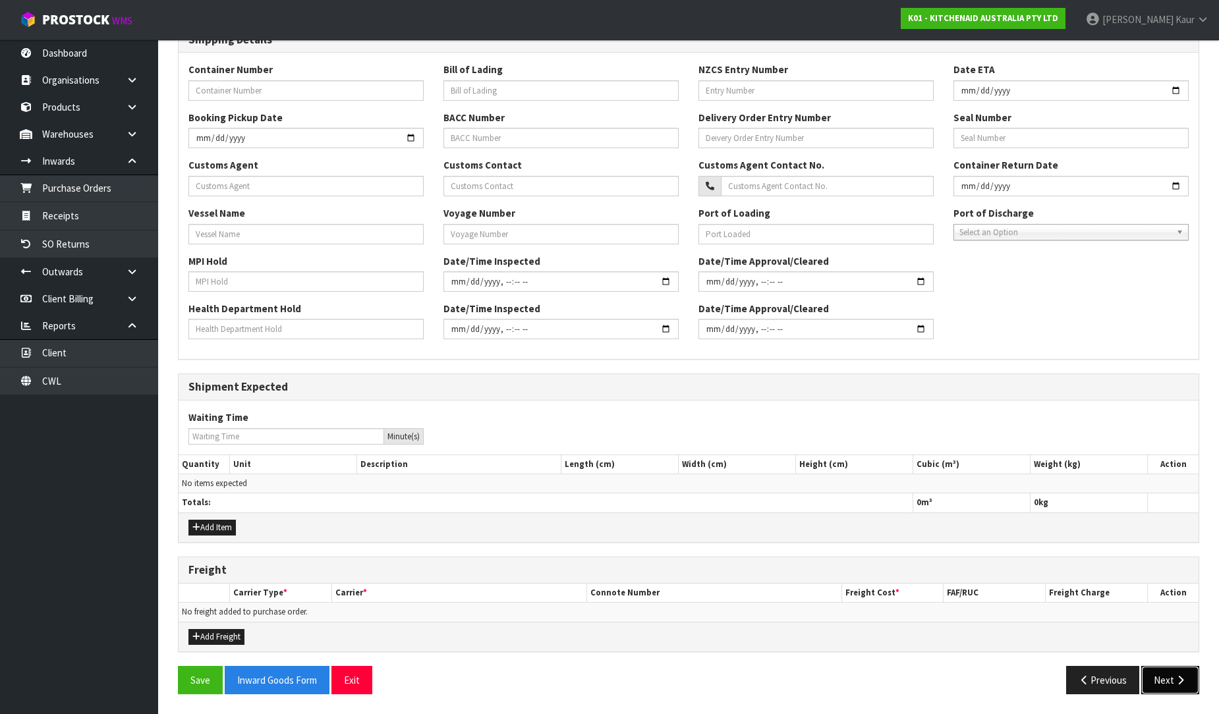
click at [1164, 682] on button "Next" at bounding box center [1170, 680] width 58 height 28
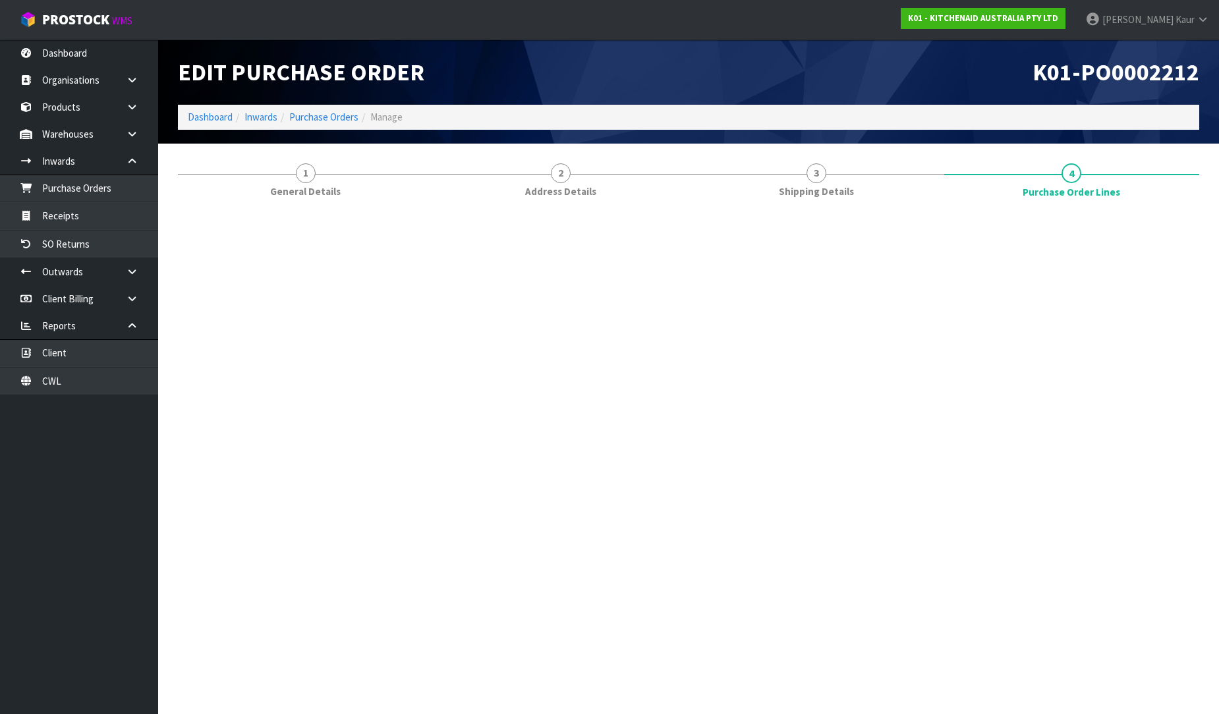
scroll to position [0, 0]
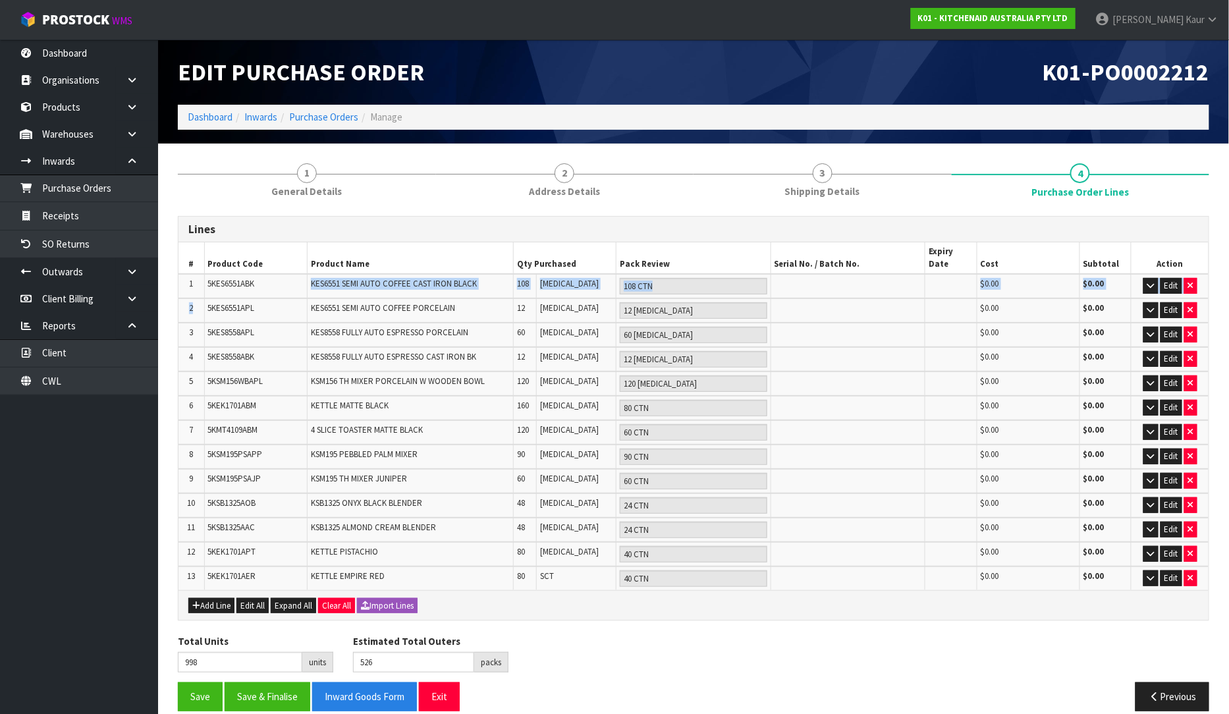
drag, startPoint x: 261, startPoint y: 277, endPoint x: 203, endPoint y: 285, distance: 58.6
click at [203, 285] on table "# Product Code Product Name Qty Purchased Pack Review Serial No. / Batch No. Ex…" at bounding box center [694, 416] width 1031 height 348
click at [264, 420] on td "5KMT4109ABM" at bounding box center [255, 432] width 103 height 24
click at [349, 598] on button "Clear All" at bounding box center [336, 606] width 37 height 16
click at [347, 600] on span "Confirm" at bounding box center [336, 605] width 29 height 11
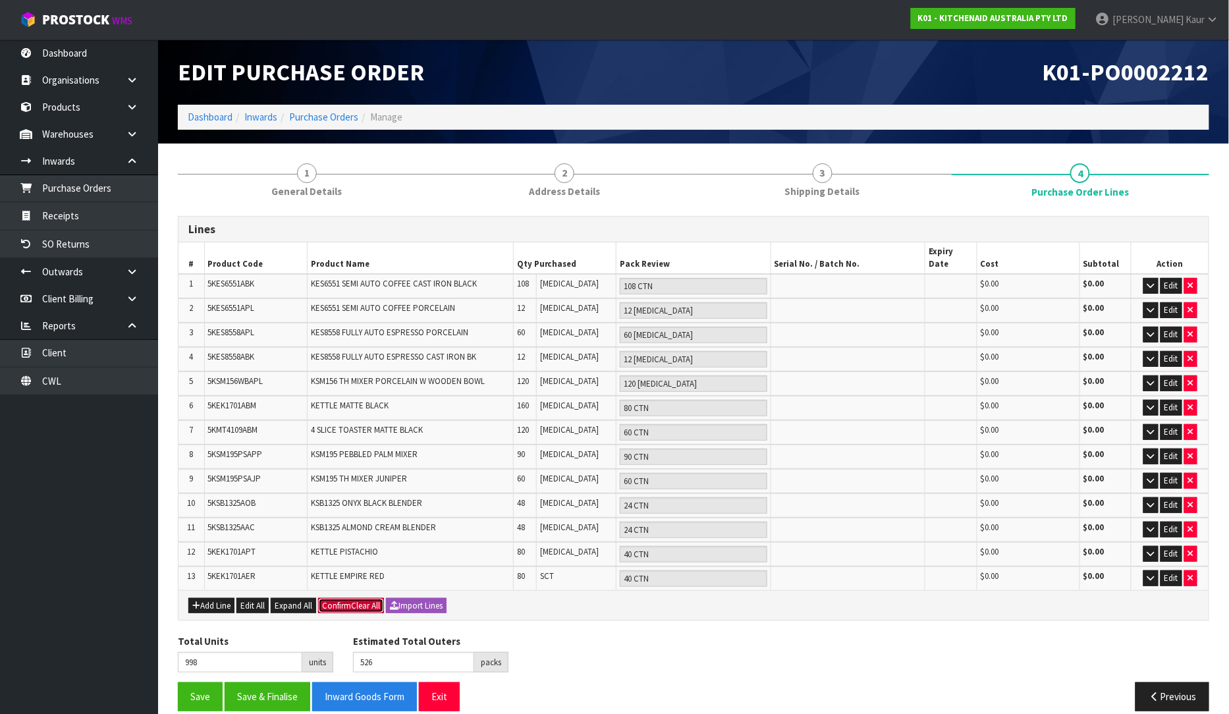
type input "0"
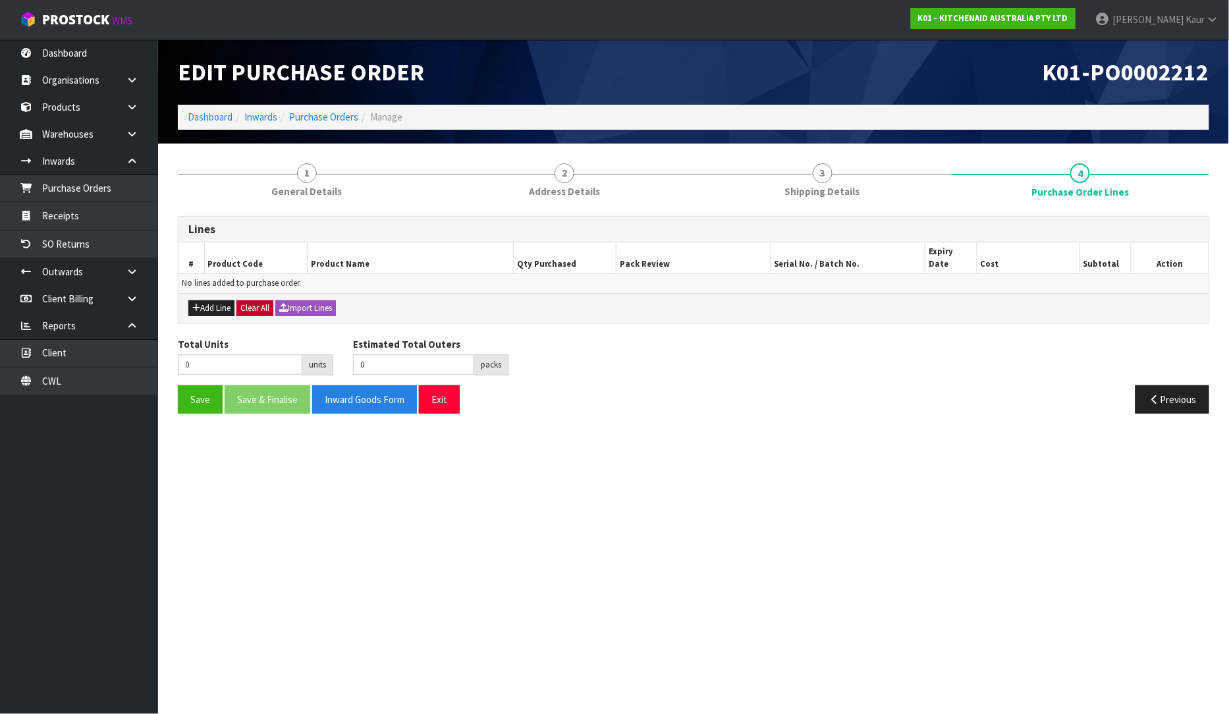
click at [295, 306] on div "Add Line Clear All Import Lines" at bounding box center [694, 308] width 1031 height 30
click at [295, 300] on button "Import Lines" at bounding box center [305, 308] width 61 height 16
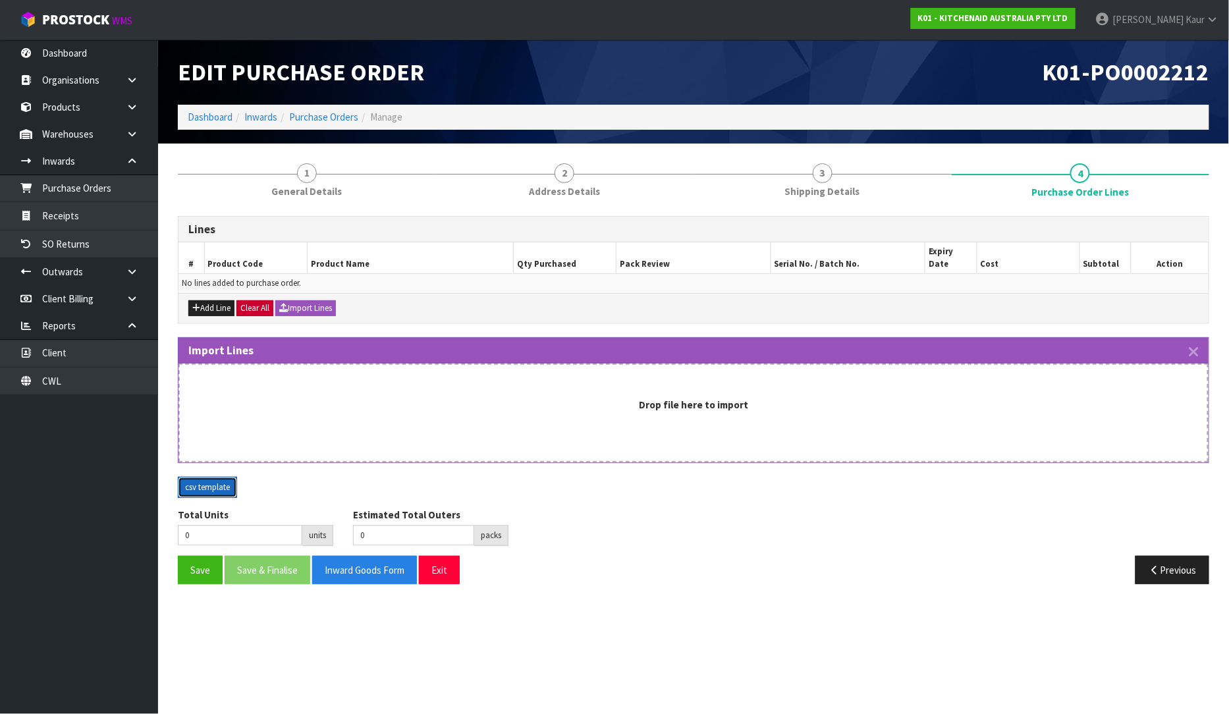
click at [193, 477] on button "csv template" at bounding box center [207, 487] width 59 height 21
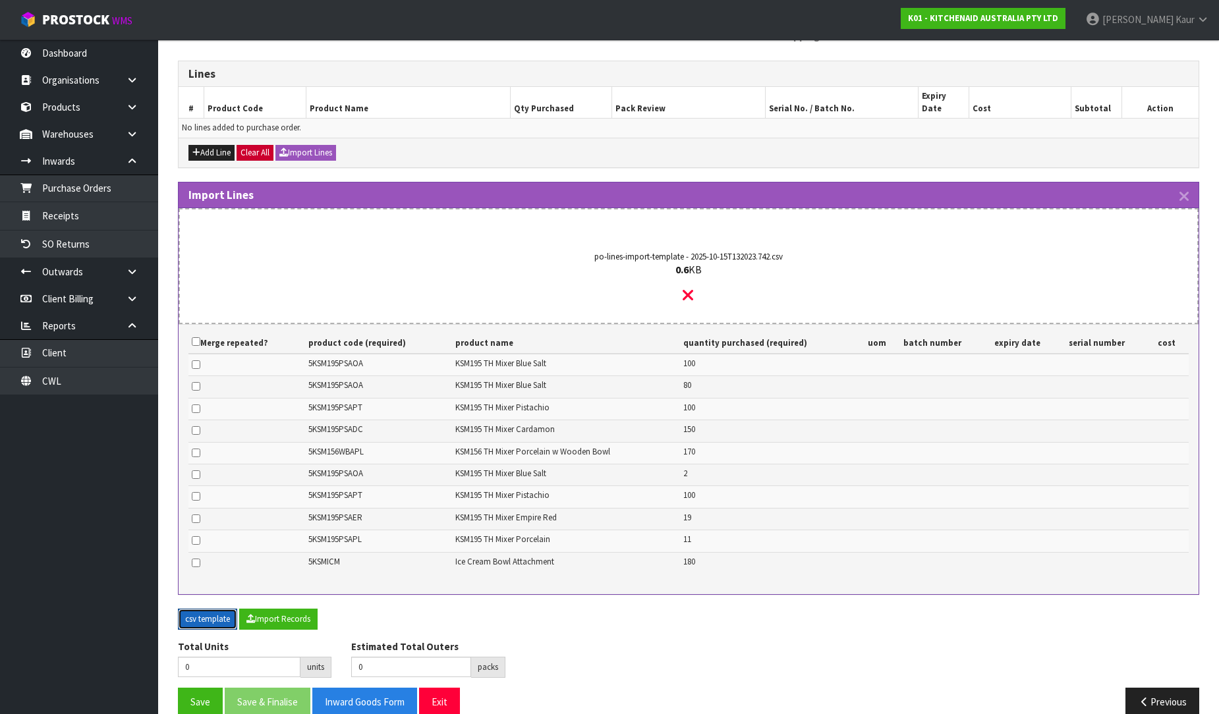
scroll to position [161, 0]
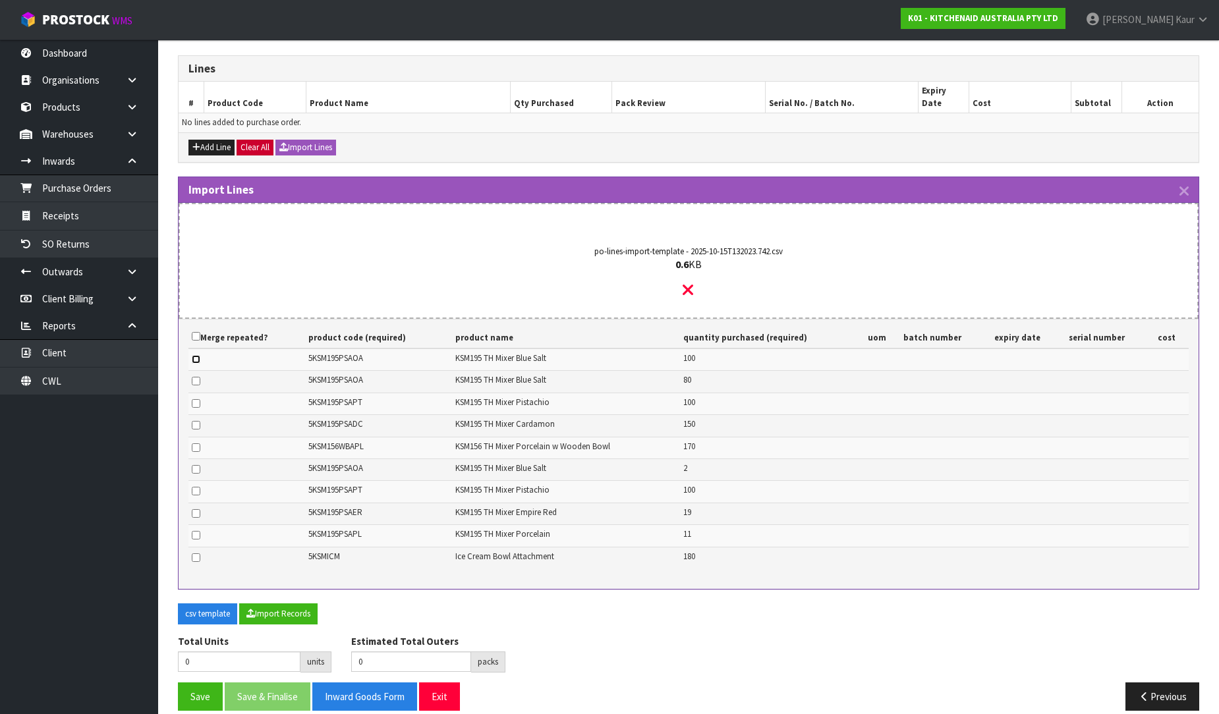
click at [198, 355] on input "checkbox" at bounding box center [196, 359] width 9 height 9
checkbox input "true"
click at [194, 332] on input "checkbox" at bounding box center [196, 336] width 9 height 9
checkbox input "true"
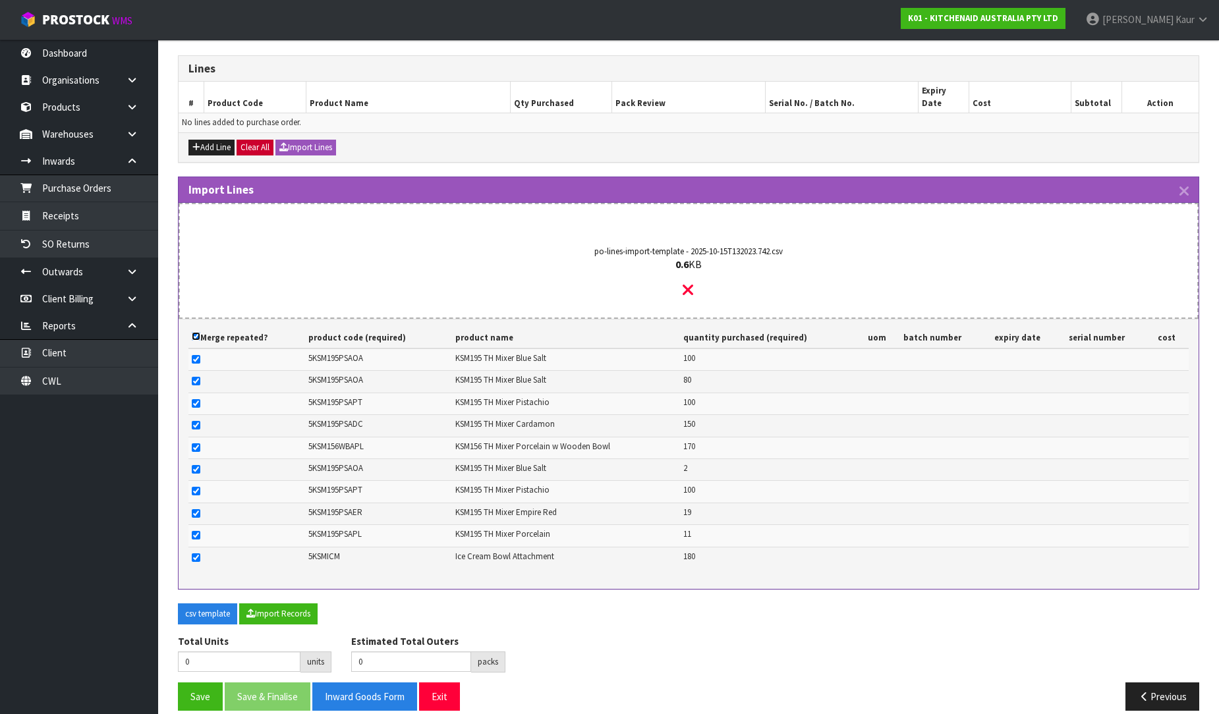
checkbox input "true"
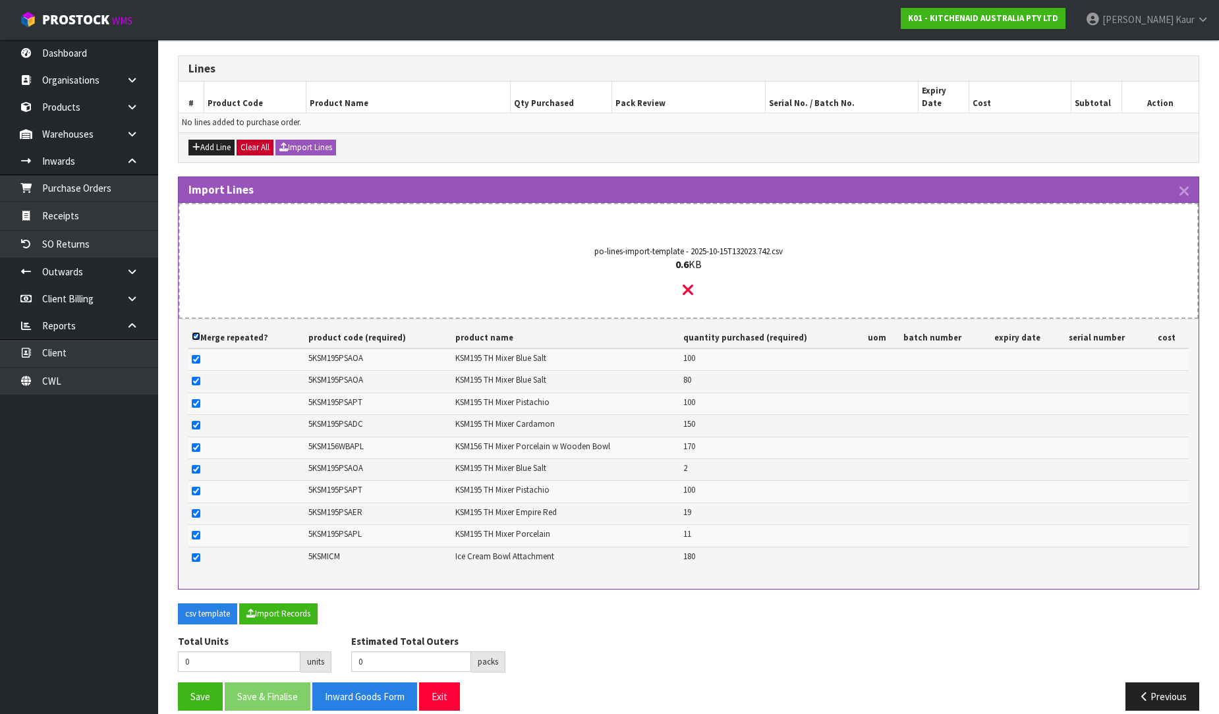
checkbox input "true"
click at [192, 355] on input "checkbox" at bounding box center [196, 359] width 9 height 9
checkbox input "false"
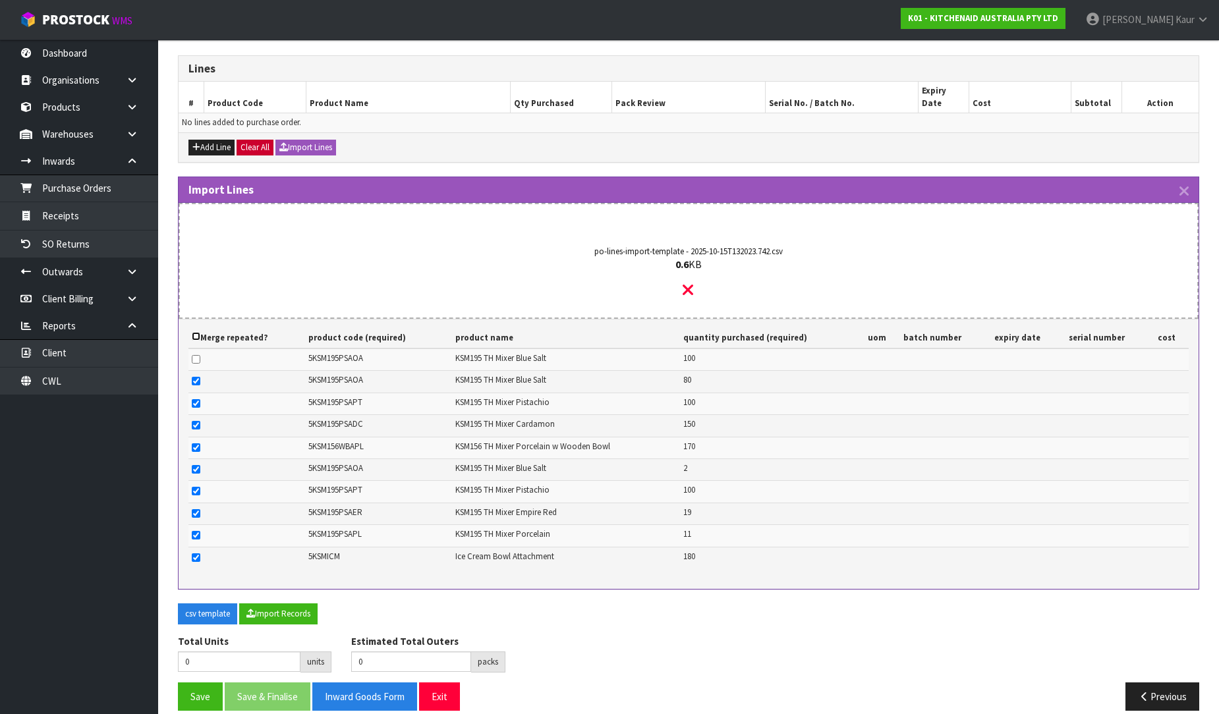
click at [194, 332] on input "checkbox" at bounding box center [196, 336] width 9 height 9
checkbox input "true"
click at [194, 332] on input "checkbox" at bounding box center [196, 336] width 9 height 9
checkbox input "false"
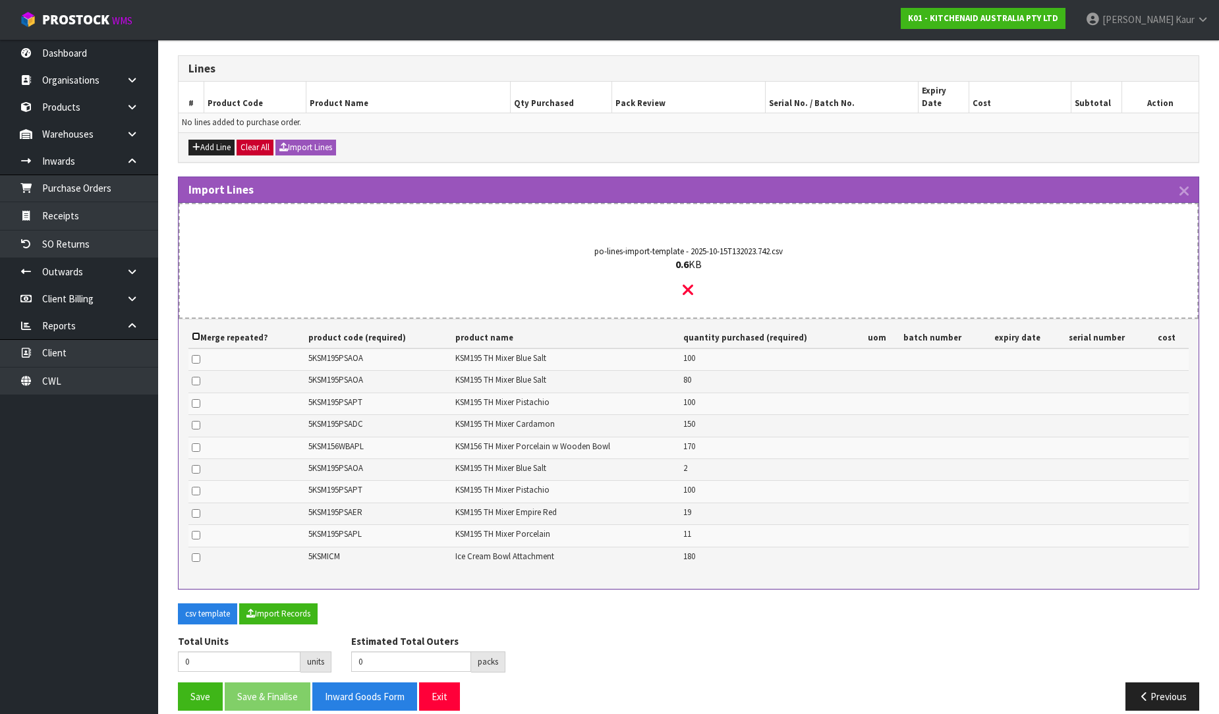
checkbox input "false"
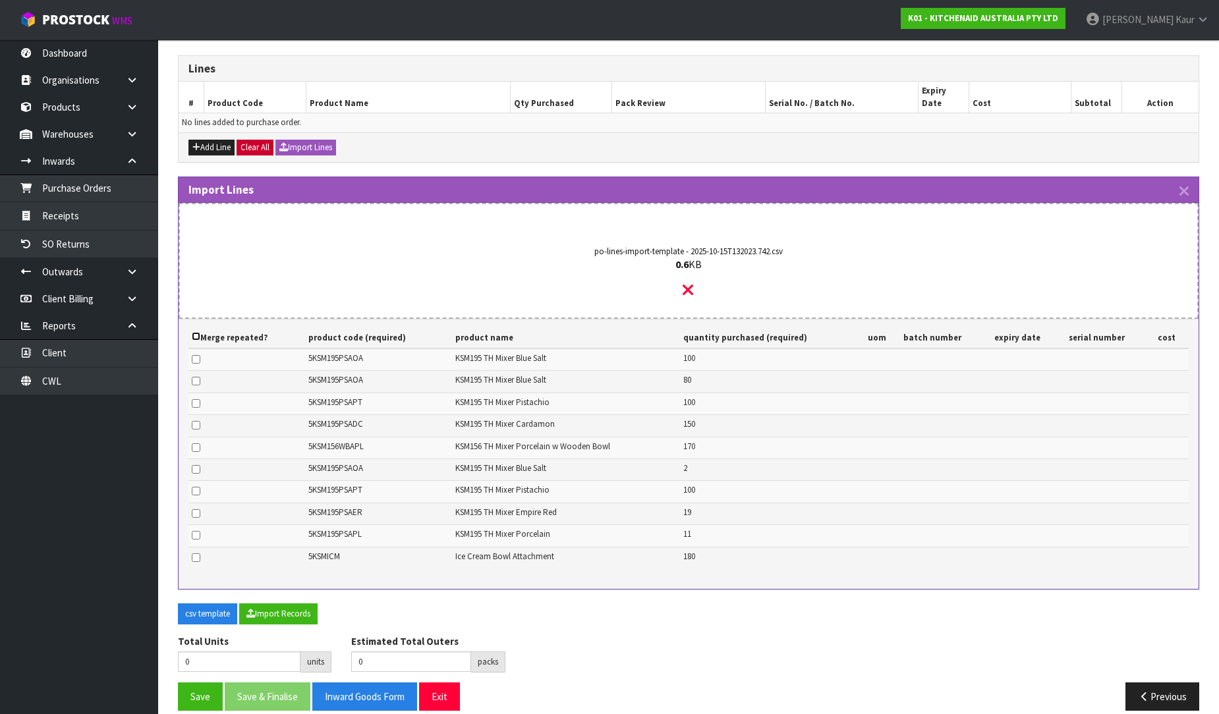
checkbox input "false"
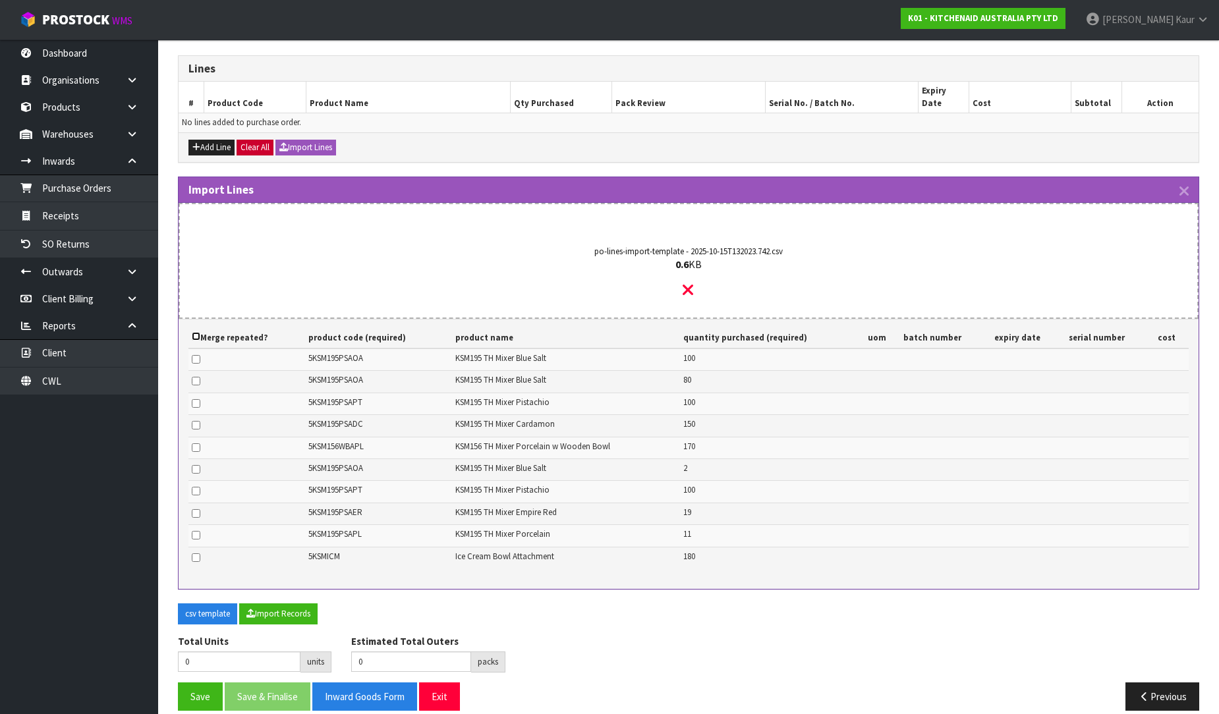
click at [194, 332] on input "checkbox" at bounding box center [196, 336] width 9 height 9
checkbox input "true"
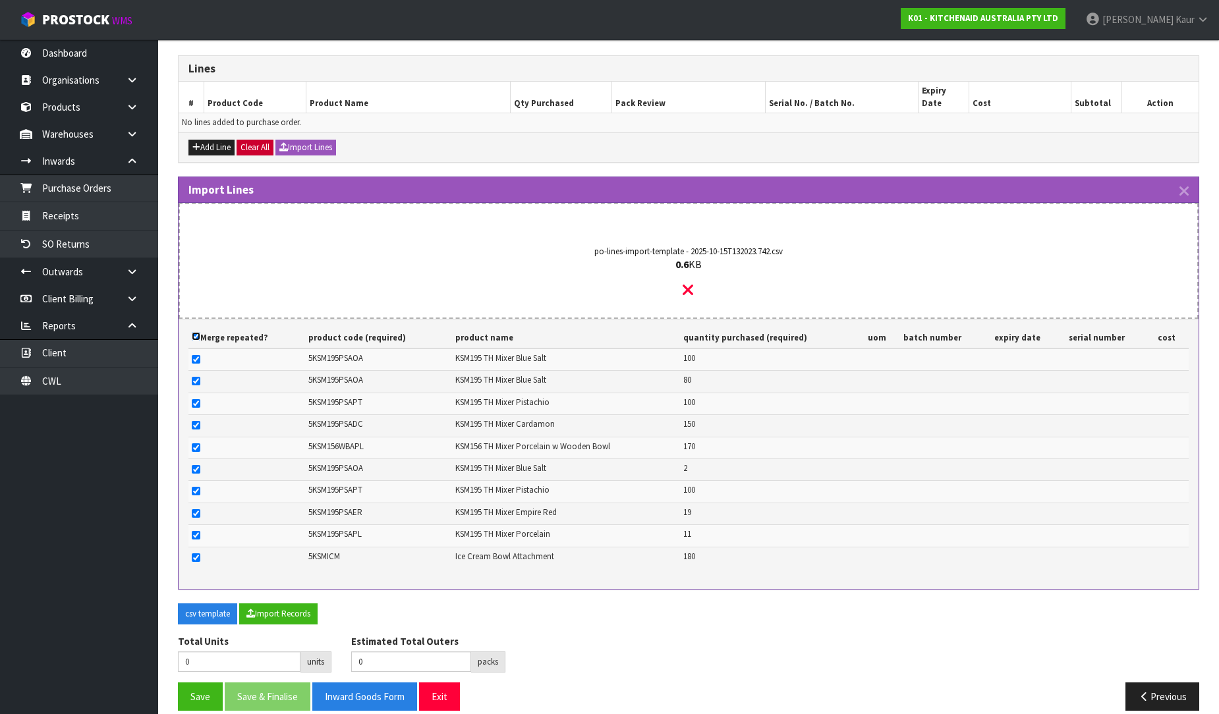
checkbox input "true"
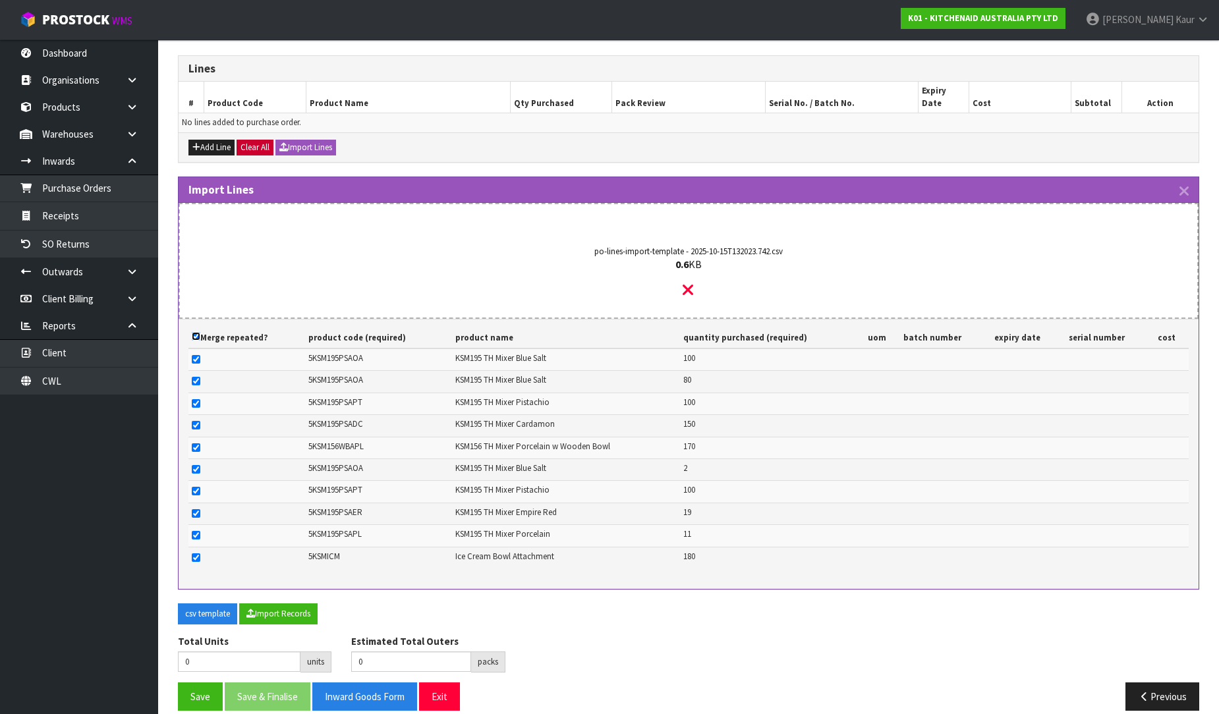
checkbox input "true"
click at [270, 604] on button "Import Records" at bounding box center [278, 614] width 78 height 21
click at [262, 604] on button "Import Records" at bounding box center [278, 614] width 78 height 21
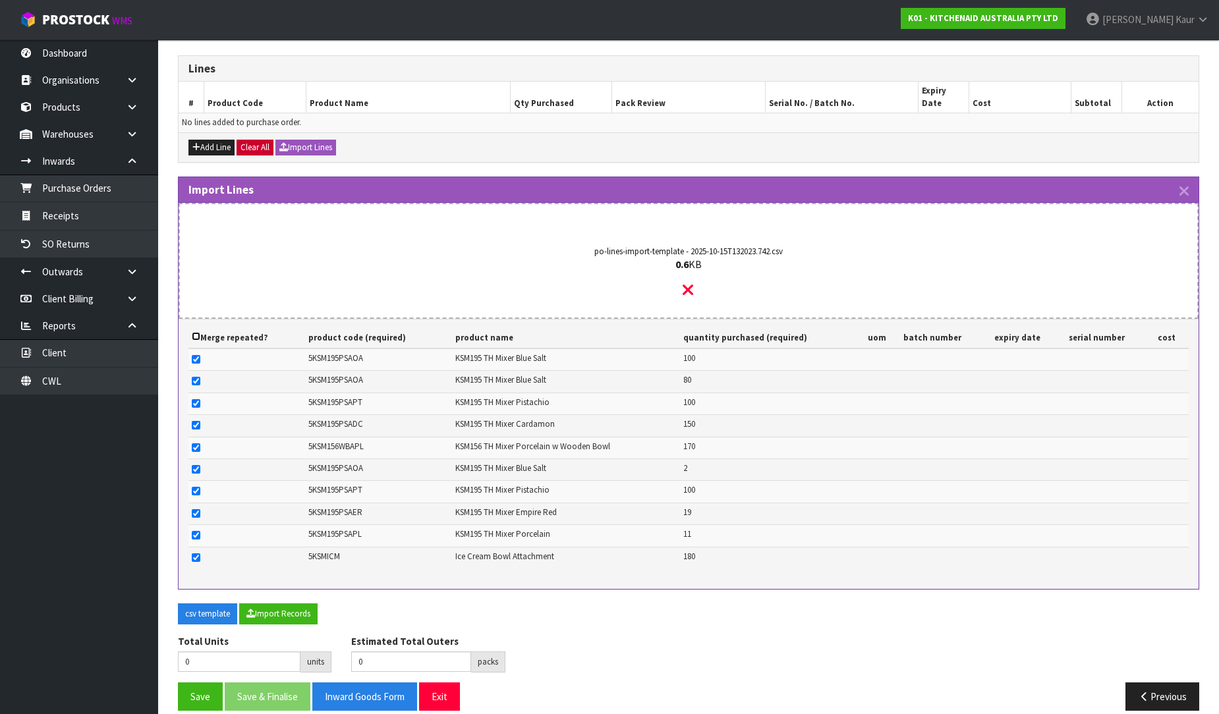
click at [194, 332] on input "checkbox" at bounding box center [196, 336] width 9 height 9
checkbox input "false"
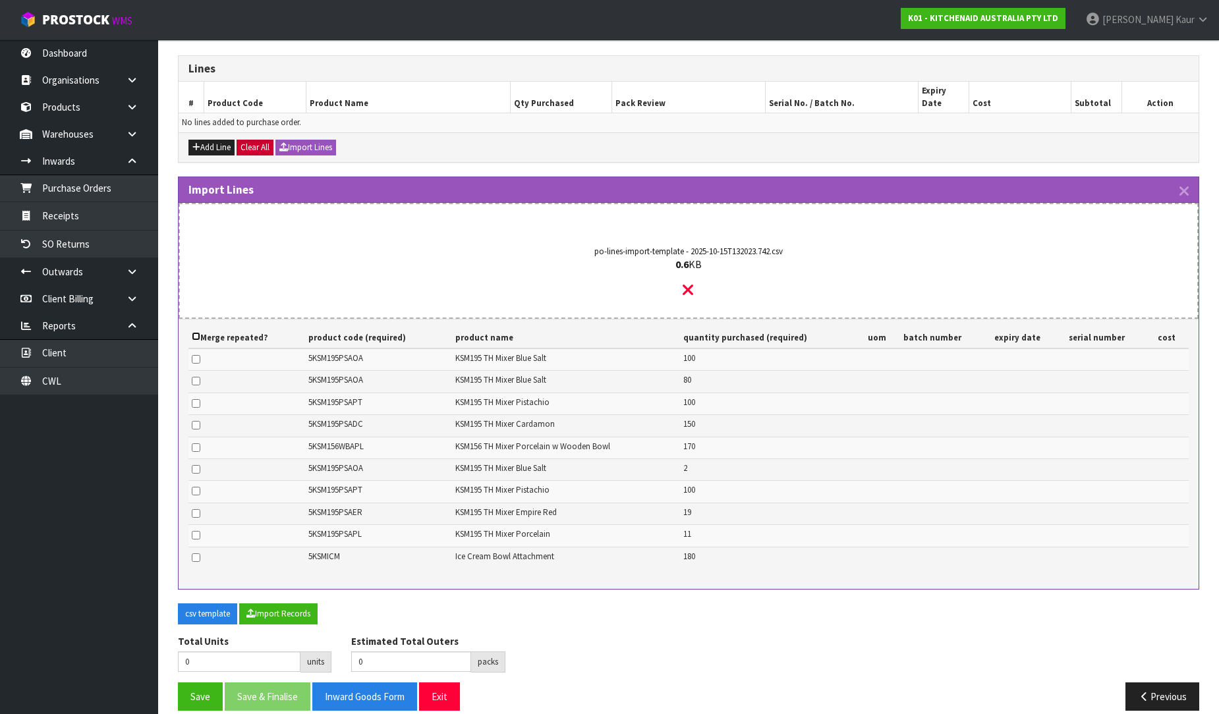
checkbox input "false"
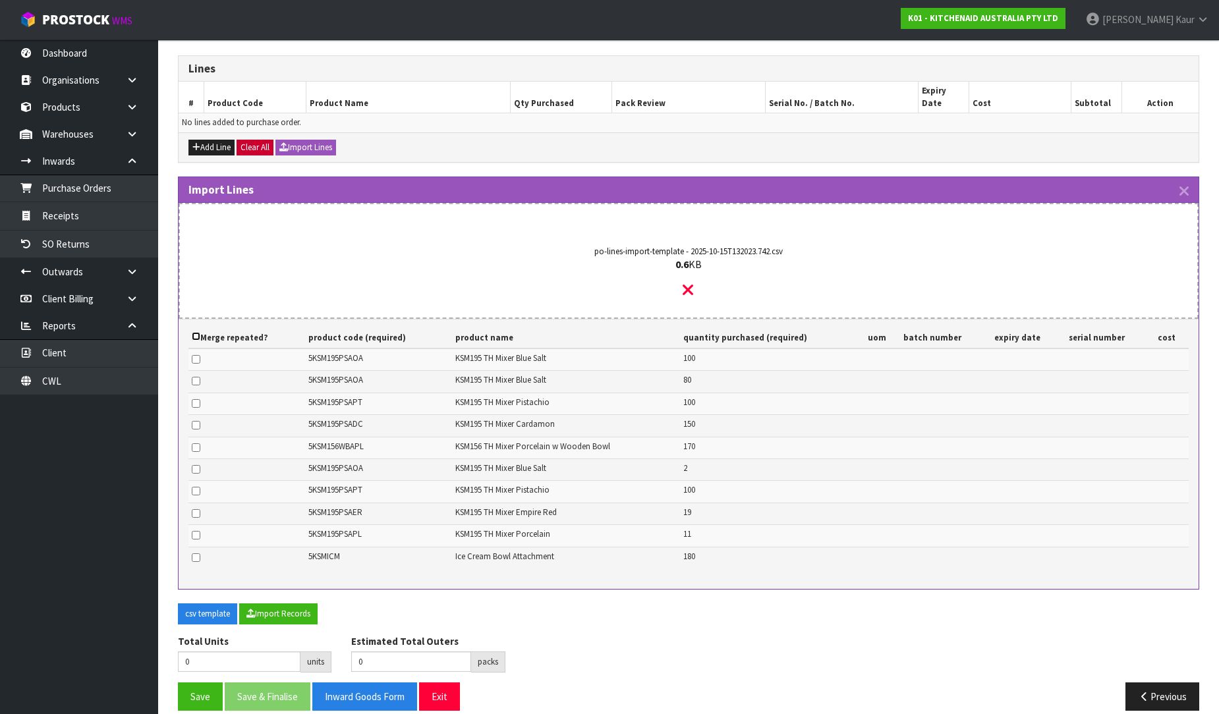
checkbox input "false"
click at [196, 377] on input "checkbox" at bounding box center [196, 381] width 9 height 9
checkbox input "true"
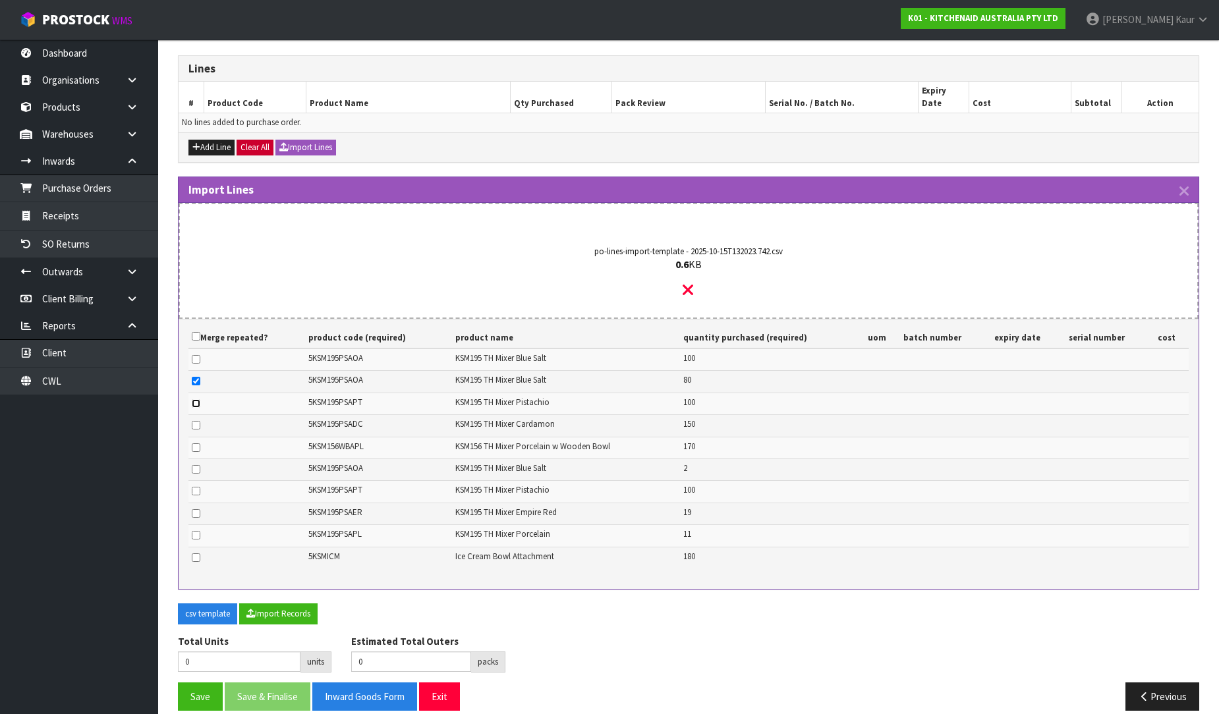
click at [196, 399] on input "checkbox" at bounding box center [196, 403] width 9 height 9
checkbox input "true"
click at [195, 355] on input "checkbox" at bounding box center [196, 359] width 9 height 9
checkbox input "true"
click at [195, 399] on input "checkbox" at bounding box center [196, 403] width 9 height 9
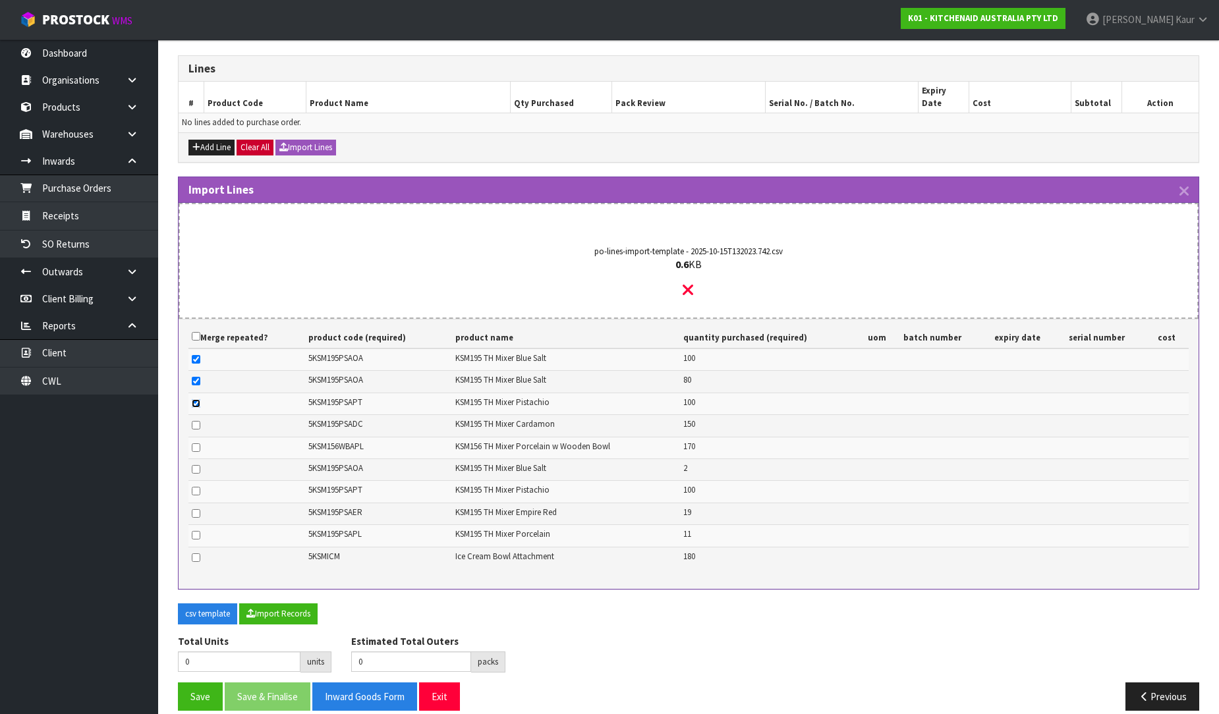
checkbox input "false"
click at [195, 465] on input "checkbox" at bounding box center [196, 469] width 9 height 9
checkbox input "true"
click at [192, 399] on input "checkbox" at bounding box center [196, 403] width 9 height 9
checkbox input "true"
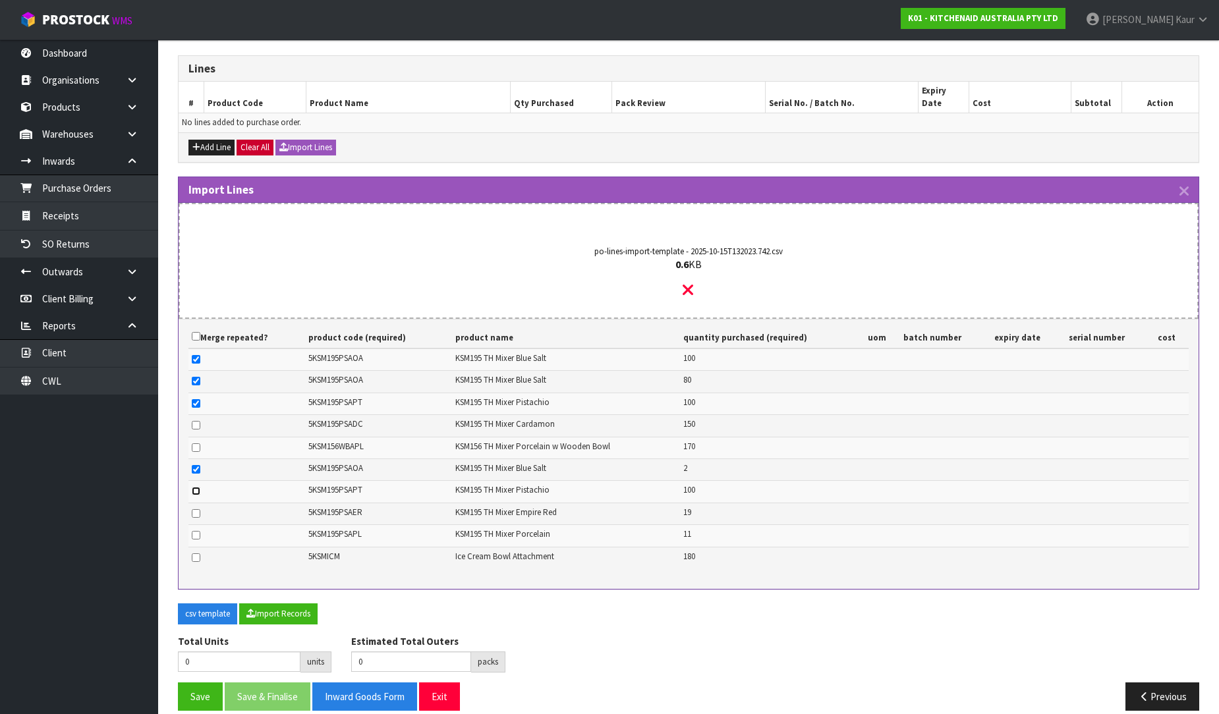
click at [196, 487] on input "checkbox" at bounding box center [196, 491] width 9 height 9
checkbox input "true"
click at [257, 604] on button "Import Records" at bounding box center [278, 614] width 78 height 21
click at [285, 604] on button "Import Records" at bounding box center [278, 614] width 78 height 21
click at [64, 59] on link "Dashboard" at bounding box center [79, 53] width 158 height 27
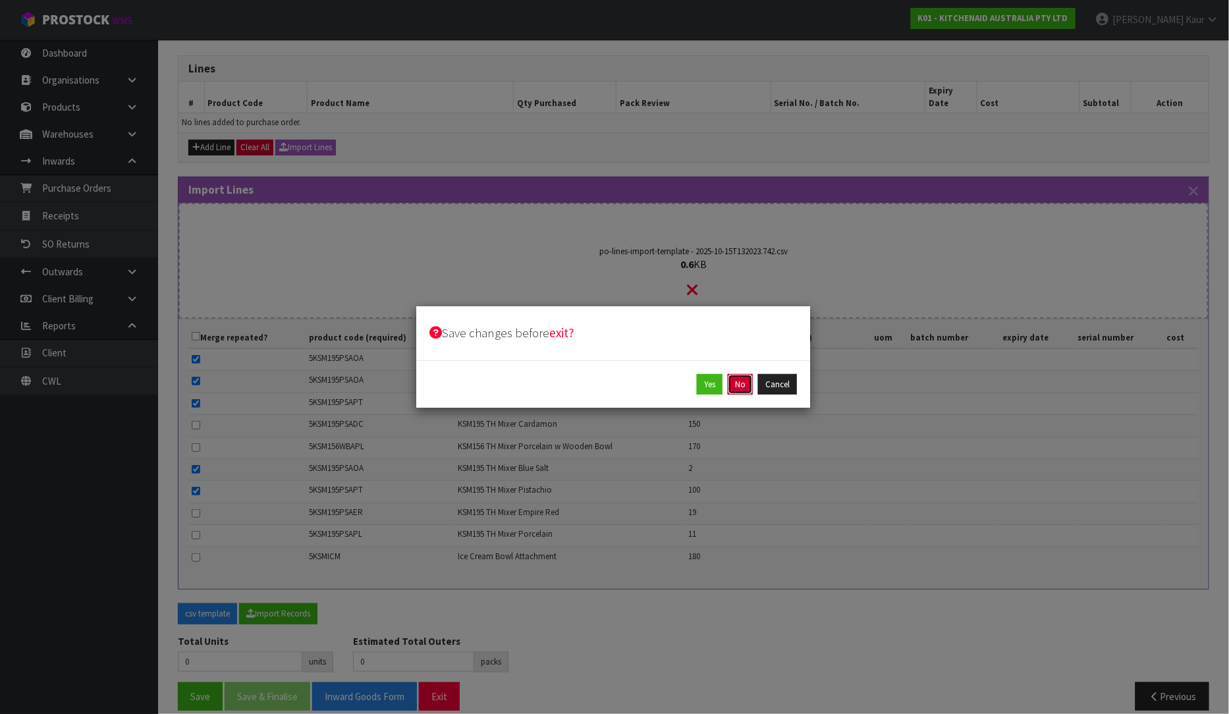
click at [739, 380] on button "No" at bounding box center [740, 384] width 25 height 21
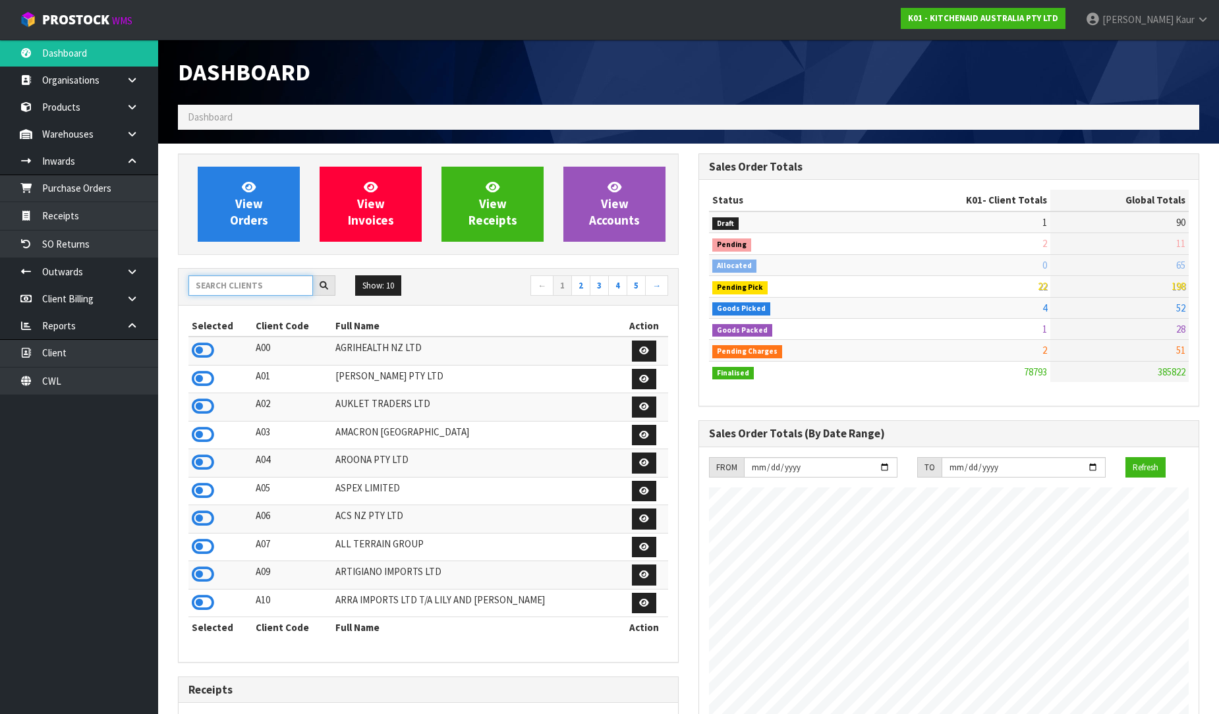
click at [209, 286] on input "text" at bounding box center [250, 285] width 125 height 20
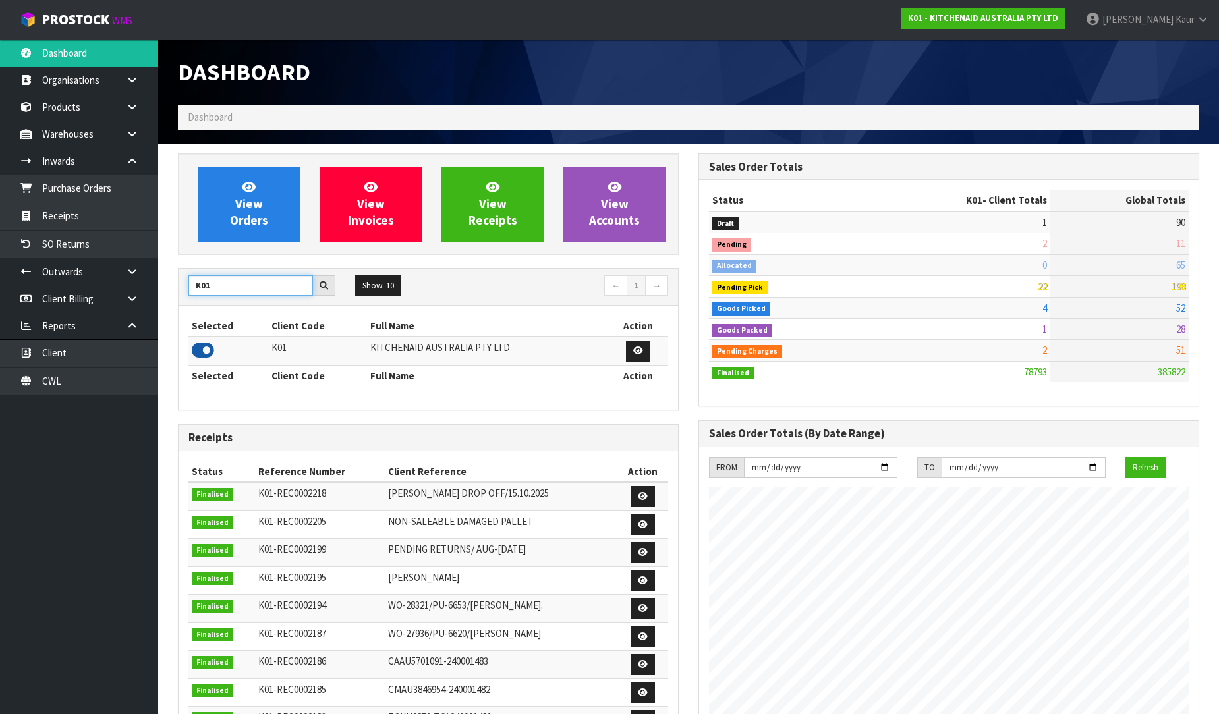
type input "K01"
click at [196, 351] on icon at bounding box center [203, 351] width 22 height 20
click at [120, 192] on link "Purchase Orders" at bounding box center [79, 188] width 158 height 27
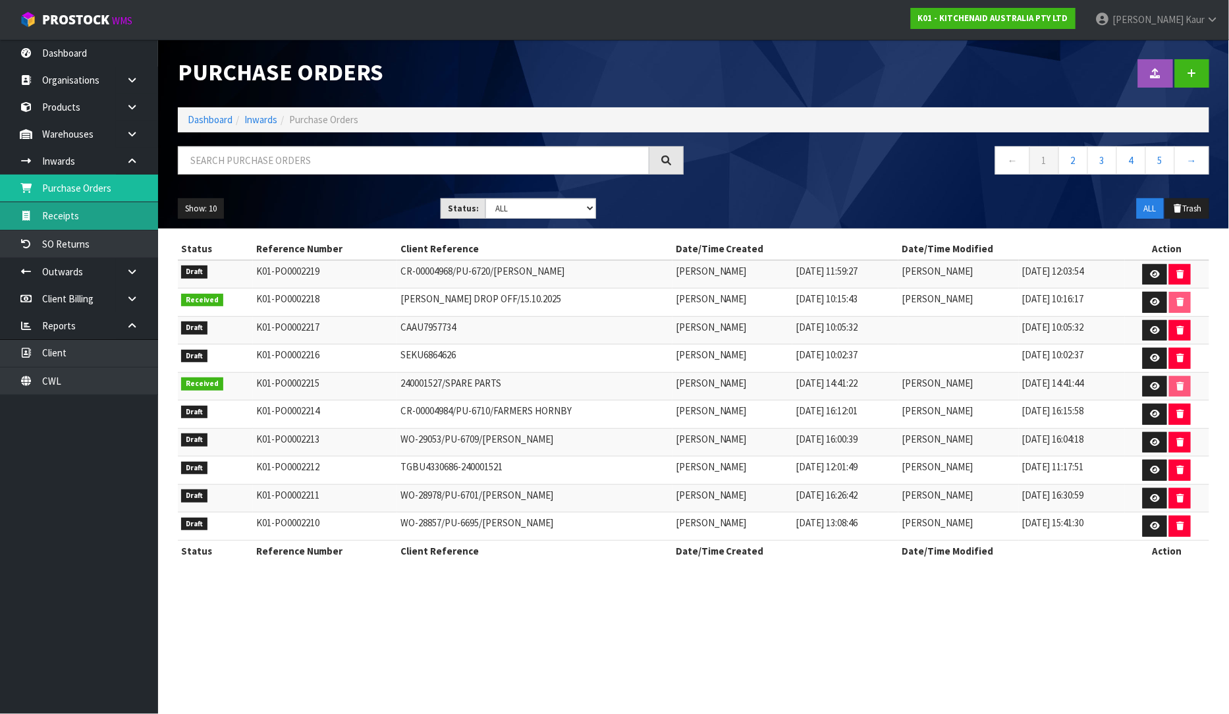
click at [117, 210] on link "Receipts" at bounding box center [79, 215] width 158 height 27
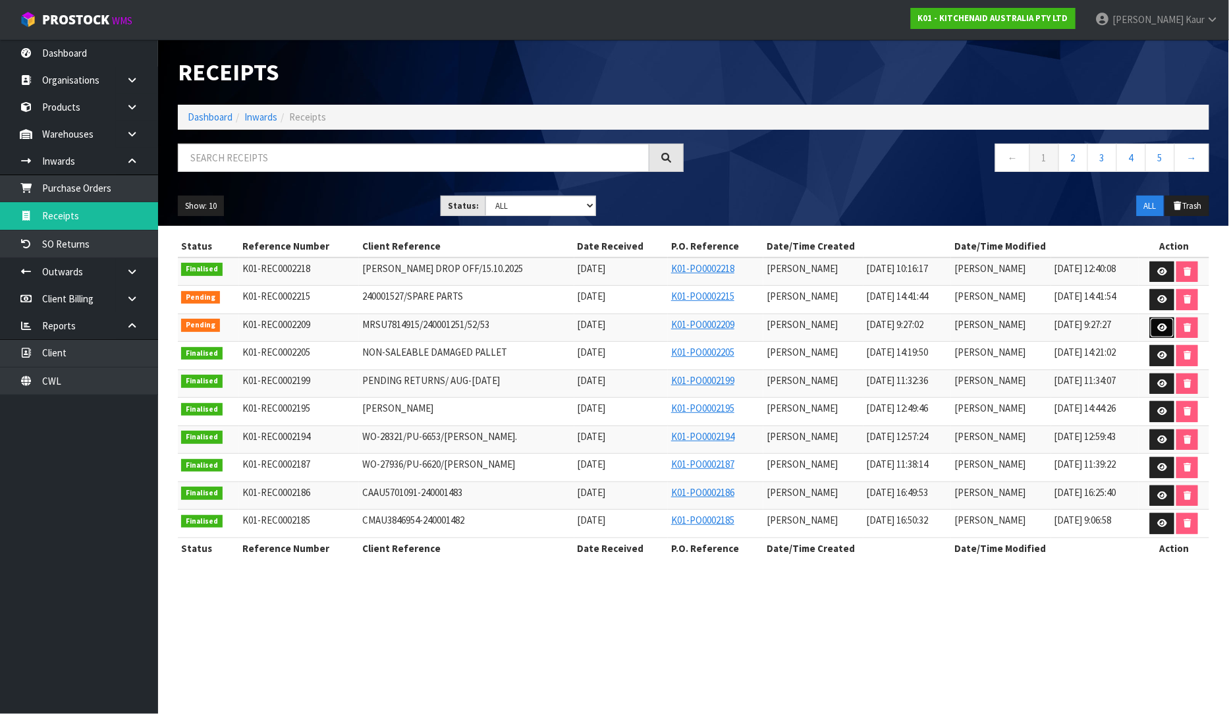
click at [1164, 326] on icon at bounding box center [1163, 328] width 10 height 9
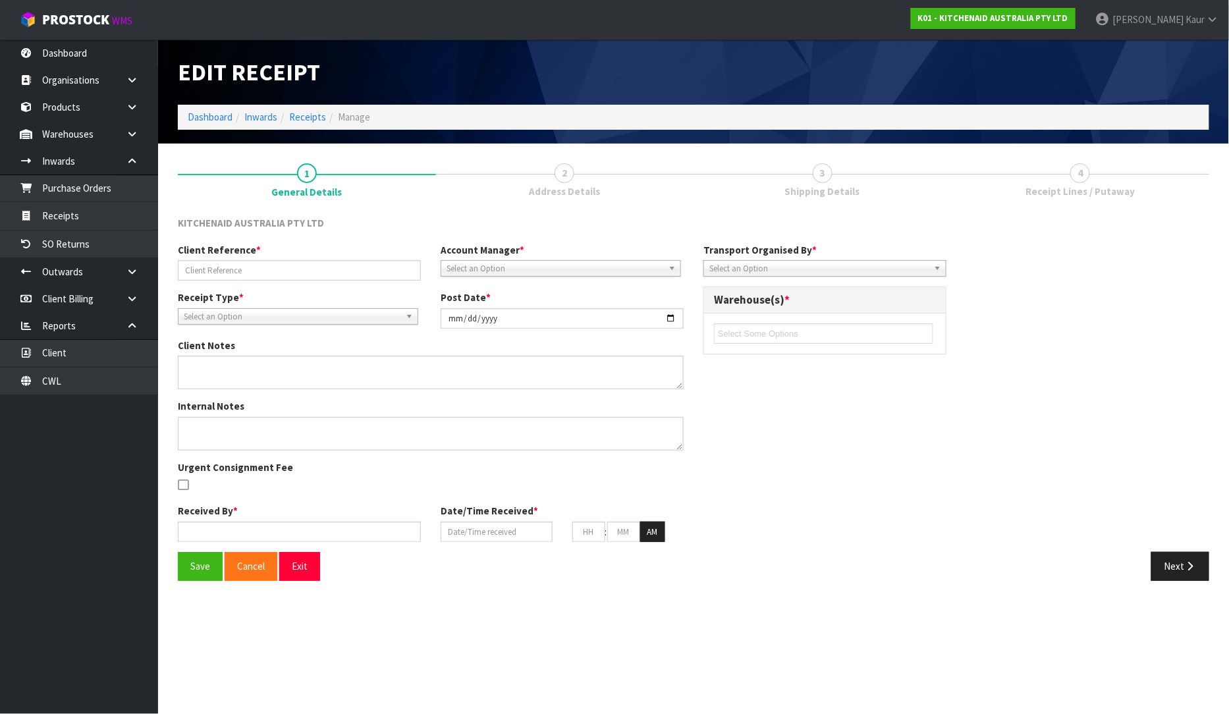
type input "MRSU7814915/240001251/52/53"
type input "[DATE]"
type input "[PERSON_NAME]"
type input "[DATE]"
type input "09"
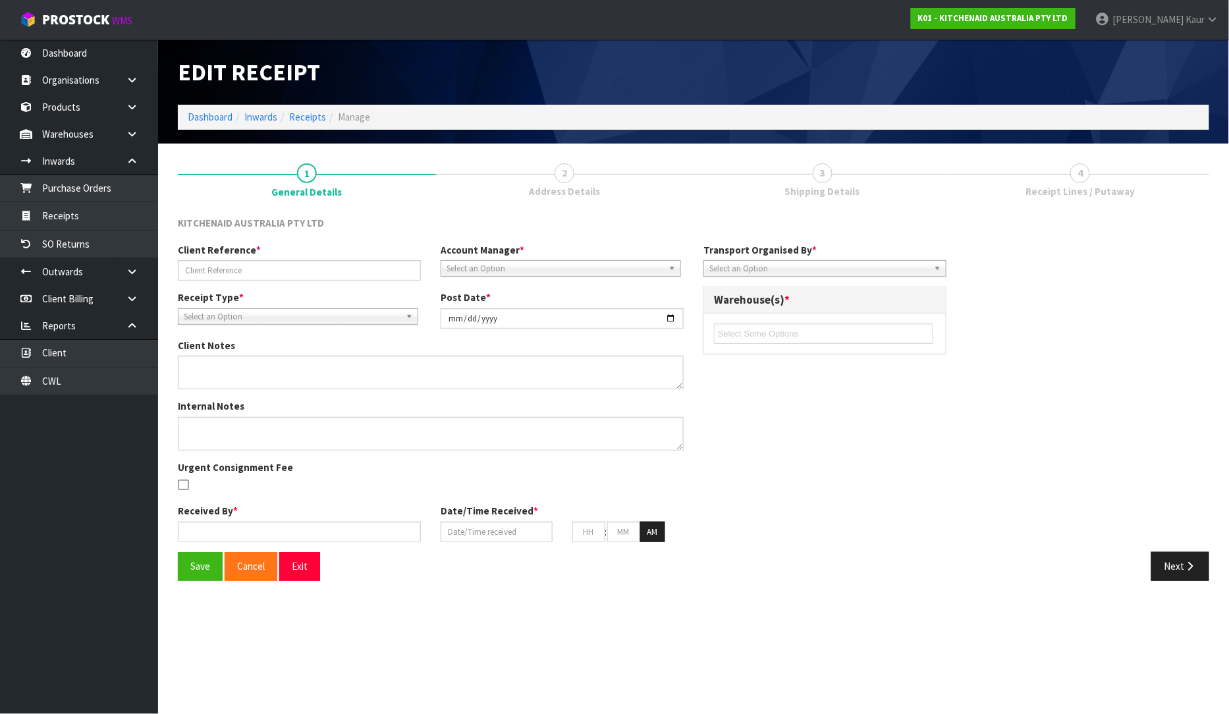
type input "27"
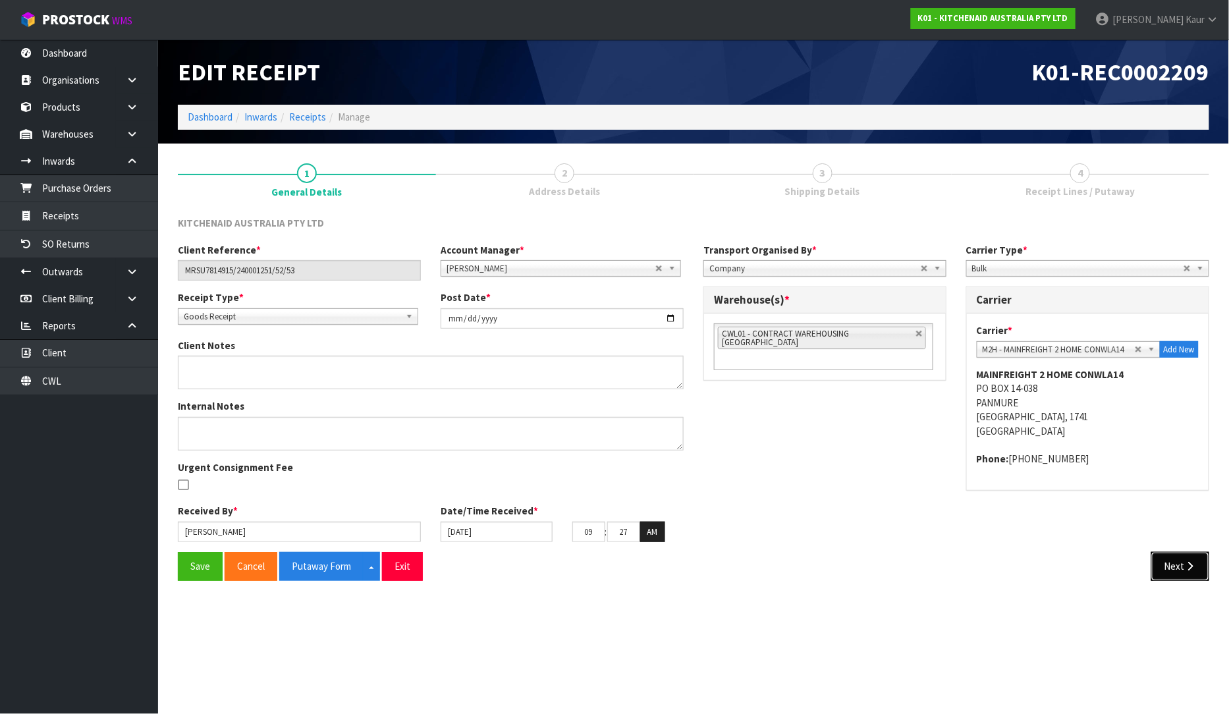
click at [1188, 565] on icon "button" at bounding box center [1191, 566] width 13 height 10
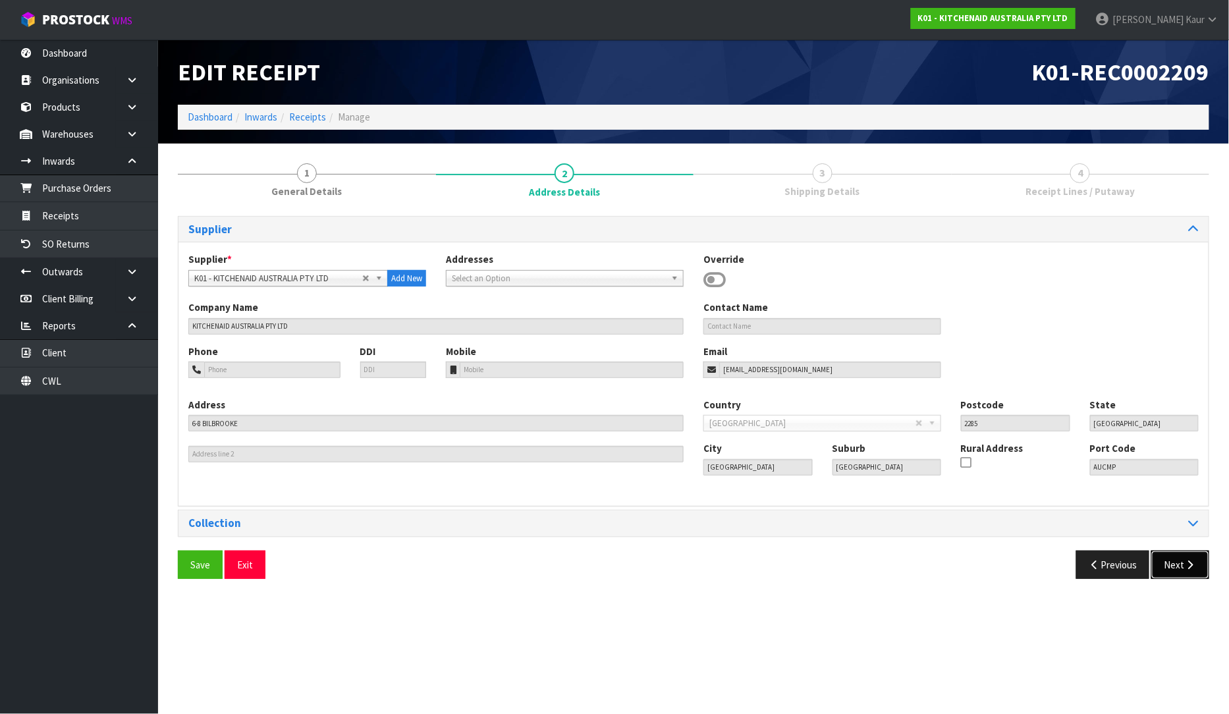
click at [1186, 572] on button "Next" at bounding box center [1181, 565] width 58 height 28
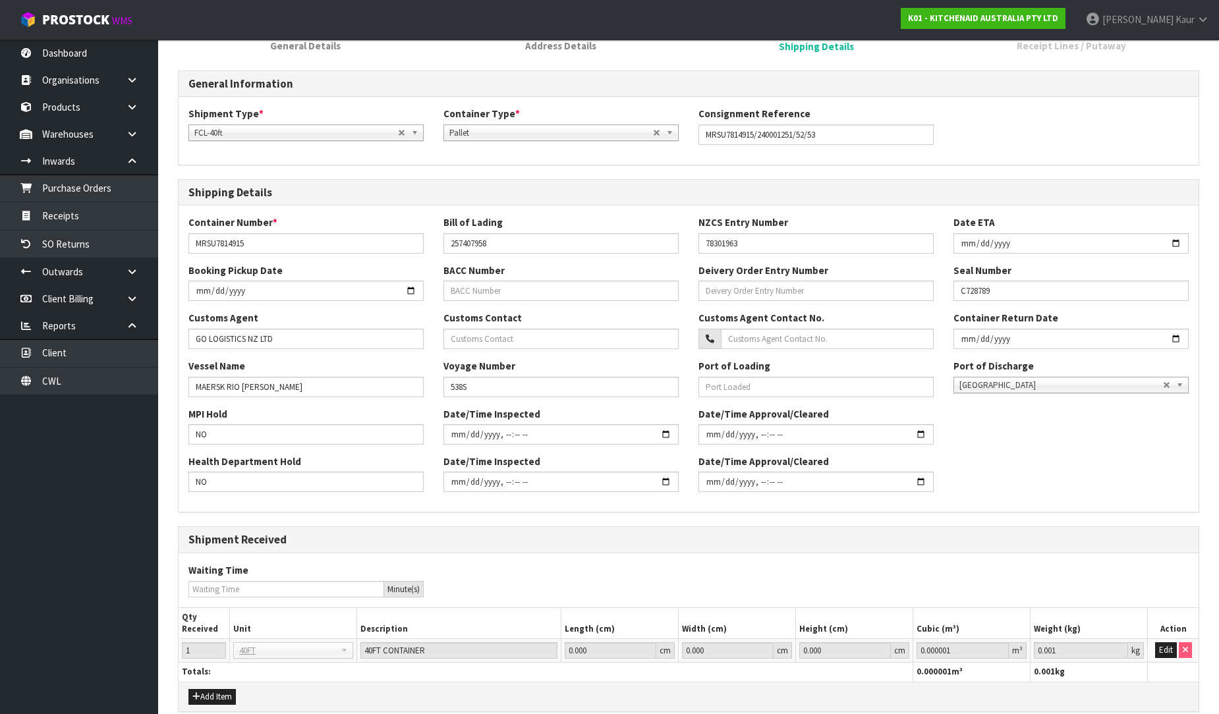
scroll to position [314, 0]
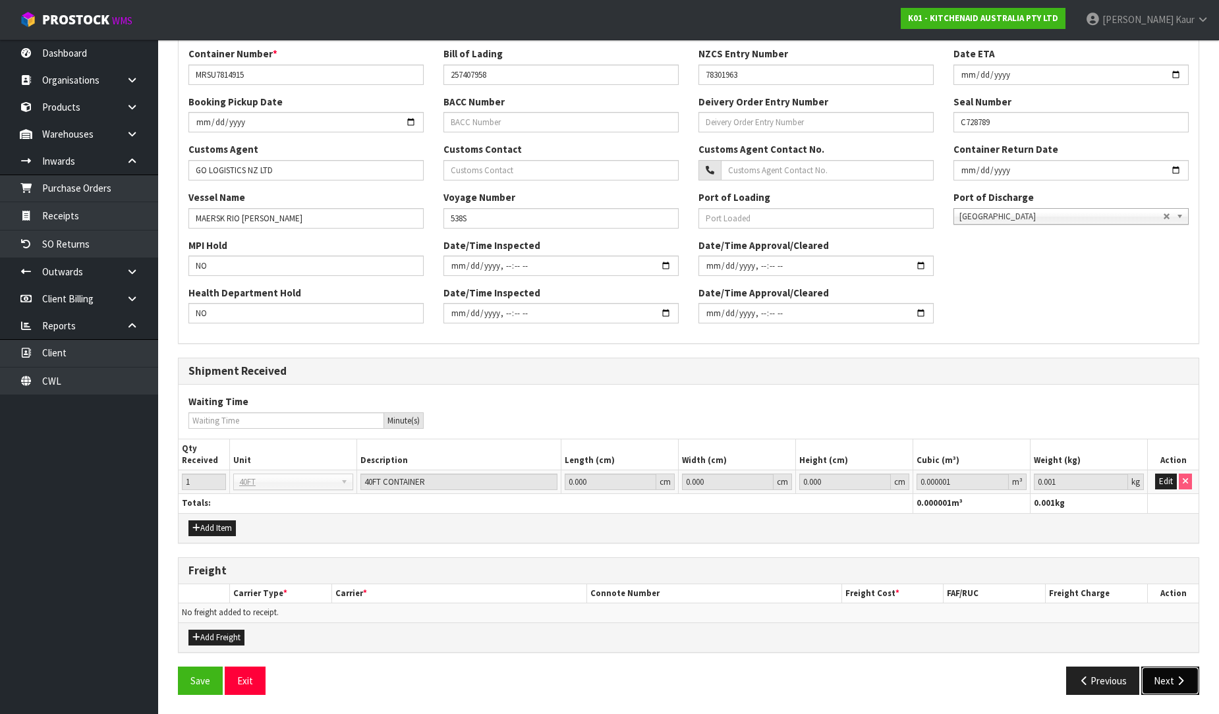
click at [1183, 683] on icon "button" at bounding box center [1180, 681] width 13 height 10
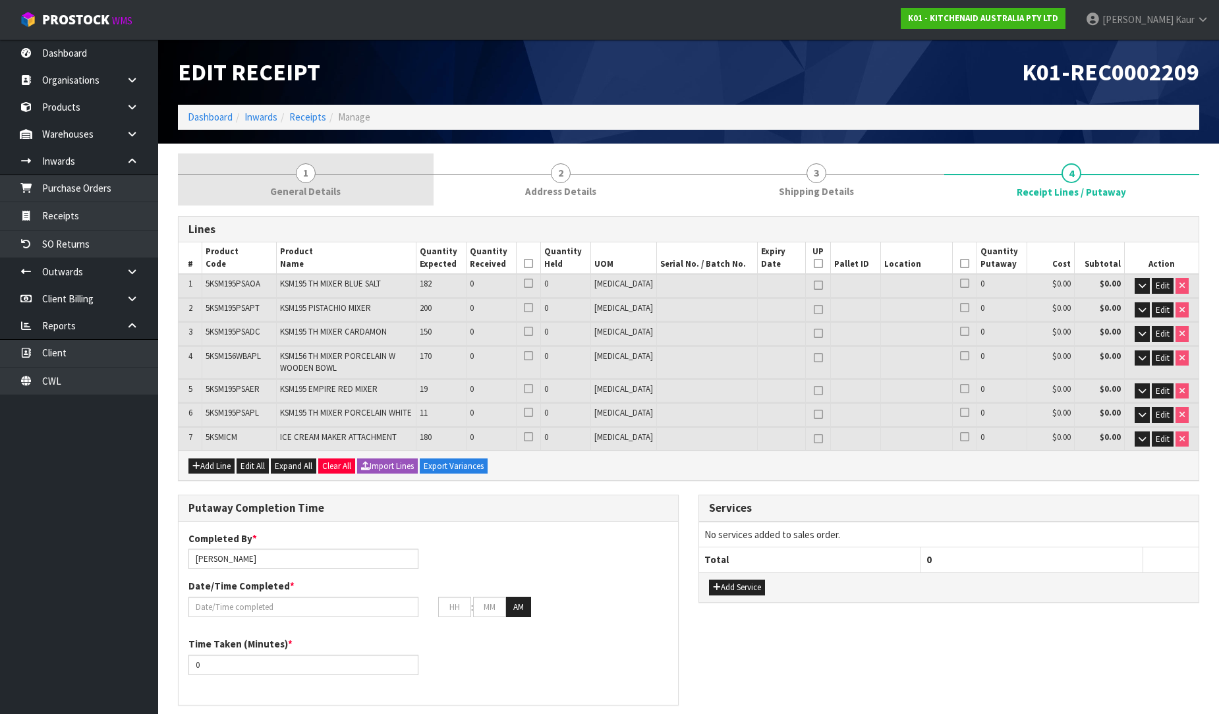
click at [280, 170] on link "1 General Details" at bounding box center [306, 180] width 256 height 52
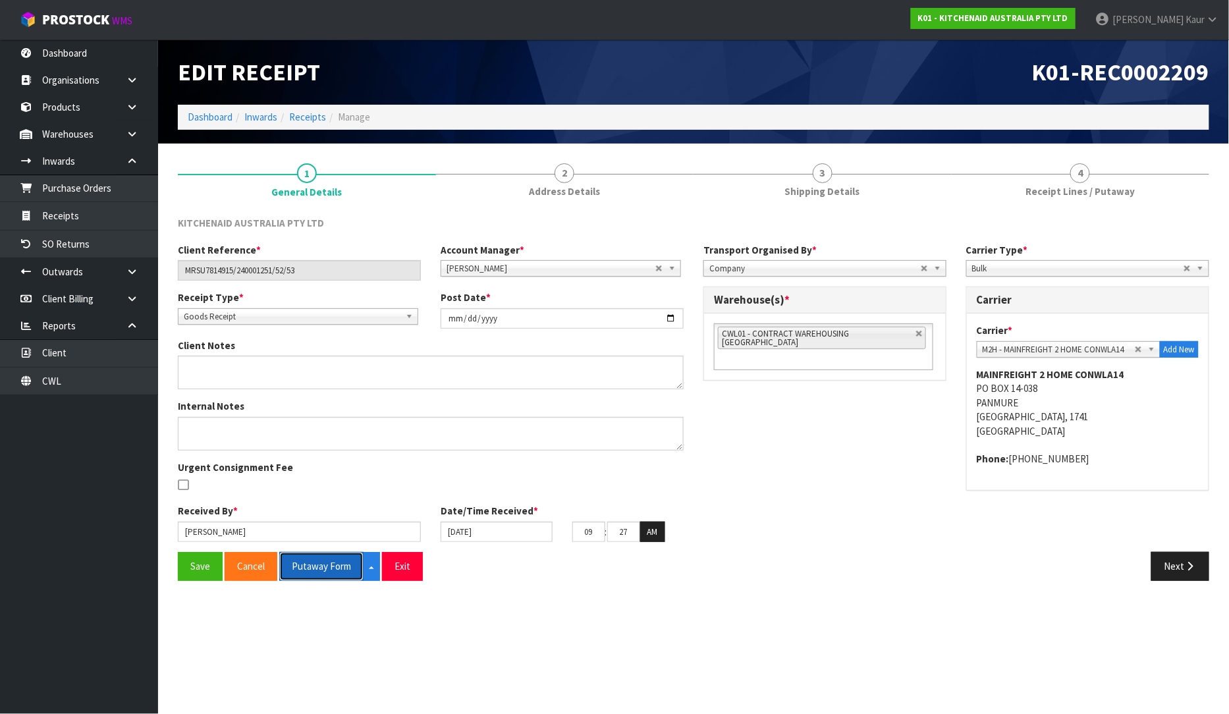
click at [306, 572] on button "Putaway Form" at bounding box center [321, 566] width 84 height 28
click at [76, 47] on link "Dashboard" at bounding box center [79, 53] width 158 height 27
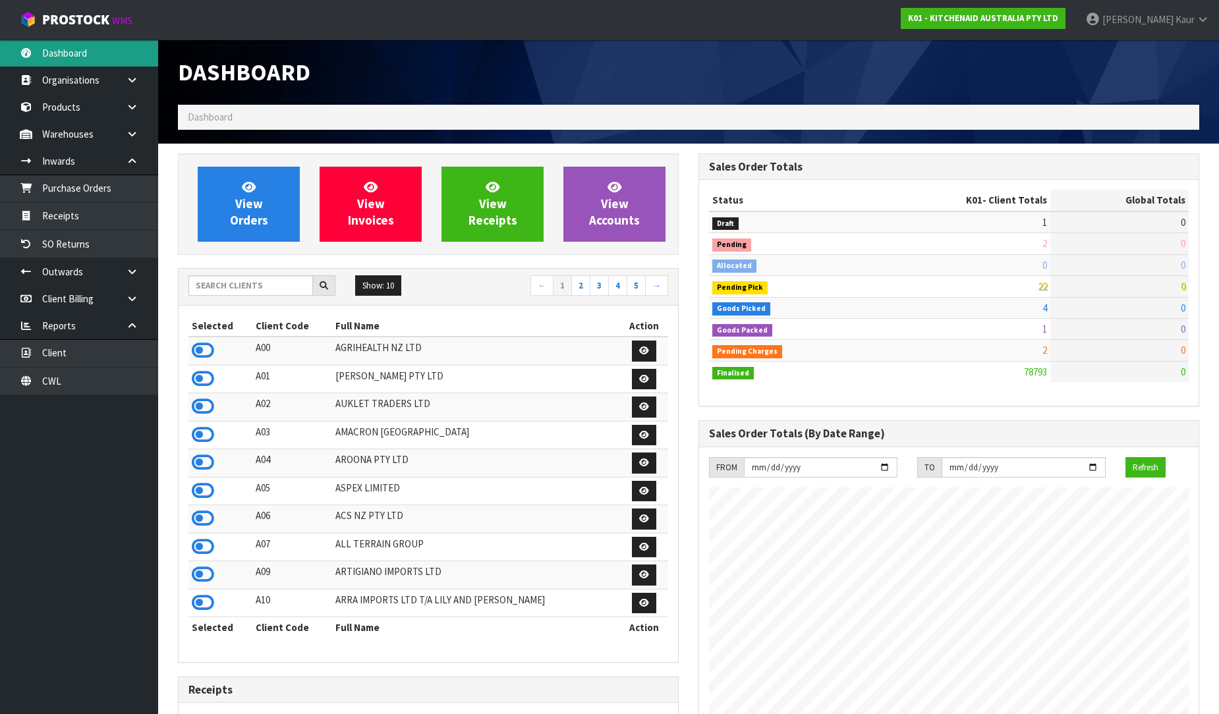
scroll to position [998, 521]
click at [1099, 61] on div "Dashboard" at bounding box center [688, 72] width 1041 height 65
click at [196, 292] on input "text" at bounding box center [250, 285] width 125 height 20
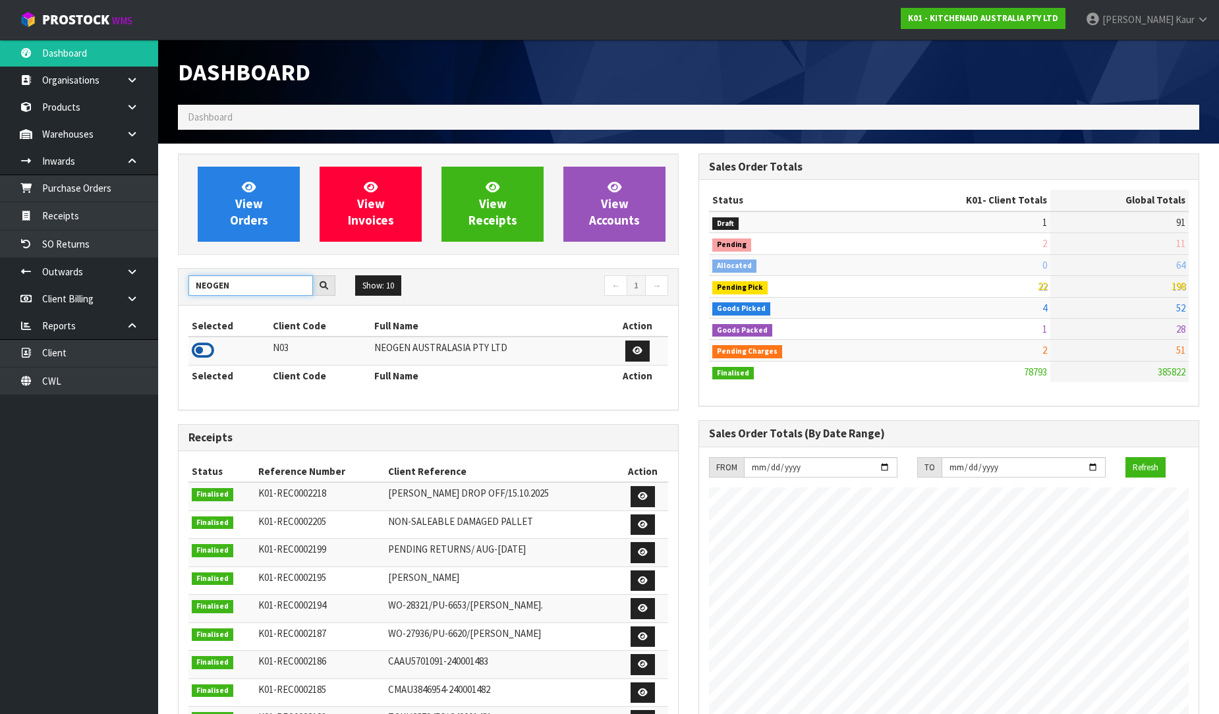
type input "NEOGEN"
click at [209, 354] on icon at bounding box center [203, 351] width 22 height 20
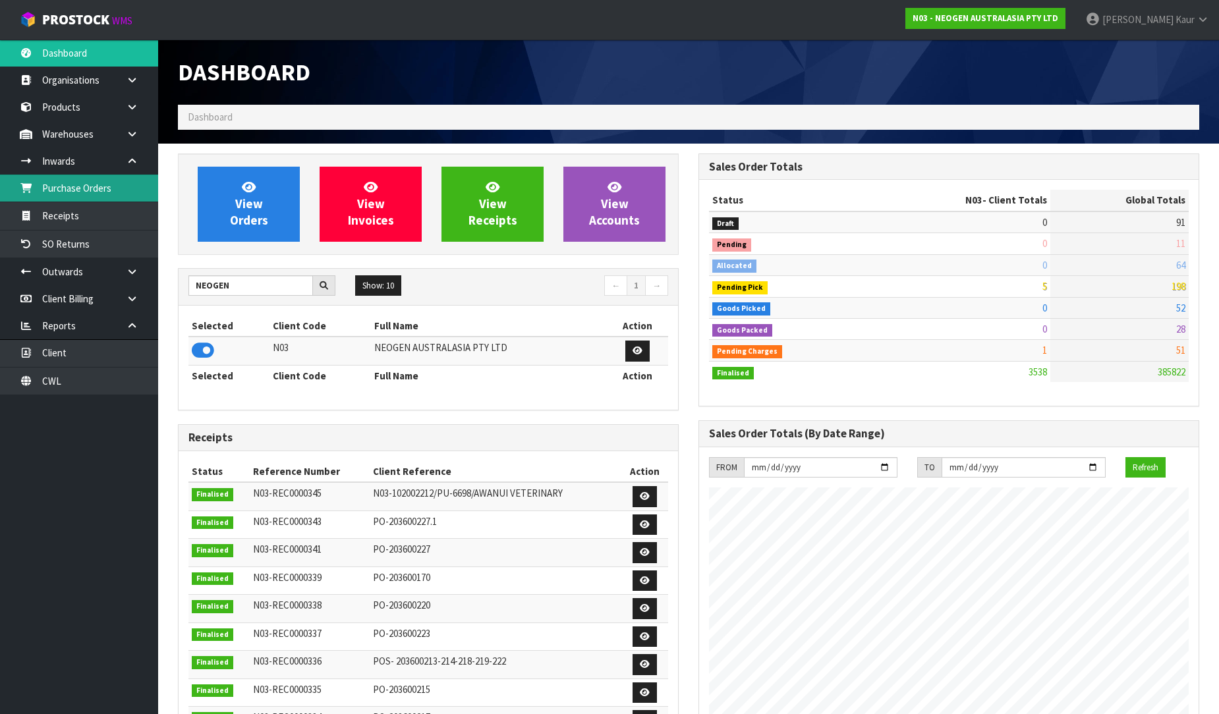
click at [47, 194] on link "Purchase Orders" at bounding box center [79, 188] width 158 height 27
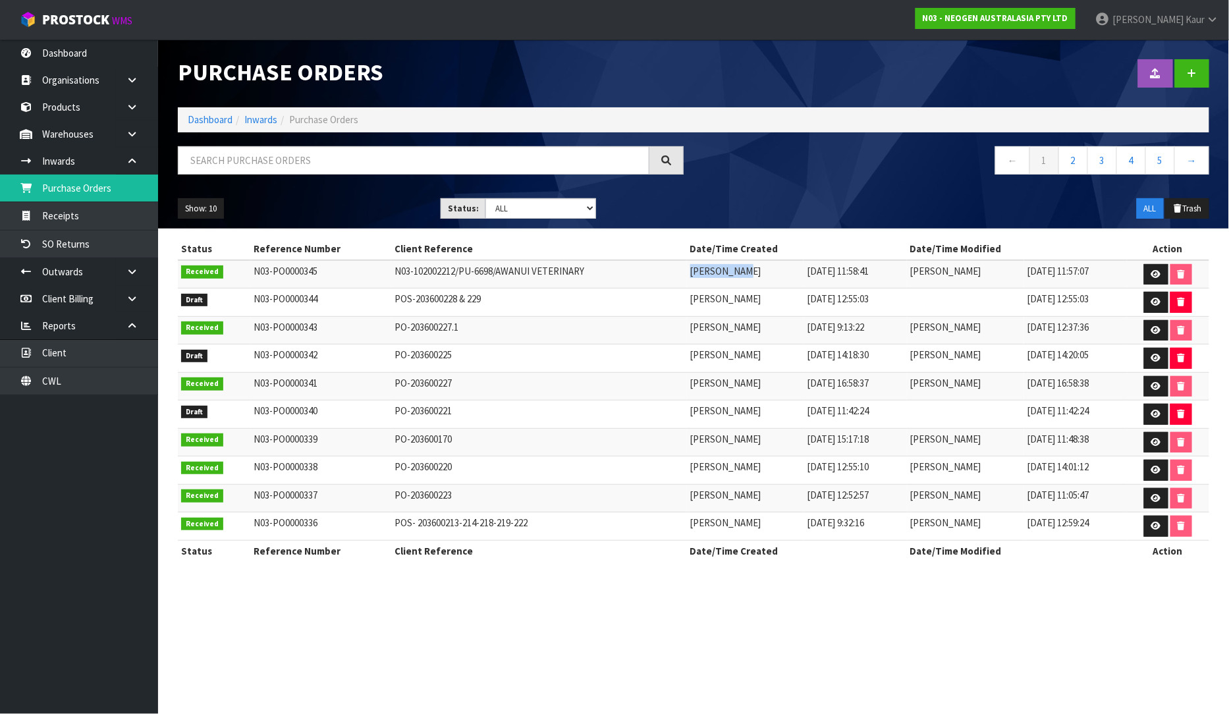
drag, startPoint x: 715, startPoint y: 271, endPoint x: 663, endPoint y: 271, distance: 52.1
click at [687, 271] on td "[PERSON_NAME]" at bounding box center [745, 274] width 117 height 28
click at [49, 43] on link "Dashboard" at bounding box center [79, 53] width 158 height 27
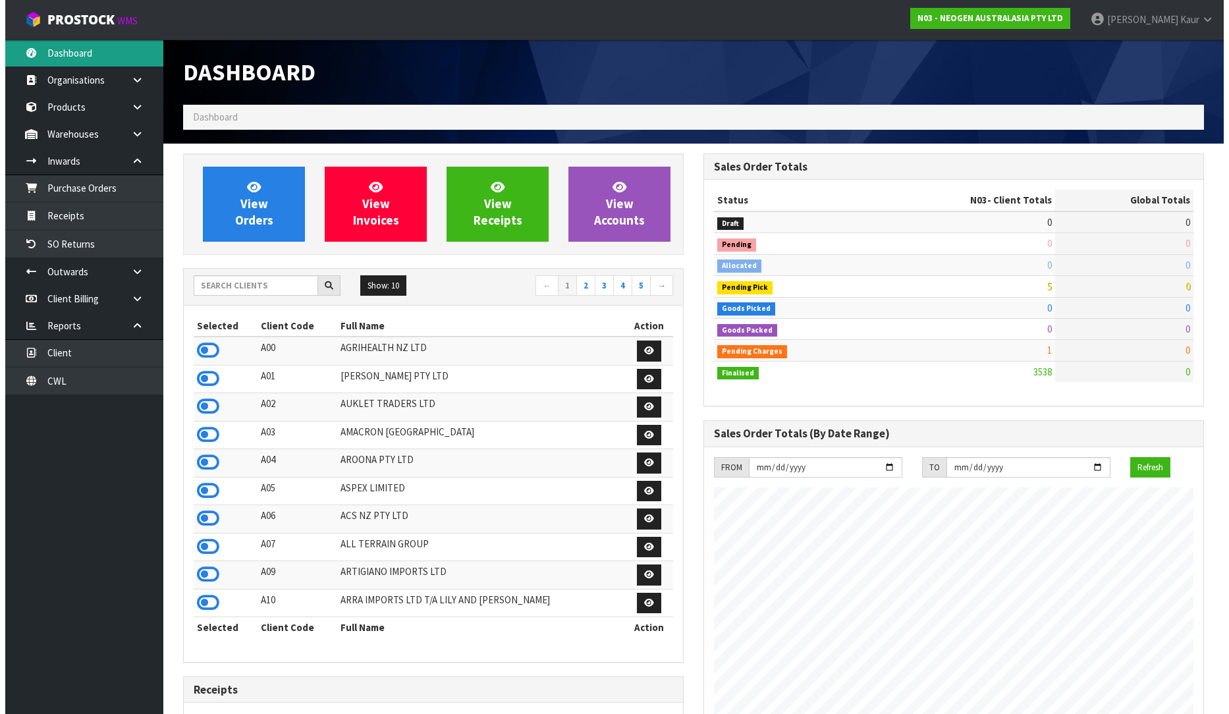
scroll to position [998, 521]
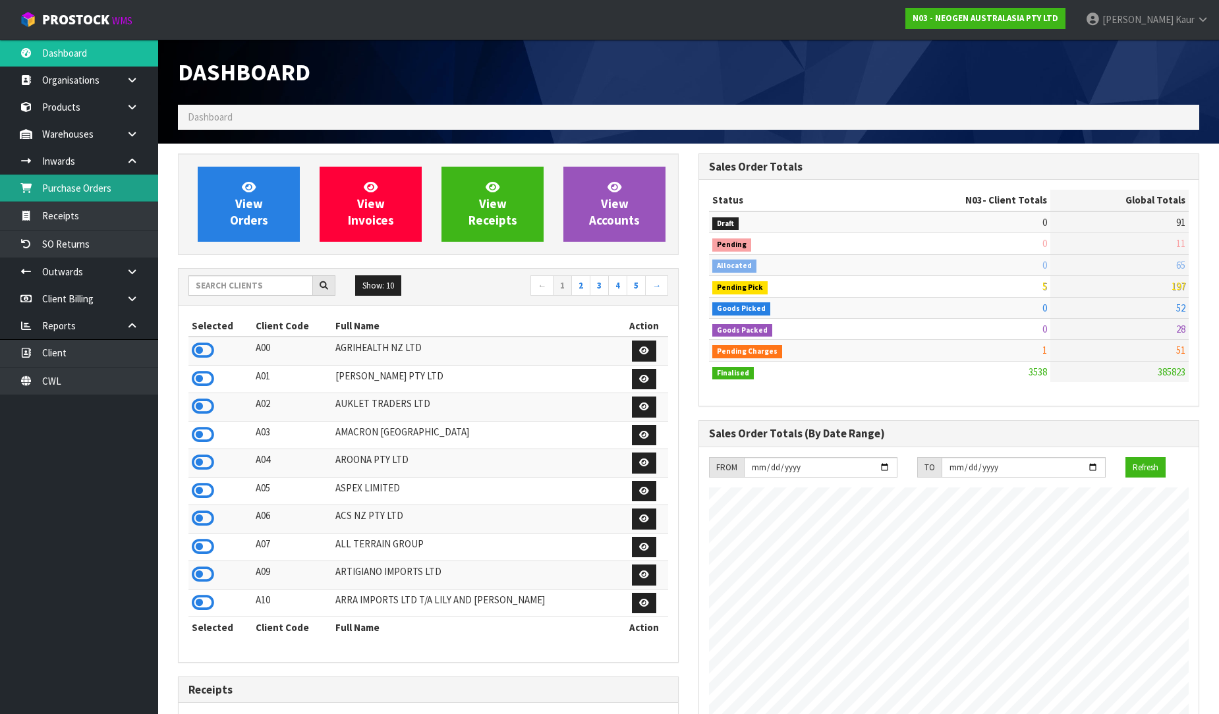
click at [113, 180] on link "Purchase Orders" at bounding box center [79, 188] width 158 height 27
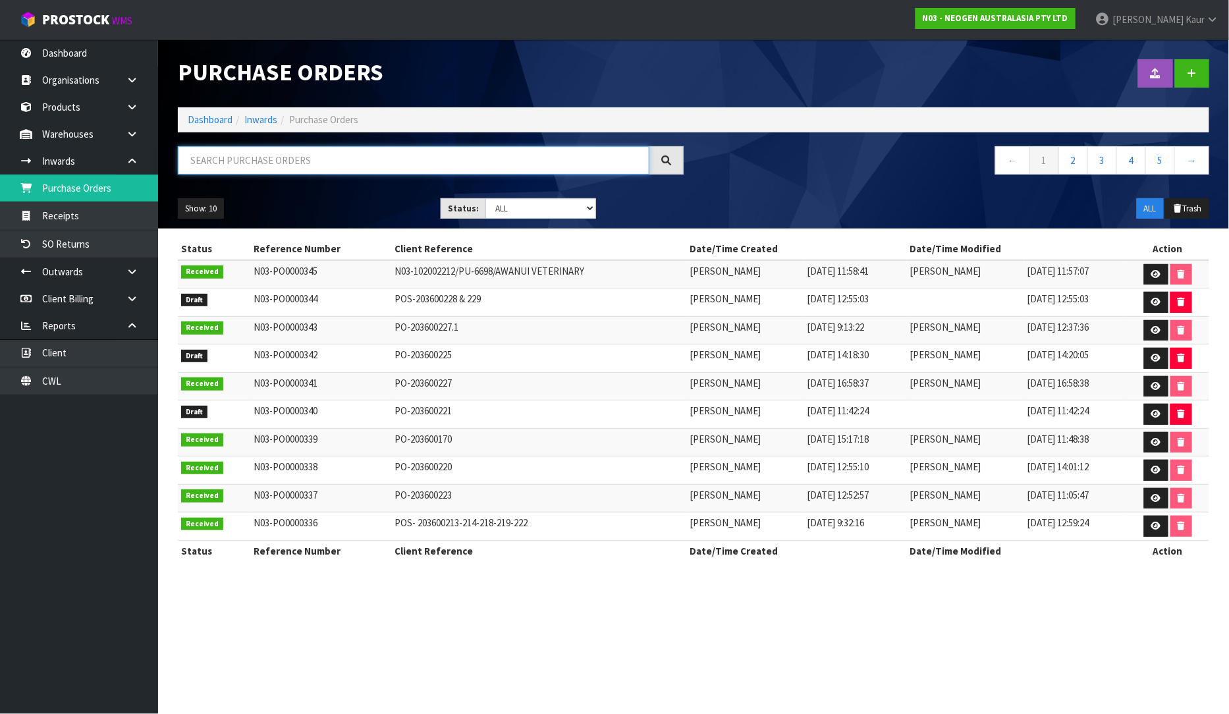
click at [308, 161] on input "text" at bounding box center [414, 160] width 472 height 28
click at [1056, 24] on link "N03 - NEOGEN AUSTRALASIA PTY LTD" at bounding box center [996, 18] width 160 height 21
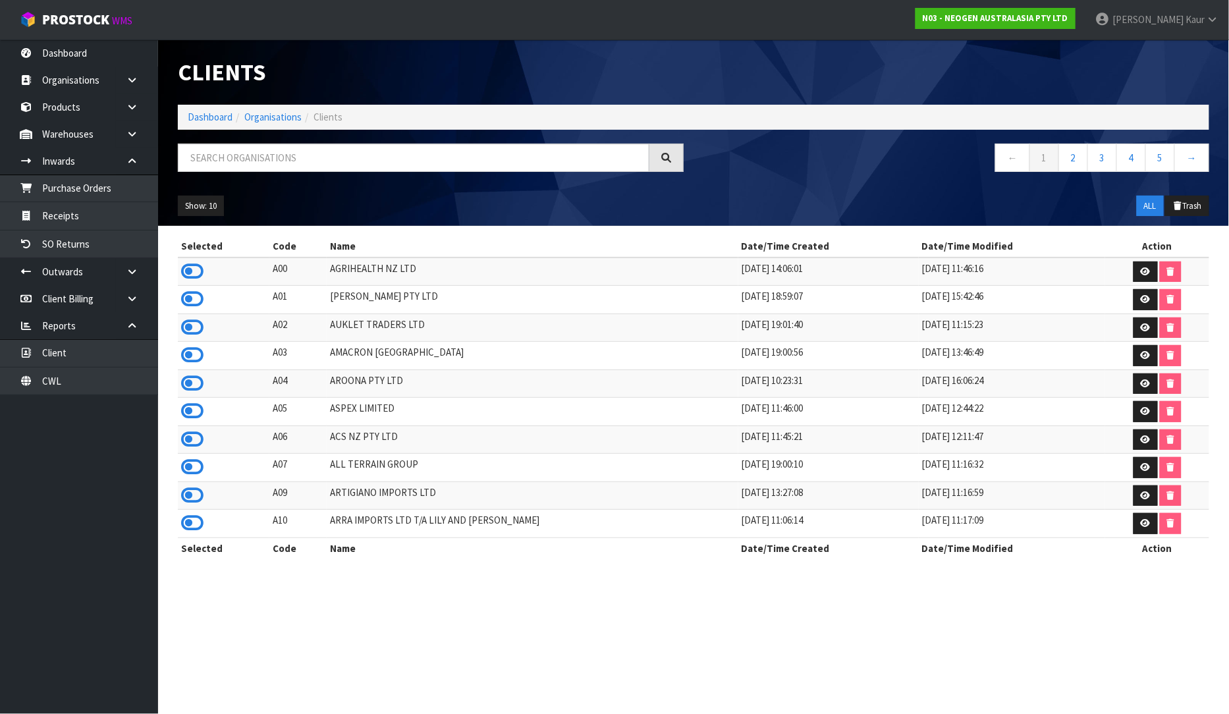
click at [323, 139] on div "Clients Dashboard Organisations Clients ← 1 2 3 4 5 → Show: 10 5 10 25 50 ALL T…" at bounding box center [694, 133] width 1052 height 186
click at [324, 152] on input "text" at bounding box center [414, 158] width 472 height 28
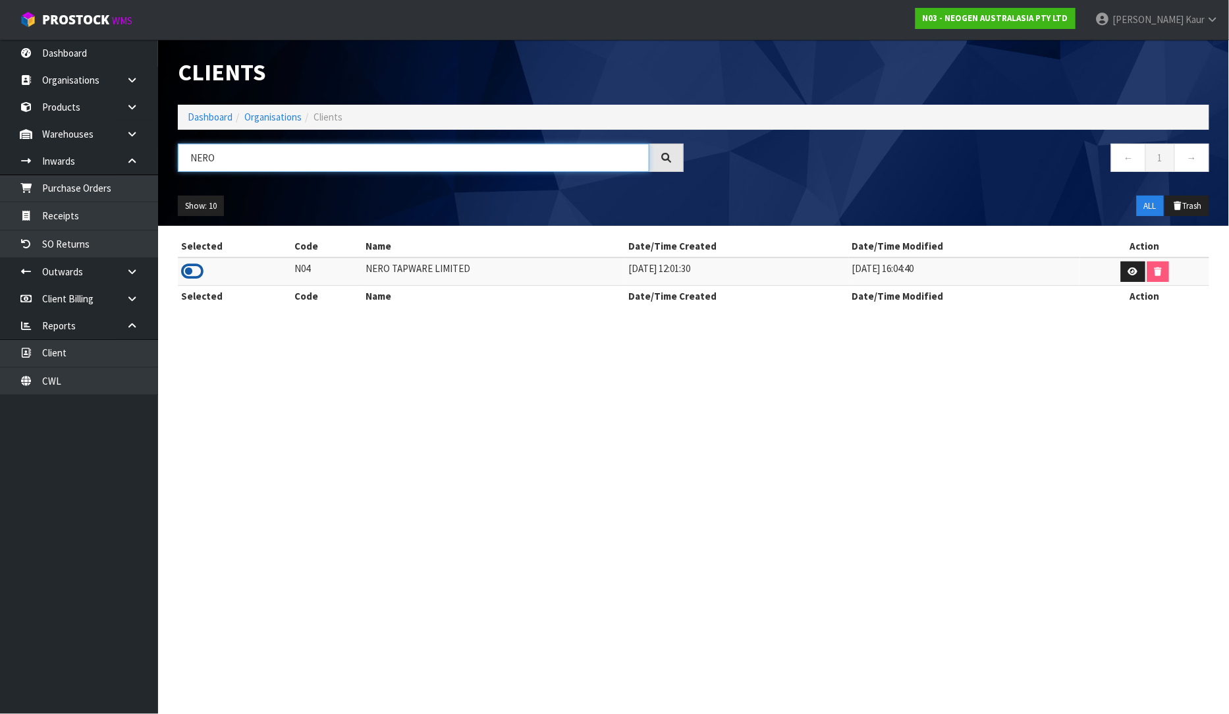
type input "NERO"
click at [198, 269] on icon at bounding box center [192, 272] width 22 height 20
click at [71, 186] on link "Purchase Orders" at bounding box center [79, 188] width 158 height 27
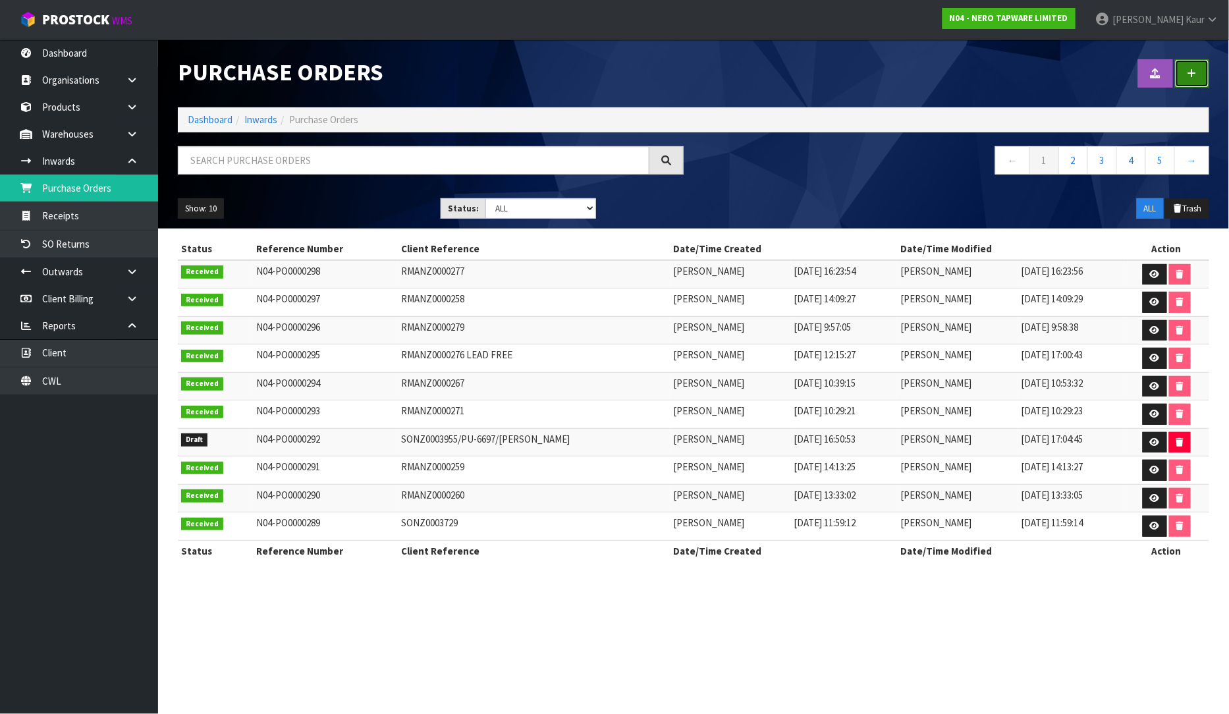
click at [1203, 80] on link at bounding box center [1192, 73] width 34 height 28
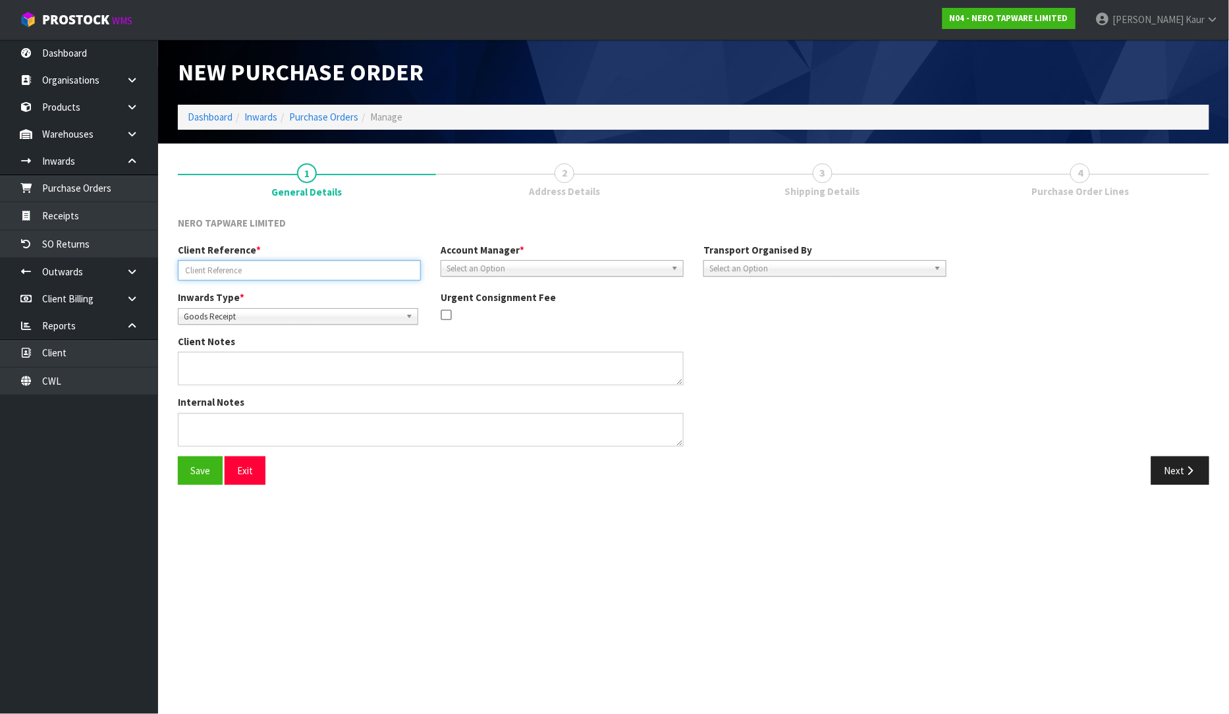
click at [372, 268] on input "text" at bounding box center [299, 270] width 243 height 20
type input "RMANZ0000278"
click at [593, 277] on div "Client Reference * RMANZ0000278 Account Manager * [PERSON_NAME] [PERSON_NAME] […" at bounding box center [562, 266] width 789 height 47
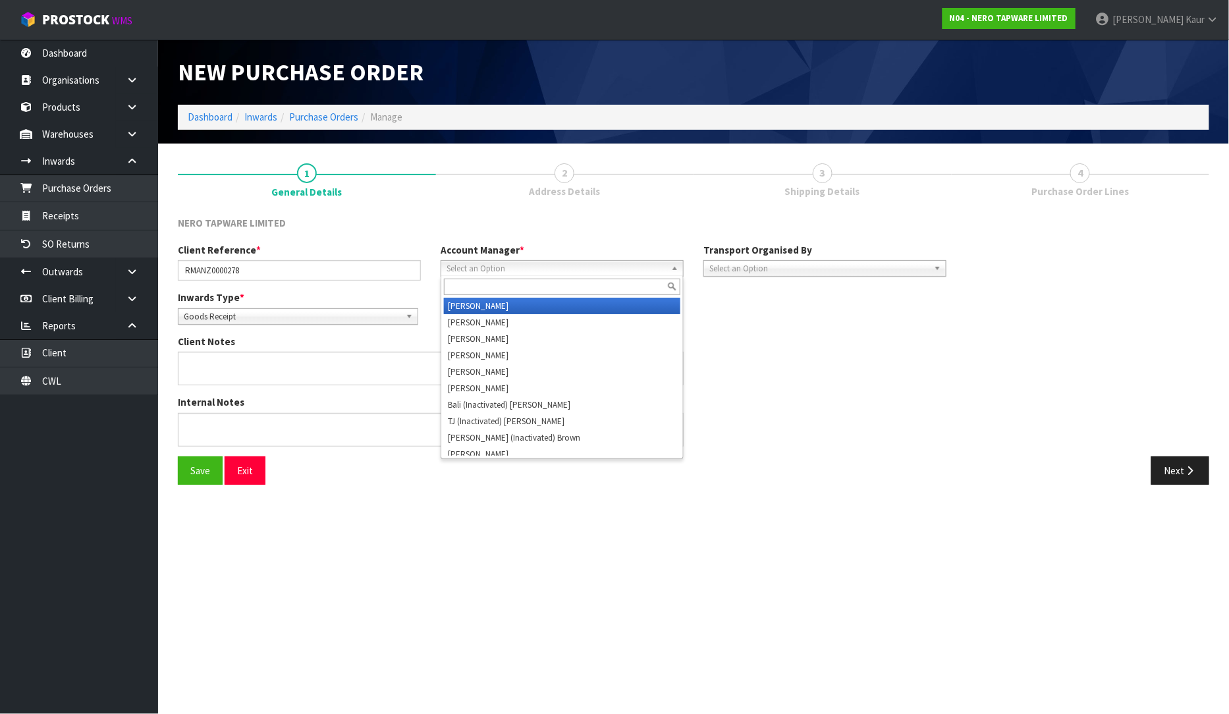
click at [595, 271] on span "Select an Option" at bounding box center [556, 269] width 219 height 16
type input "v"
click at [582, 300] on li "V [PERSON_NAME]" at bounding box center [562, 306] width 237 height 16
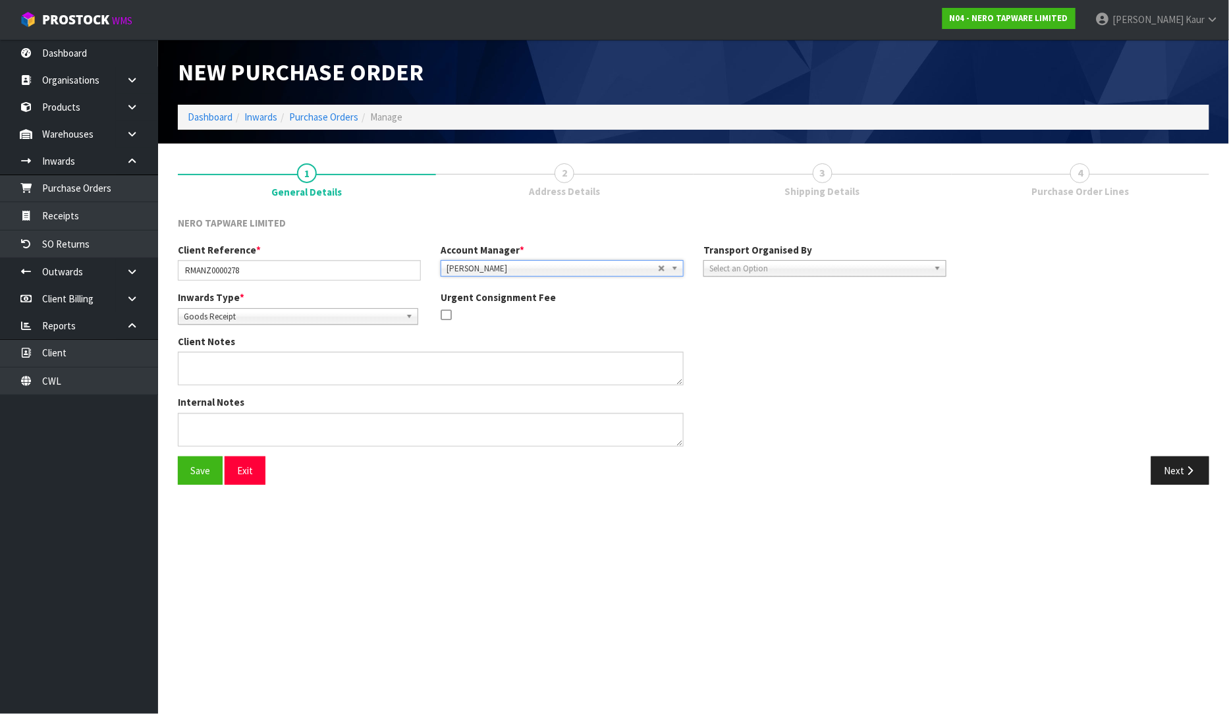
click at [787, 266] on span "Select an Option" at bounding box center [819, 269] width 219 height 16
click at [748, 337] on li "Client" at bounding box center [825, 339] width 237 height 16
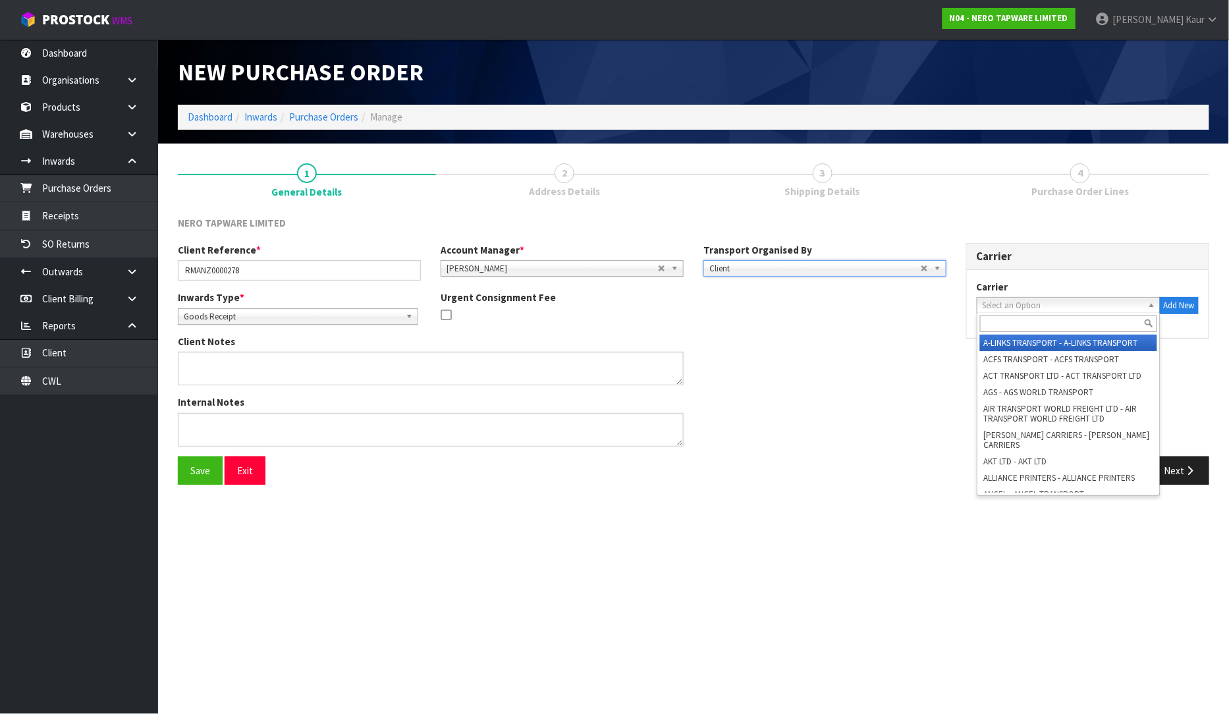
click at [1032, 301] on span "Select an Option" at bounding box center [1063, 306] width 160 height 16
click at [1015, 324] on input "text" at bounding box center [1068, 324] width 177 height 16
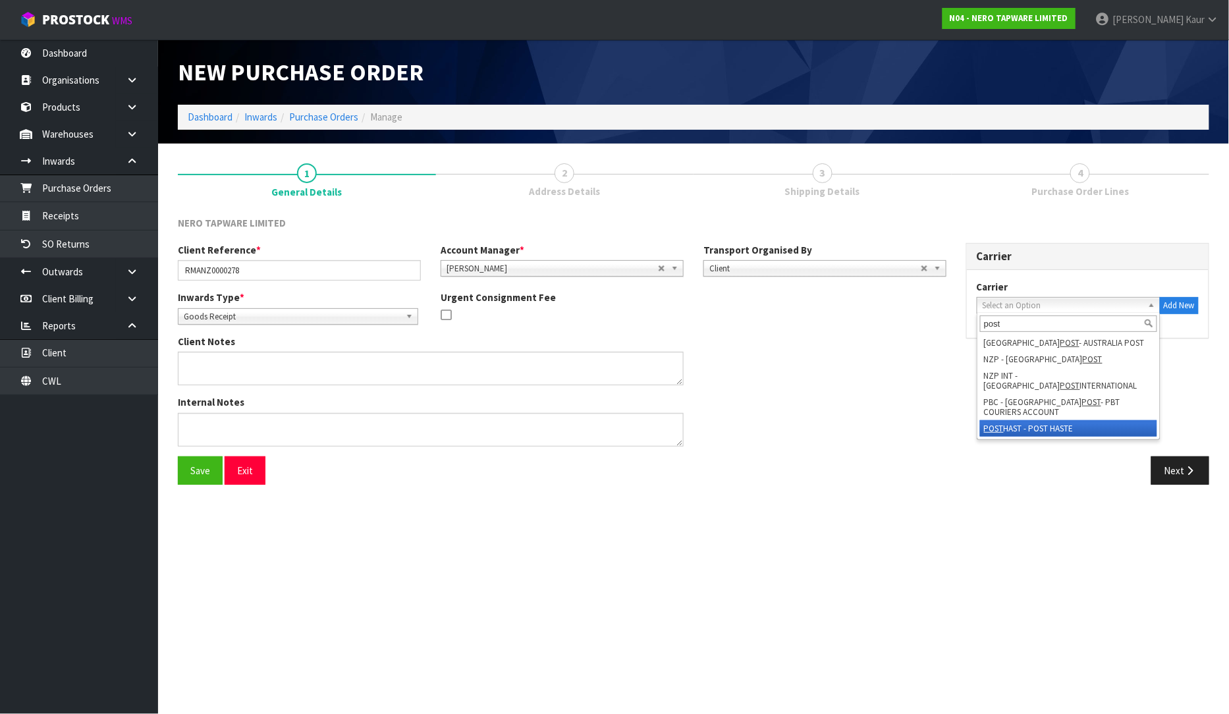
type input "post"
click at [1035, 420] on li "POST HAST - POST HASTE" at bounding box center [1068, 428] width 177 height 16
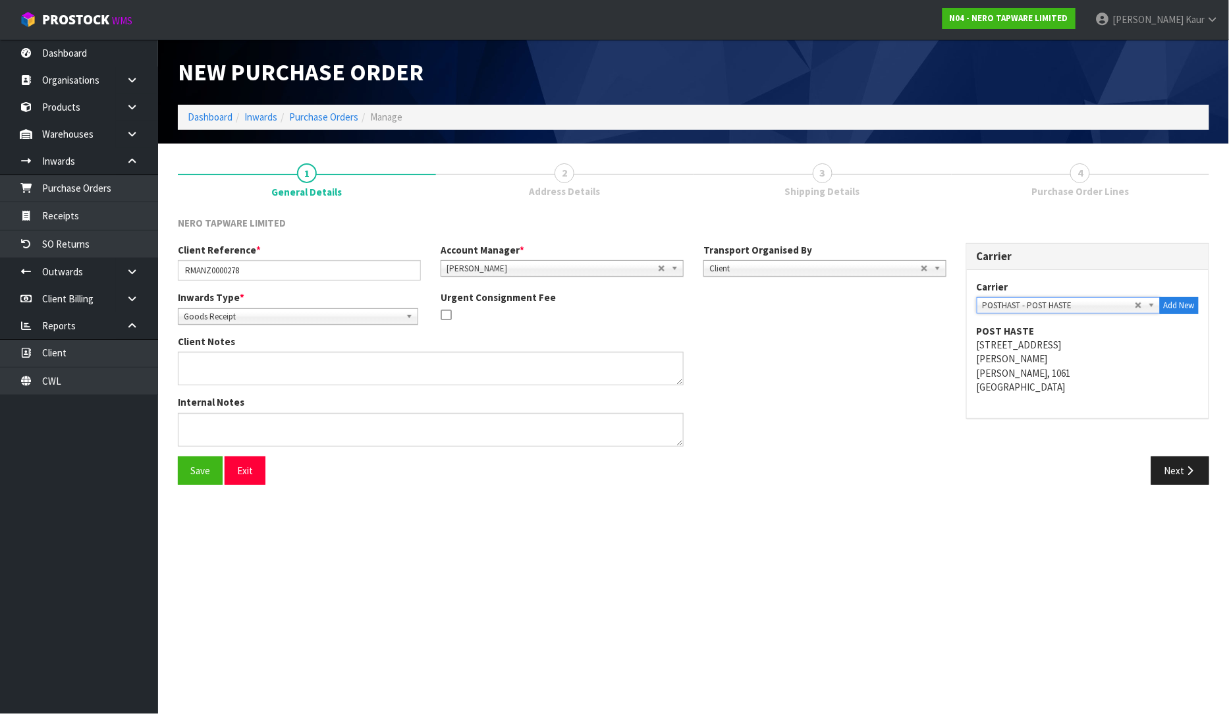
click at [257, 321] on span "Goods Receipt" at bounding box center [292, 317] width 217 height 16
click at [248, 370] on li "Goods Returned" at bounding box center [298, 370] width 234 height 16
click at [1180, 478] on button "Next" at bounding box center [1181, 471] width 58 height 28
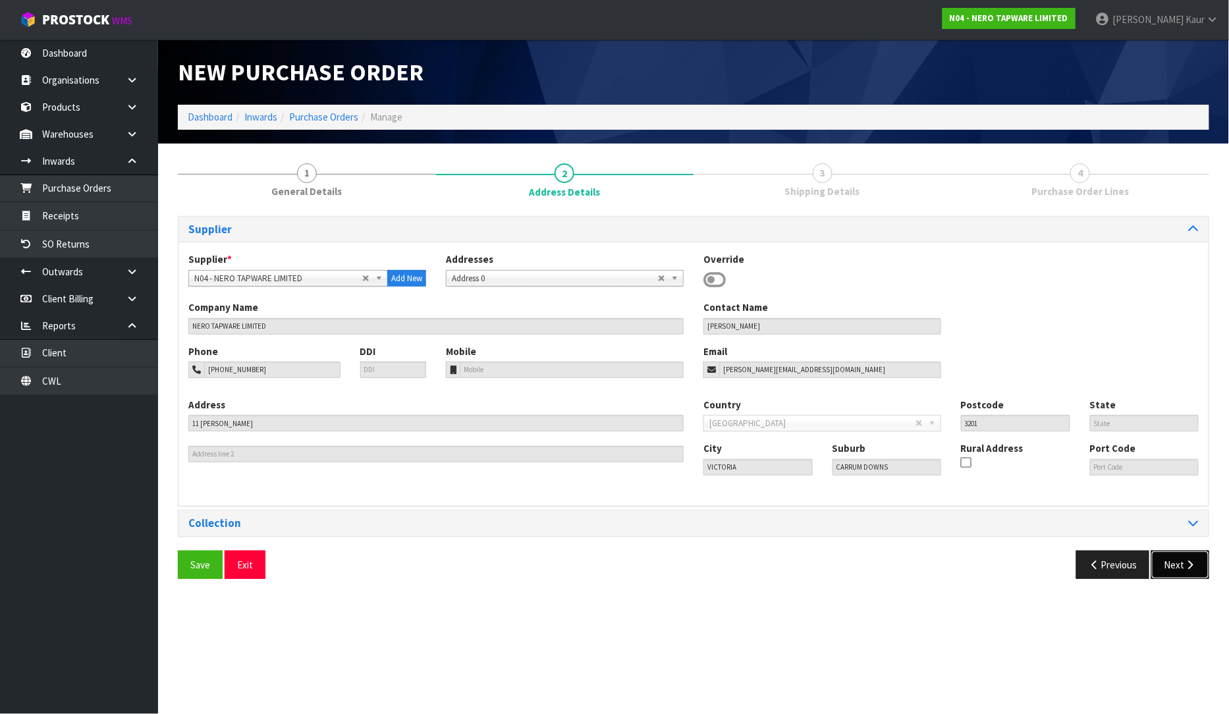
click at [1168, 565] on button "Next" at bounding box center [1181, 565] width 58 height 28
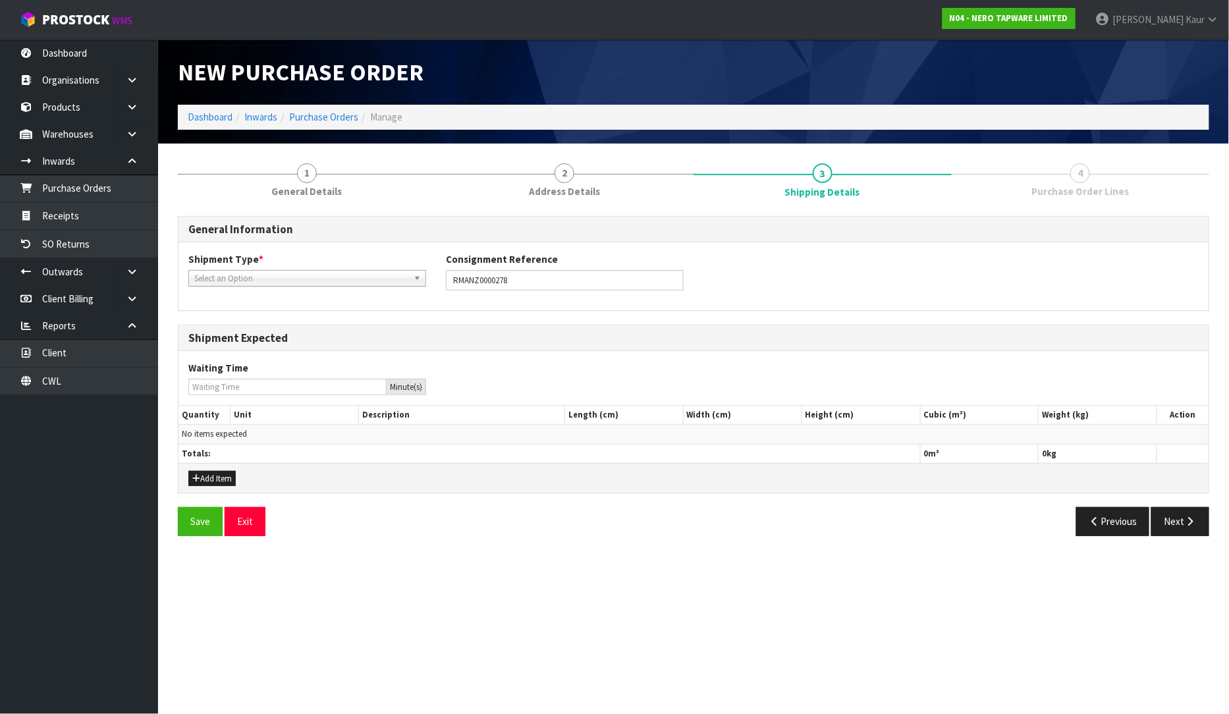
click at [345, 277] on span "Select an Option" at bounding box center [301, 279] width 214 height 16
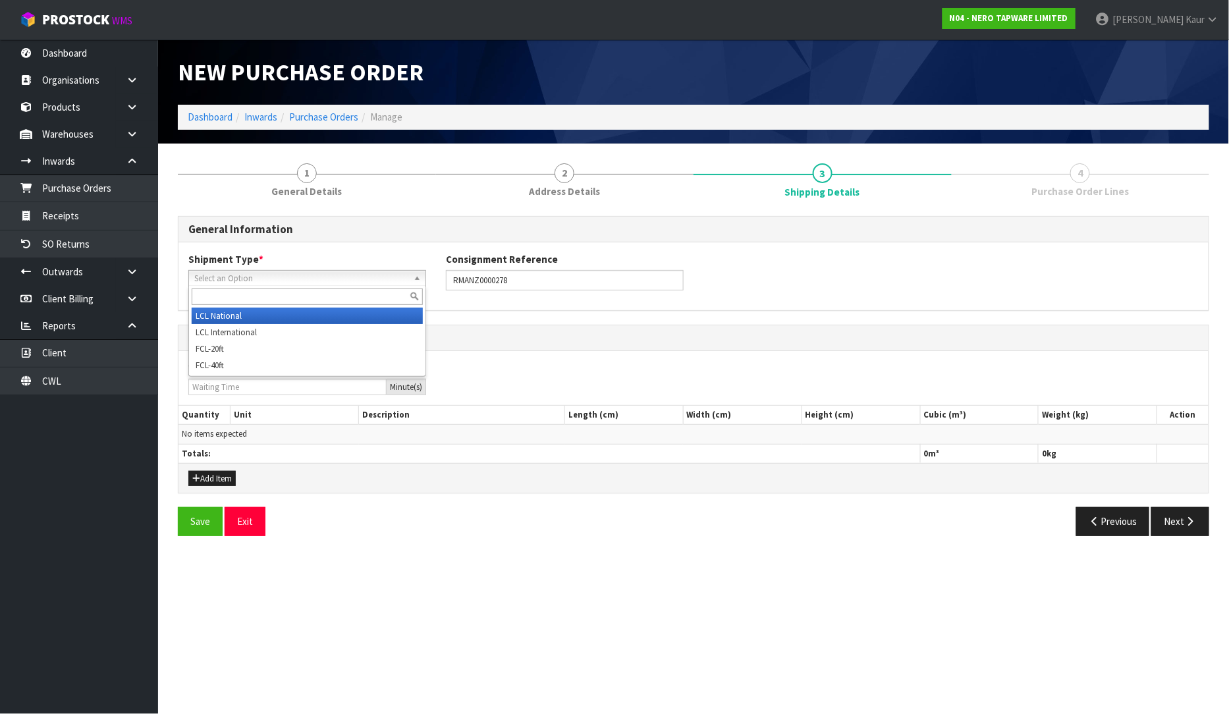
click at [298, 314] on li "LCL National" at bounding box center [307, 316] width 231 height 16
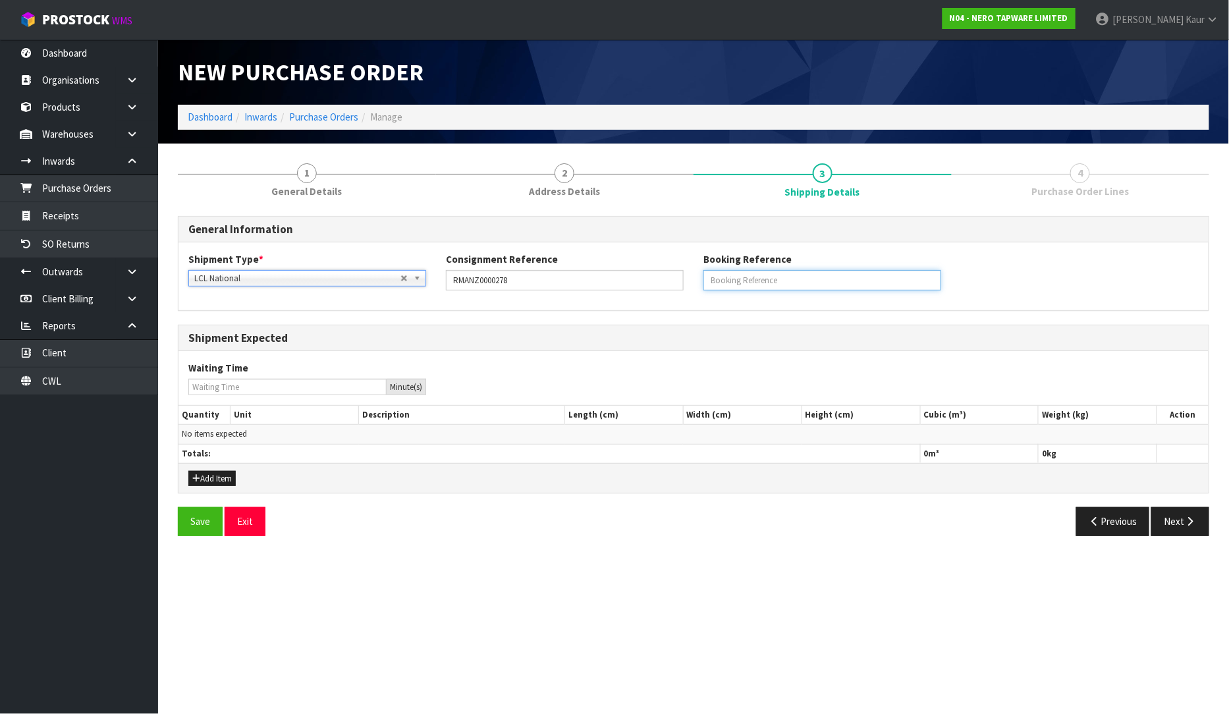
click at [772, 273] on input "text" at bounding box center [823, 280] width 238 height 20
click at [212, 478] on button "Add Item" at bounding box center [211, 479] width 47 height 16
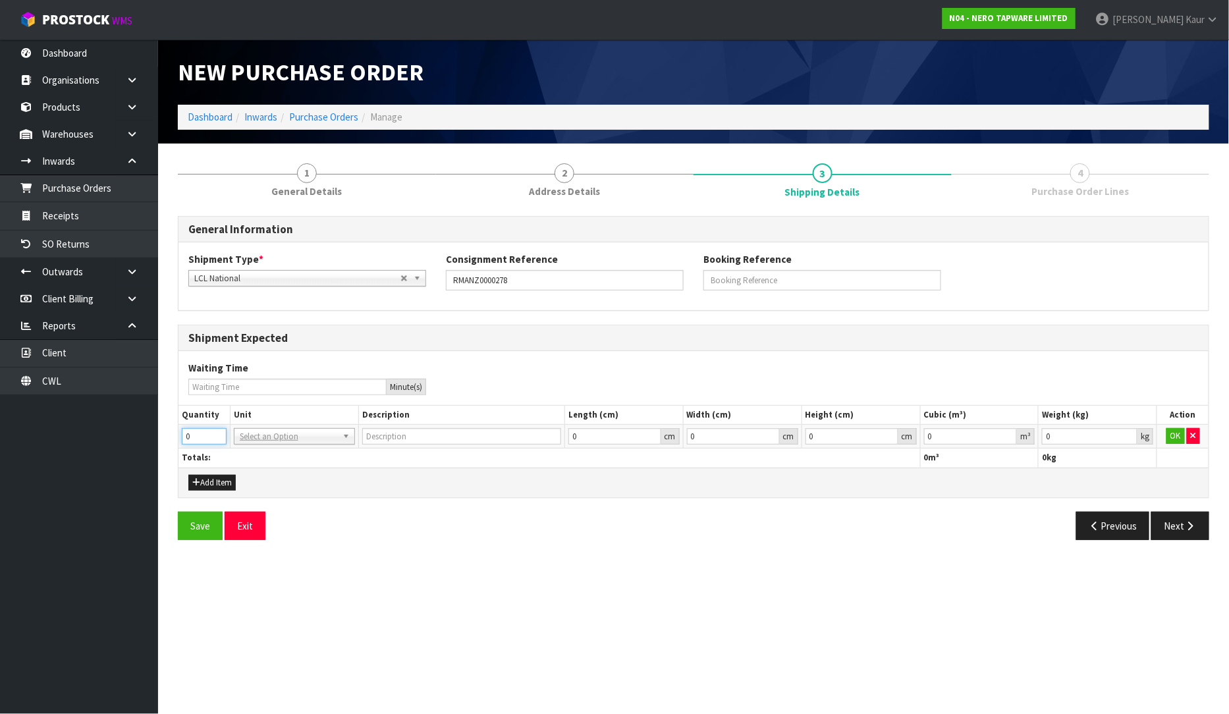
click at [193, 432] on input "0" at bounding box center [204, 436] width 45 height 16
type input "1"
click at [282, 453] on input "text" at bounding box center [294, 455] width 115 height 16
type input "ctn"
type input "CARTON"
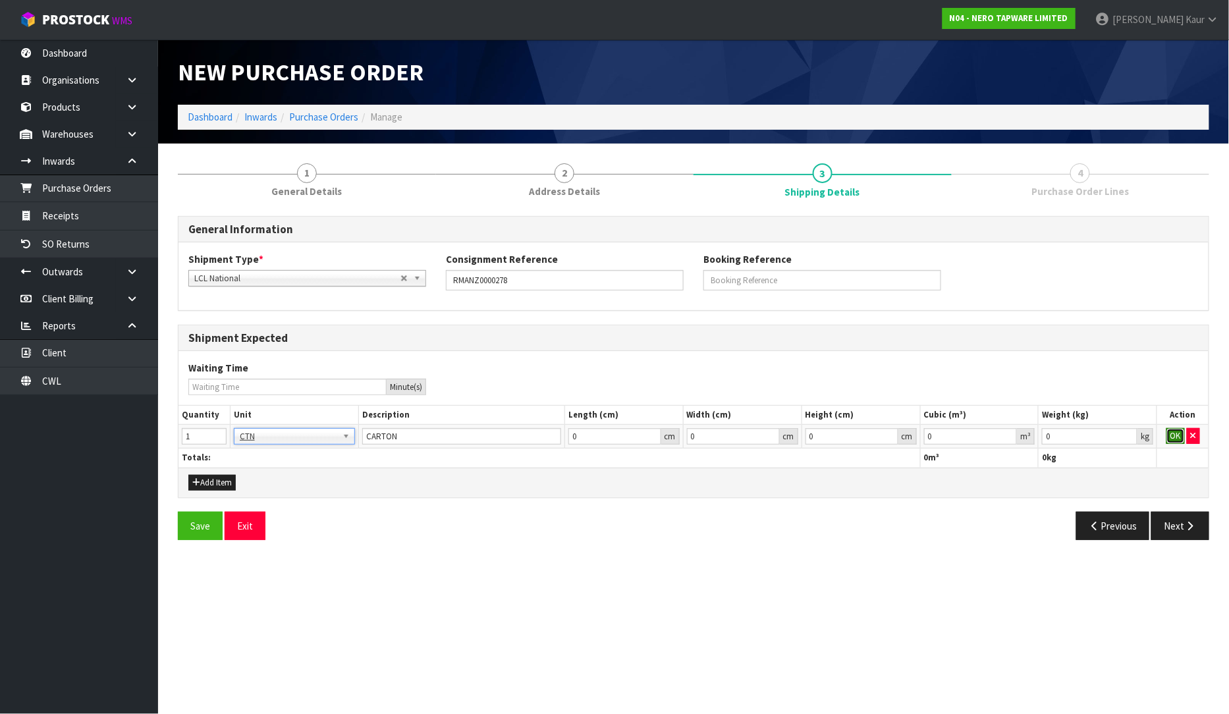
click at [1175, 434] on button "OK" at bounding box center [1176, 436] width 18 height 16
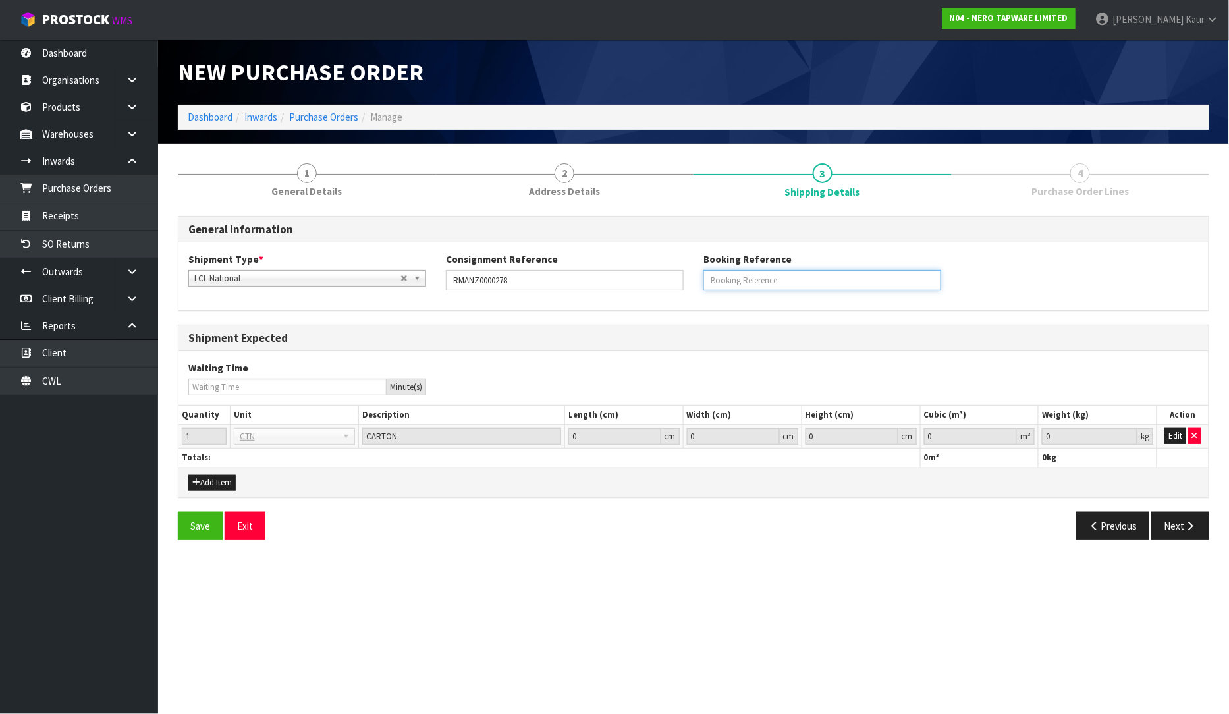
click at [747, 285] on input "text" at bounding box center [823, 280] width 238 height 20
click at [725, 282] on input "text" at bounding box center [823, 280] width 238 height 20
click at [1176, 521] on button "Next" at bounding box center [1181, 526] width 58 height 28
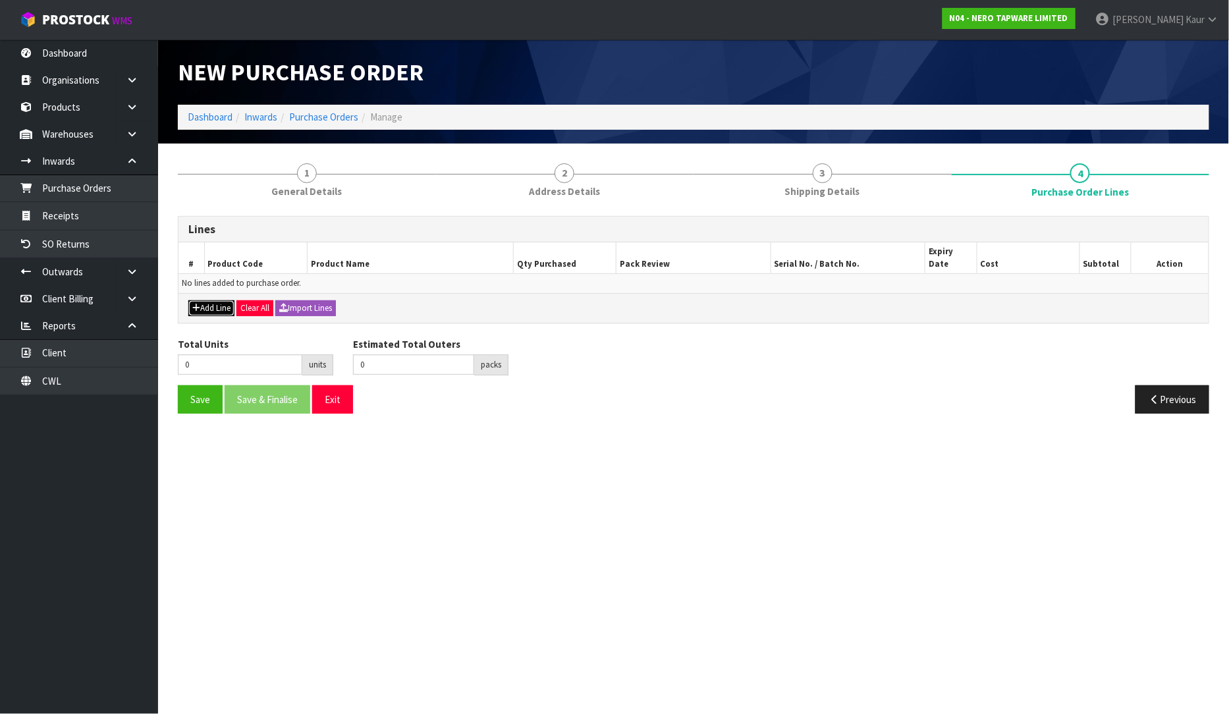
click at [212, 300] on button "Add Line" at bounding box center [211, 308] width 46 height 16
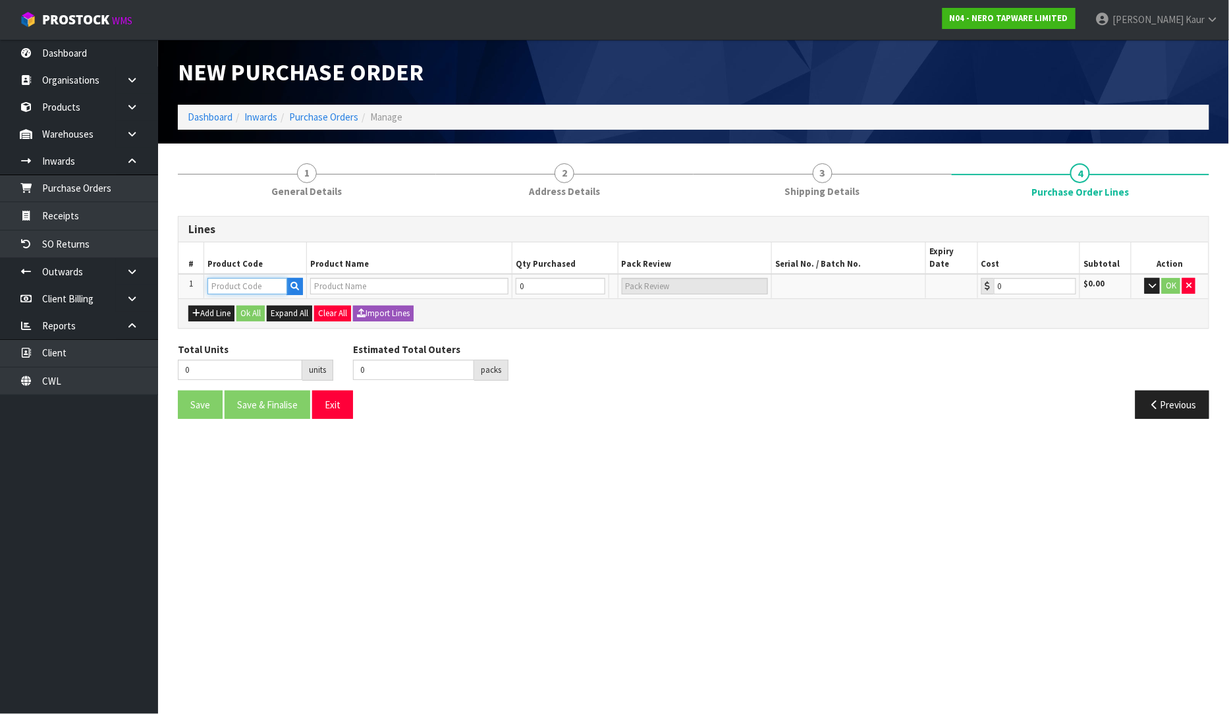
click at [222, 278] on input "text" at bounding box center [248, 286] width 80 height 16
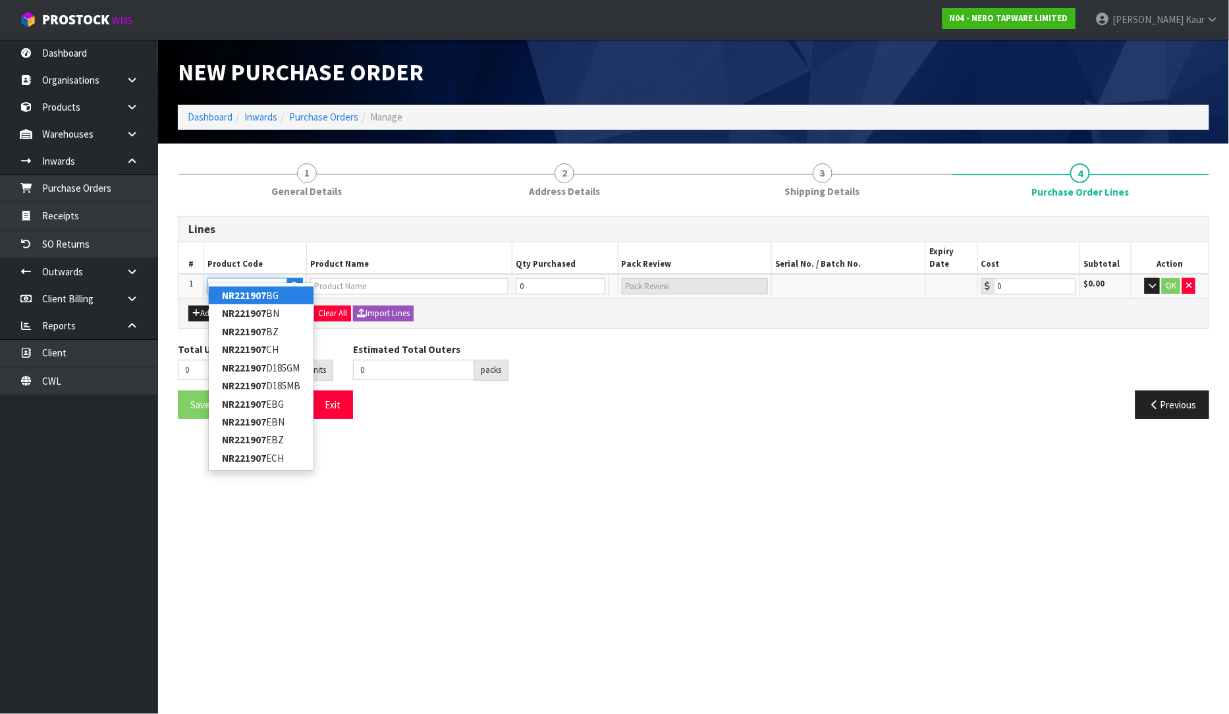
type input "NR221907BG"
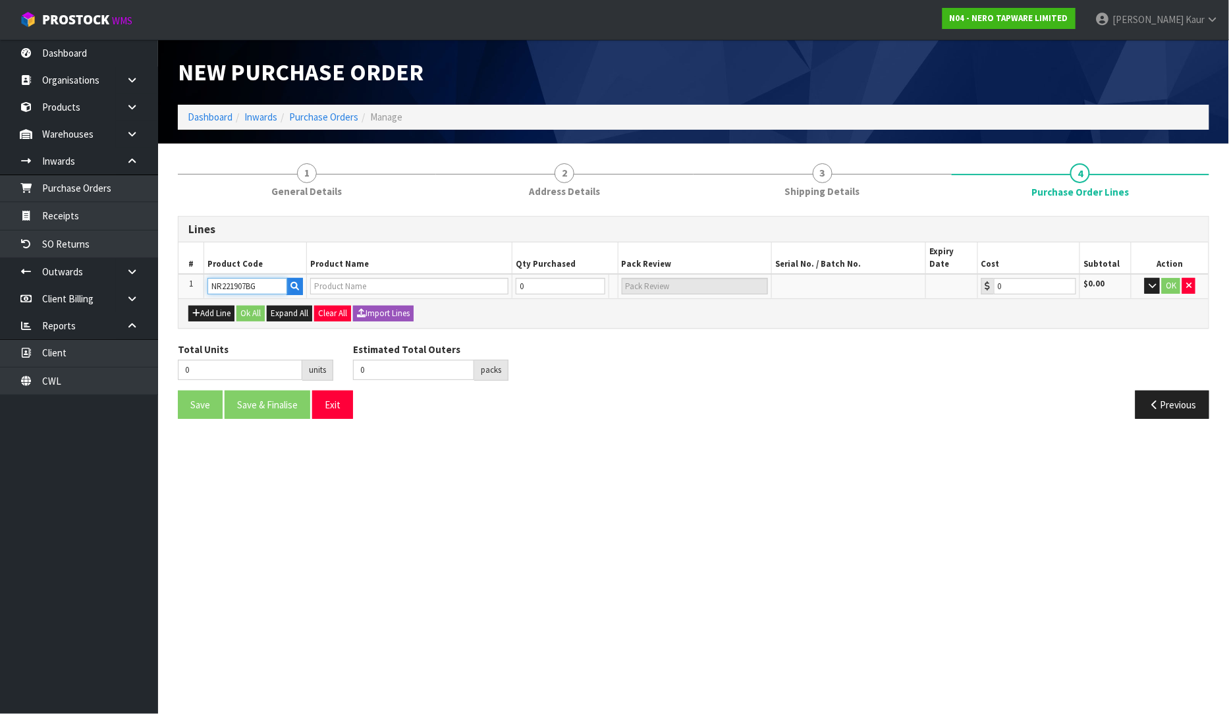
type input "MECCA KITCHEN MIXER BRUSHED GOLD"
type input "0.00"
type input "NR221907BG"
click at [538, 278] on input "0" at bounding box center [554, 286] width 80 height 16
type input "1"
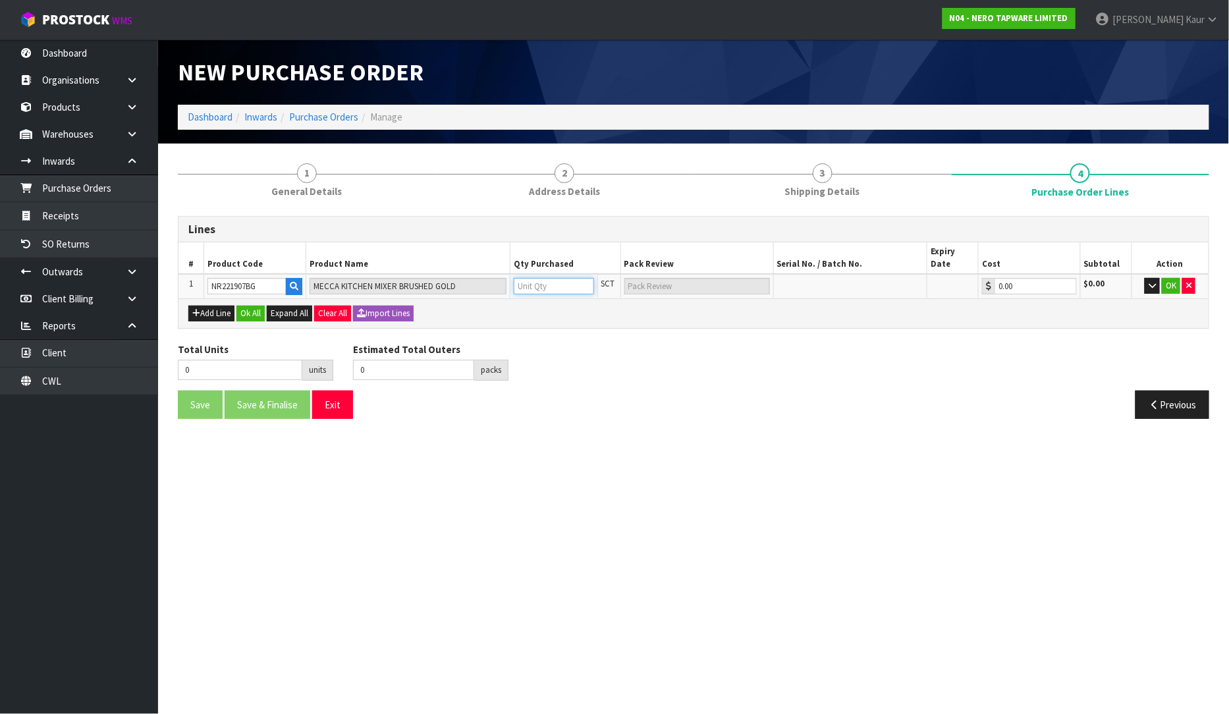
type input "1"
type input "1 SCT"
type input "1"
click at [1169, 278] on button "OK" at bounding box center [1171, 286] width 18 height 16
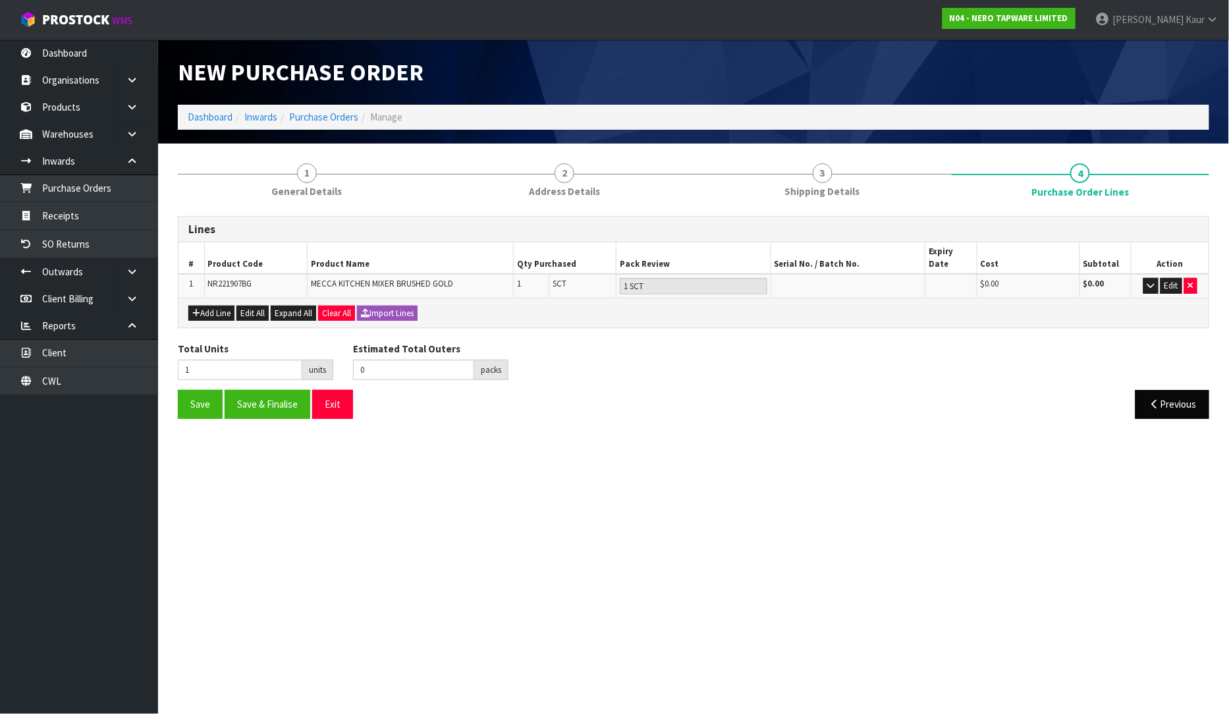
click at [1209, 399] on div "Previous" at bounding box center [957, 404] width 526 height 28
click at [1191, 391] on button "Previous" at bounding box center [1173, 404] width 74 height 28
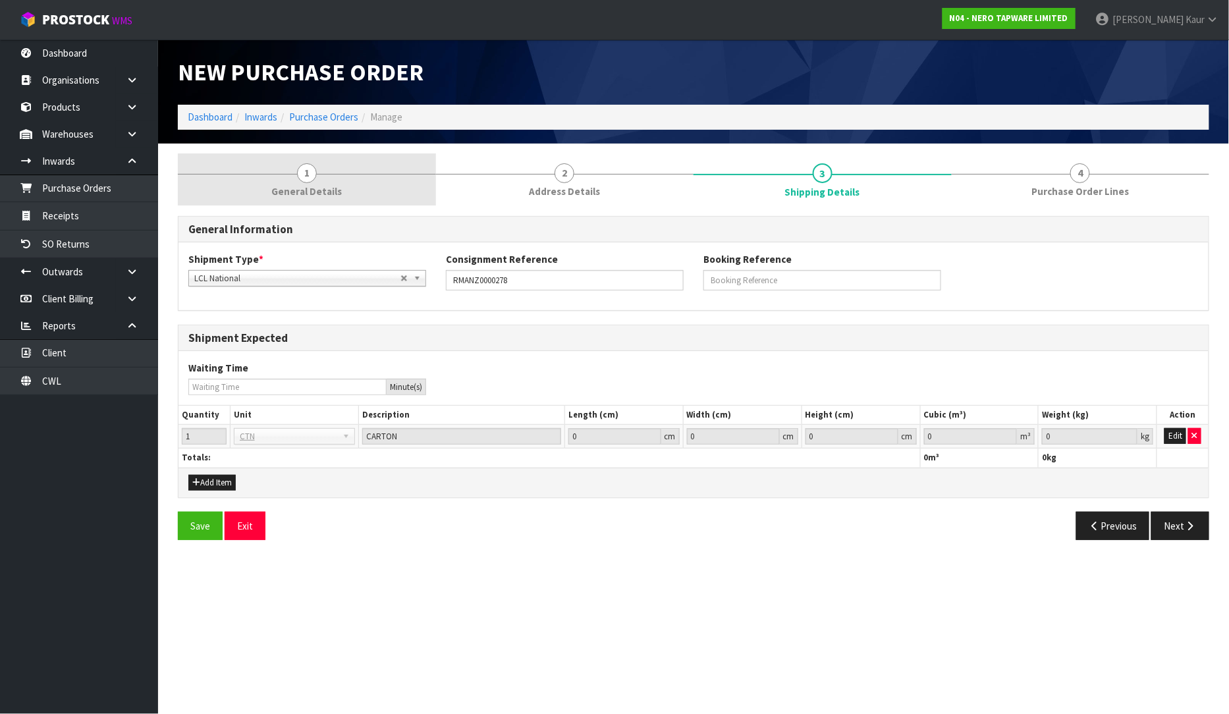
click at [308, 172] on span "1" at bounding box center [307, 173] width 20 height 20
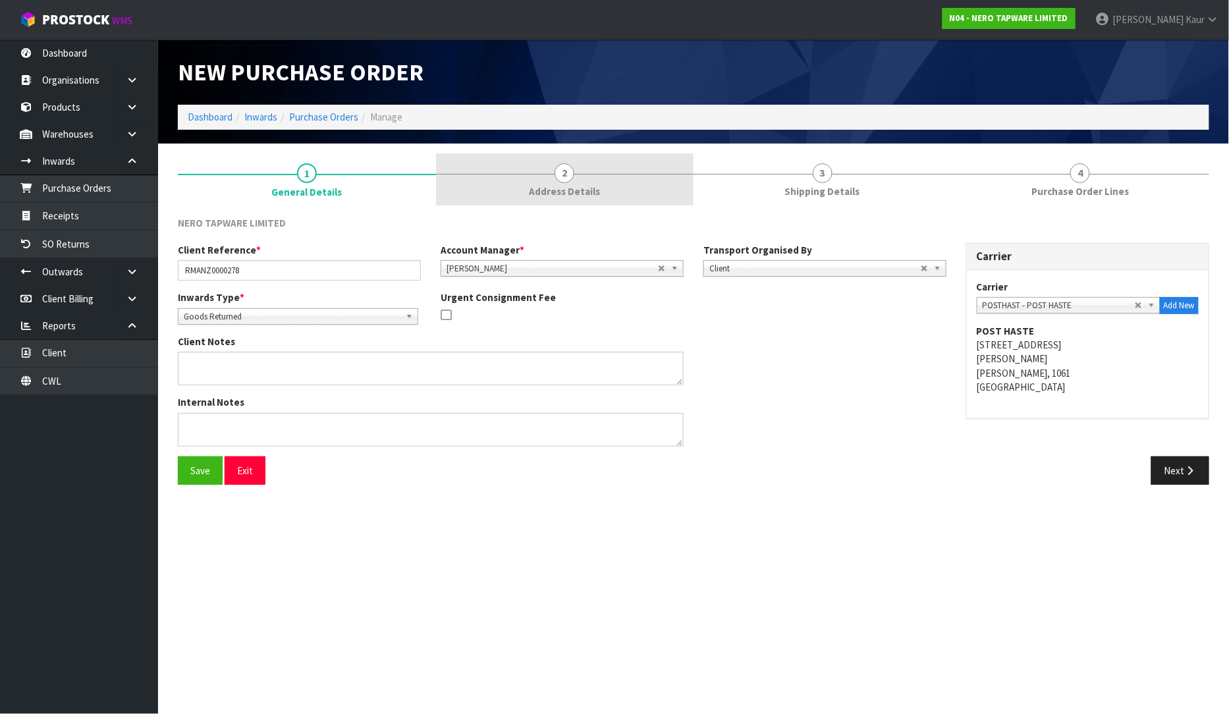
click at [564, 182] on span "2" at bounding box center [565, 173] width 20 height 20
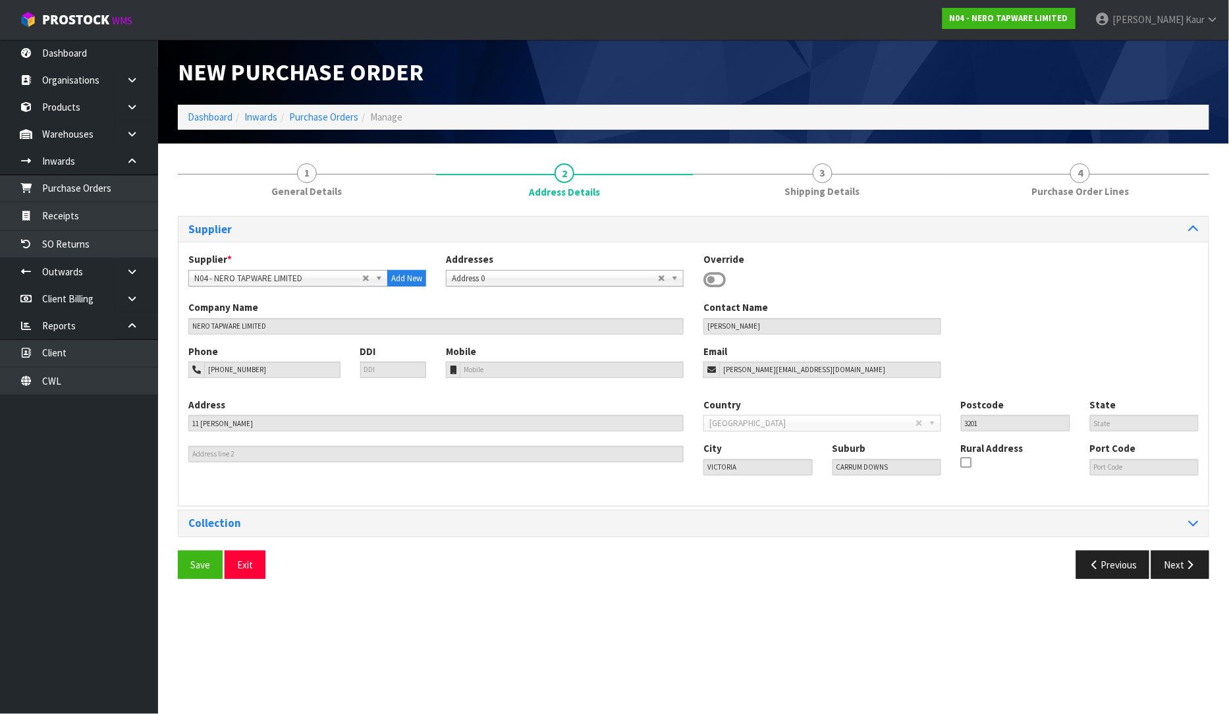
click at [1193, 515] on div "Collection" at bounding box center [694, 524] width 1031 height 26
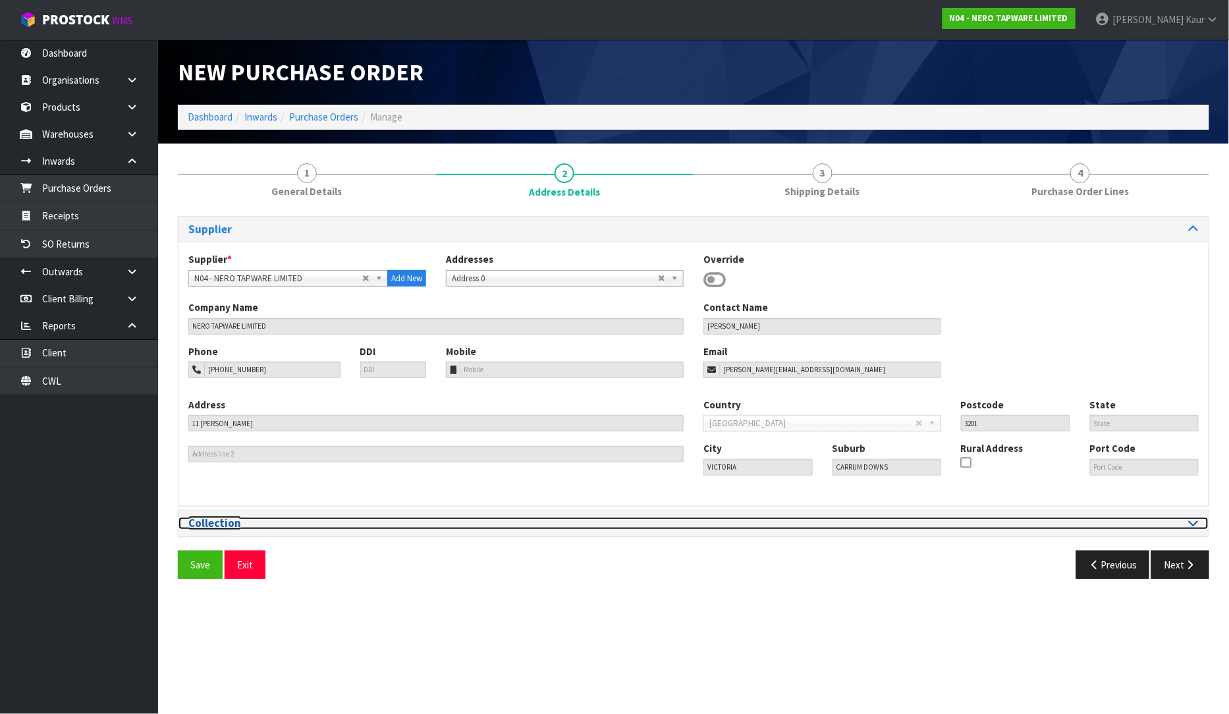
click at [1203, 524] on div at bounding box center [951, 523] width 515 height 13
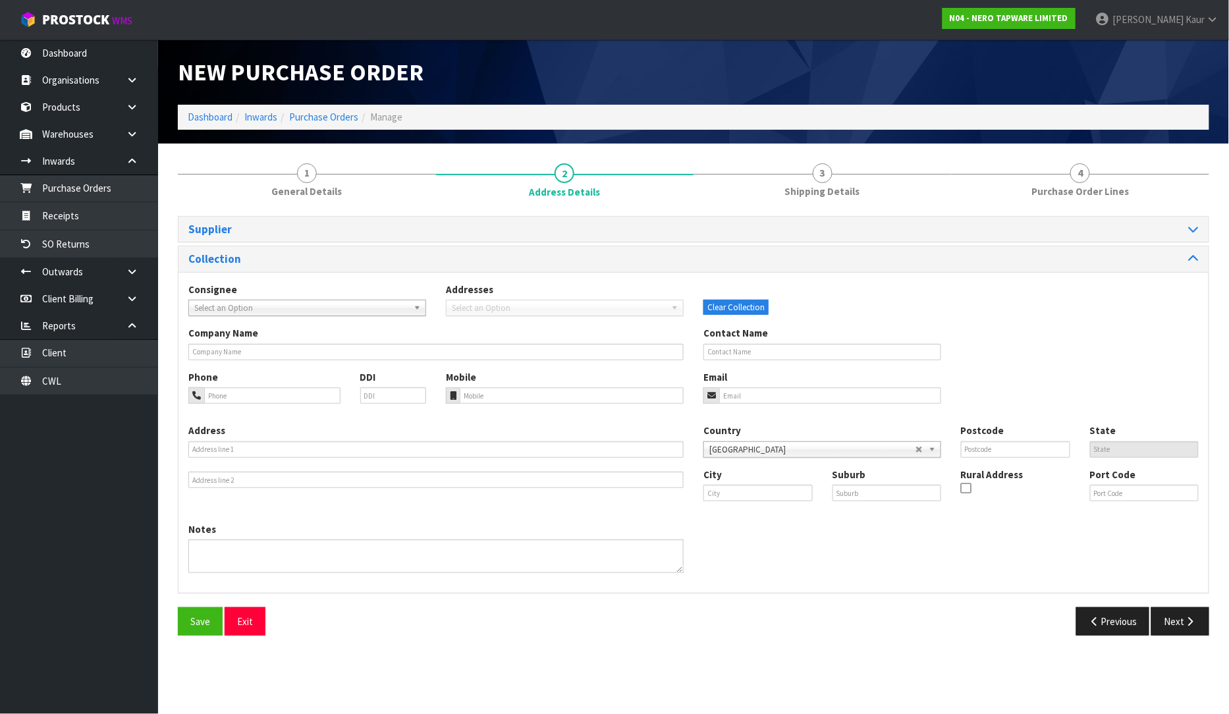
click at [357, 310] on span "Select an Option" at bounding box center [301, 308] width 214 height 16
click at [394, 300] on span "Select an Option" at bounding box center [301, 308] width 214 height 16
click at [407, 279] on div "Consignee 000001.BAY MECHANICS - BAY MECHANICS 000001A - BRAKE & TRANSMISSION N…" at bounding box center [694, 432] width 1031 height 321
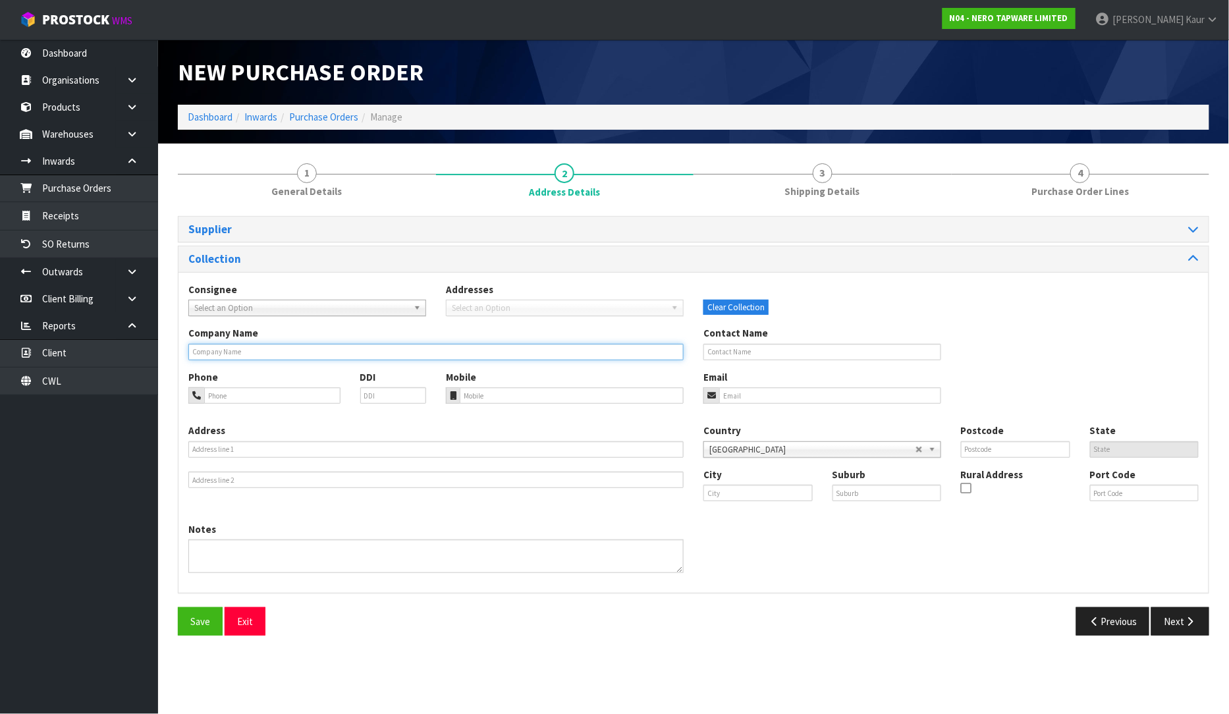
click at [325, 346] on input "text" at bounding box center [435, 352] width 495 height 16
type input "[PERSON_NAME]"
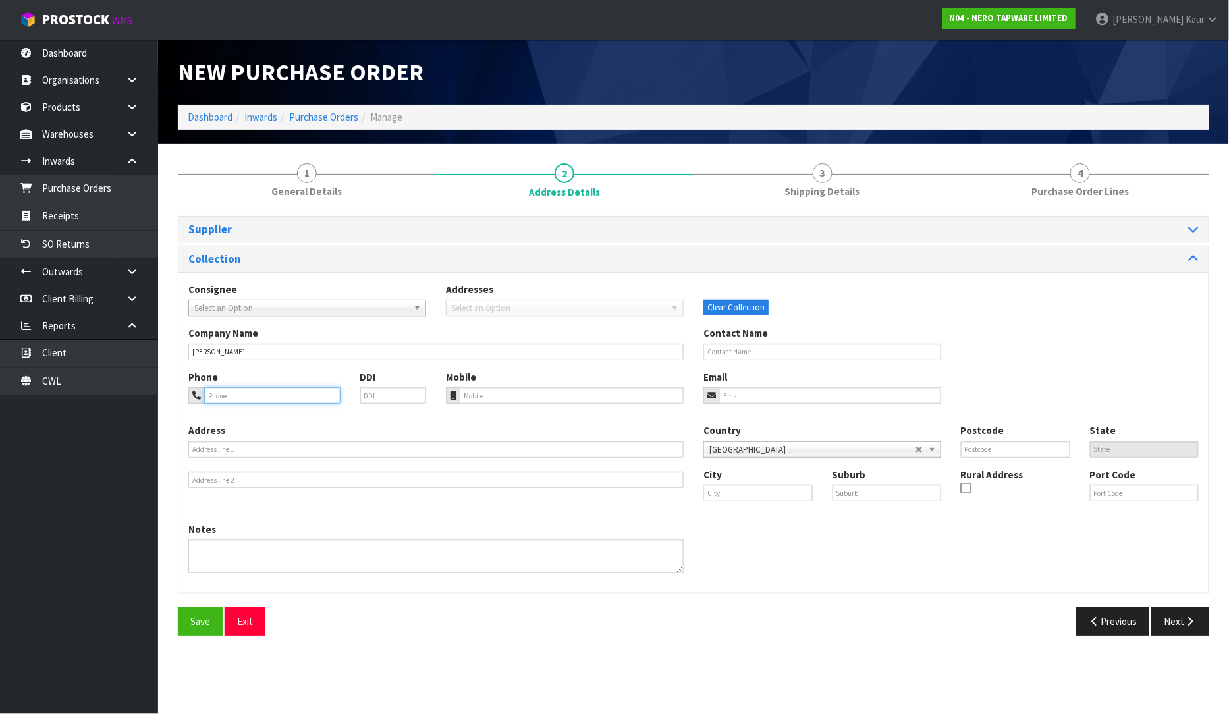
click at [282, 391] on input "tel" at bounding box center [272, 395] width 136 height 16
click at [472, 654] on section "1 General Details 2 Address Details 3 Shipping Details 4 Purchase Order Lines S…" at bounding box center [693, 400] width 1071 height 513
click at [773, 351] on input "text" at bounding box center [823, 352] width 238 height 16
type input "[PERSON_NAME]"
click at [847, 648] on section "1 General Details 2 Address Details 3 Shipping Details 4 Purchase Order Lines S…" at bounding box center [693, 400] width 1071 height 513
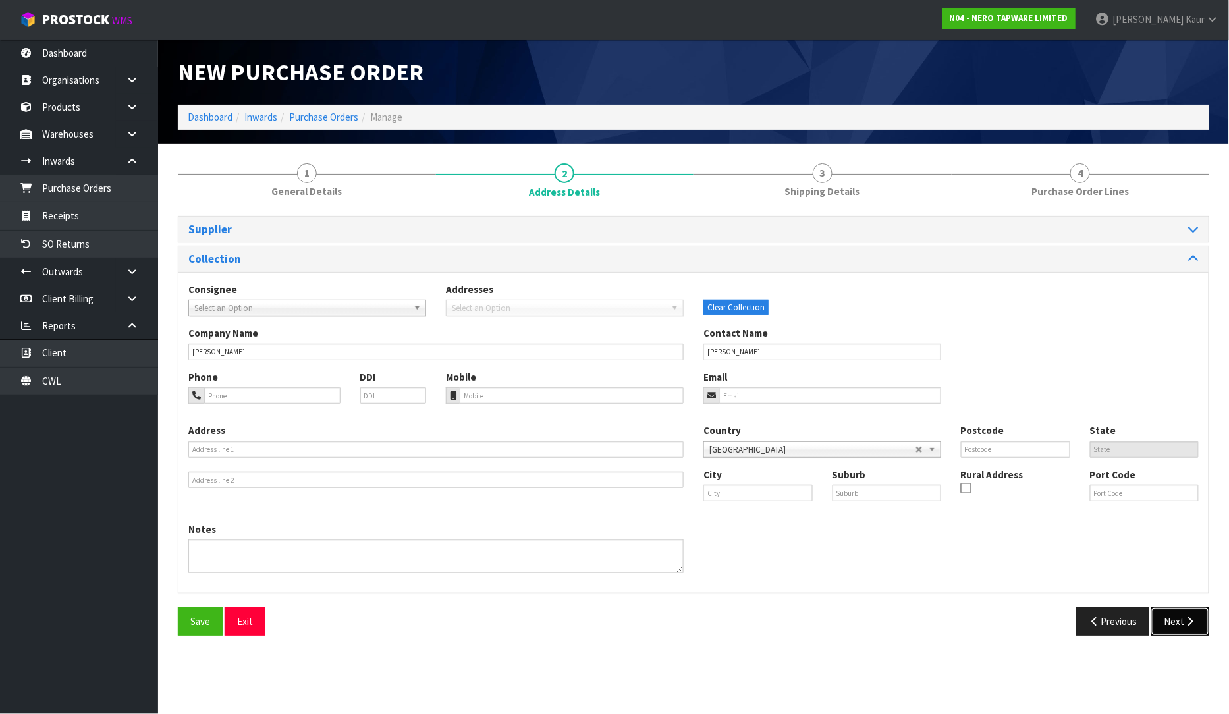
click at [1185, 627] on button "Next" at bounding box center [1181, 622] width 58 height 28
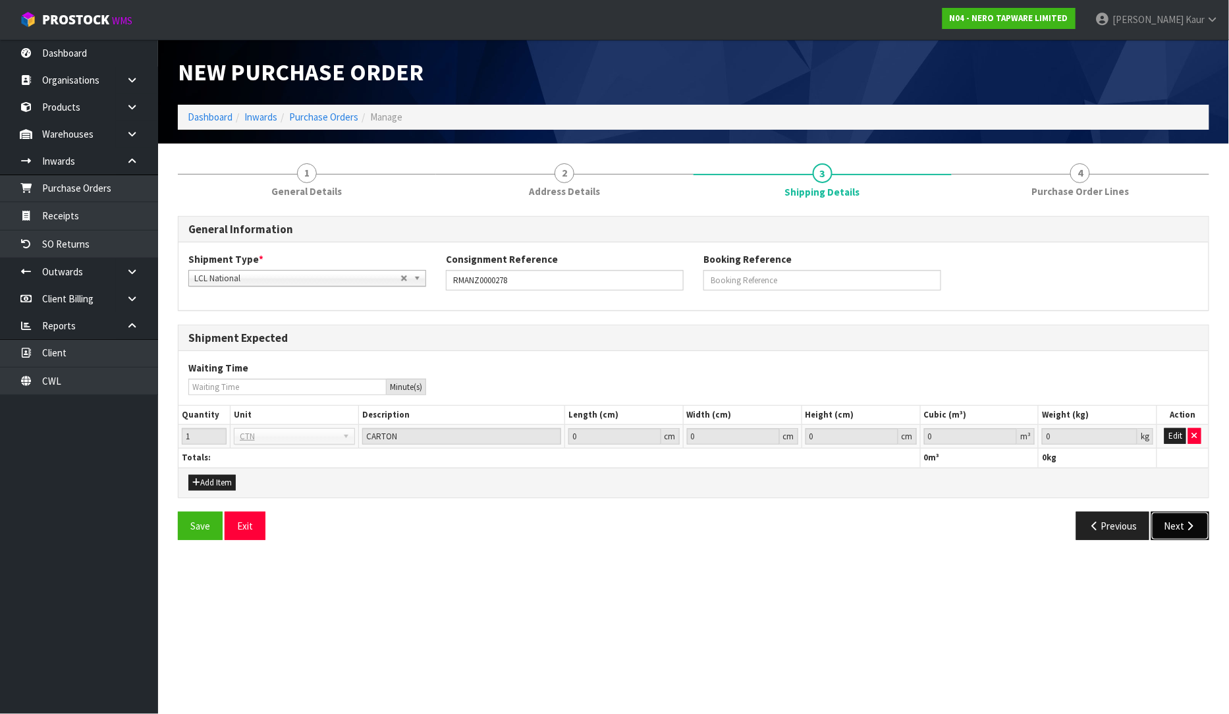
click at [1182, 525] on button "Next" at bounding box center [1181, 526] width 58 height 28
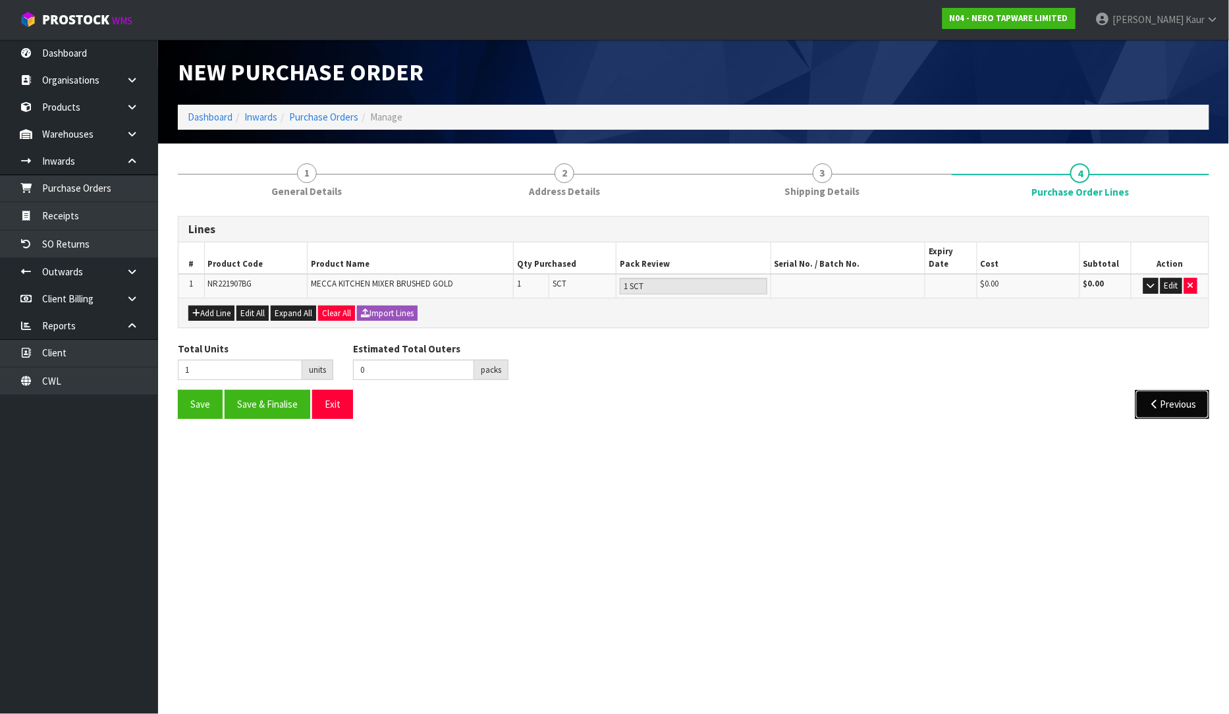
click at [1175, 391] on button "Previous" at bounding box center [1173, 404] width 74 height 28
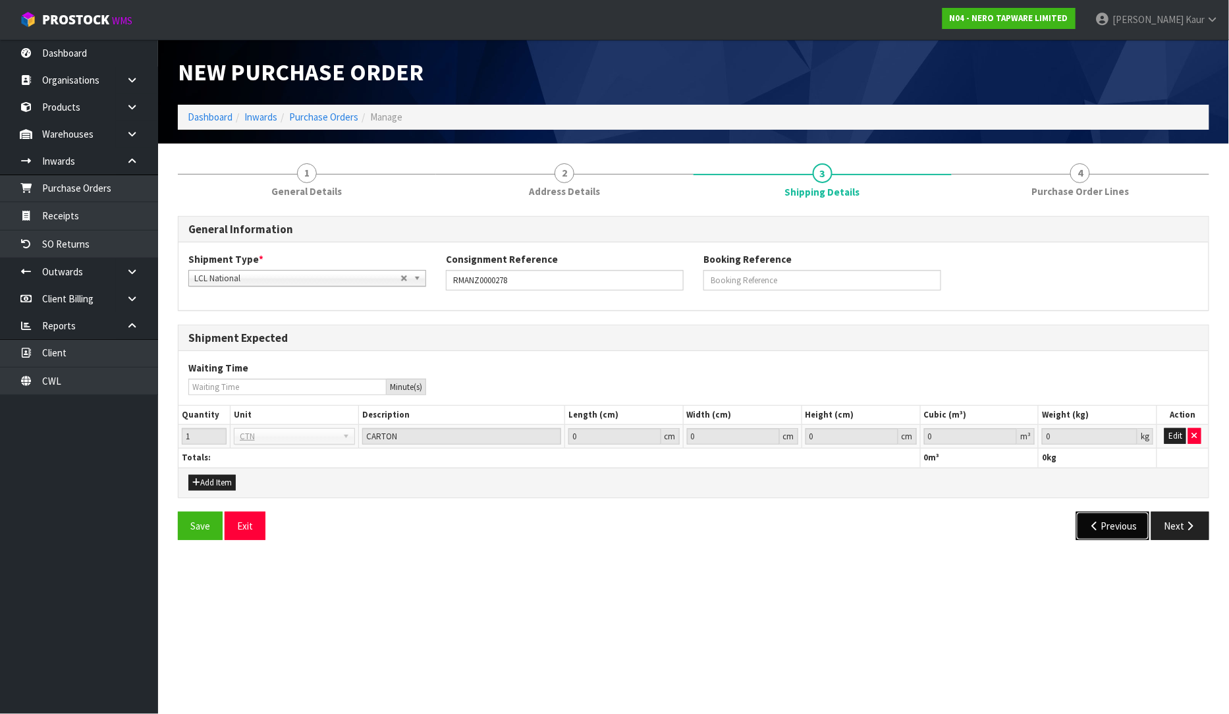
click at [1117, 527] on button "Previous" at bounding box center [1114, 526] width 74 height 28
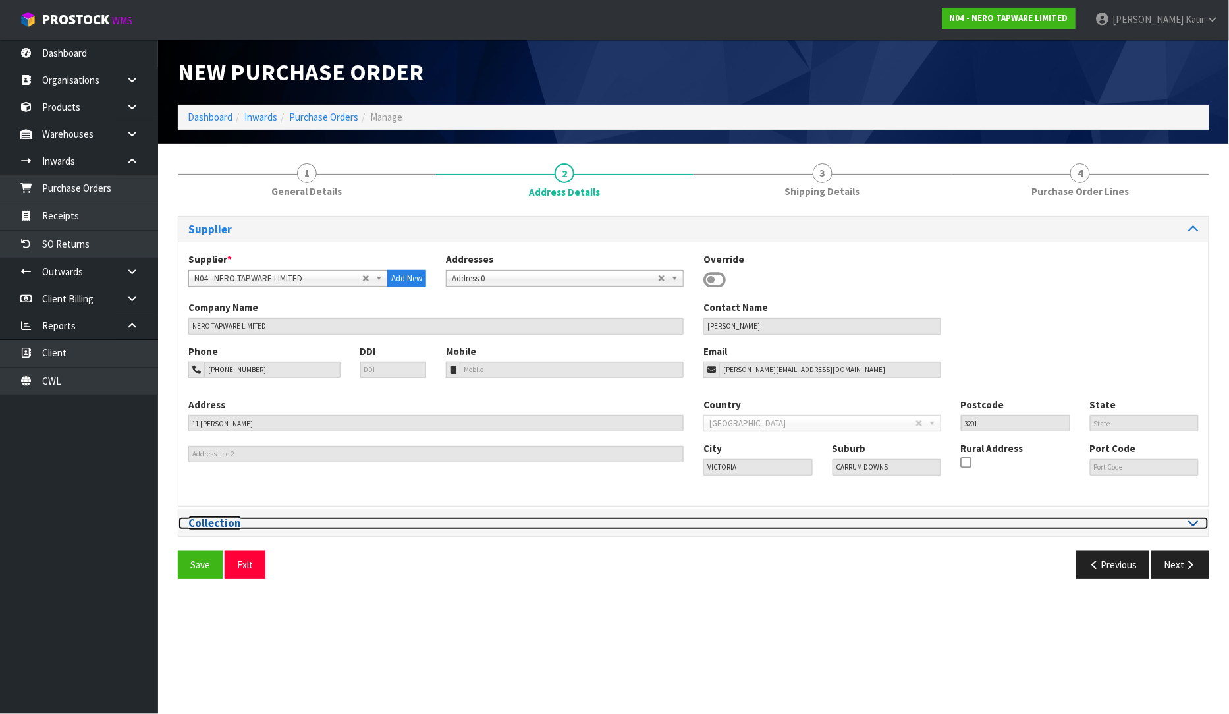
click at [1189, 519] on icon at bounding box center [1194, 522] width 10 height 11
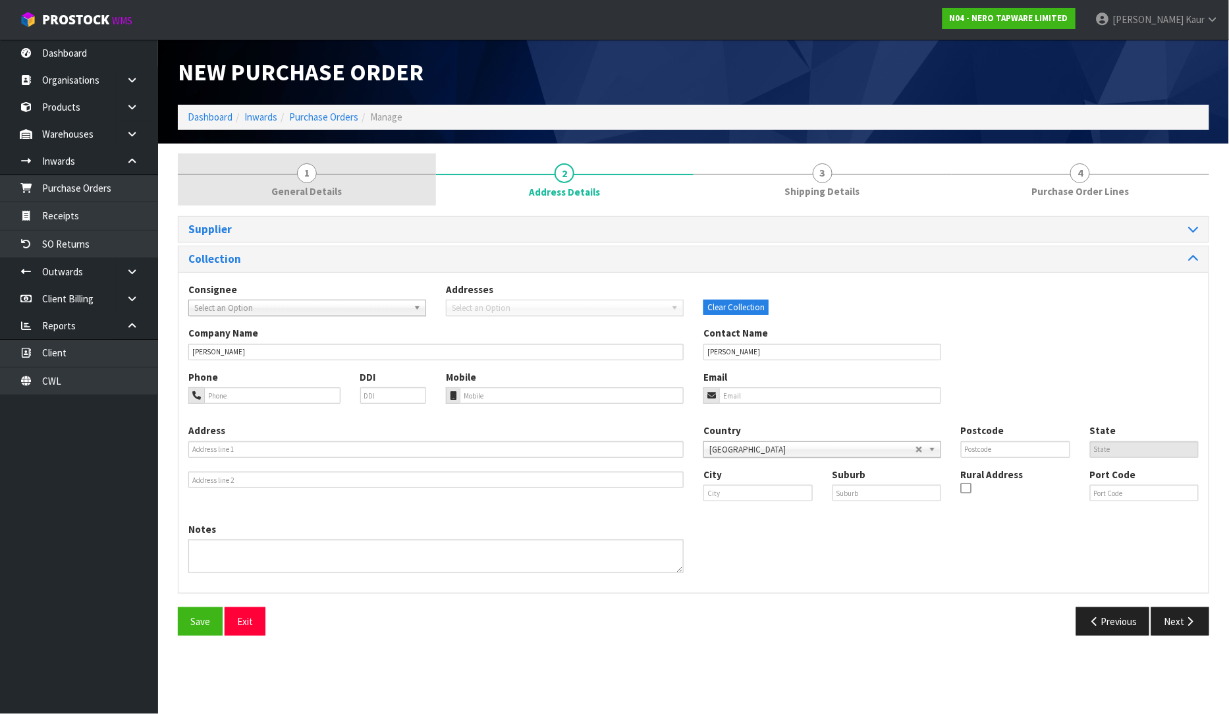
click at [353, 181] on link "1 General Details" at bounding box center [307, 180] width 258 height 52
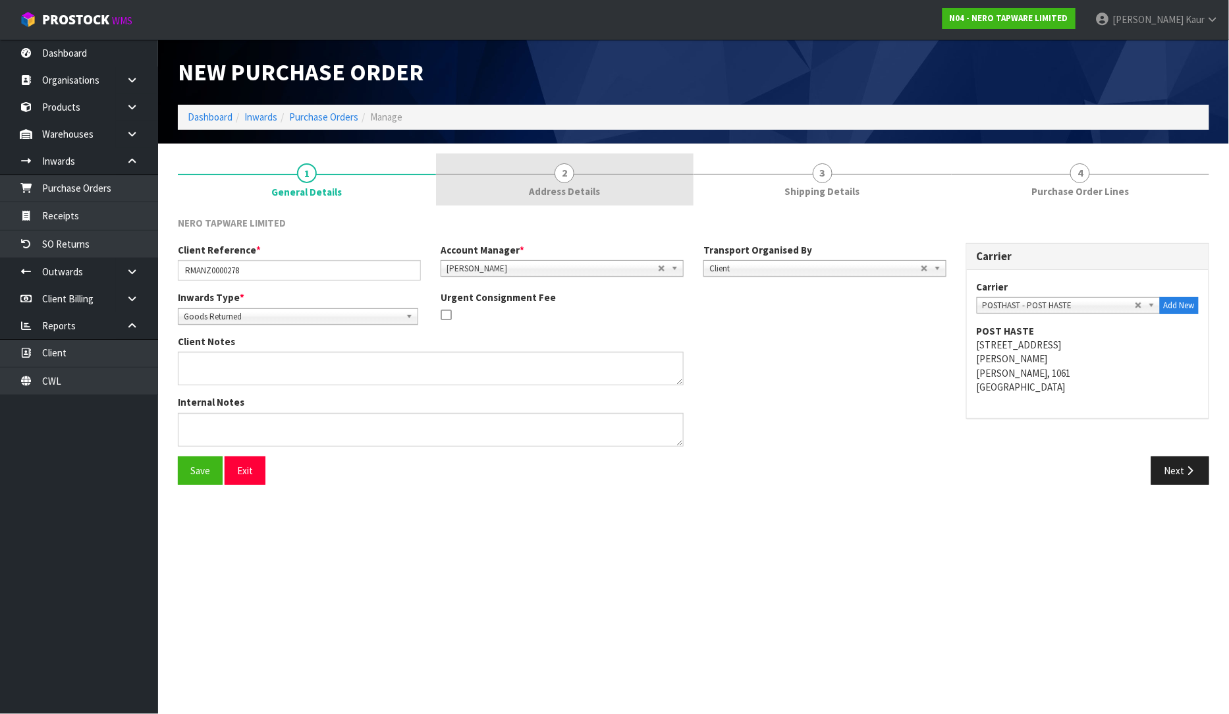
click at [594, 194] on span "Address Details" at bounding box center [564, 191] width 71 height 14
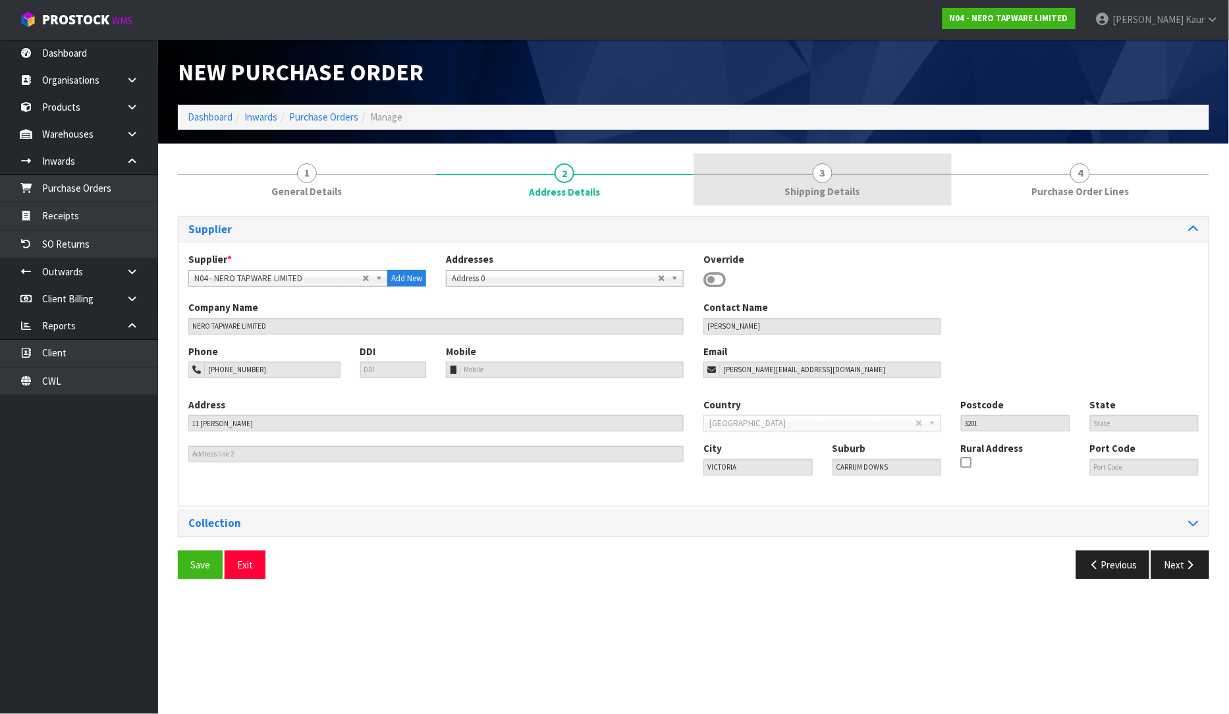
click at [829, 187] on span "Shipping Details" at bounding box center [822, 191] width 75 height 14
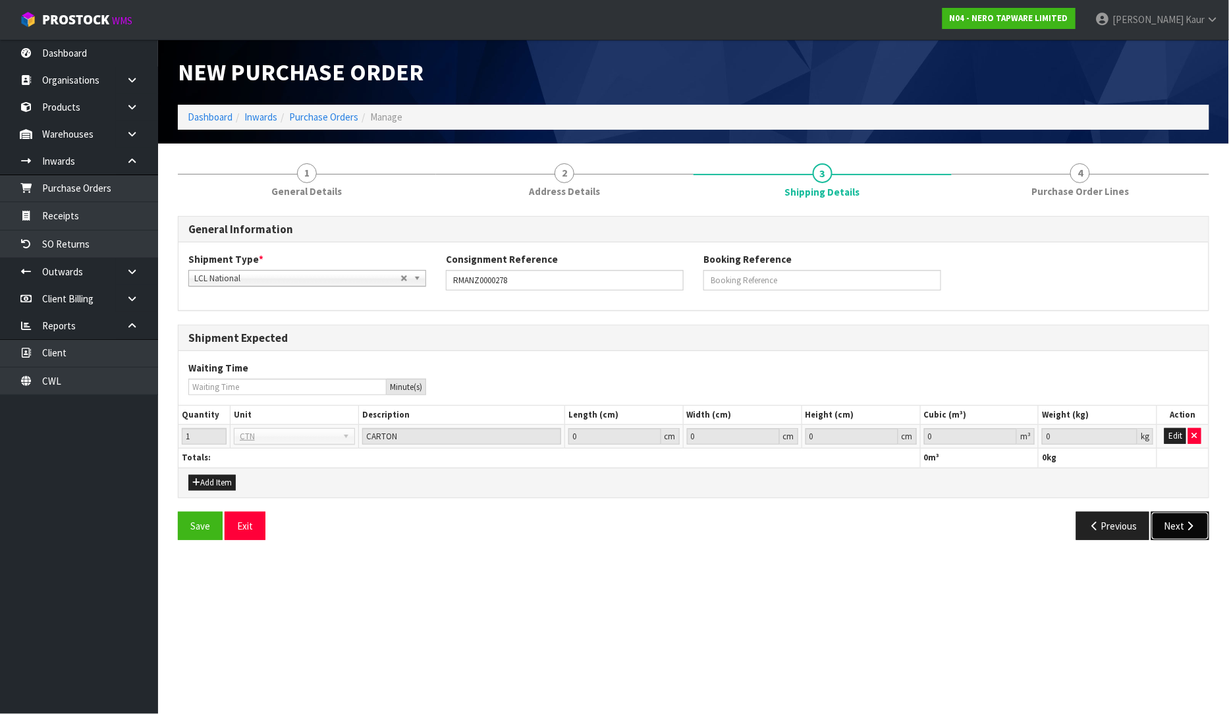
click at [1187, 527] on icon "button" at bounding box center [1191, 526] width 13 height 10
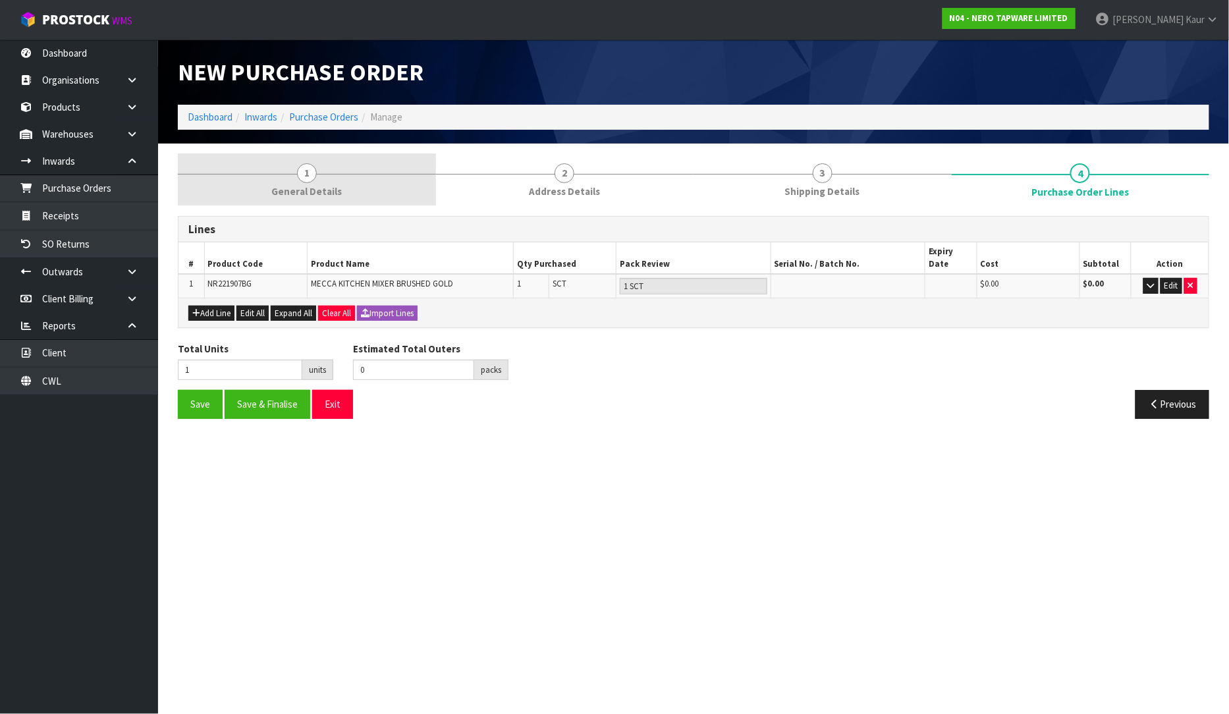
drag, startPoint x: 292, startPoint y: 181, endPoint x: 292, endPoint y: 196, distance: 15.2
click at [293, 181] on link "1 General Details" at bounding box center [307, 180] width 258 height 52
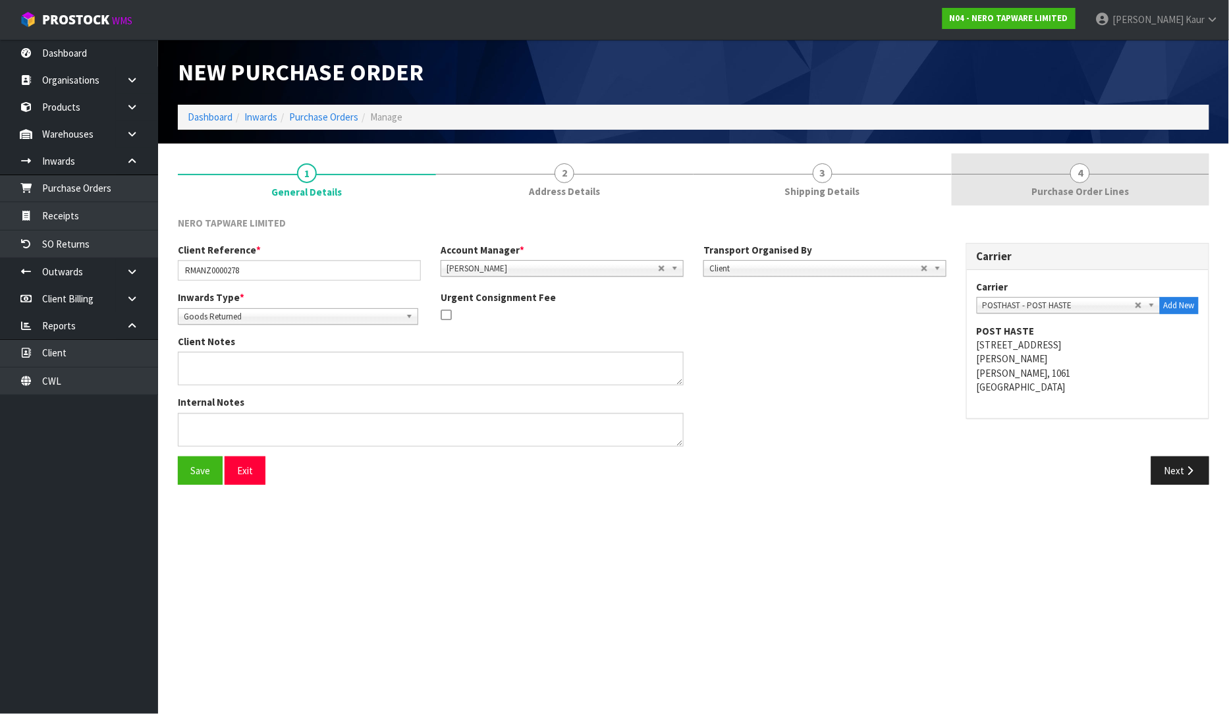
click at [1083, 173] on span "4" at bounding box center [1081, 173] width 20 height 20
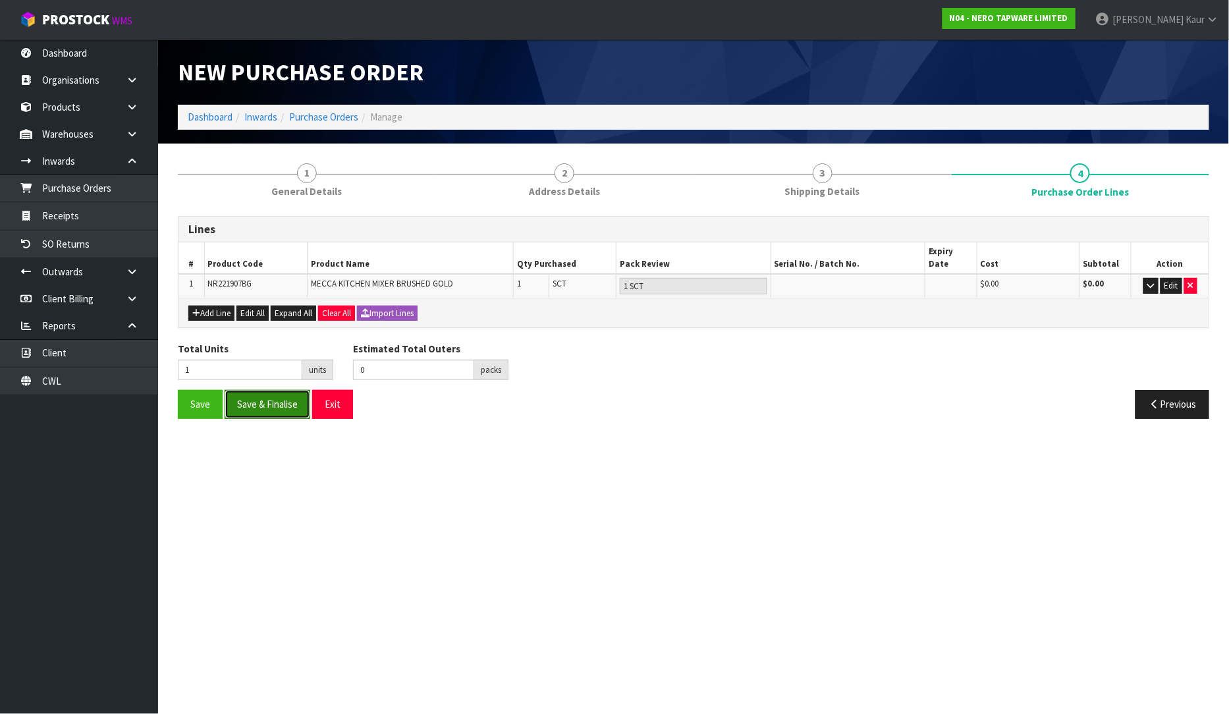
click at [275, 400] on button "Save & Finalise" at bounding box center [268, 404] width 86 height 28
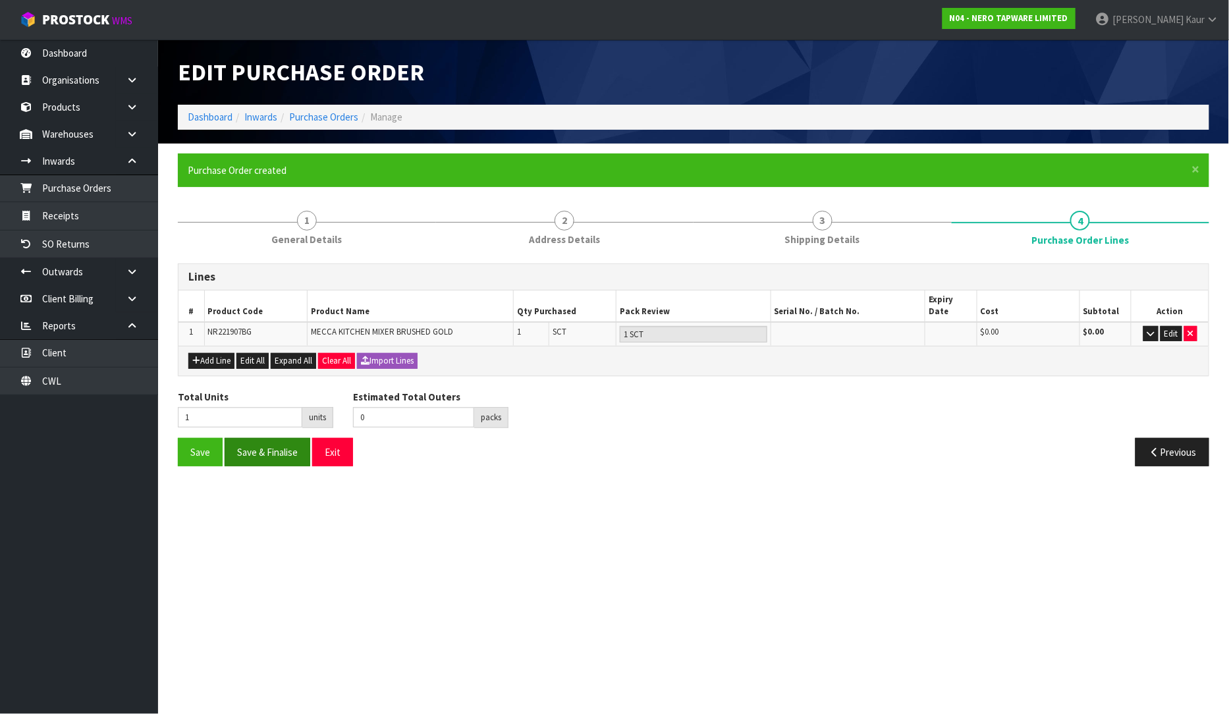
type input "0"
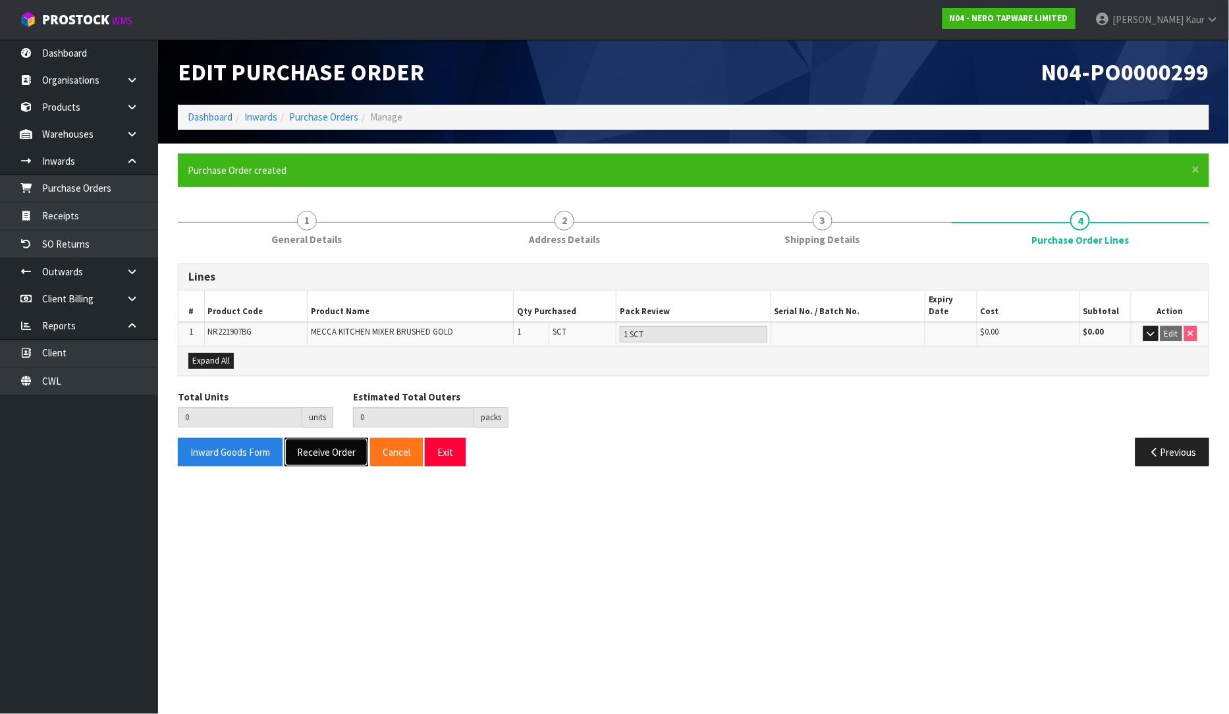
click at [325, 438] on button "Receive Order" at bounding box center [327, 452] width 84 height 28
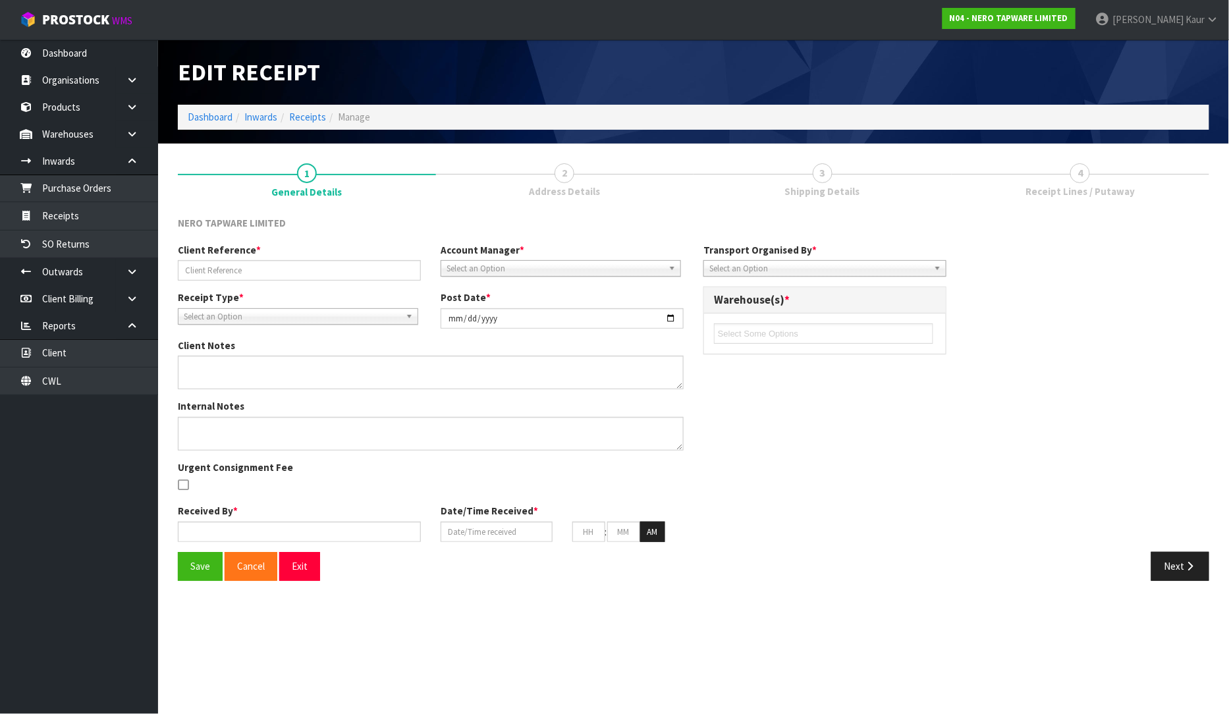
type input "RMANZ0000278"
type input "[DATE]"
type input "[PERSON_NAME]"
type input "[DATE]"
type input "01"
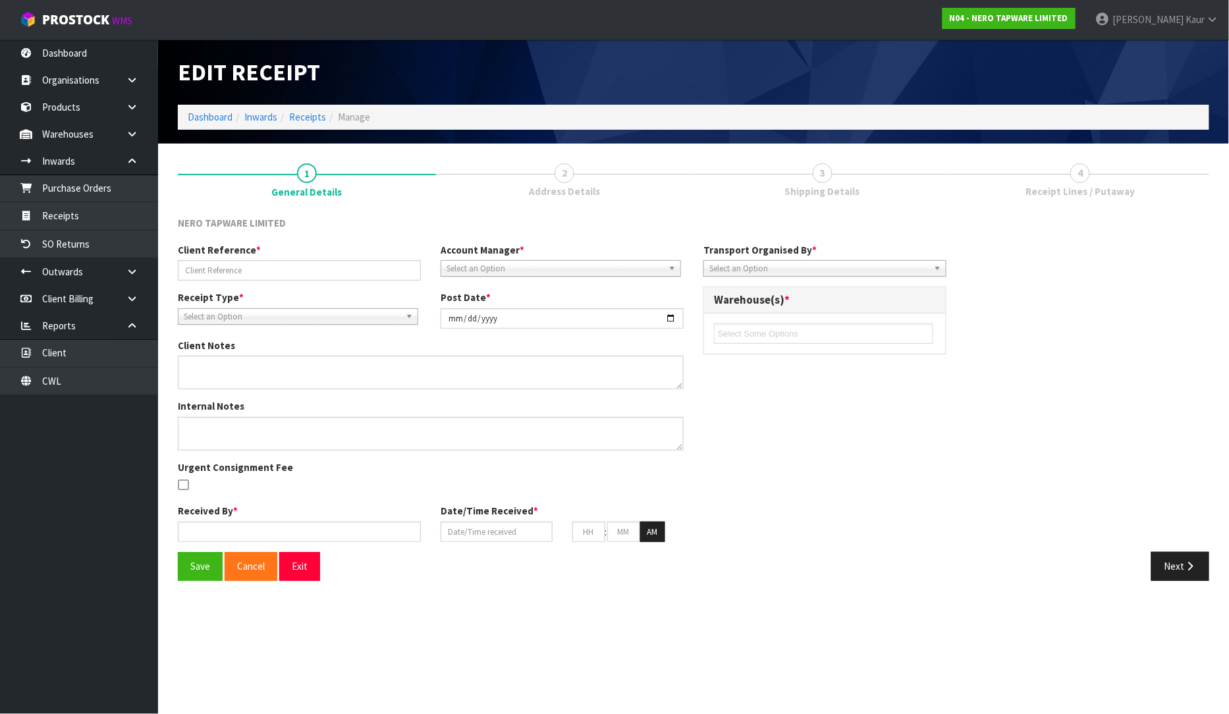
type input "47"
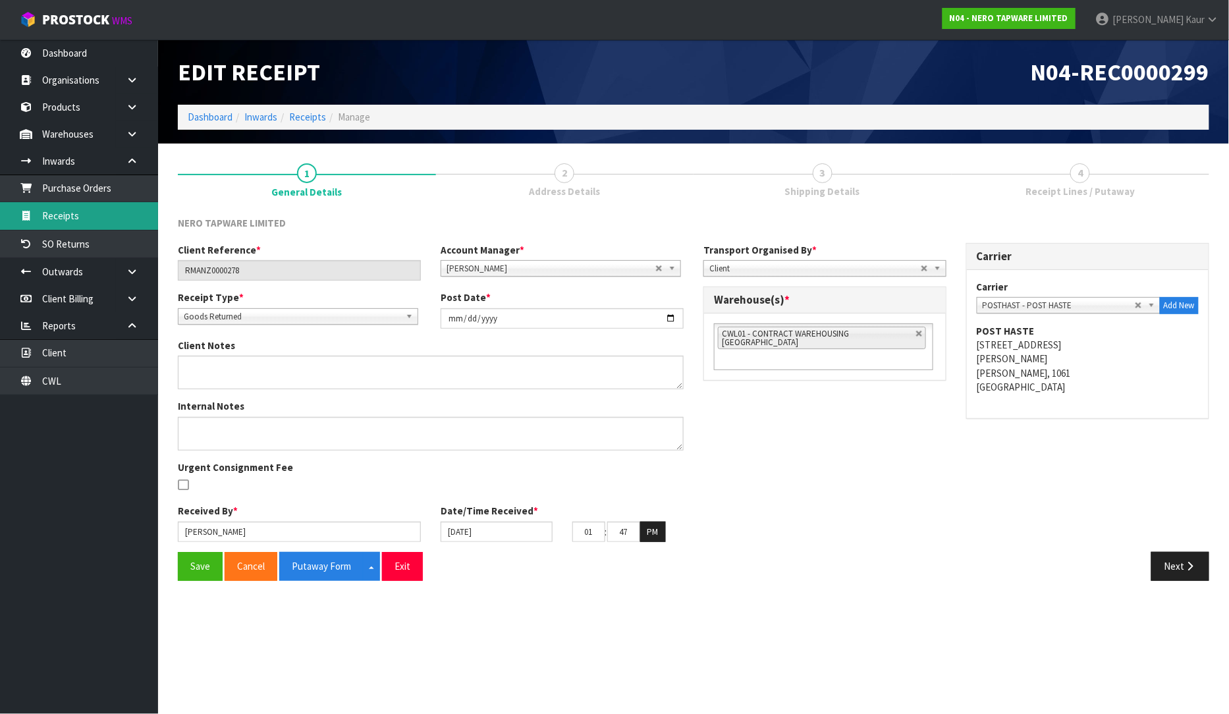
click at [90, 221] on link "Receipts" at bounding box center [79, 215] width 158 height 27
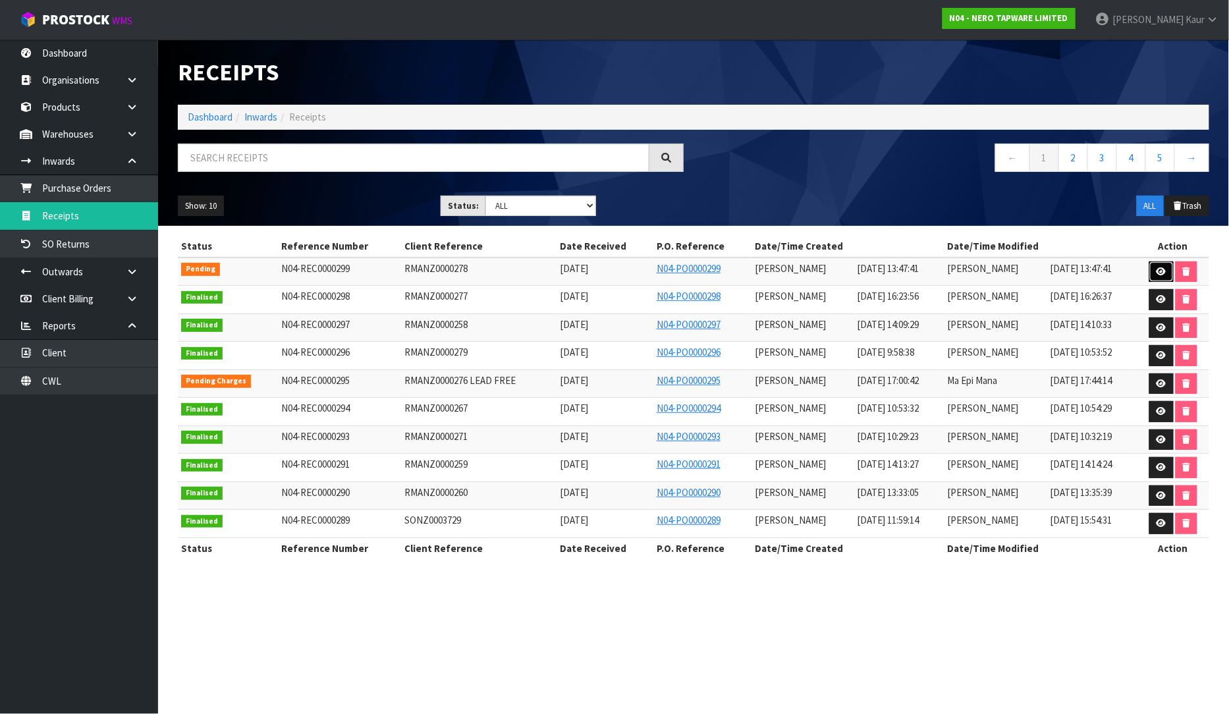
click at [1157, 269] on icon at bounding box center [1162, 272] width 10 height 9
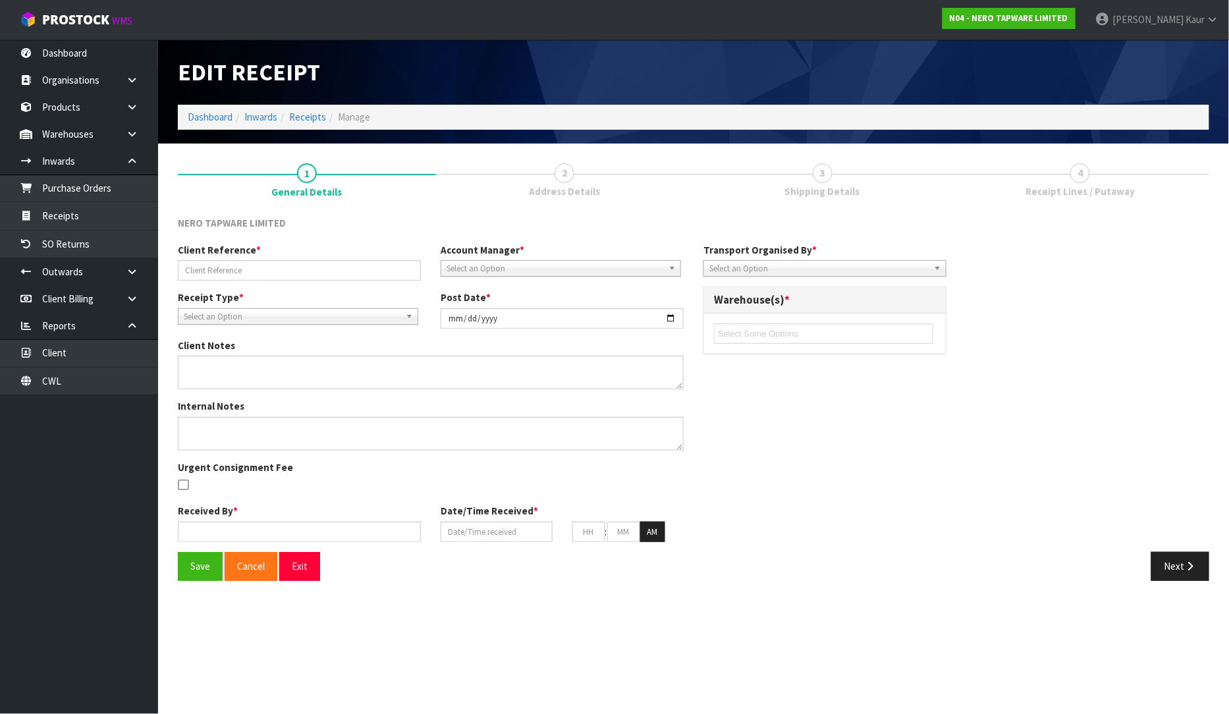
type input "RMANZ0000278"
type input "[DATE]"
type input "[PERSON_NAME]"
type input "[DATE]"
type input "01"
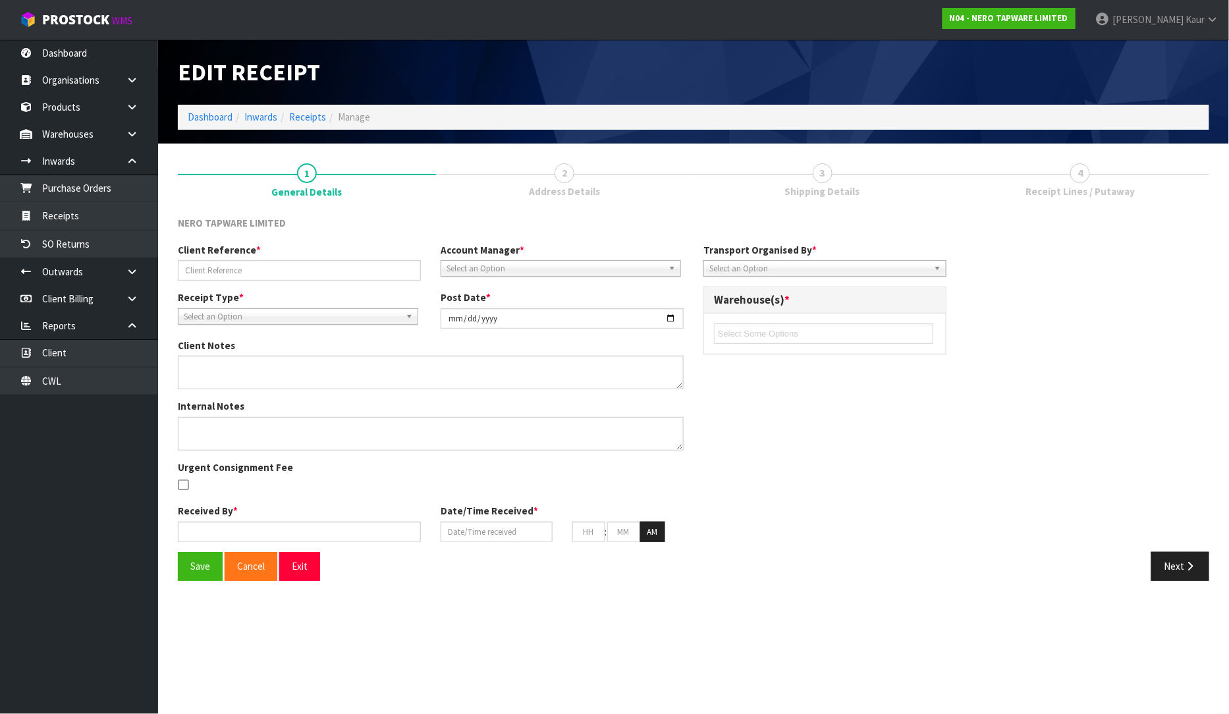
type input "47"
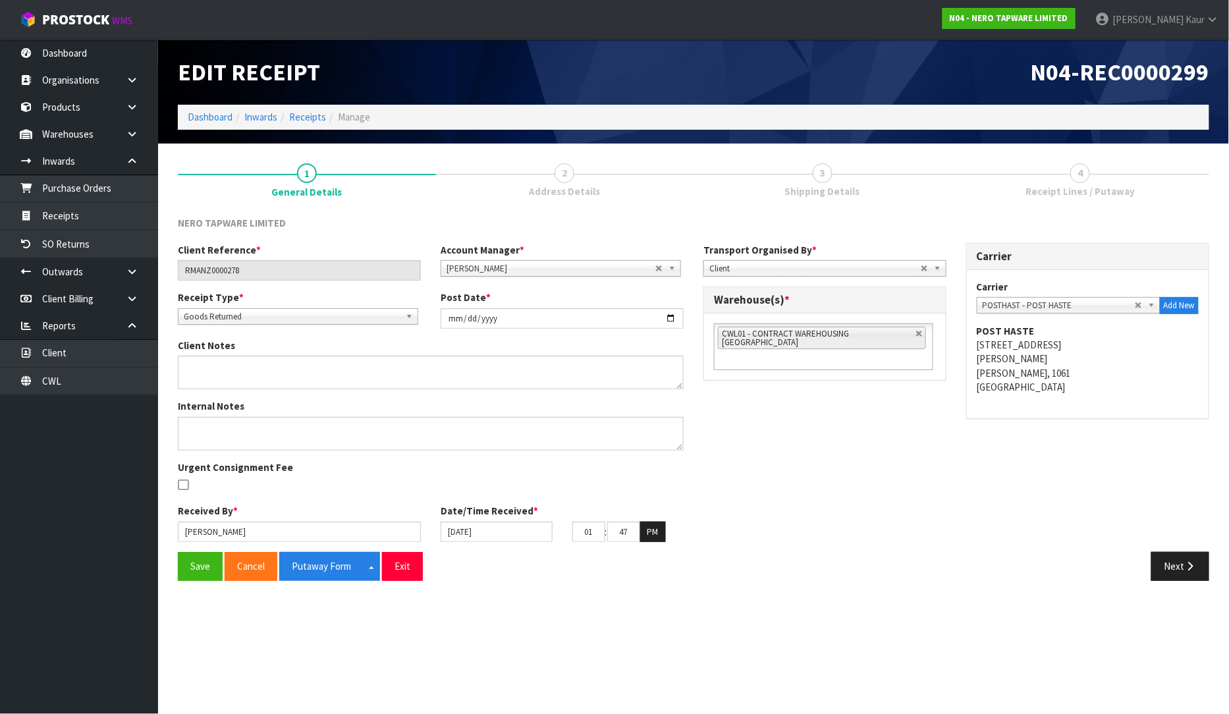
click at [571, 183] on link "2 Address Details" at bounding box center [565, 180] width 258 height 52
click at [1173, 555] on button "Next" at bounding box center [1181, 566] width 58 height 28
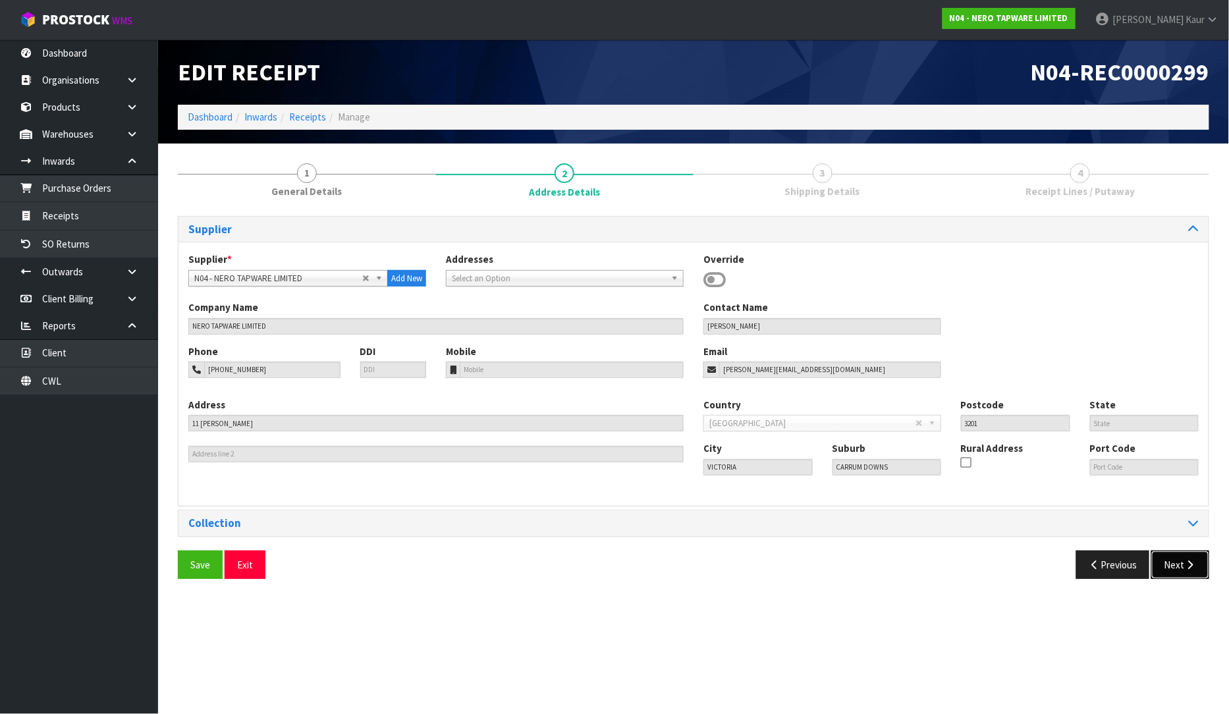
click at [1191, 567] on icon "button" at bounding box center [1191, 565] width 13 height 10
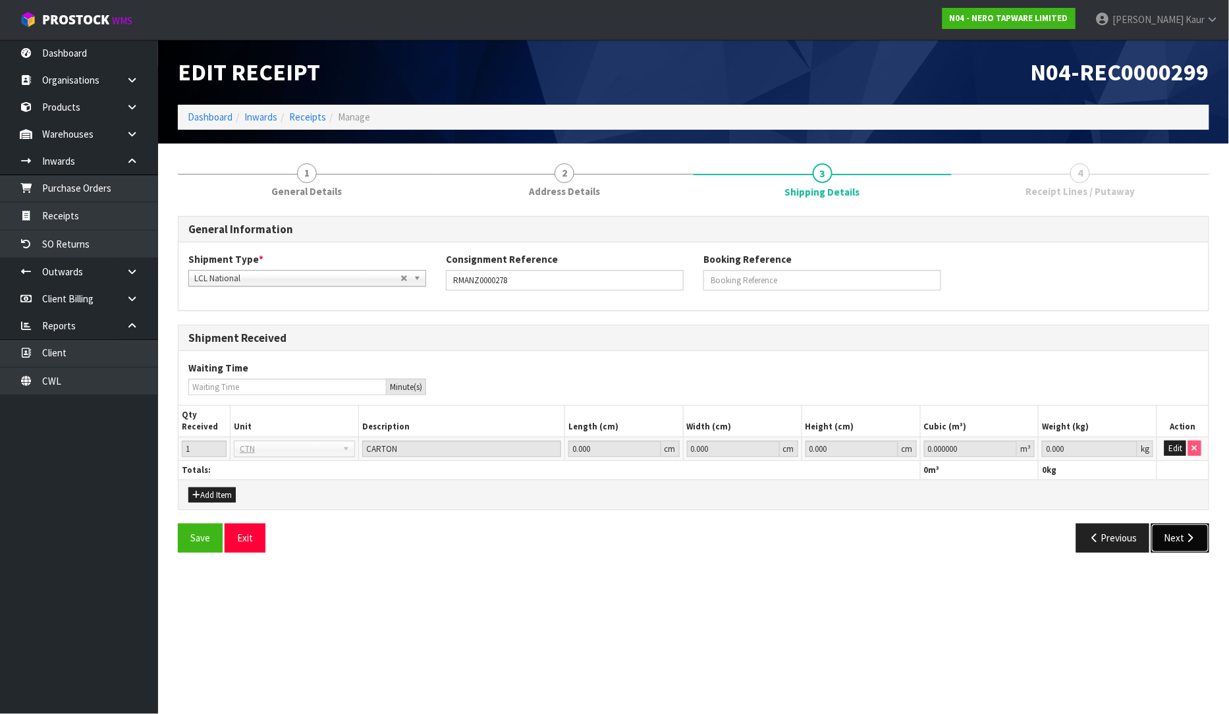
click at [1187, 529] on button "Next" at bounding box center [1181, 538] width 58 height 28
click at [999, 446] on input "0.000000" at bounding box center [970, 449] width 93 height 16
click at [1000, 456] on input "0.000000" at bounding box center [970, 449] width 93 height 16
drag, startPoint x: 1000, startPoint y: 456, endPoint x: 909, endPoint y: 444, distance: 91.7
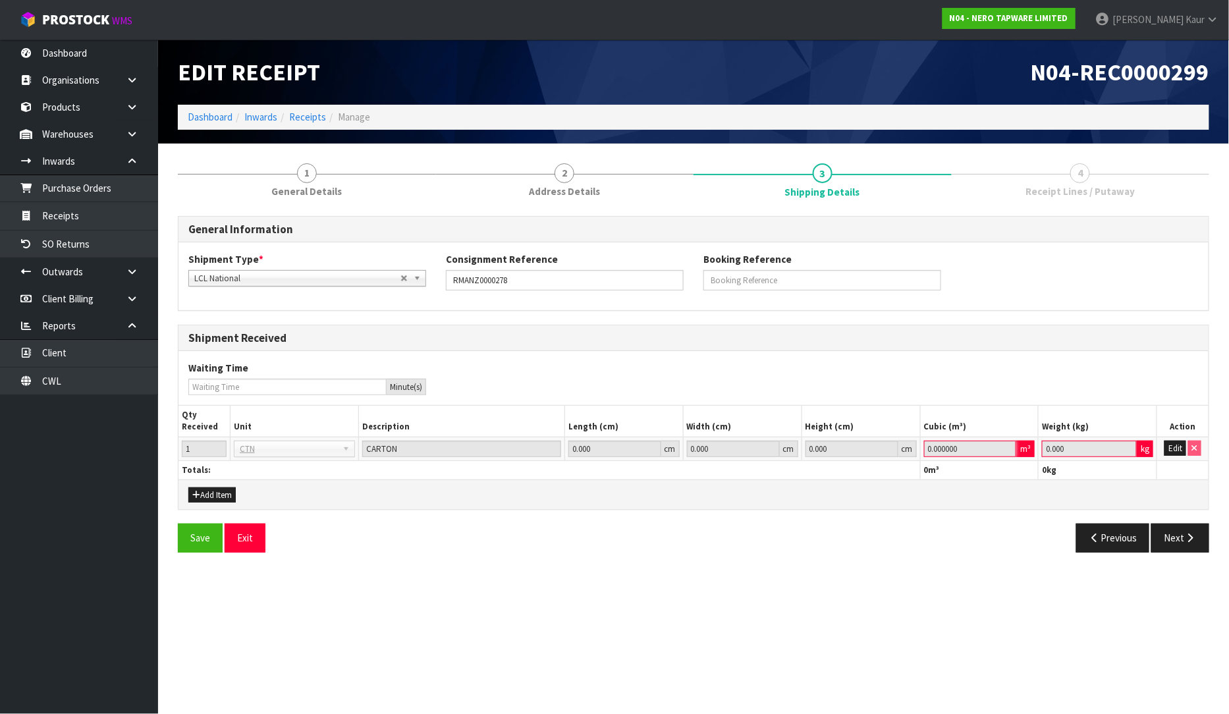
click at [909, 444] on tr "1 BAG BAR BSK BIN BTL BOX BDL CAB CGE CTN CSE COI CRA CRT CBE CYL DRM JAR MTR P…" at bounding box center [694, 449] width 1031 height 24
click at [1172, 449] on button "Edit" at bounding box center [1176, 449] width 22 height 16
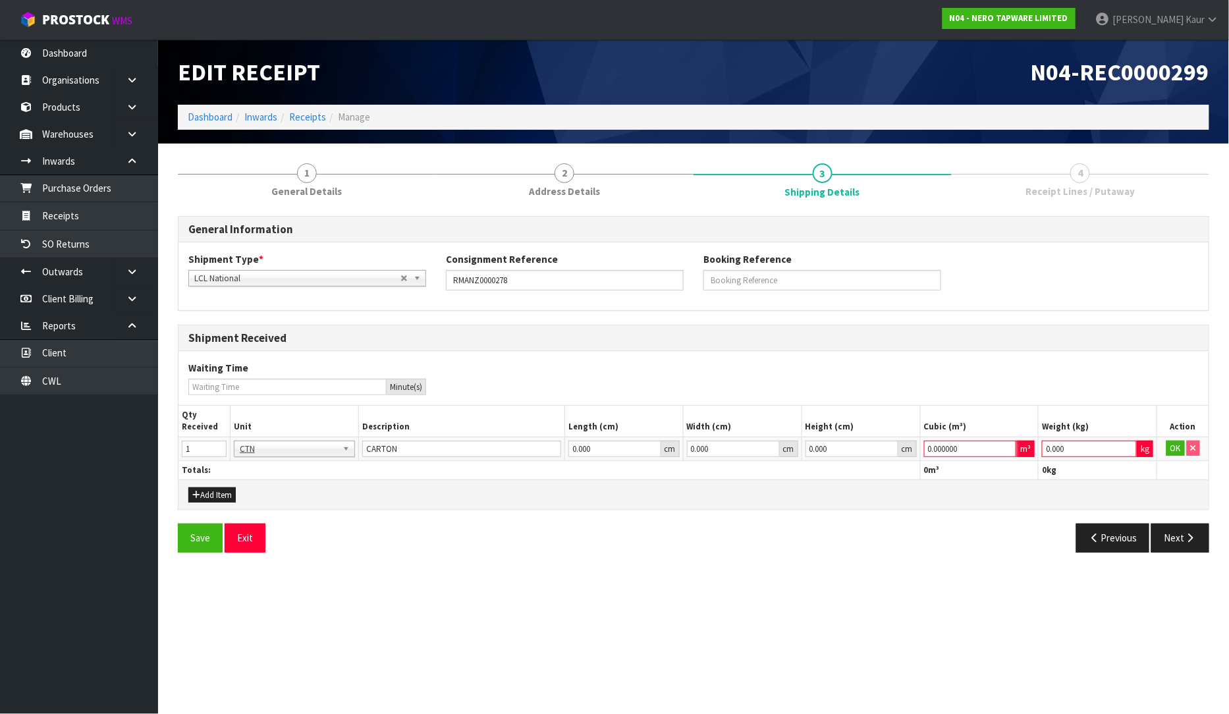
click at [973, 453] on input "0.000000" at bounding box center [970, 449] width 93 height 16
type input "0"
type input "1"
click at [1098, 451] on input "0.000" at bounding box center [1089, 449] width 95 height 16
type input "1"
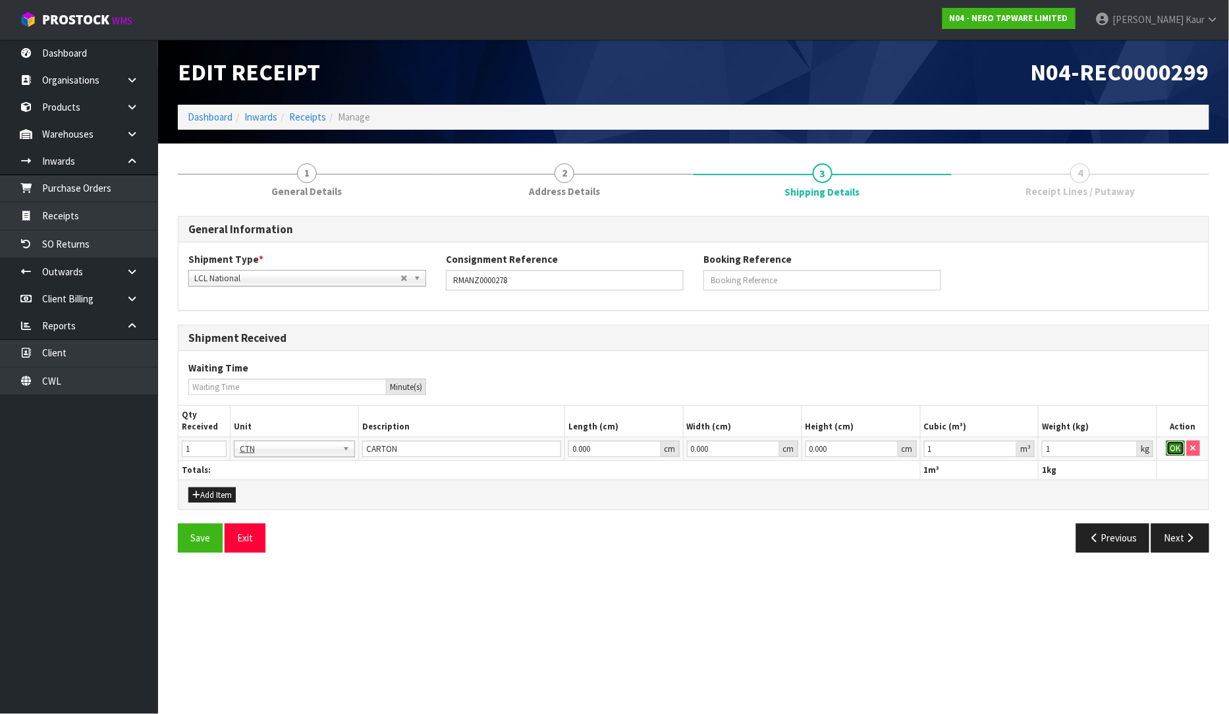
click at [1172, 453] on button "OK" at bounding box center [1176, 449] width 18 height 16
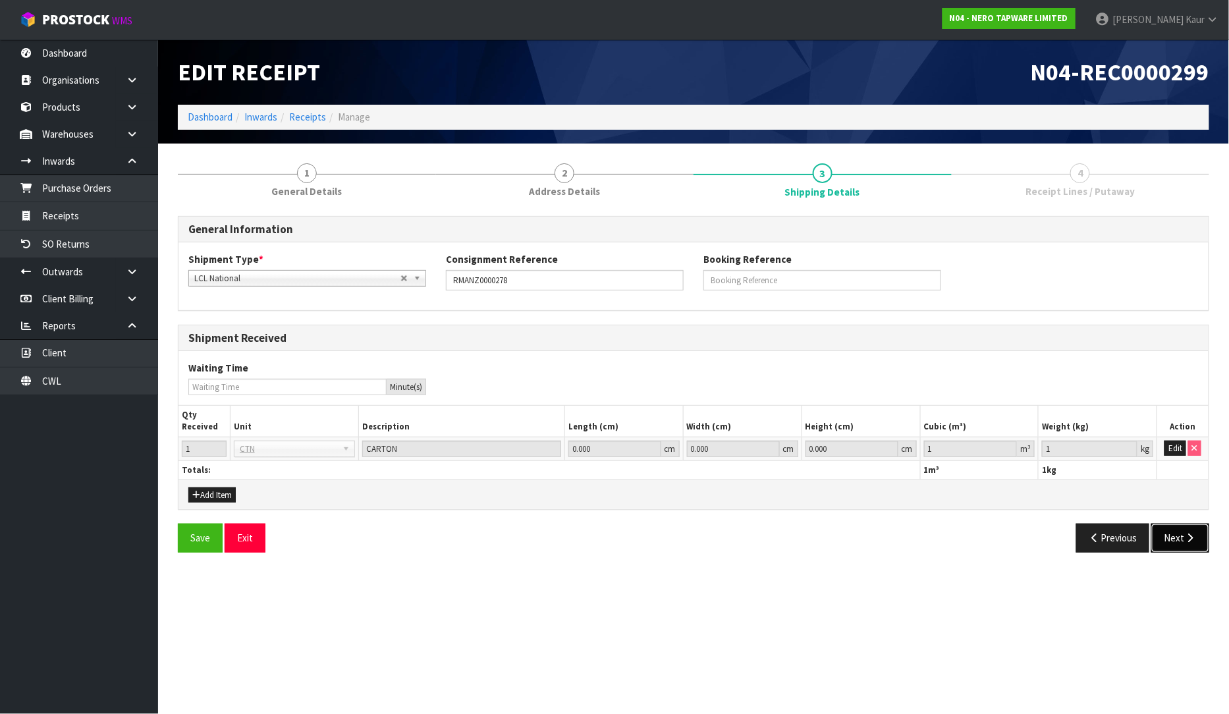
click at [1173, 534] on button "Next" at bounding box center [1181, 538] width 58 height 28
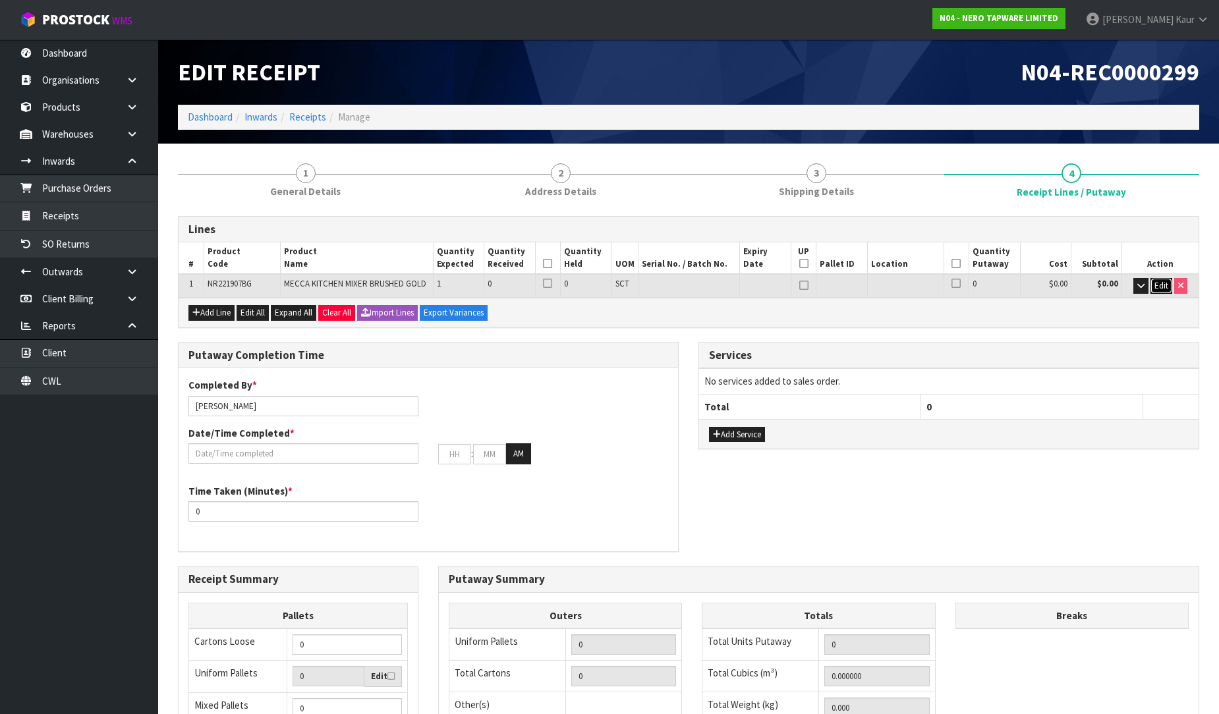
click at [1160, 289] on span "Edit" at bounding box center [1161, 285] width 14 height 11
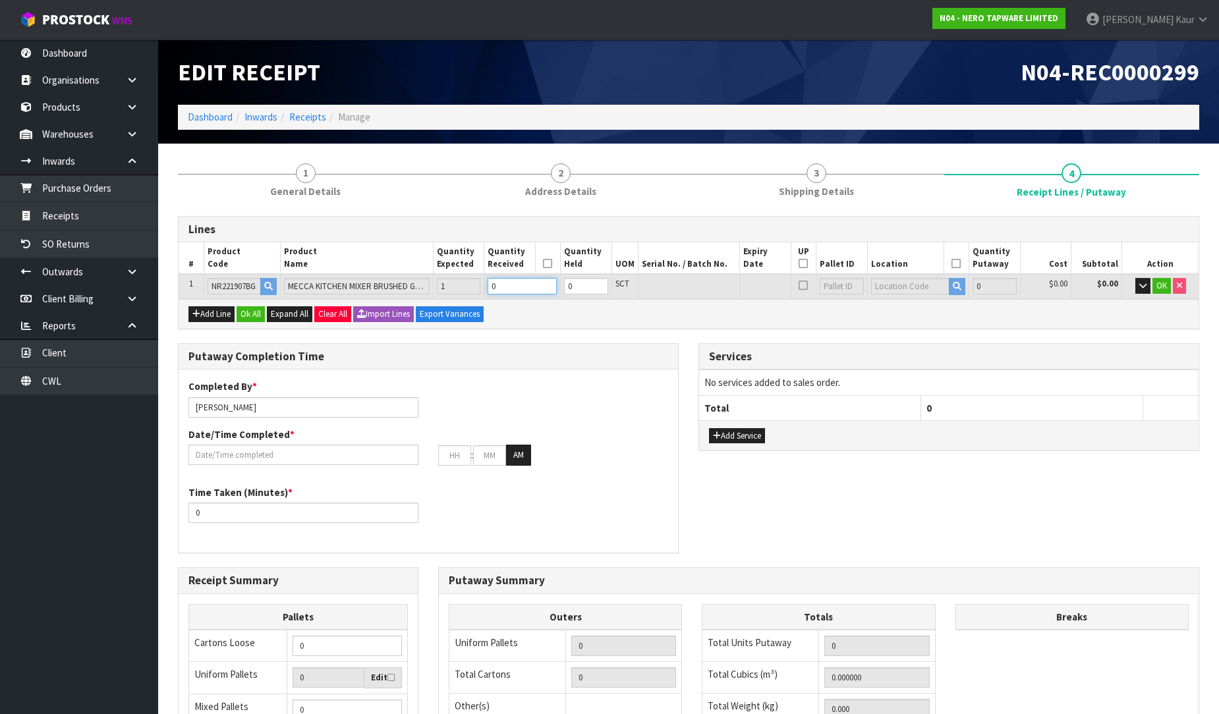
click at [511, 289] on input "0" at bounding box center [522, 286] width 69 height 16
type input "0"
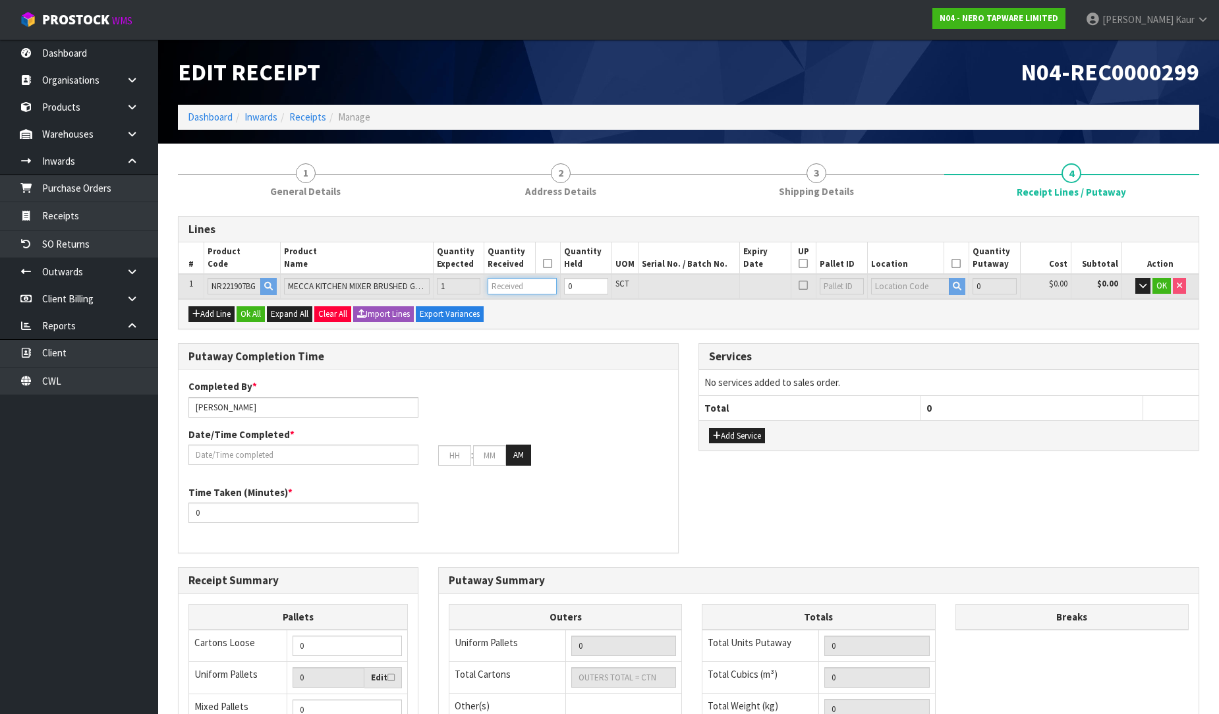
type input "0.011"
type input "1.9"
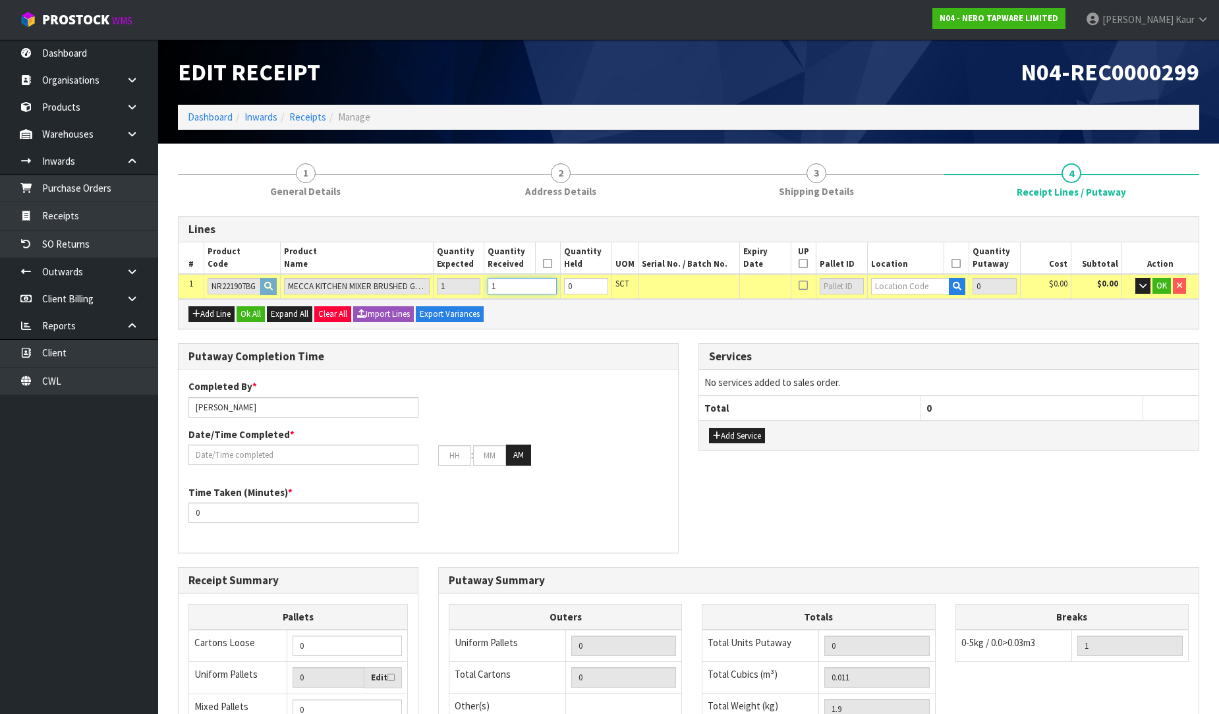
type input "1"
click at [911, 285] on input "text" at bounding box center [910, 286] width 79 height 16
click at [418, 286] on tr "1 NR221907BG MECCA KITCHEN MIXER BRUSHED GOLD 1 1 0 SCT 0 $0.00 $0.00 OK" at bounding box center [689, 286] width 1020 height 24
type input "0"
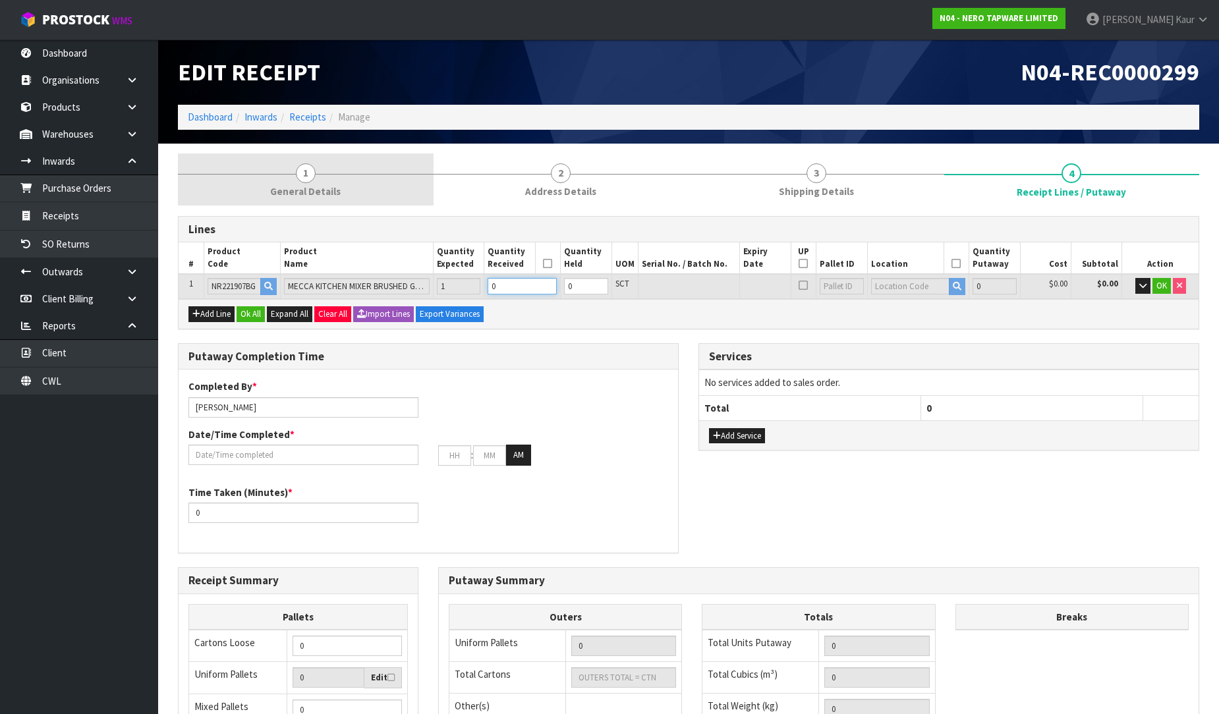
type input "0"
type input "0.000000"
type input "0.000"
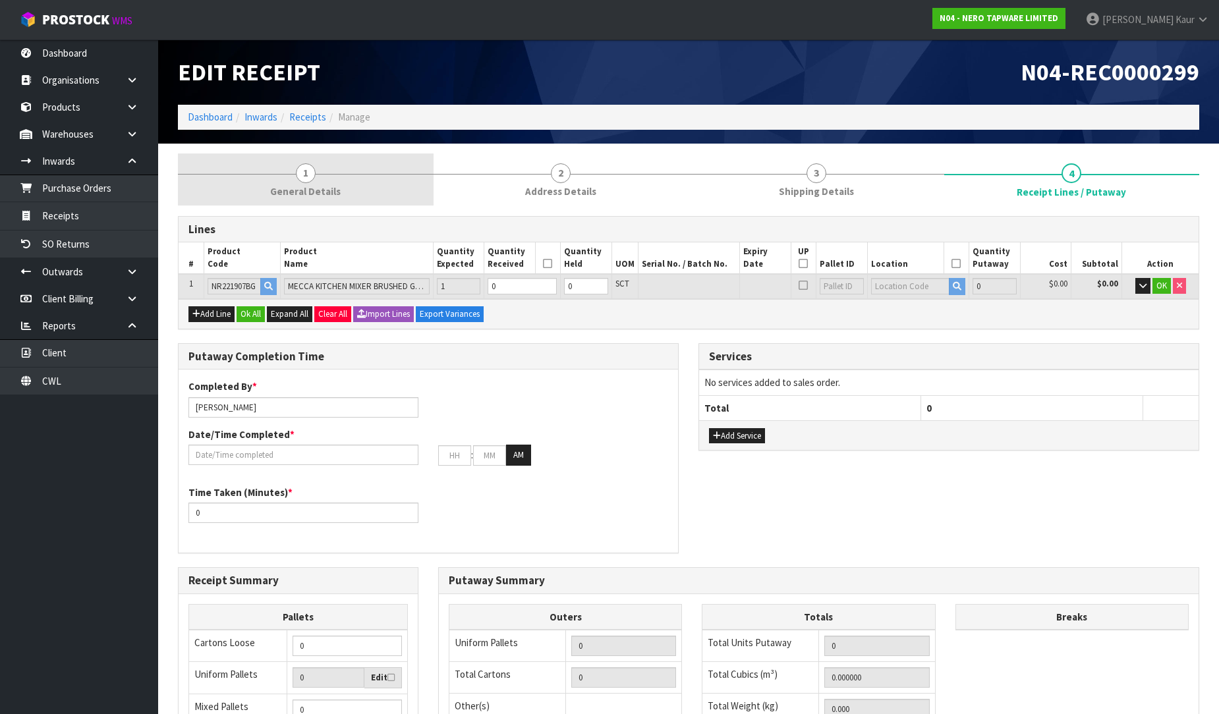
drag, startPoint x: 311, startPoint y: 179, endPoint x: 312, endPoint y: 186, distance: 7.9
click at [311, 179] on span "1" at bounding box center [306, 173] width 20 height 20
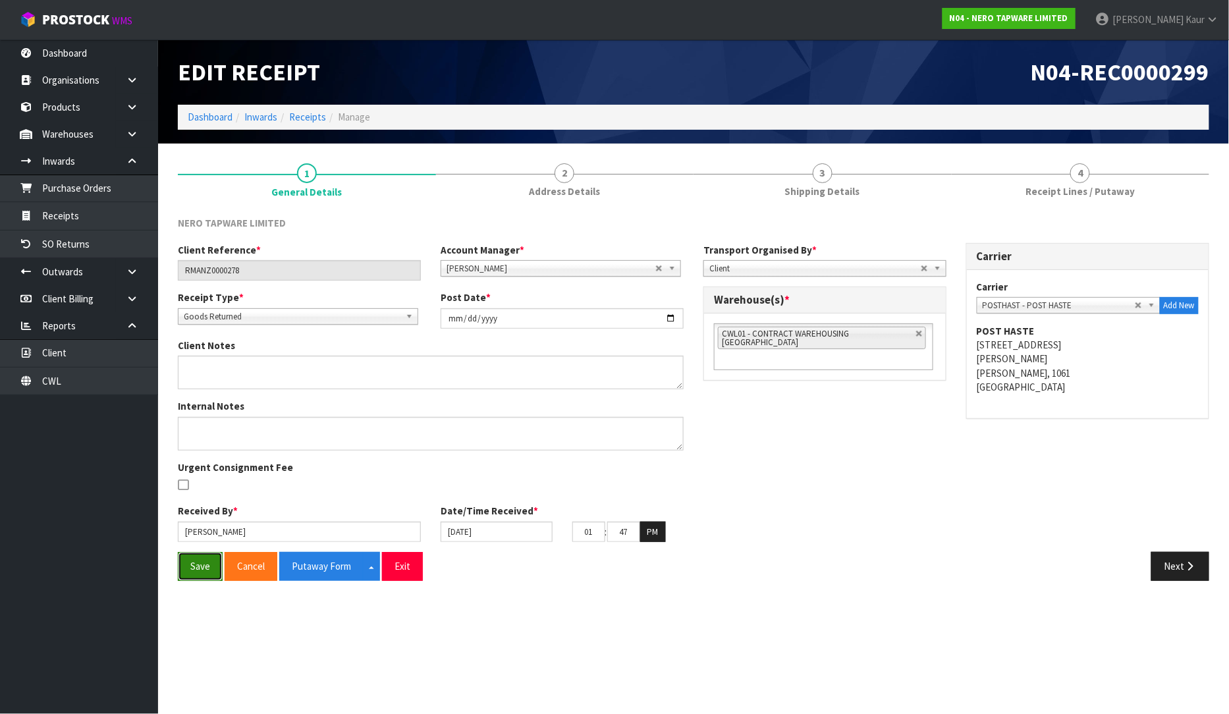
click at [193, 557] on button "Save" at bounding box center [200, 566] width 45 height 28
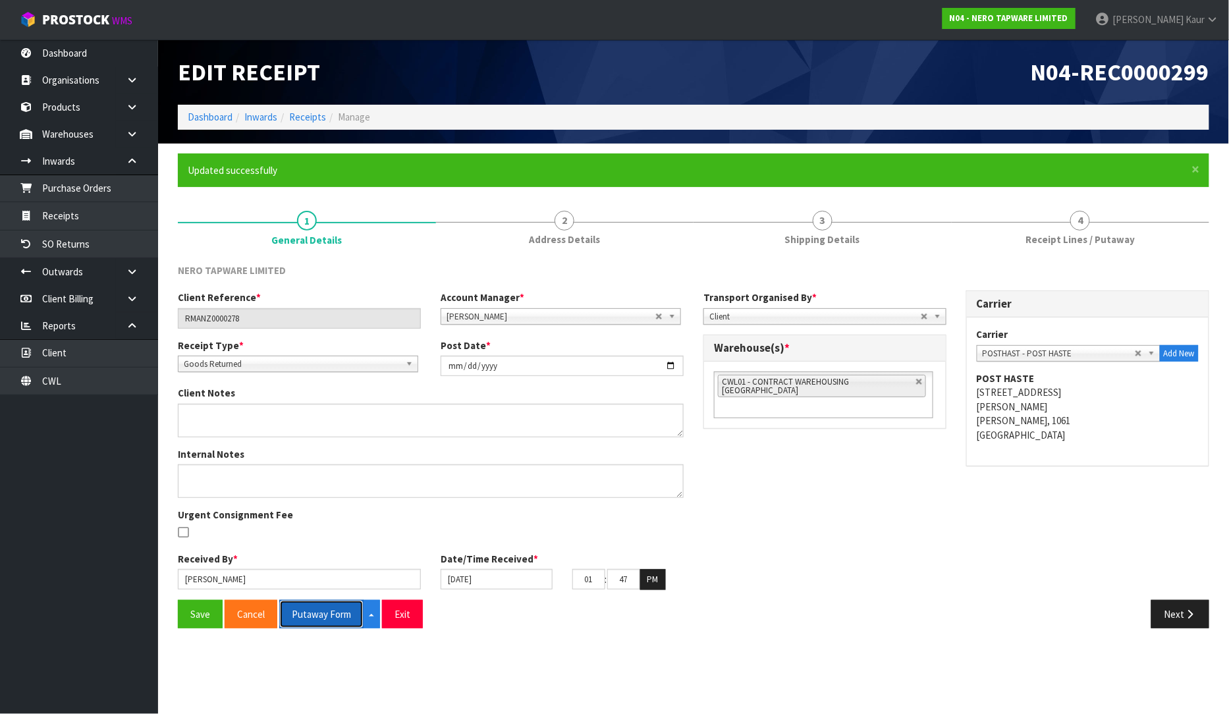
click at [329, 614] on button "Putaway Form" at bounding box center [321, 614] width 84 height 28
click at [1194, 613] on icon "button" at bounding box center [1191, 614] width 13 height 10
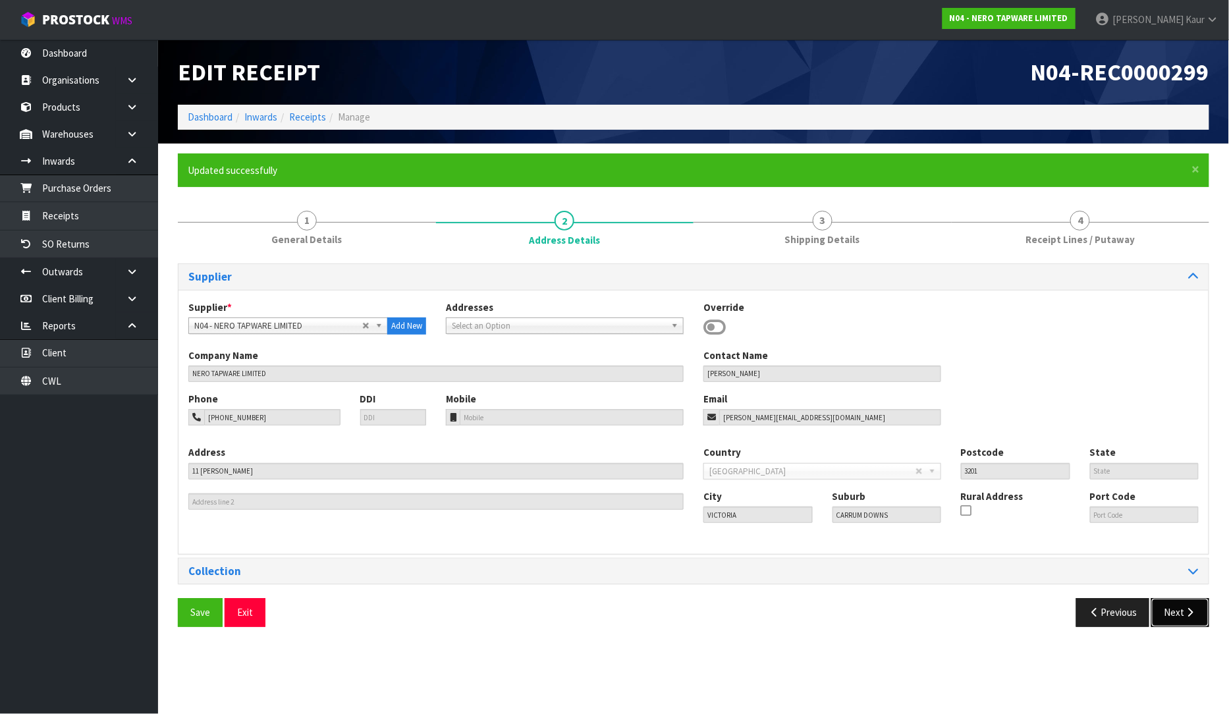
click at [1194, 613] on icon "button" at bounding box center [1191, 613] width 13 height 10
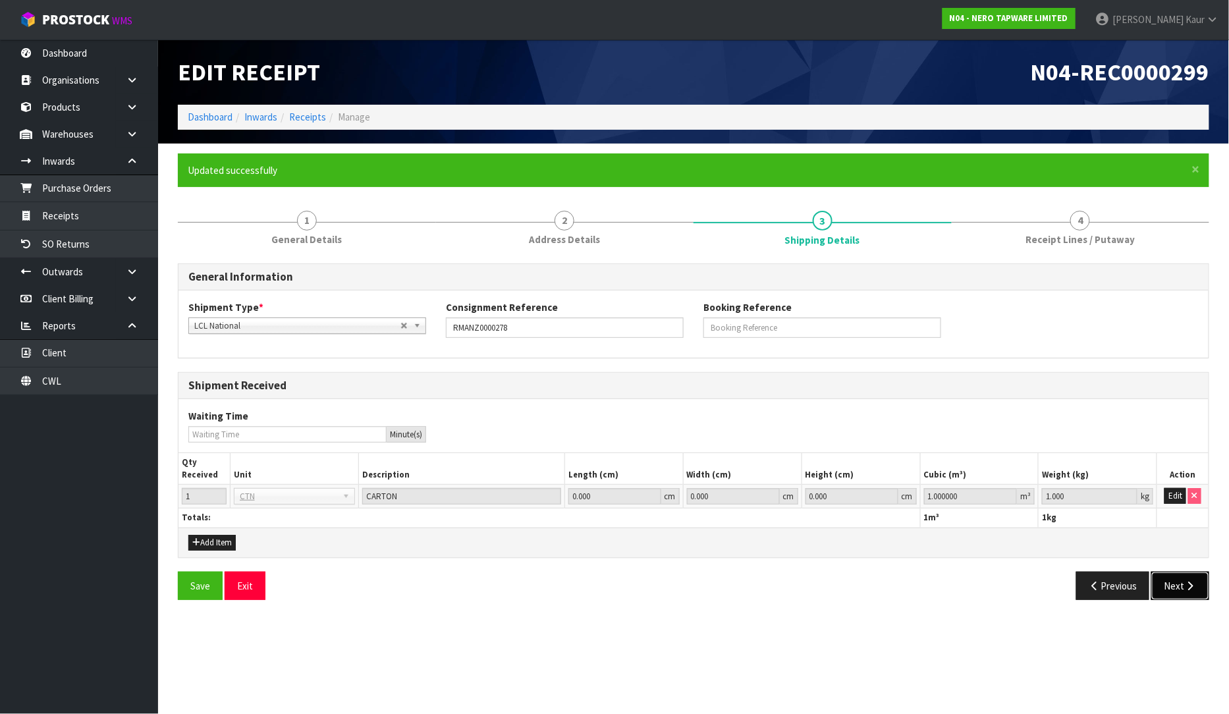
click at [1193, 588] on icon "button" at bounding box center [1191, 586] width 13 height 10
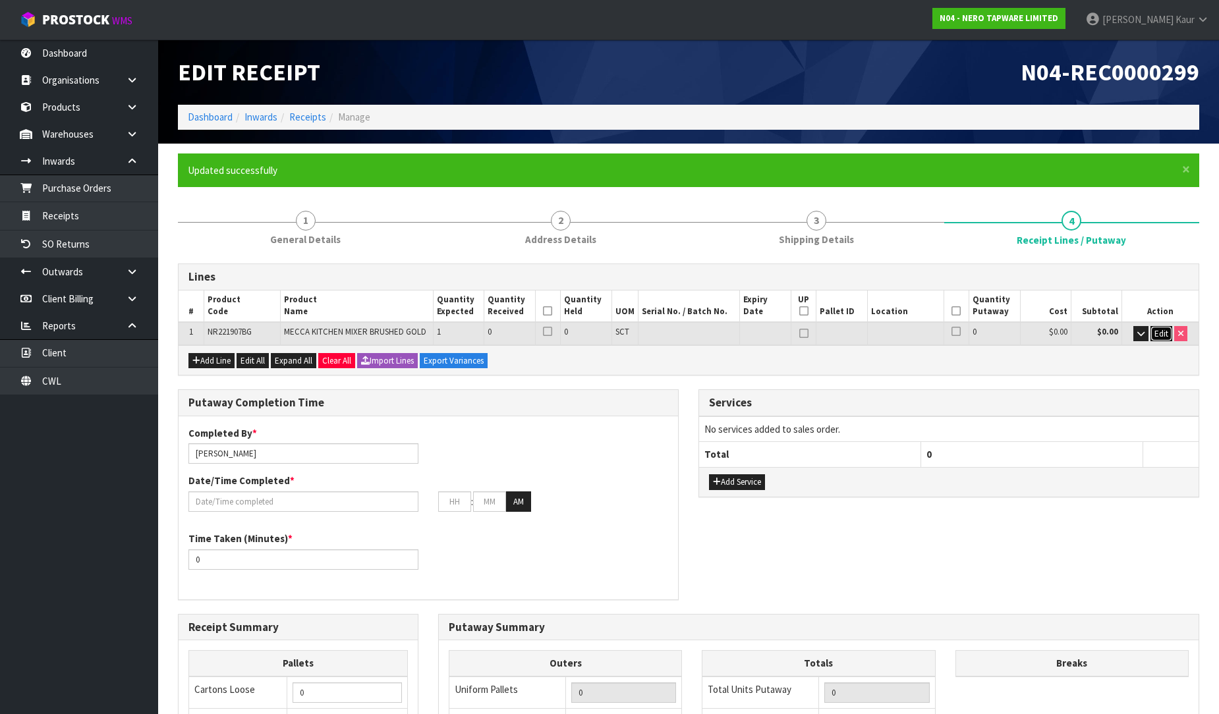
click at [1161, 337] on span "Edit" at bounding box center [1161, 333] width 14 height 11
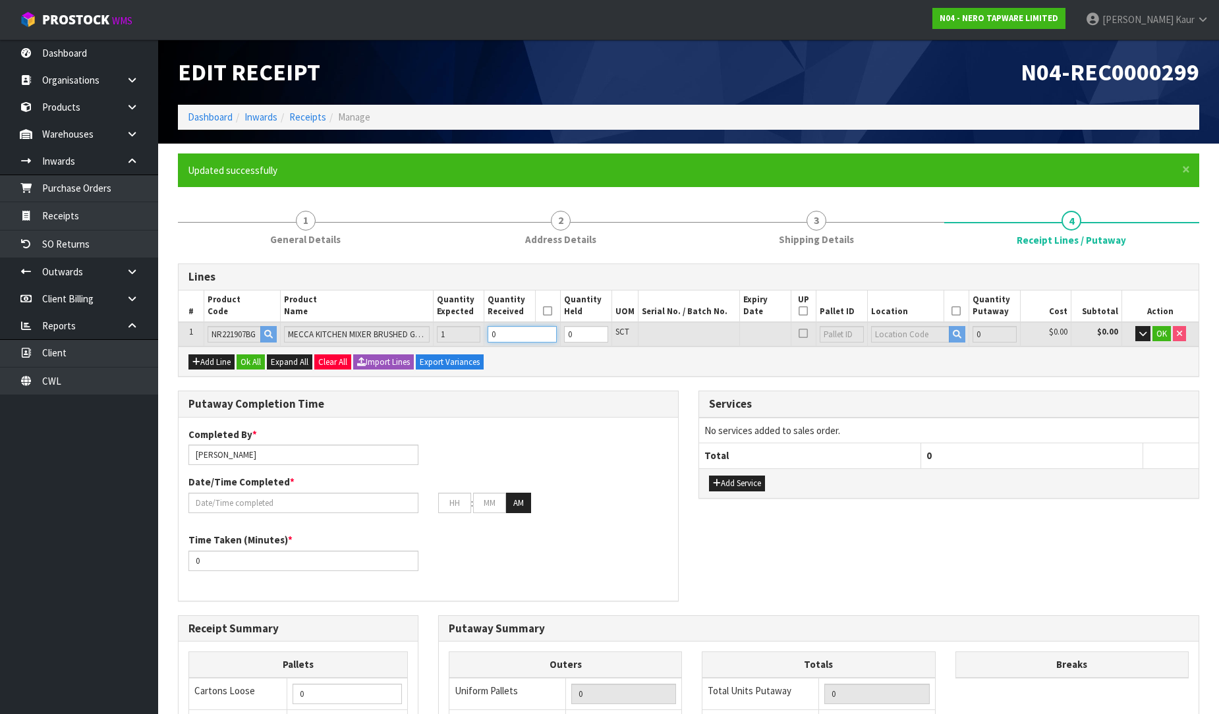
click at [519, 327] on input "0" at bounding box center [522, 334] width 69 height 16
type input "0.011"
type input "1.9"
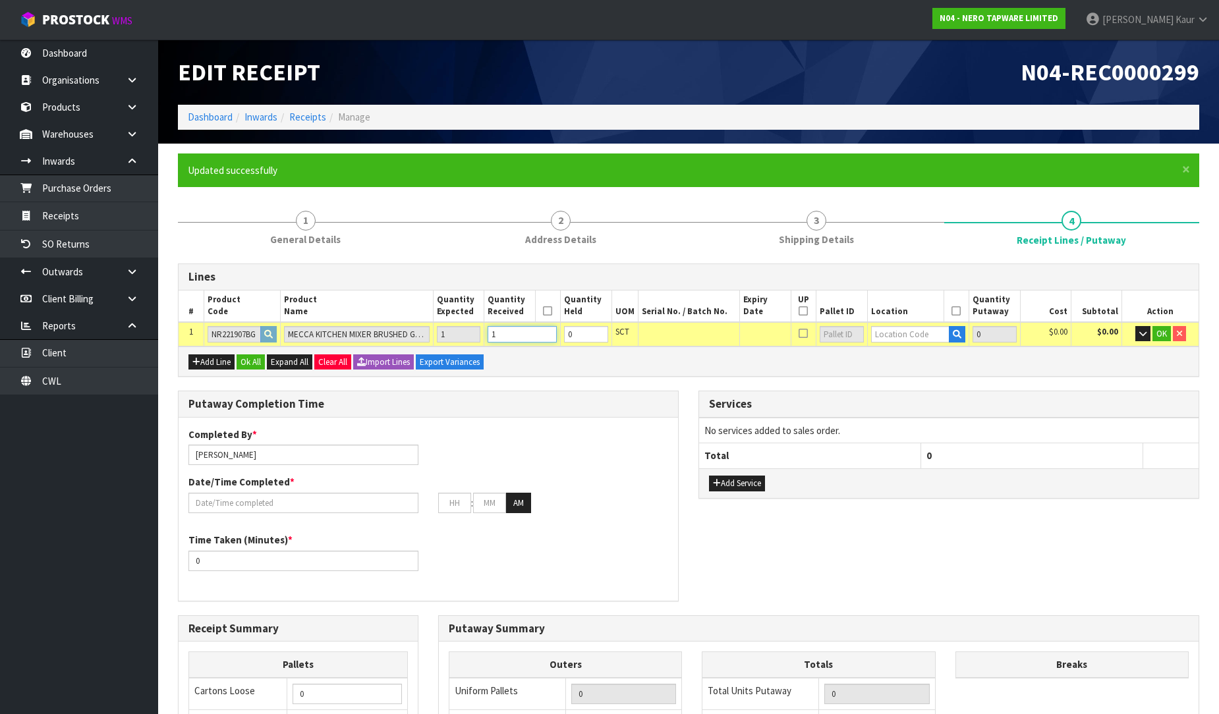
type input "1"
click at [919, 341] on td at bounding box center [918, 334] width 102 height 24
click at [919, 339] on input "text" at bounding box center [910, 334] width 79 height 16
type input "32-22-3"
click at [922, 351] on link "32-22-3 -A" at bounding box center [923, 356] width 104 height 18
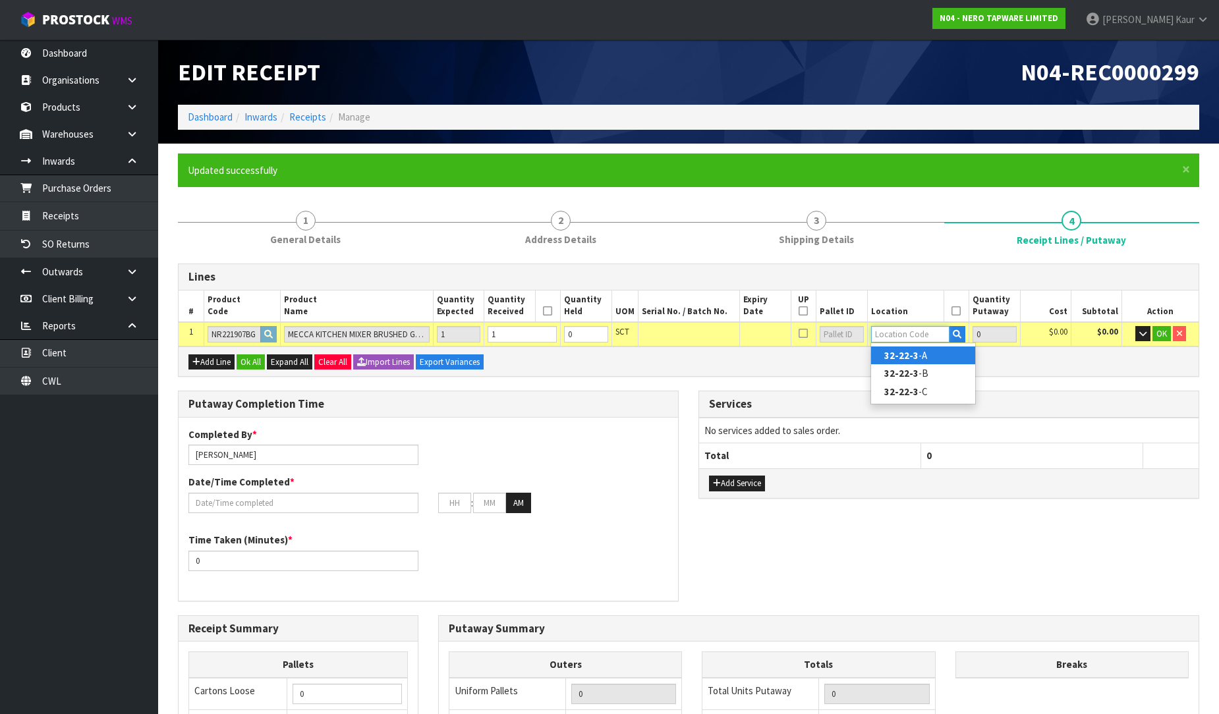
type input "1"
type input "32-22-3-A"
type input "1"
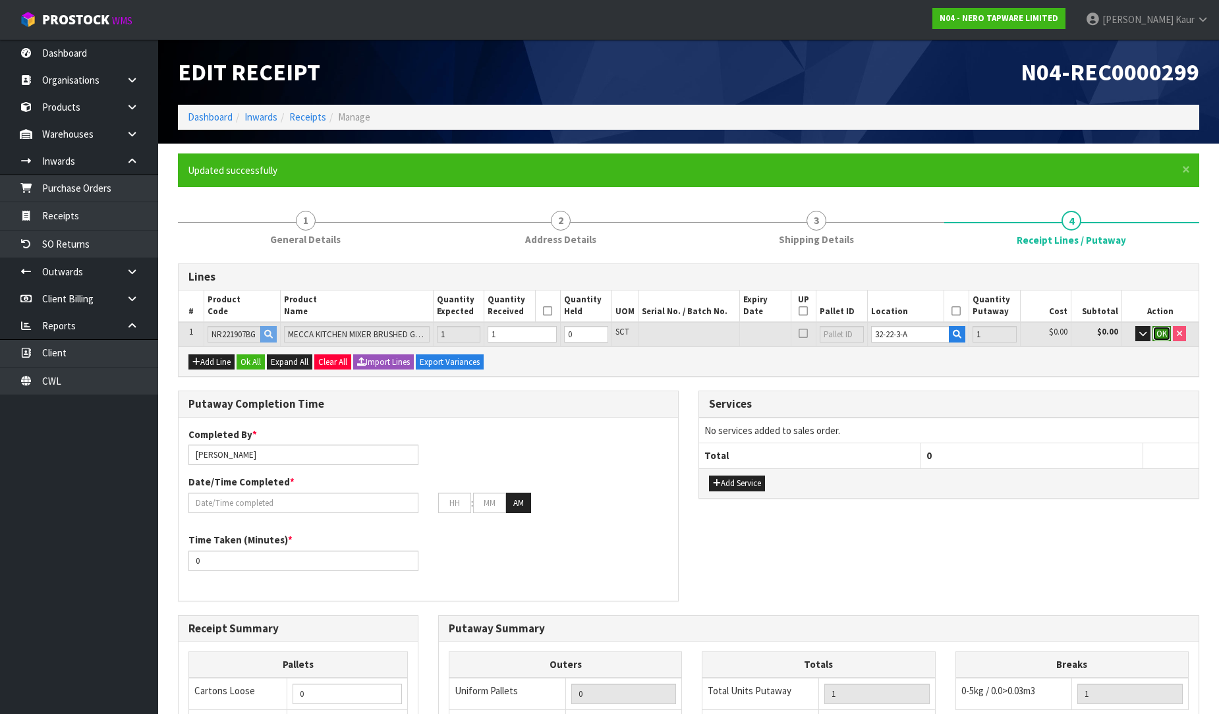
click at [1162, 337] on span "OK" at bounding box center [1161, 333] width 11 height 11
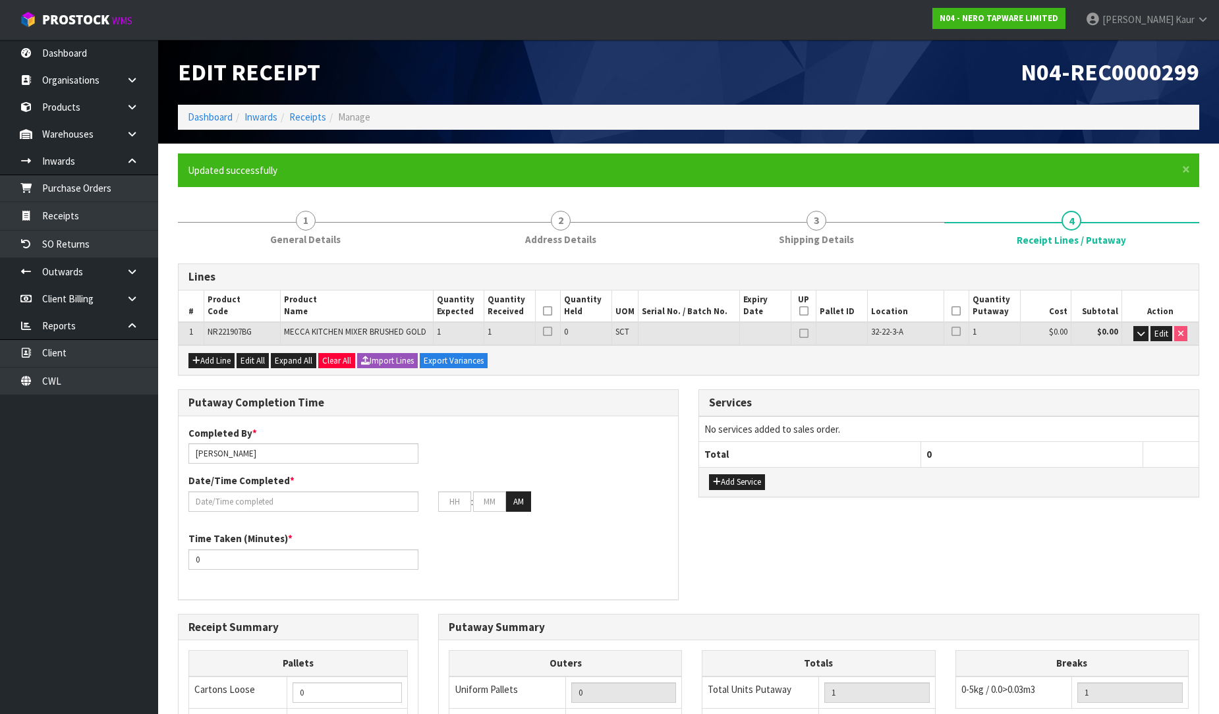
click at [804, 304] on th "UP" at bounding box center [804, 307] width 26 height 32
click at [542, 308] on th at bounding box center [548, 307] width 26 height 32
click at [551, 311] on icon at bounding box center [547, 311] width 9 height 1
click at [805, 311] on icon at bounding box center [803, 311] width 9 height 1
type input "1"
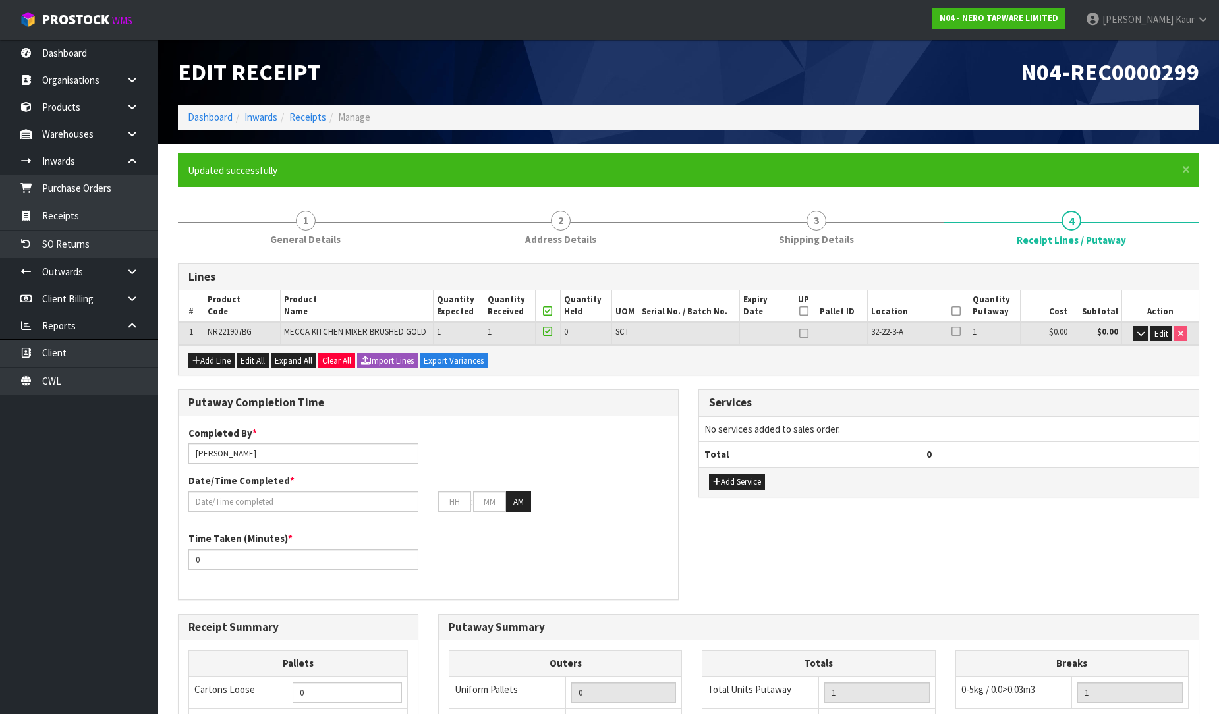
type input "1"
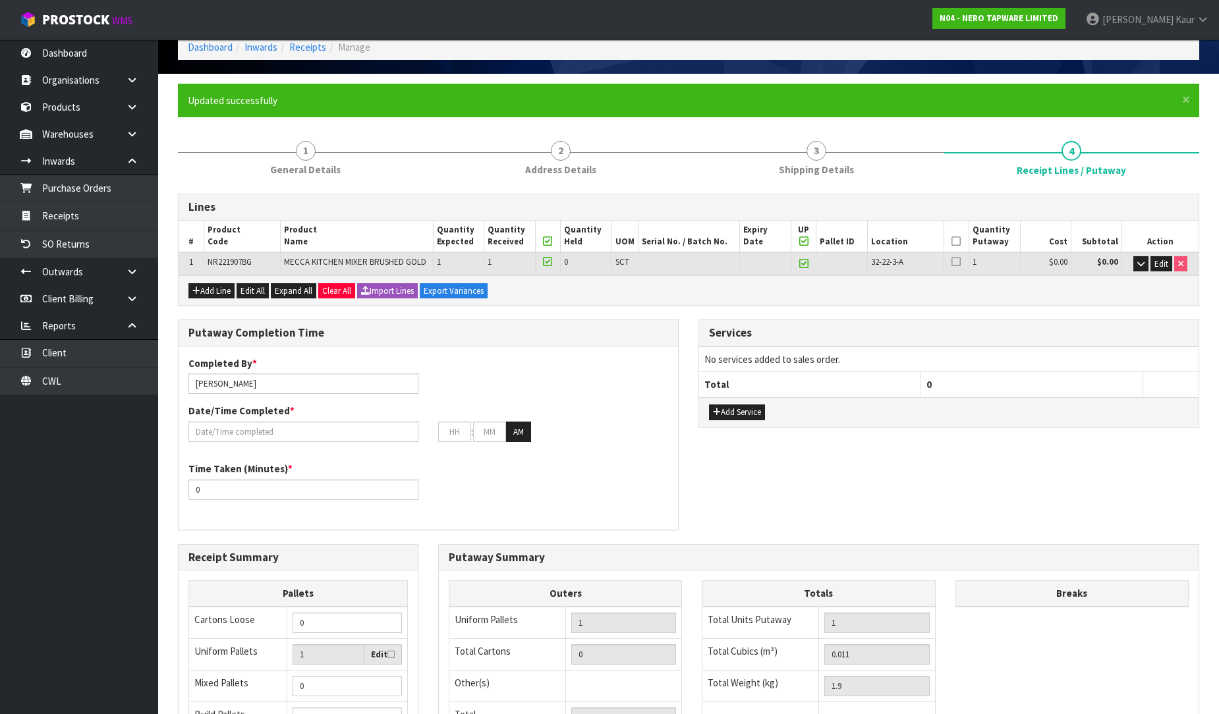
scroll to position [73, 0]
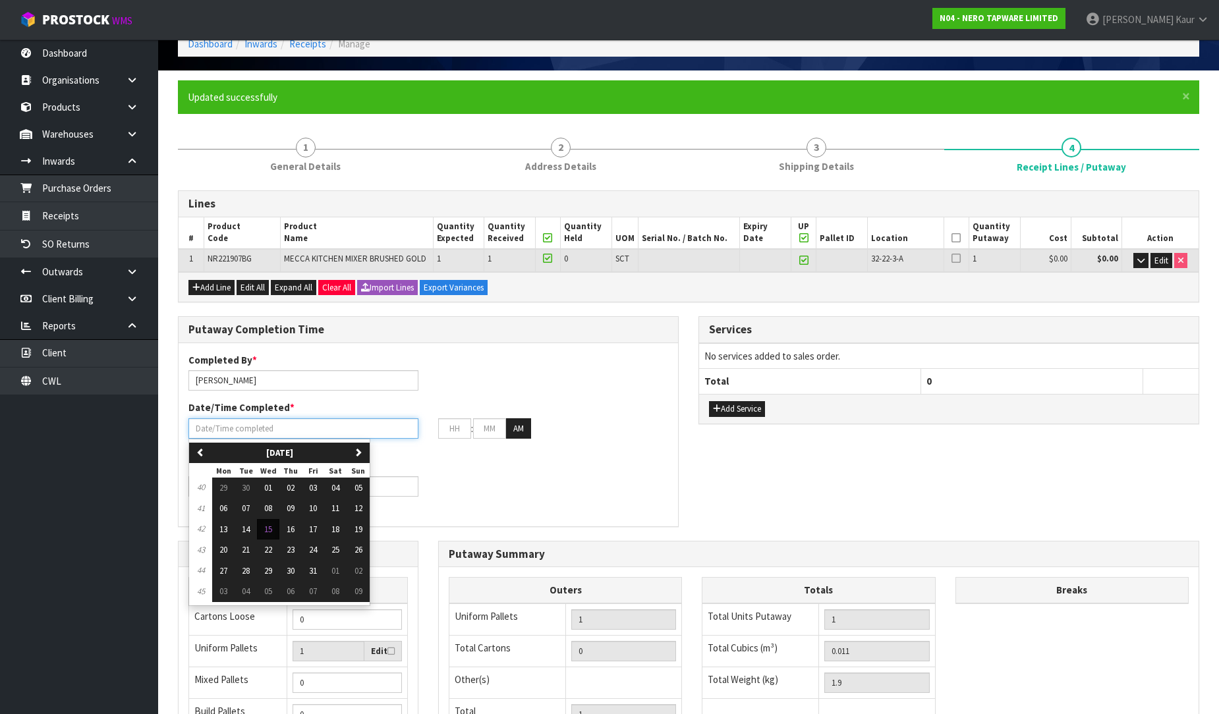
click at [298, 431] on input "text" at bounding box center [303, 428] width 230 height 20
click at [267, 528] on span "15" at bounding box center [268, 529] width 8 height 11
type input "[DATE]"
type input "12"
type input "00"
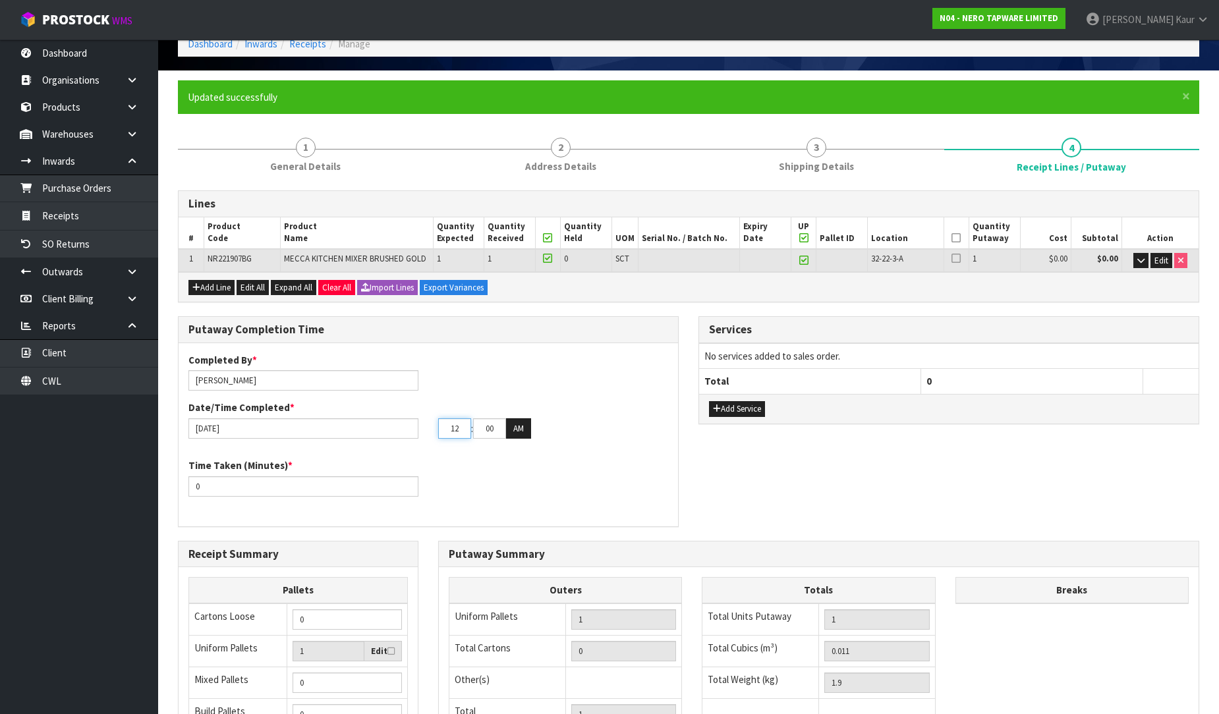
click at [460, 432] on input "12" at bounding box center [454, 428] width 33 height 20
type input "01"
click at [495, 427] on input "00" at bounding box center [489, 428] width 33 height 20
type input "0"
type input "[DATE]"
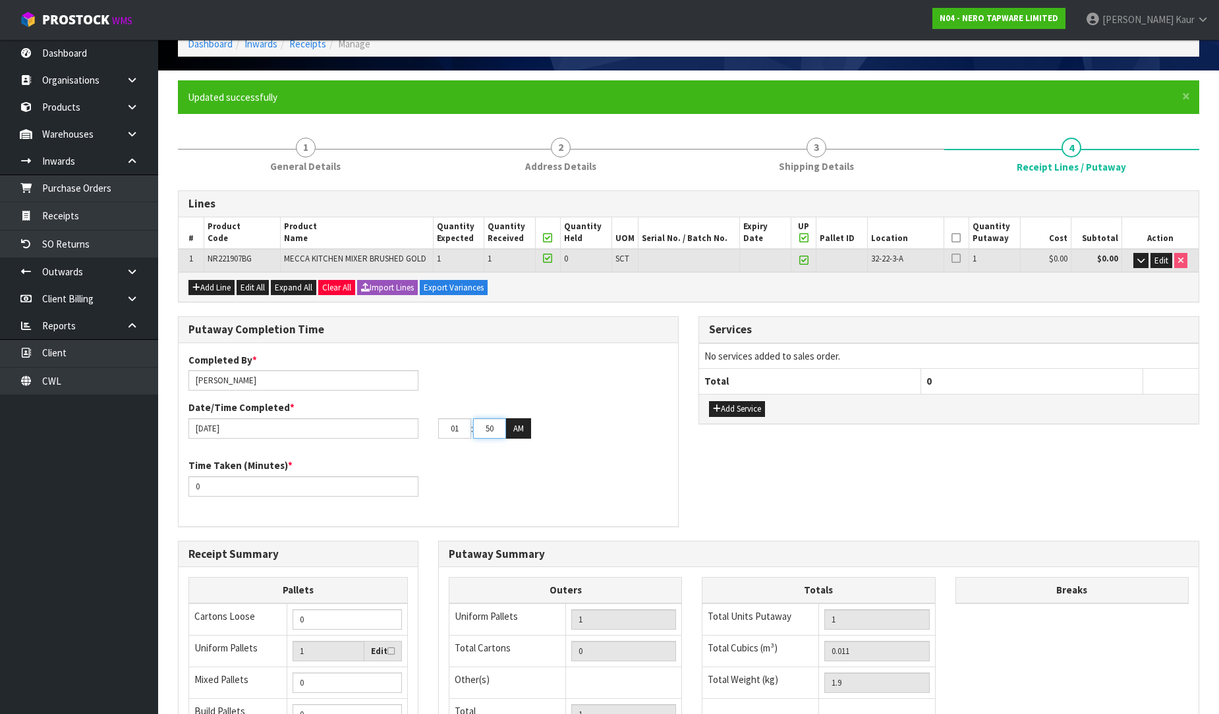
type input "50"
click at [534, 431] on div "01 : 50 : 00 AM" at bounding box center [553, 428] width 230 height 21
click at [509, 430] on button "AM" at bounding box center [518, 428] width 25 height 21
click at [314, 481] on input "0" at bounding box center [303, 486] width 230 height 20
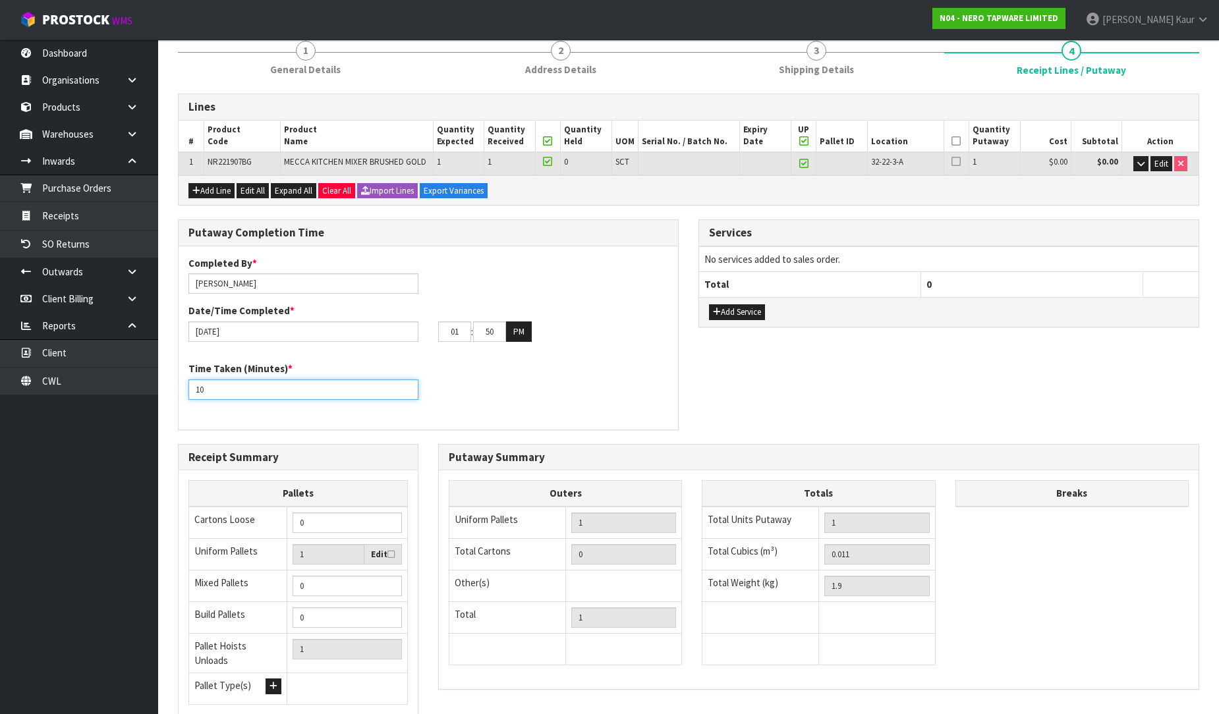
scroll to position [219, 0]
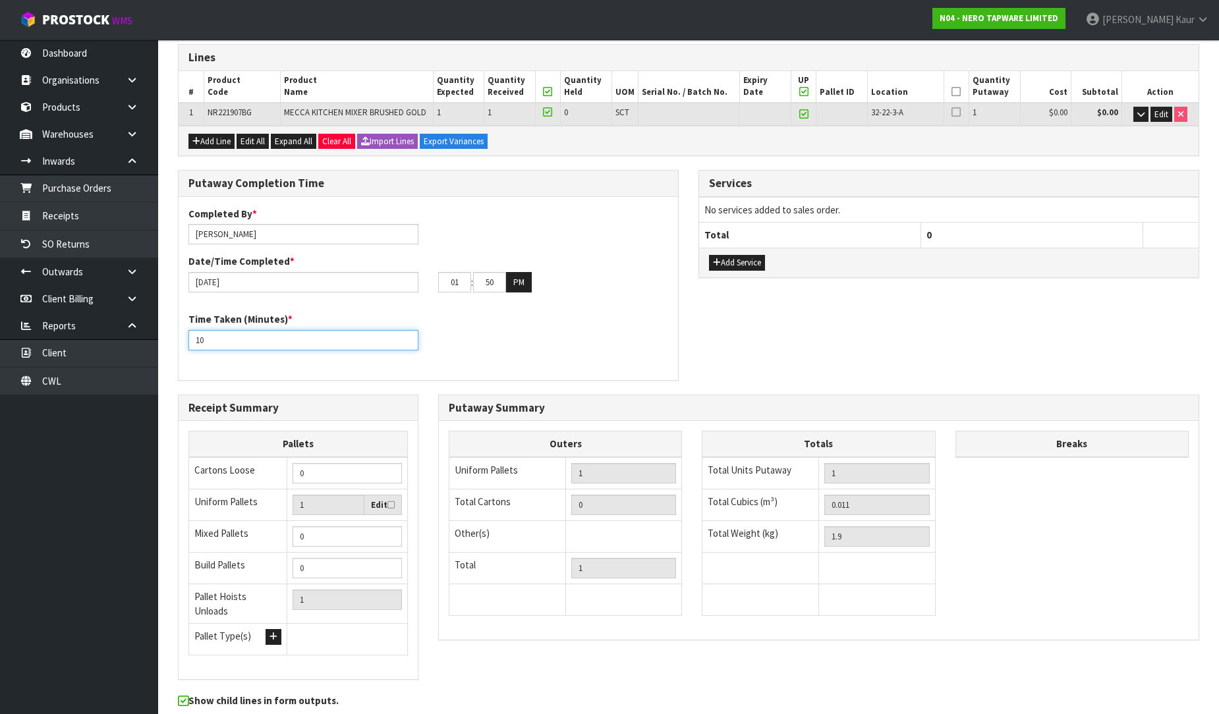
type input "10"
click at [321, 476] on input "0" at bounding box center [347, 473] width 109 height 20
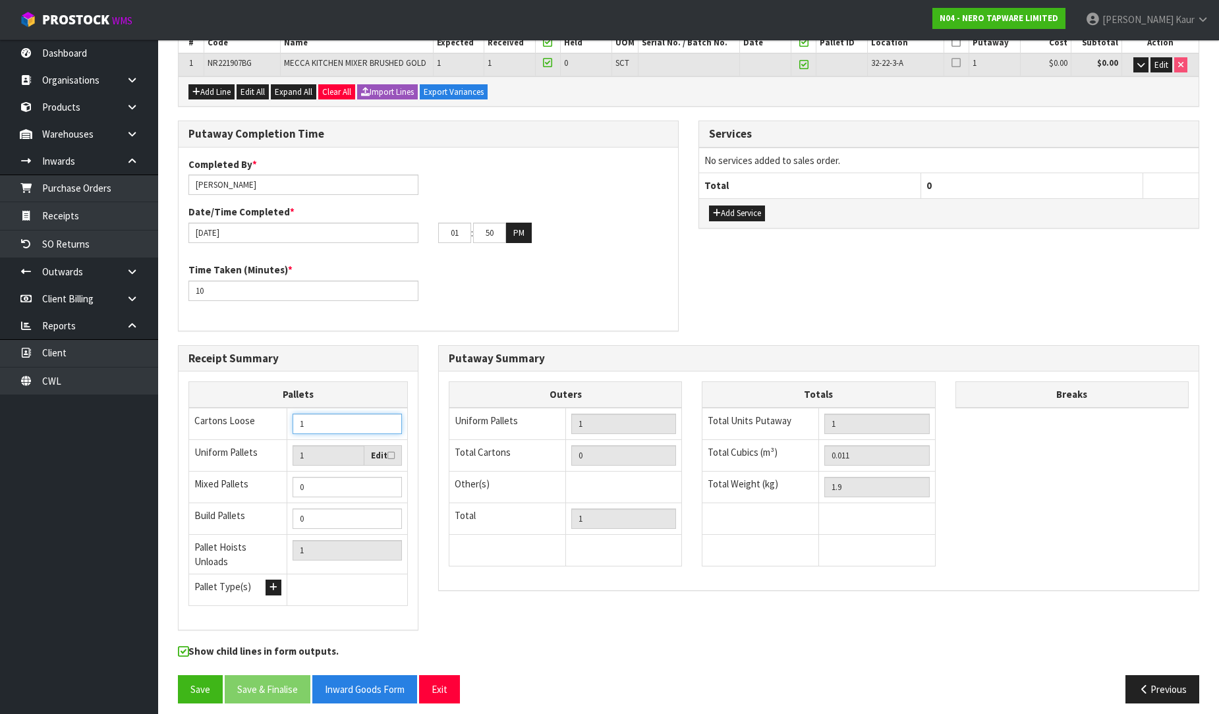
scroll to position [0, 0]
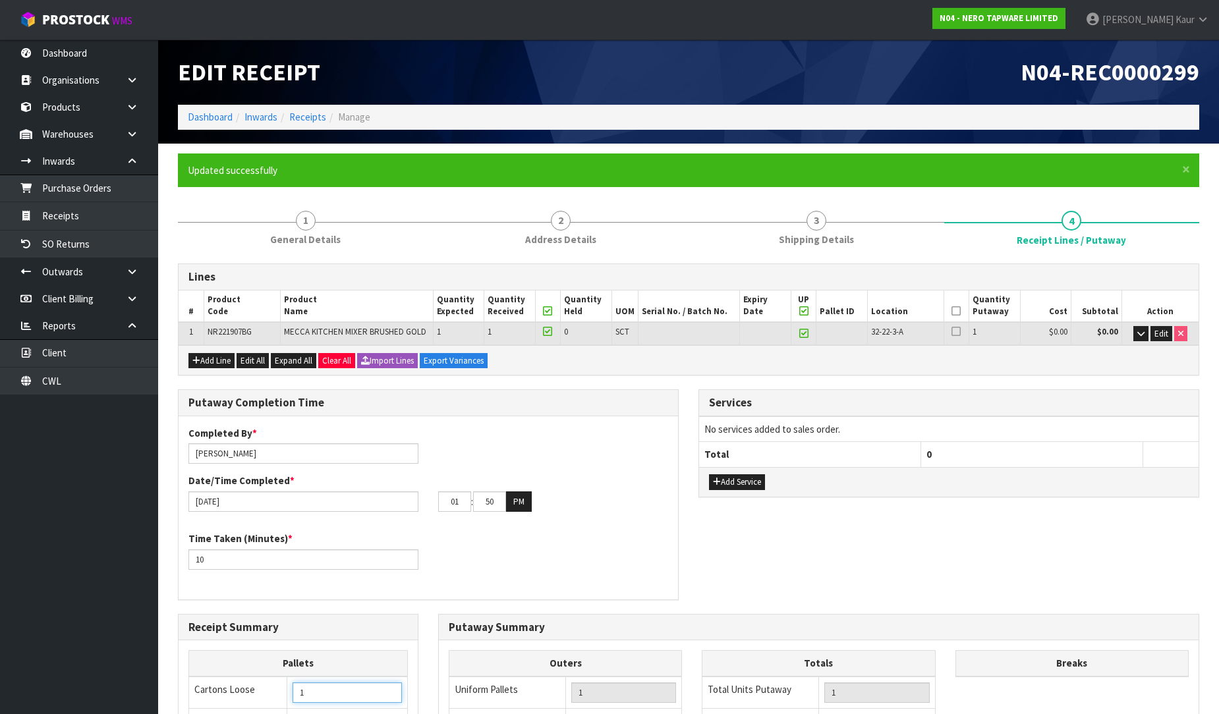
type input "1"
click at [957, 311] on icon at bounding box center [955, 311] width 9 height 1
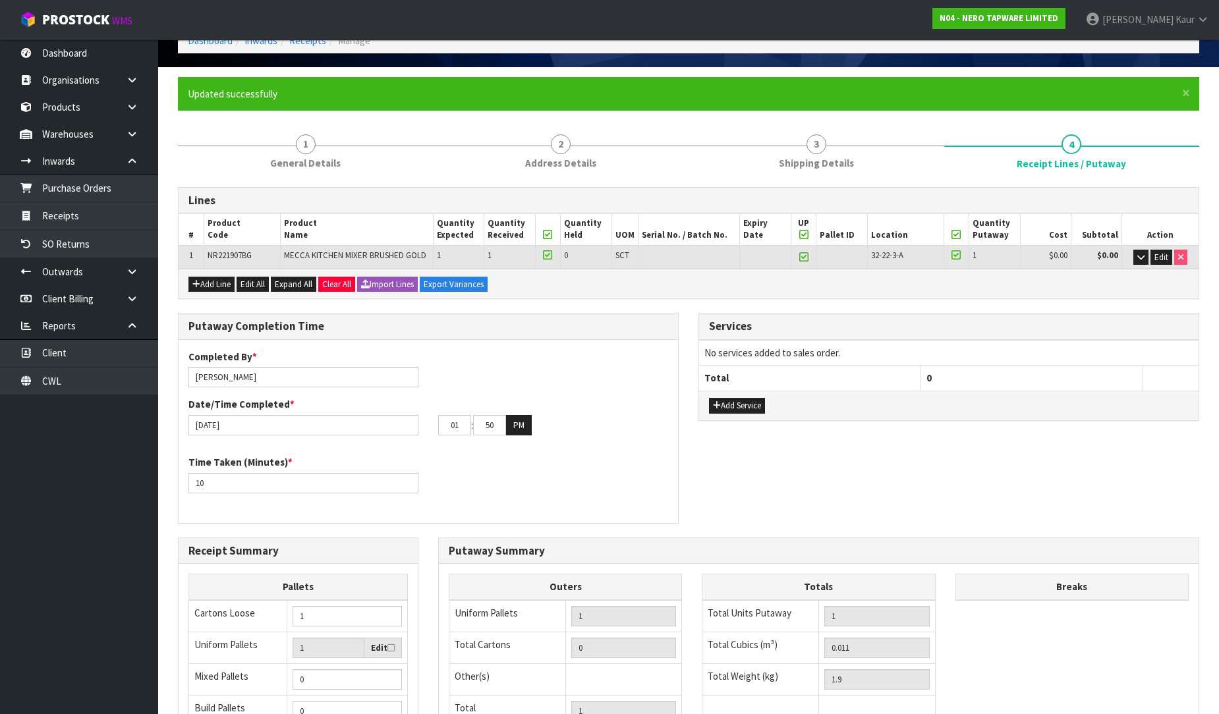
scroll to position [146, 0]
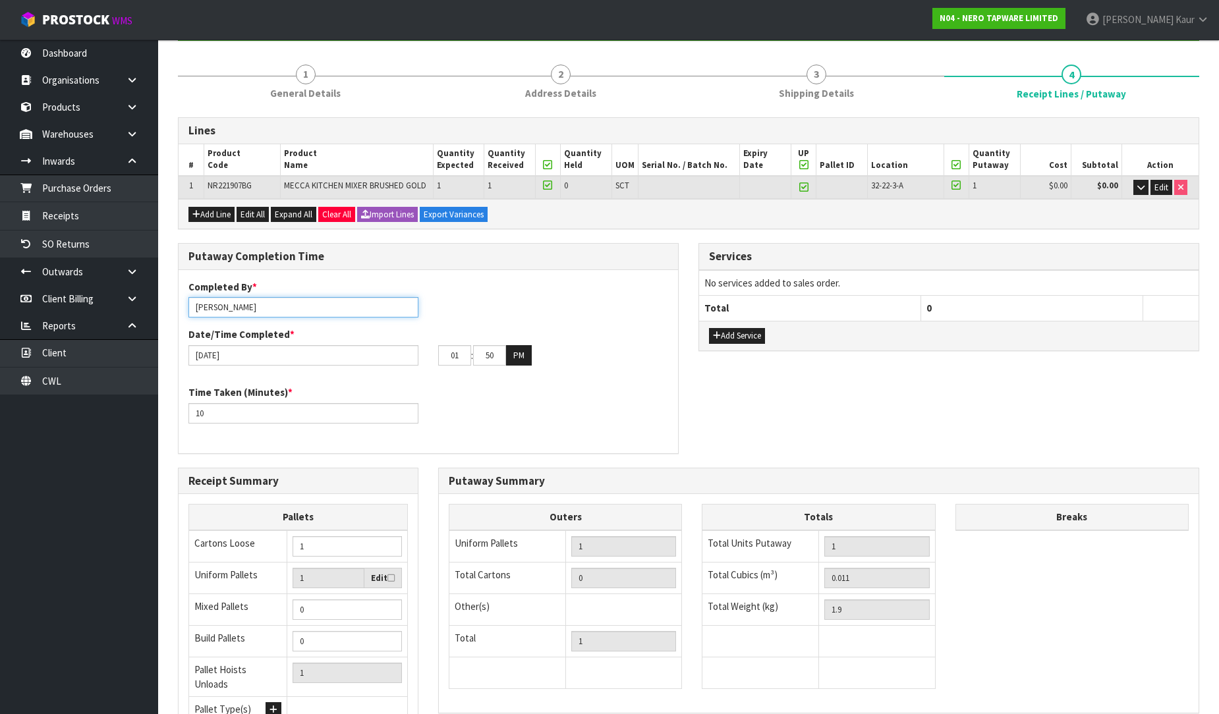
click at [264, 314] on input "[PERSON_NAME]" at bounding box center [303, 307] width 230 height 20
click at [425, 297] on div "Completed By * Prabhneet Kaur" at bounding box center [304, 299] width 250 height 38
drag, startPoint x: 310, startPoint y: 300, endPoint x: 25, endPoint y: 279, distance: 286.1
click at [25, 279] on body "Toggle navigation ProStock WMS N04 - NERO TAPWARE LIMITED Prabhneet Kaur Logout…" at bounding box center [609, 211] width 1219 height 714
drag, startPoint x: 254, startPoint y: 307, endPoint x: 132, endPoint y: 307, distance: 121.2
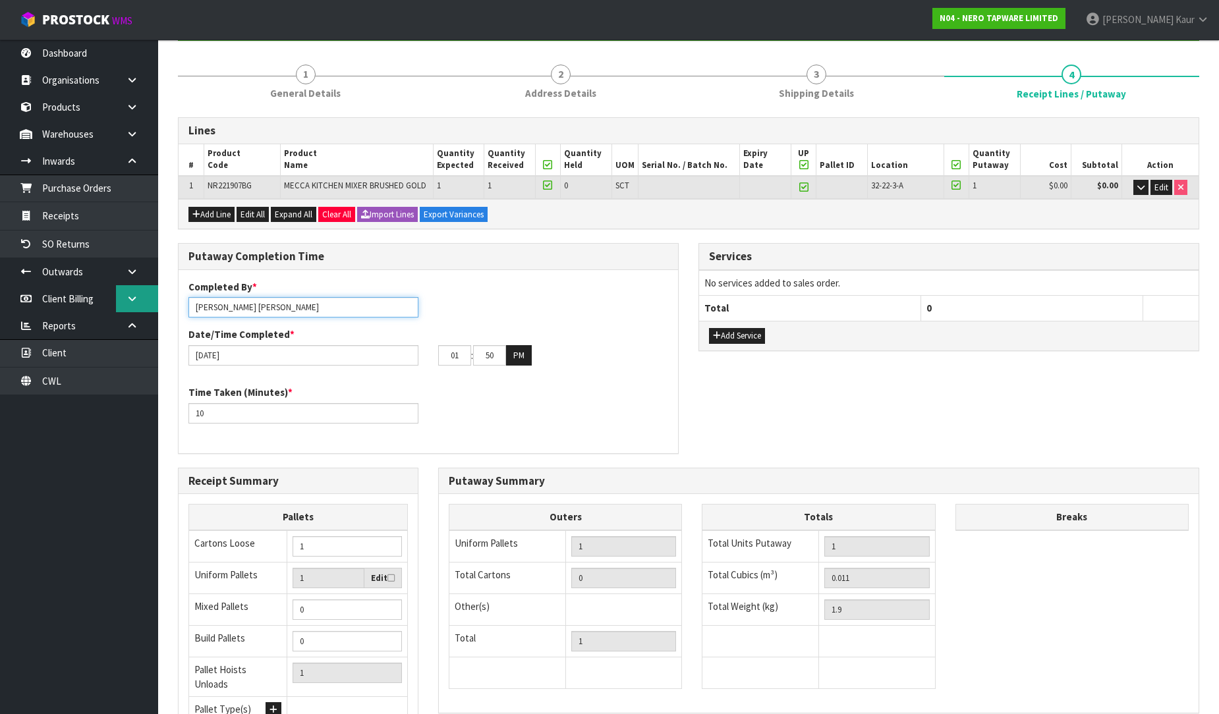
click at [132, 307] on body "Toggle navigation ProStock WMS N04 - NERO TAPWARE LIMITED Prabhneet Kaur Logout…" at bounding box center [609, 211] width 1219 height 714
click at [200, 306] on input "raj" at bounding box center [303, 307] width 230 height 20
type input "Raj"
click at [458, 308] on div "Completed By * Raj Date/Time Completed * 15/10/2025 01 : 50 : 00 PM" at bounding box center [428, 328] width 499 height 96
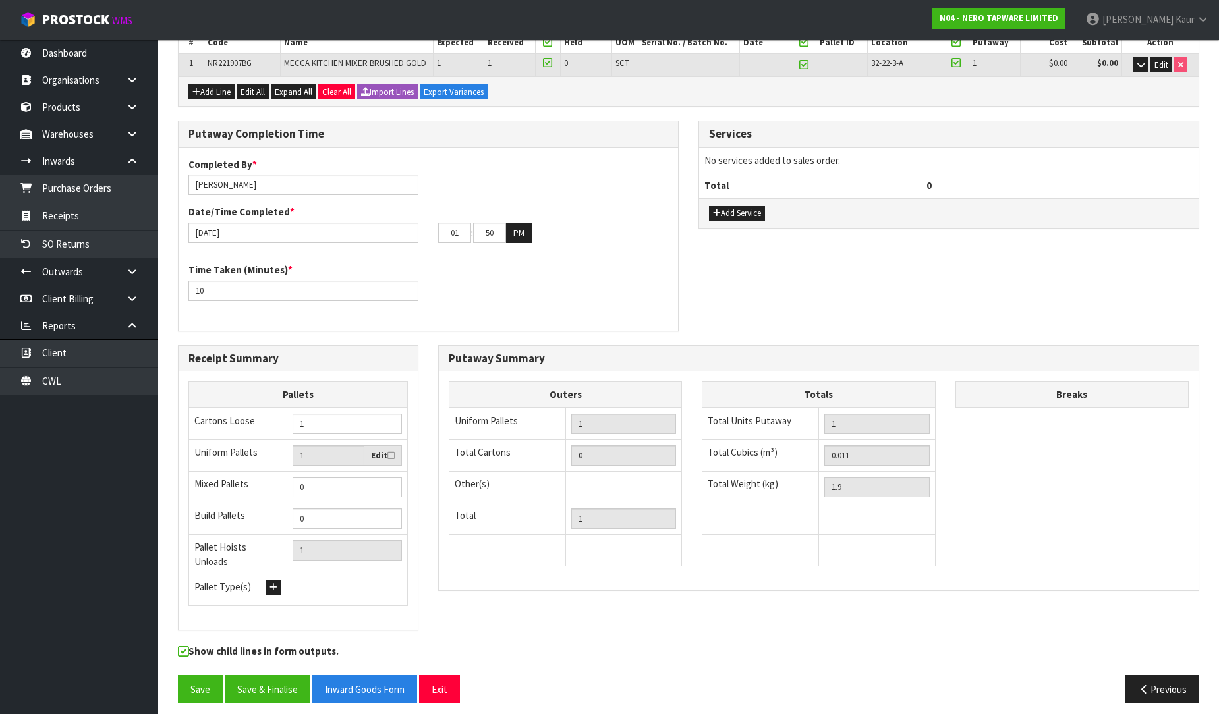
scroll to position [0, 0]
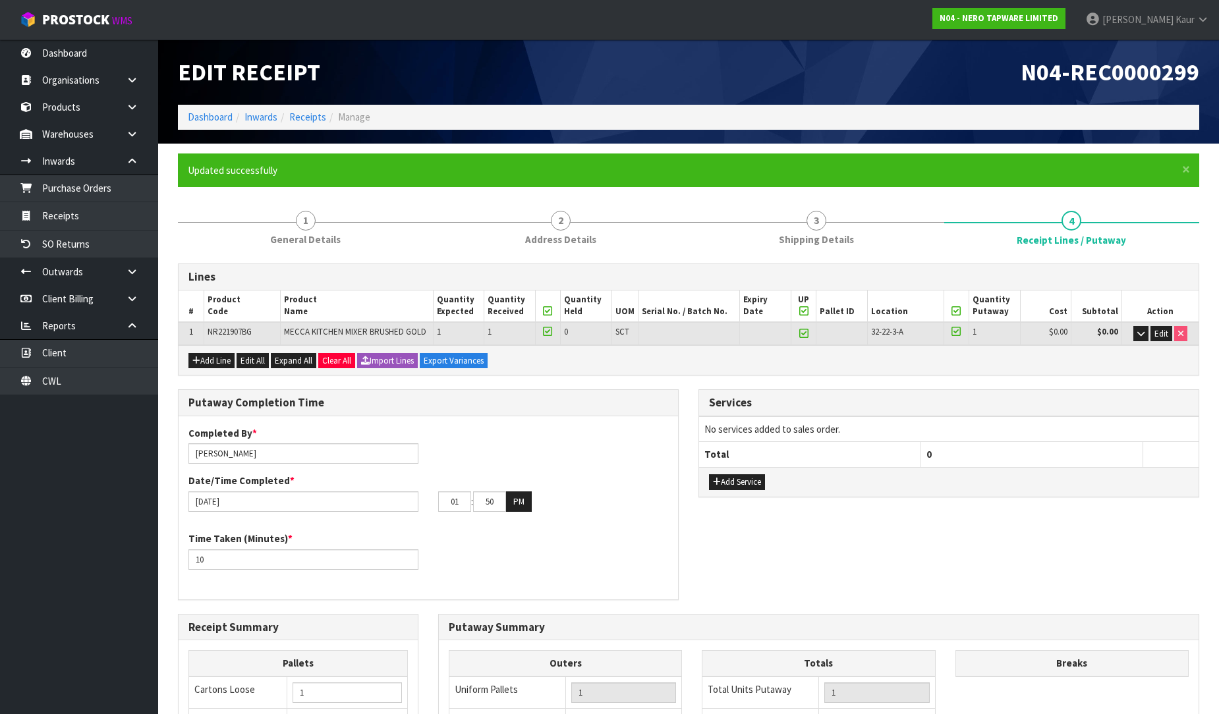
click at [804, 311] on icon at bounding box center [803, 311] width 9 height 1
type input "0"
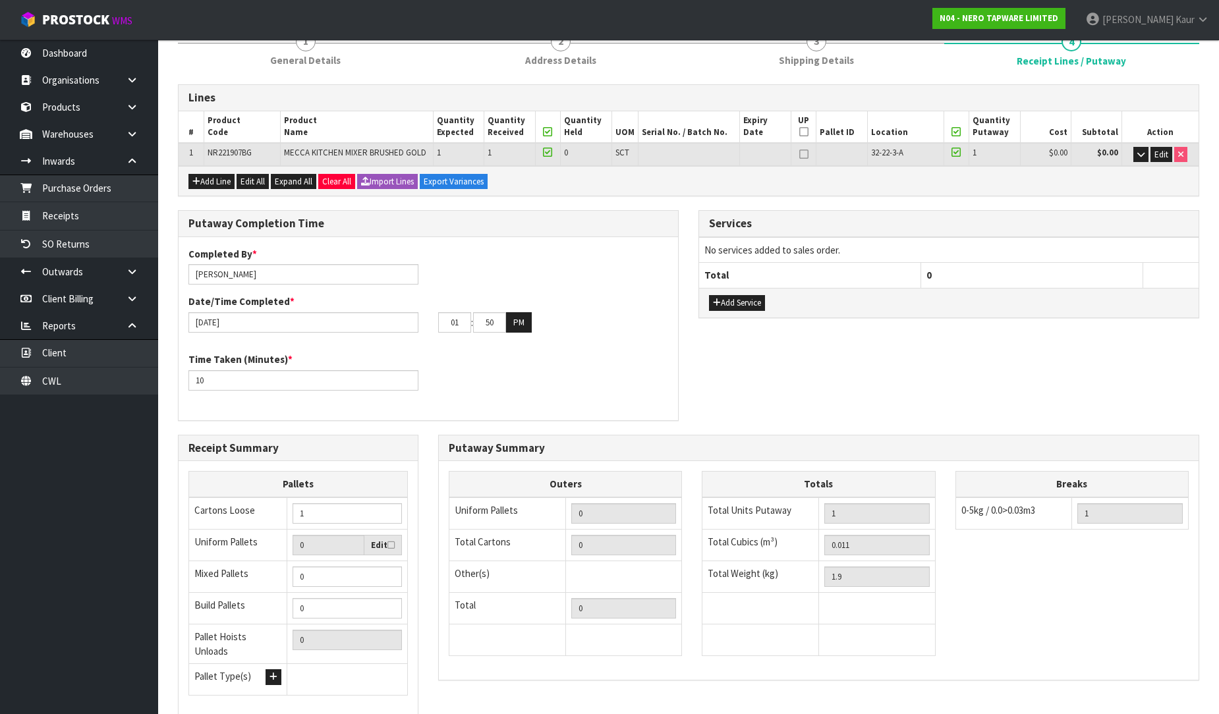
scroll to position [269, 0]
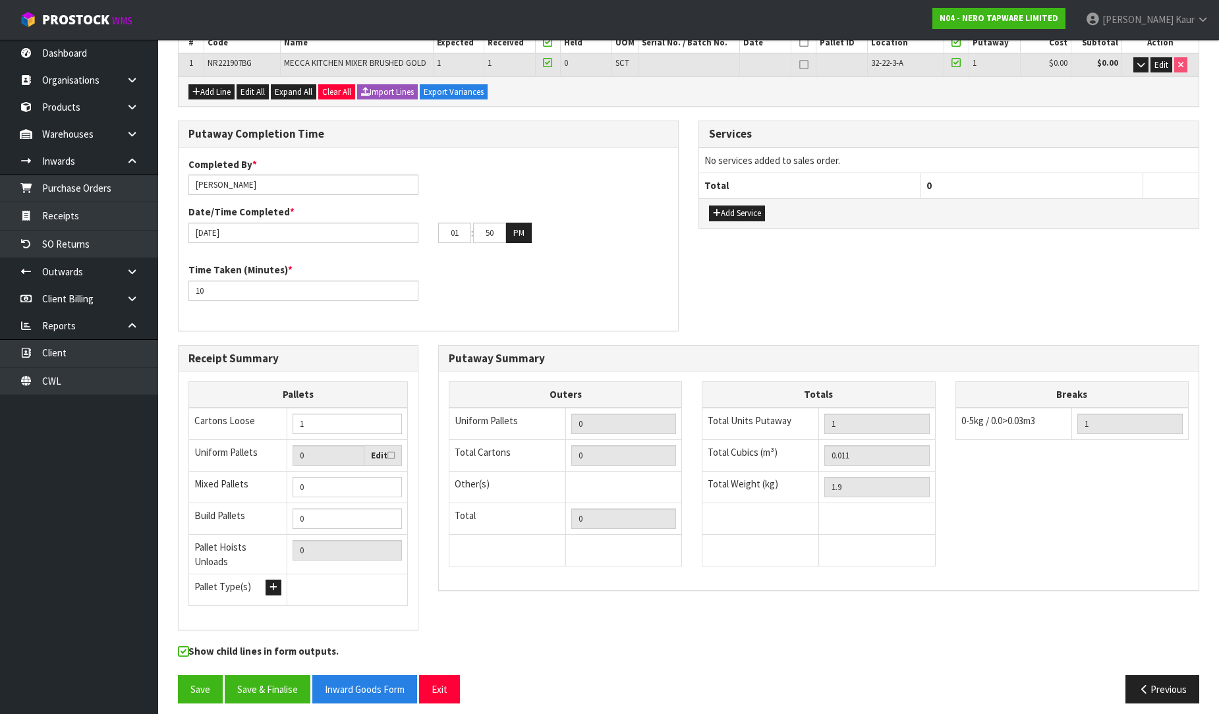
click at [1183, 663] on div "Show child lines in form outputs." at bounding box center [688, 659] width 1041 height 30
click at [1178, 675] on button "Previous" at bounding box center [1162, 689] width 74 height 28
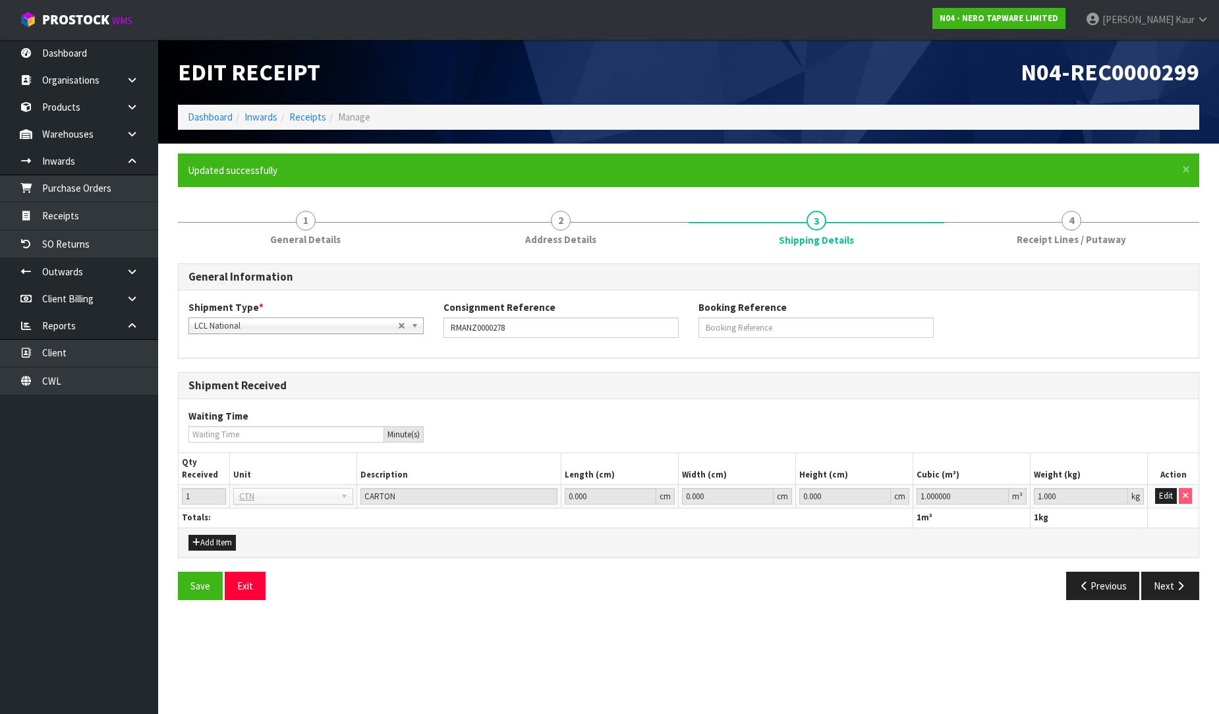
scroll to position [0, 0]
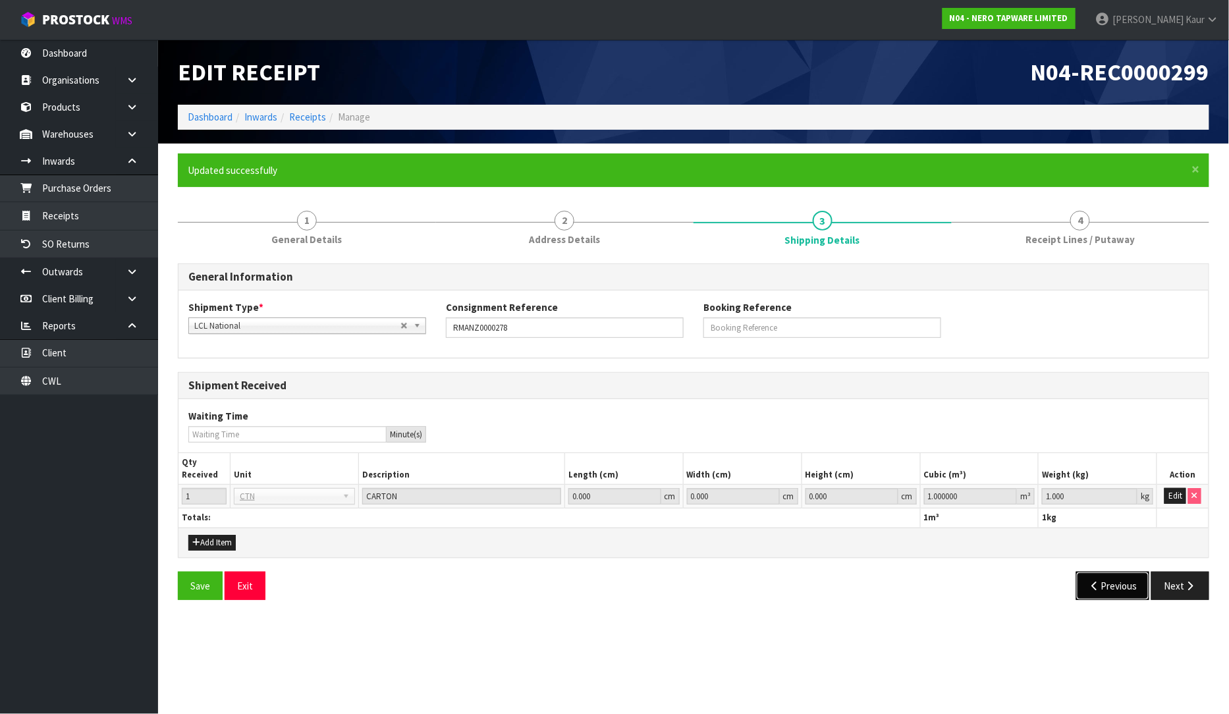
click at [1108, 580] on button "Previous" at bounding box center [1114, 586] width 74 height 28
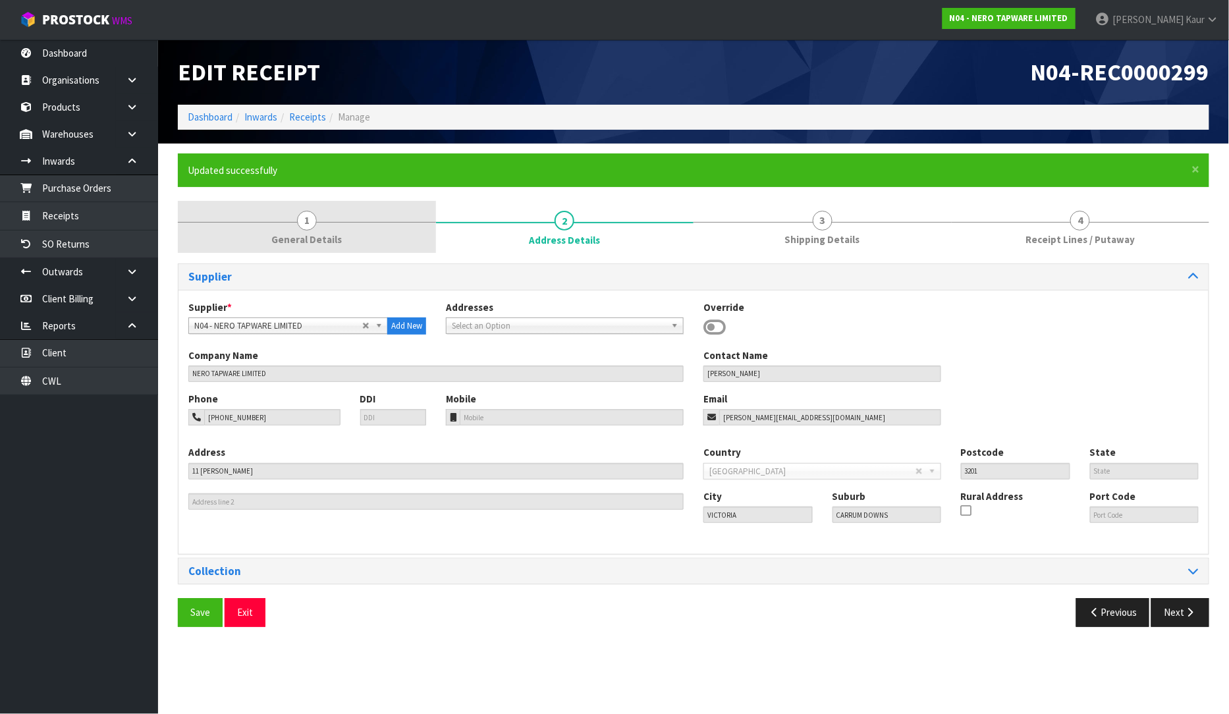
click at [325, 207] on link "1 General Details" at bounding box center [307, 227] width 258 height 52
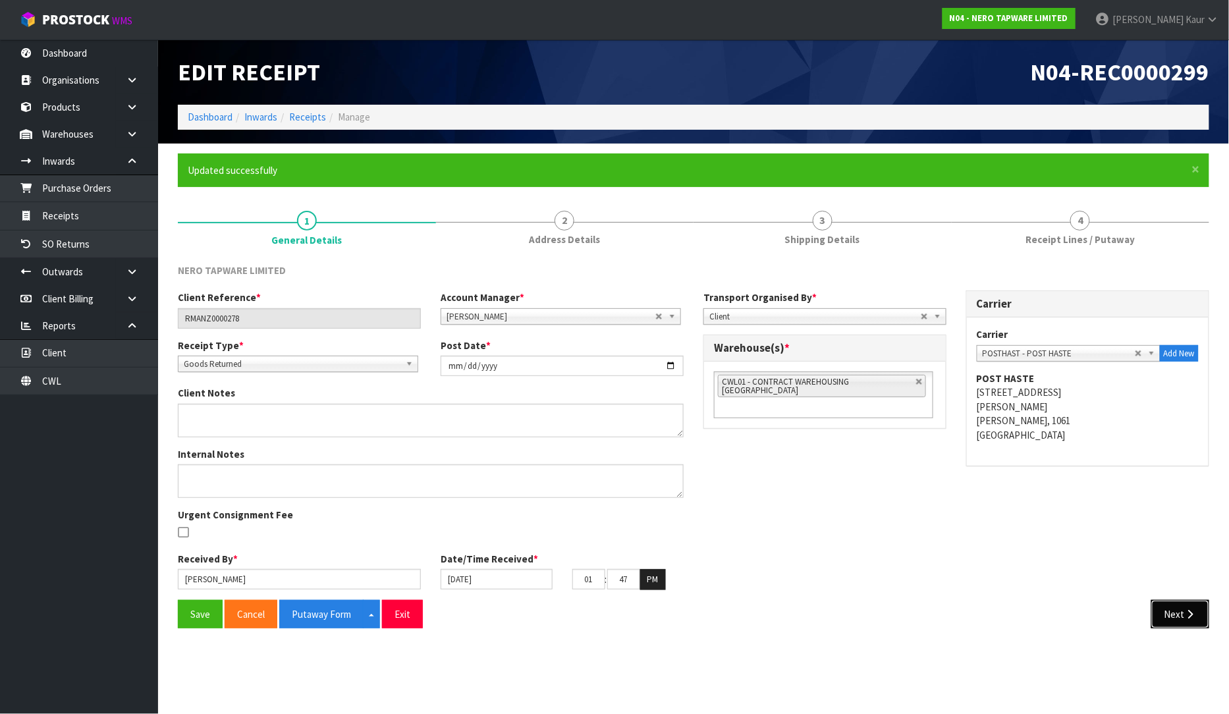
click at [1188, 611] on icon "button" at bounding box center [1191, 614] width 13 height 10
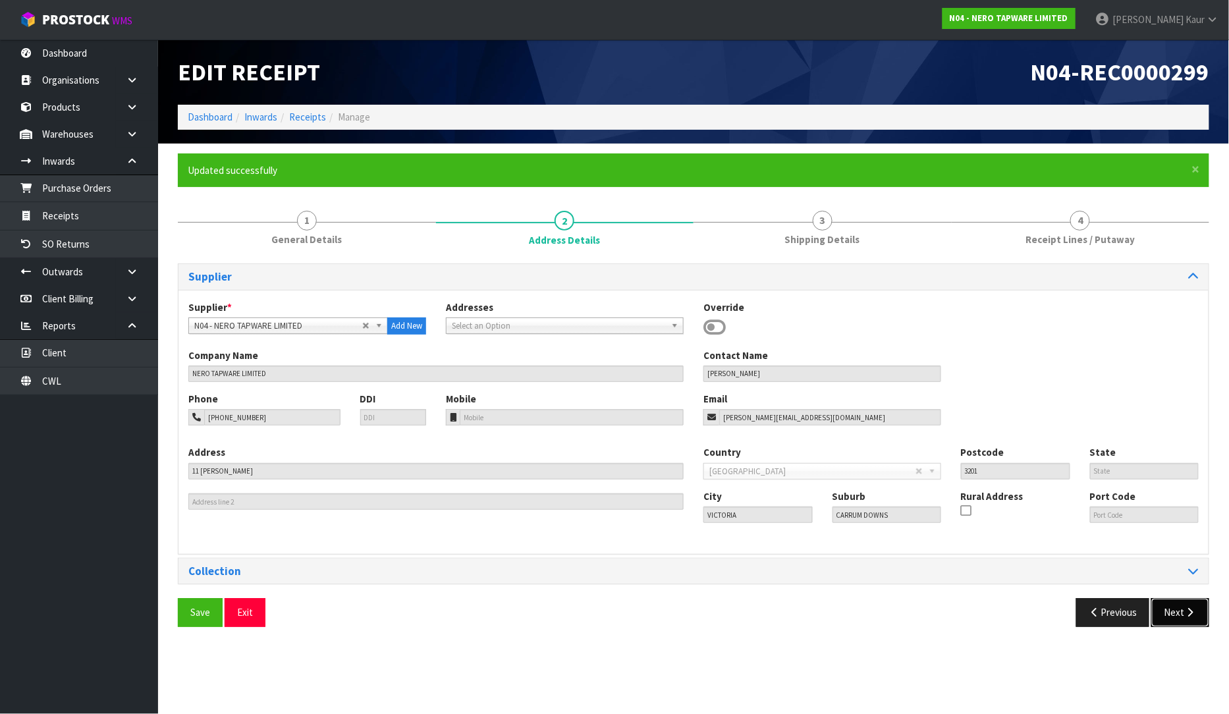
click at [1188, 611] on icon "button" at bounding box center [1191, 613] width 13 height 10
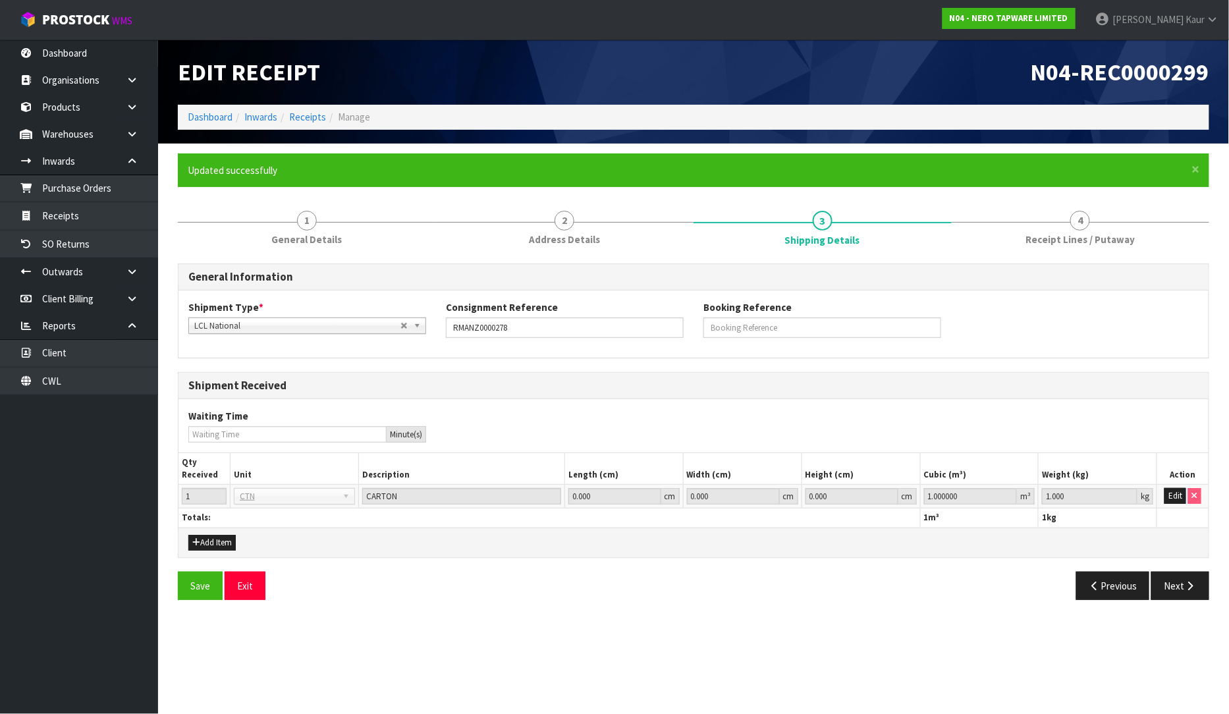
click at [1199, 557] on div "General Information Shipment Type * LCL National LCL International FCL-20ft FCL…" at bounding box center [694, 437] width 1032 height 347
click at [1191, 593] on button "Next" at bounding box center [1181, 586] width 58 height 28
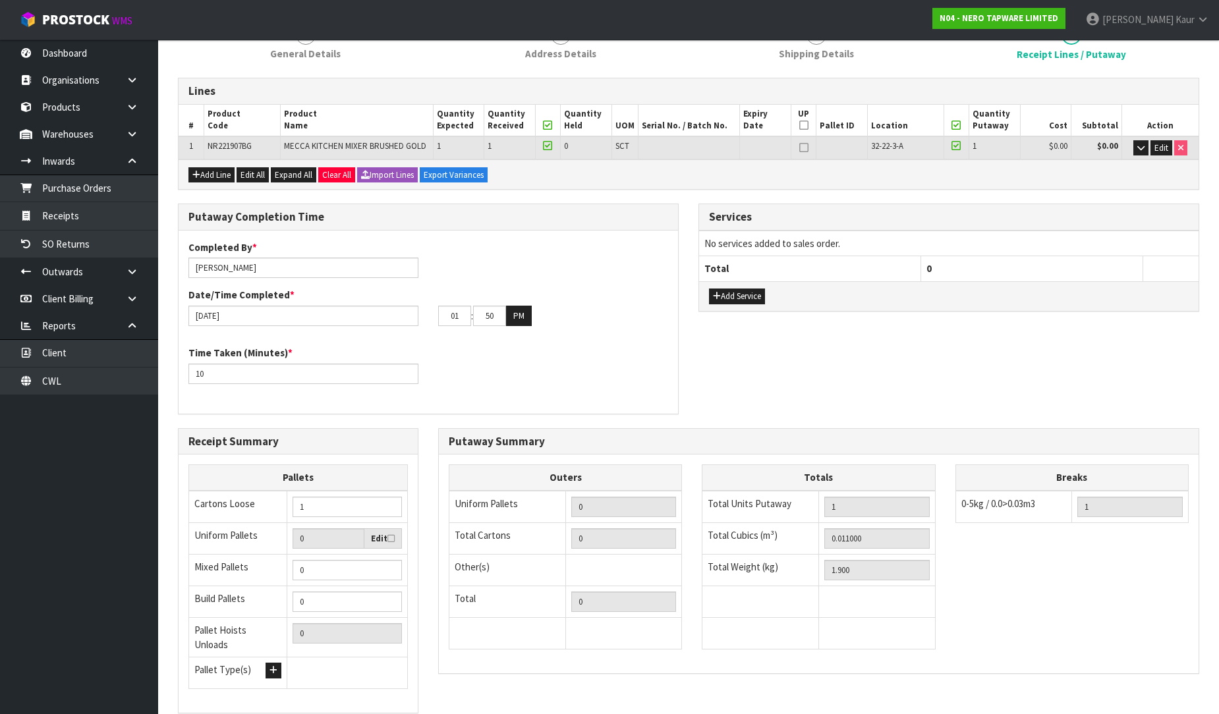
scroll to position [269, 0]
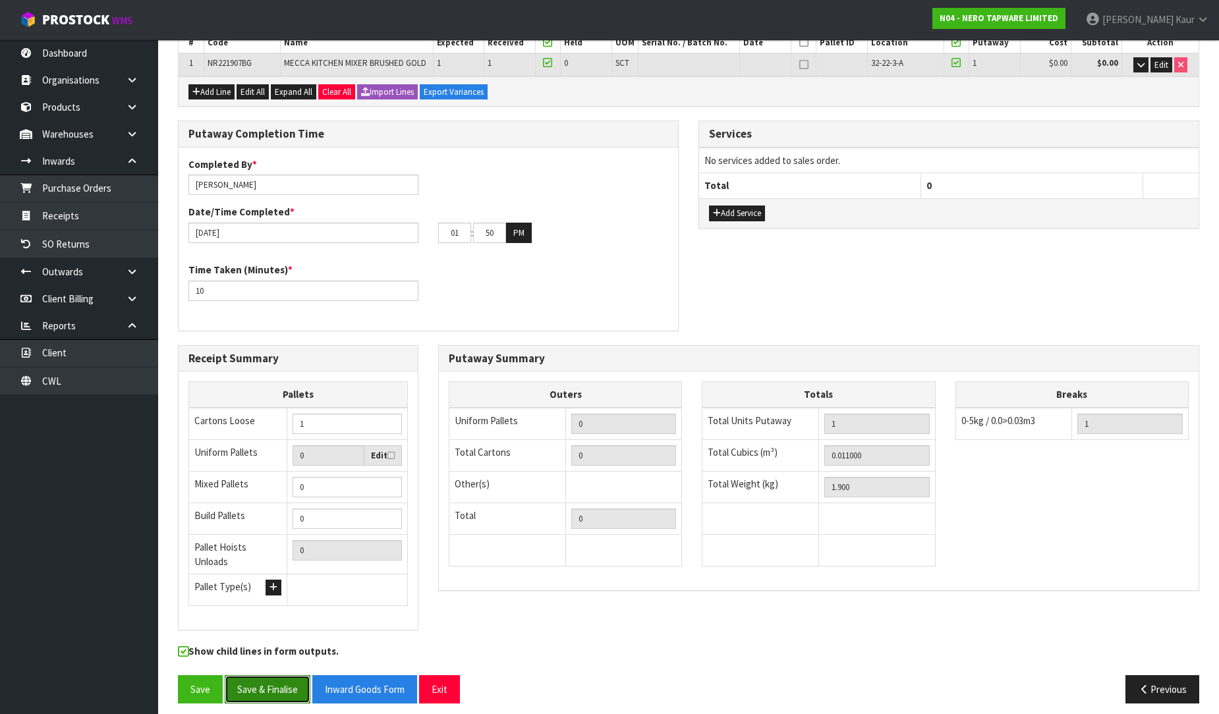
click at [266, 677] on button "Save & Finalise" at bounding box center [268, 689] width 86 height 28
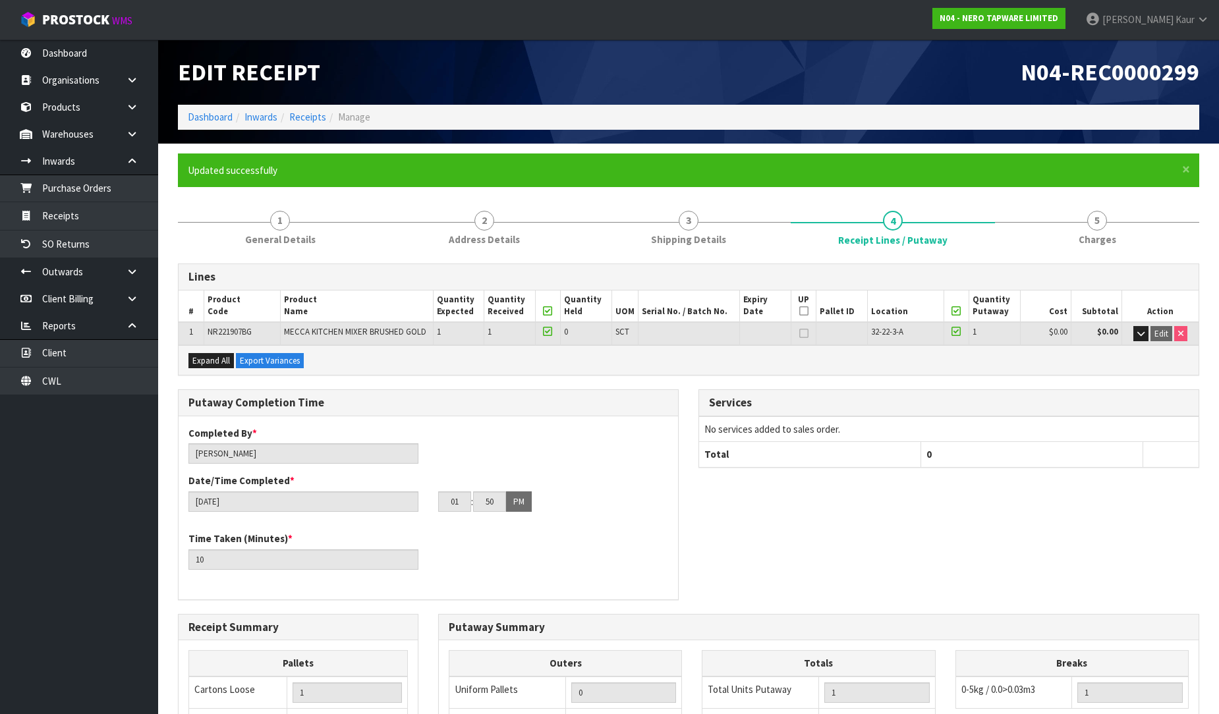
click at [595, 71] on h1 "Edit Receipt" at bounding box center [428, 72] width 501 height 26
click at [301, 233] on span "General Details" at bounding box center [280, 240] width 71 height 14
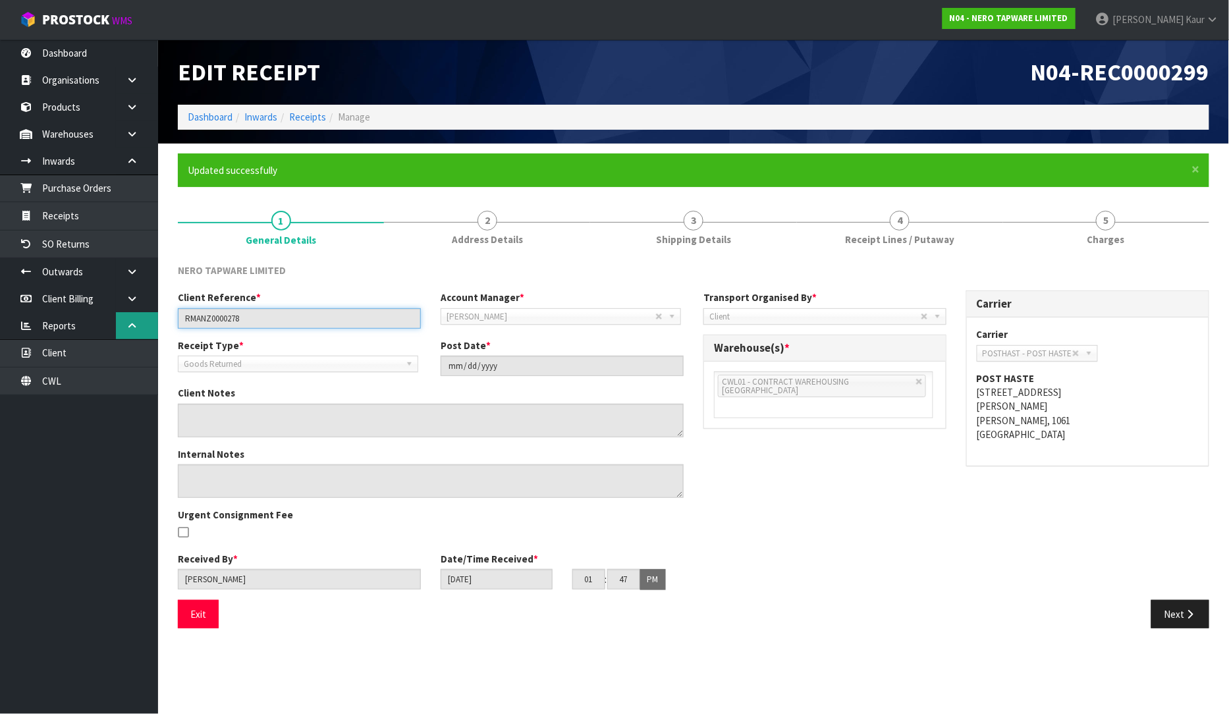
drag, startPoint x: 319, startPoint y: 320, endPoint x: 119, endPoint y: 337, distance: 200.3
click at [119, 333] on body "Toggle navigation ProStock WMS N04 - NERO TAPWARE LIMITED Prabhneet Kaur Logout…" at bounding box center [614, 357] width 1229 height 714
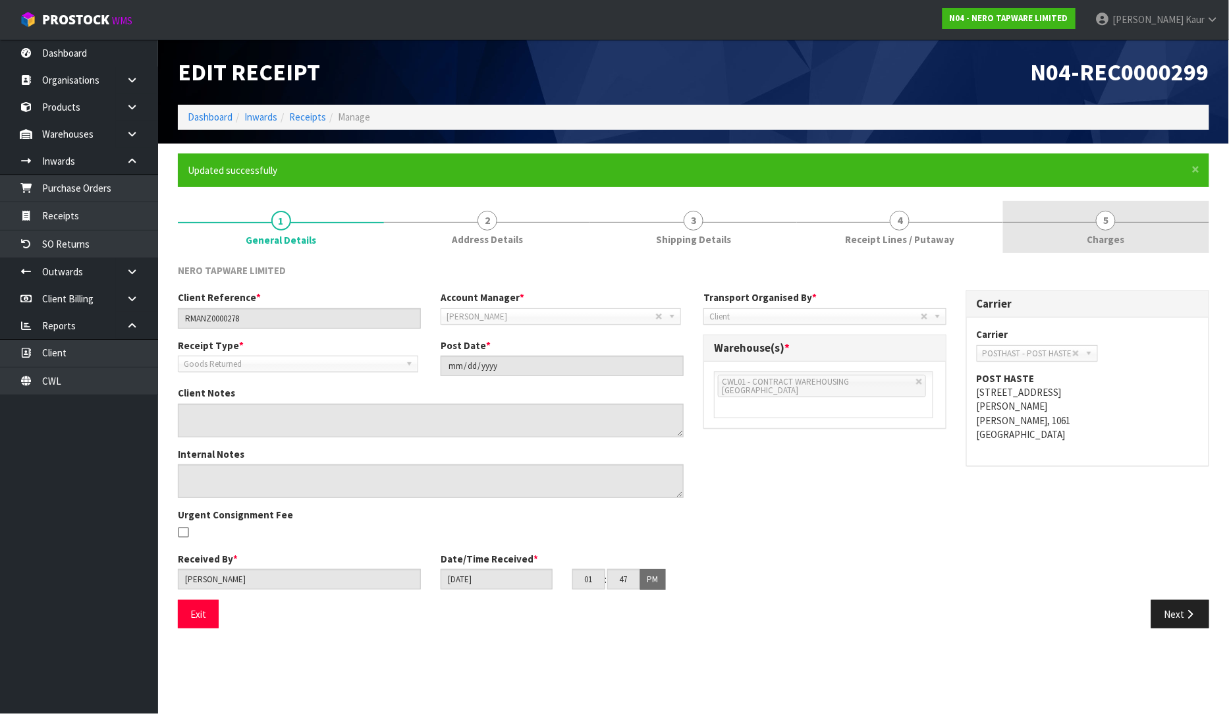
click at [1077, 231] on link "5 [GEOGRAPHIC_DATA]" at bounding box center [1106, 227] width 206 height 52
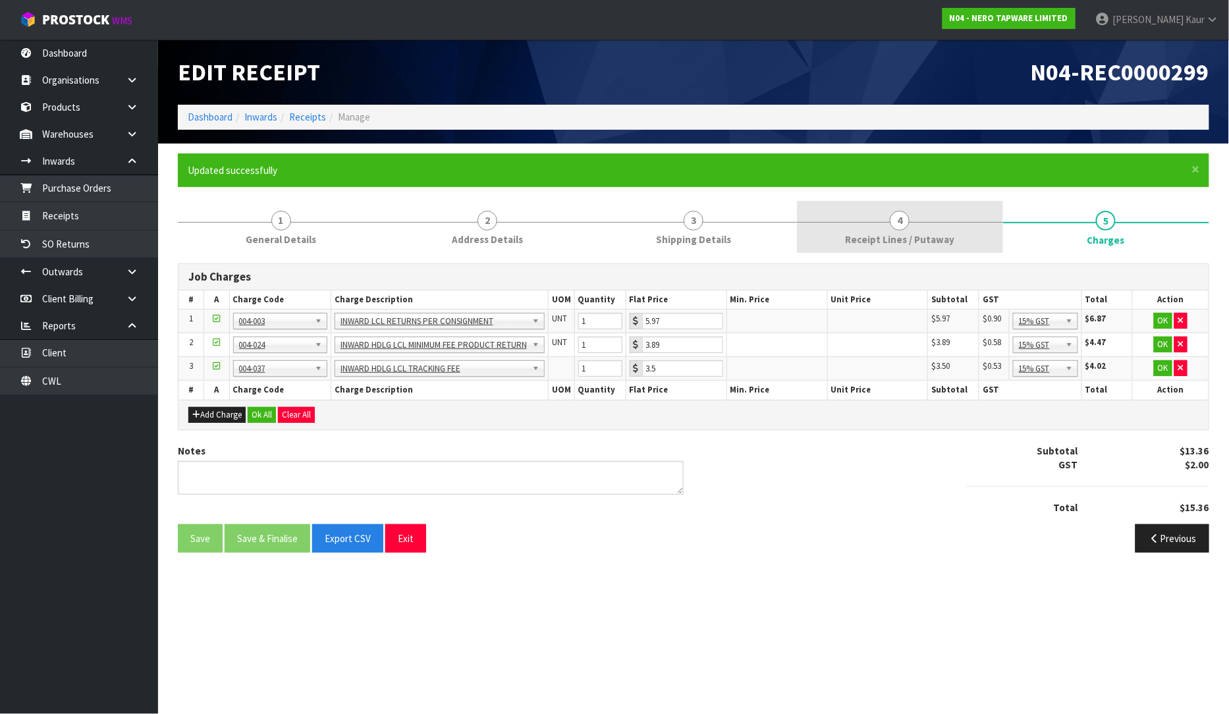
click at [932, 226] on link "4 Receipt Lines / Putaway" at bounding box center [900, 227] width 206 height 52
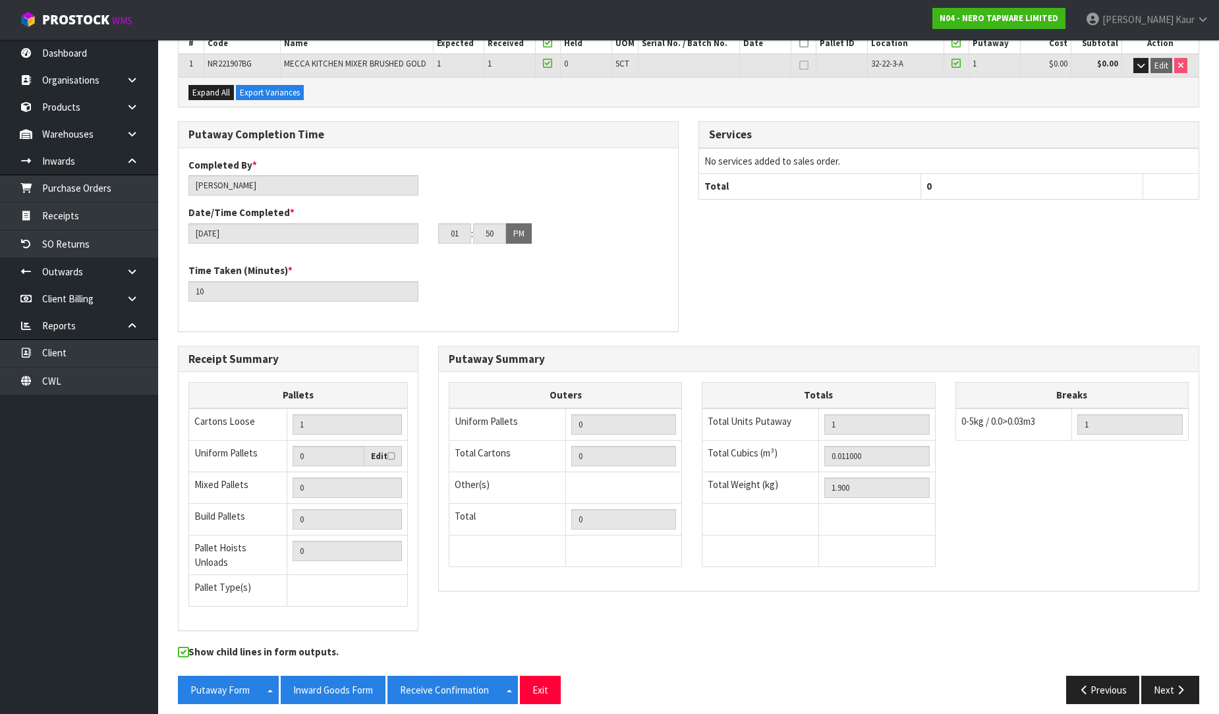
scroll to position [269, 0]
click at [341, 680] on button "Inward Goods Form" at bounding box center [333, 689] width 105 height 28
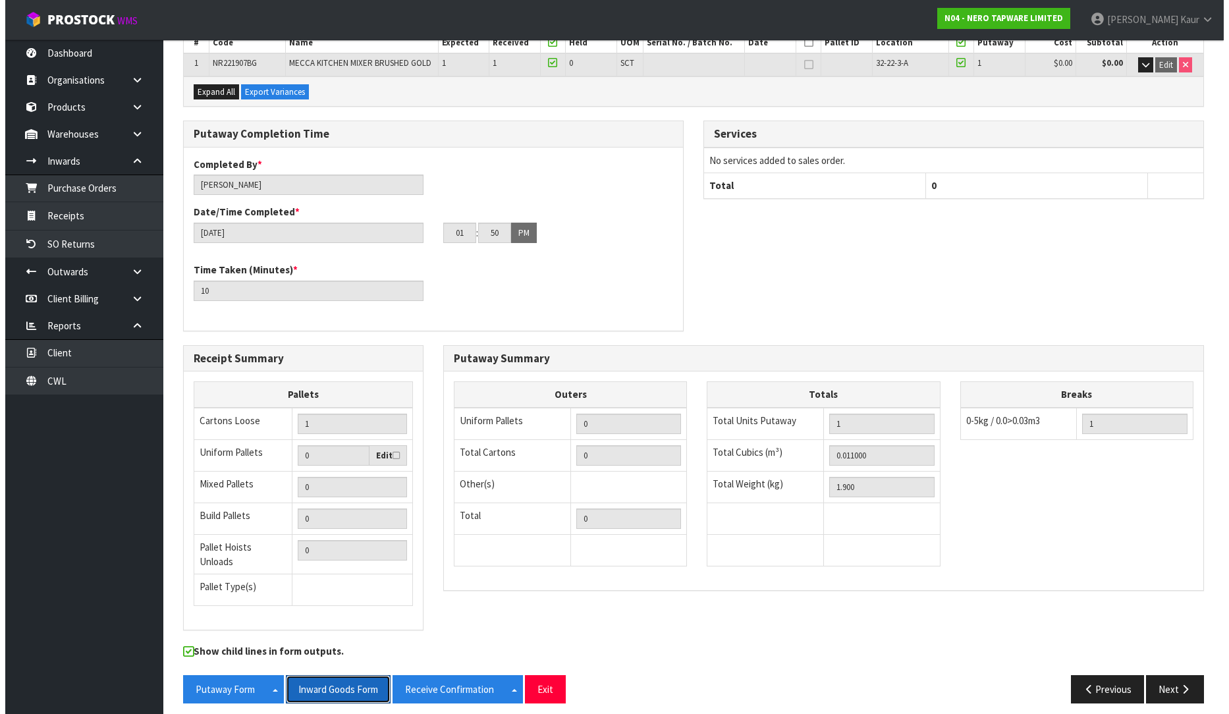
scroll to position [0, 0]
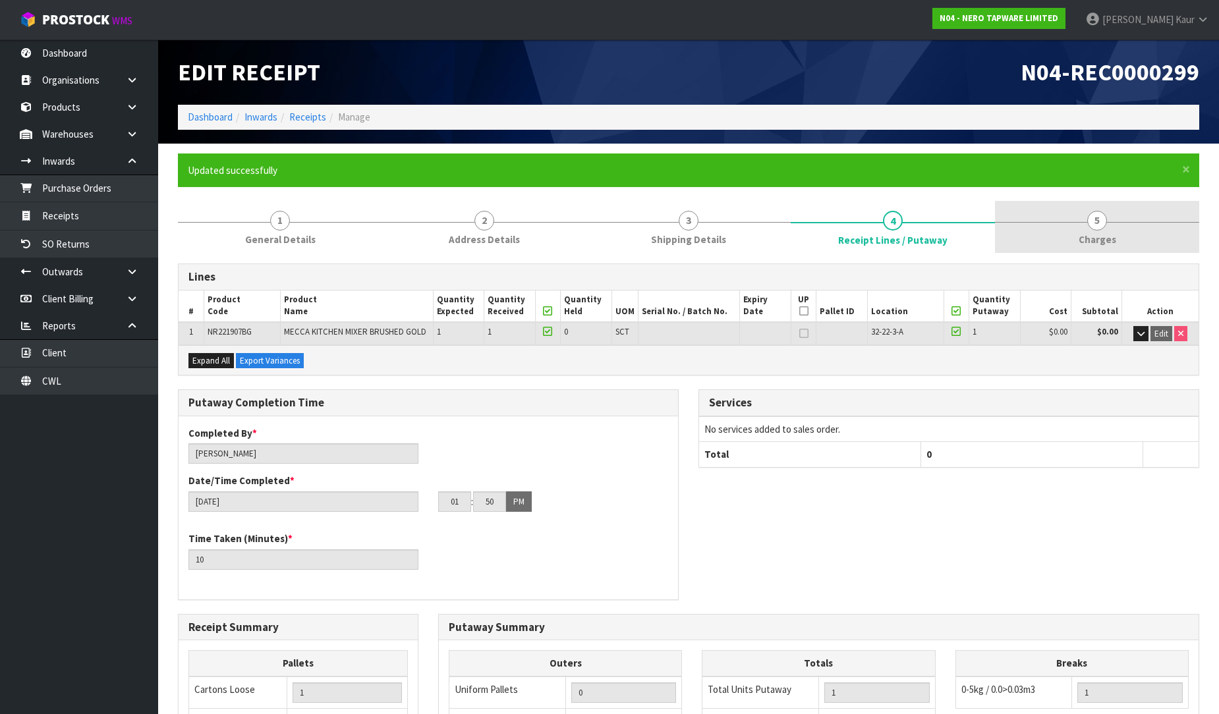
click at [1098, 221] on span "5" at bounding box center [1097, 221] width 20 height 20
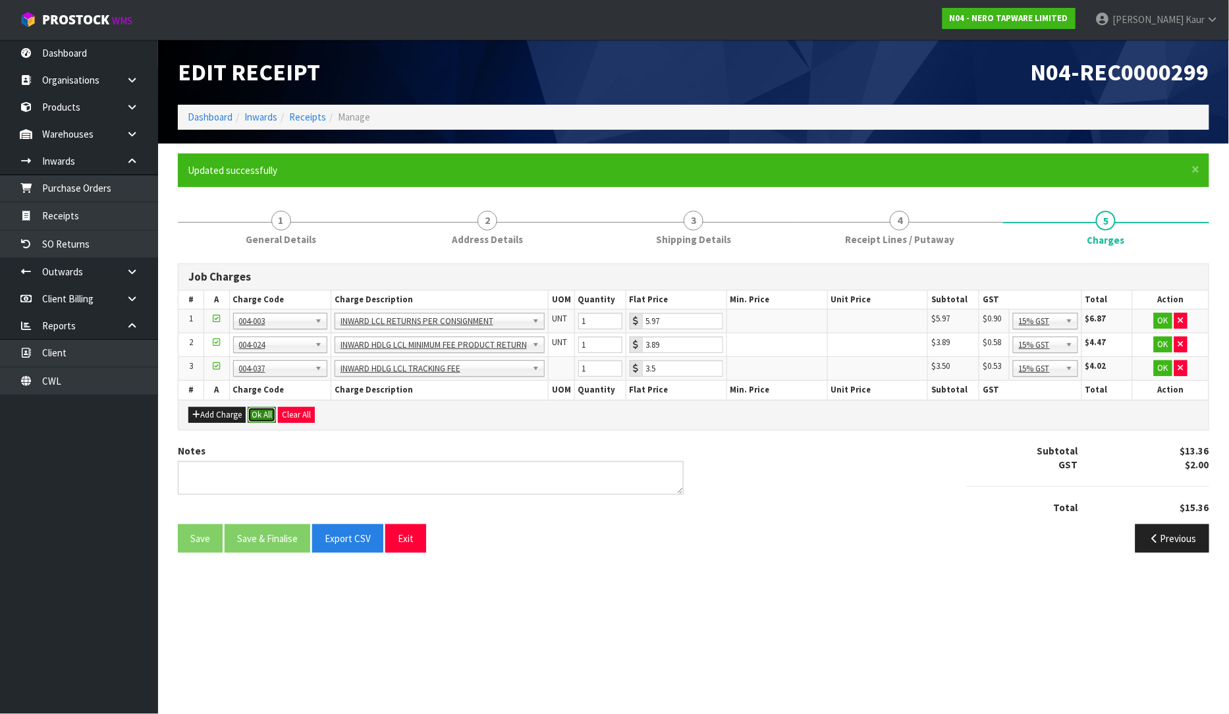
click at [254, 418] on button "Ok All" at bounding box center [262, 415] width 28 height 16
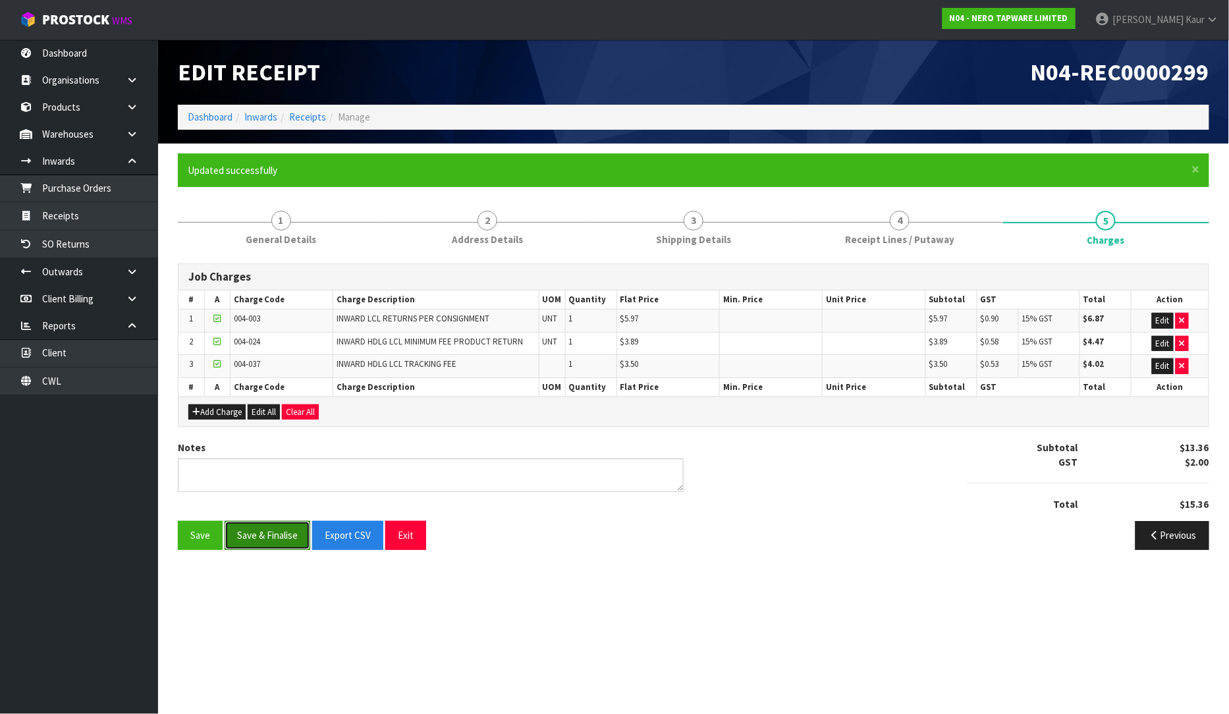
click at [271, 534] on button "Save & Finalise" at bounding box center [268, 535] width 86 height 28
click at [268, 532] on button "Save & Finalise" at bounding box center [268, 535] width 86 height 28
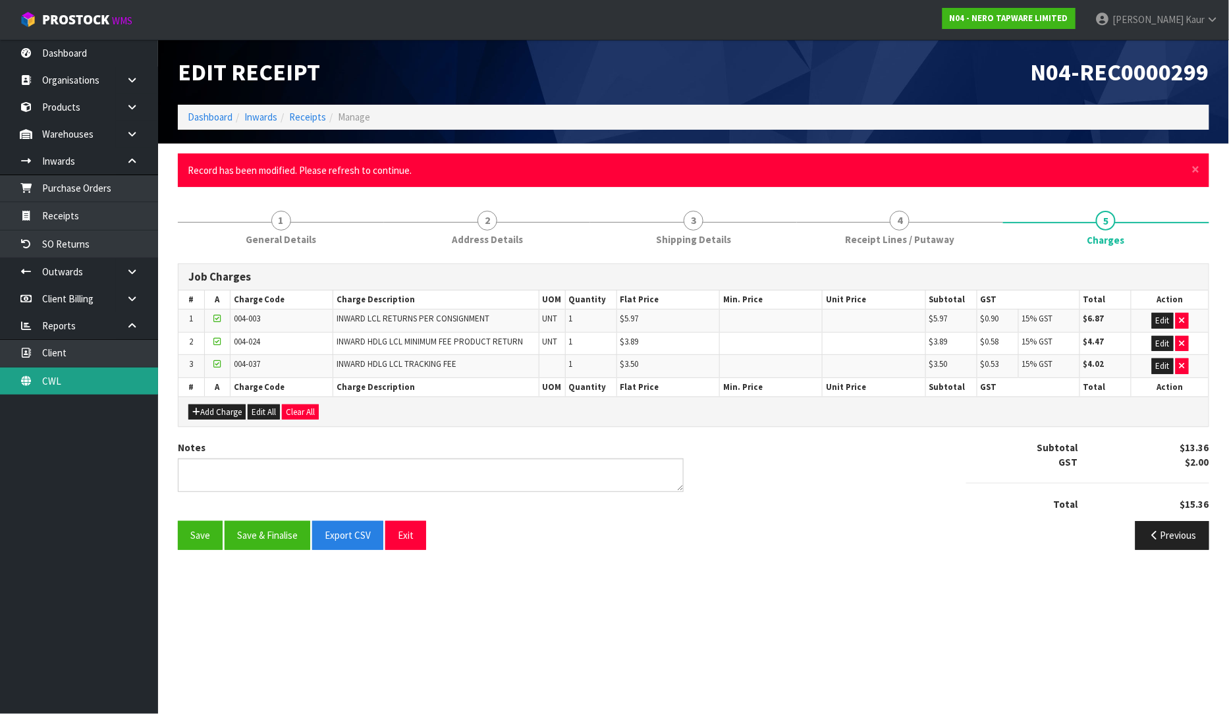
click at [80, 379] on link "CWL" at bounding box center [79, 381] width 158 height 27
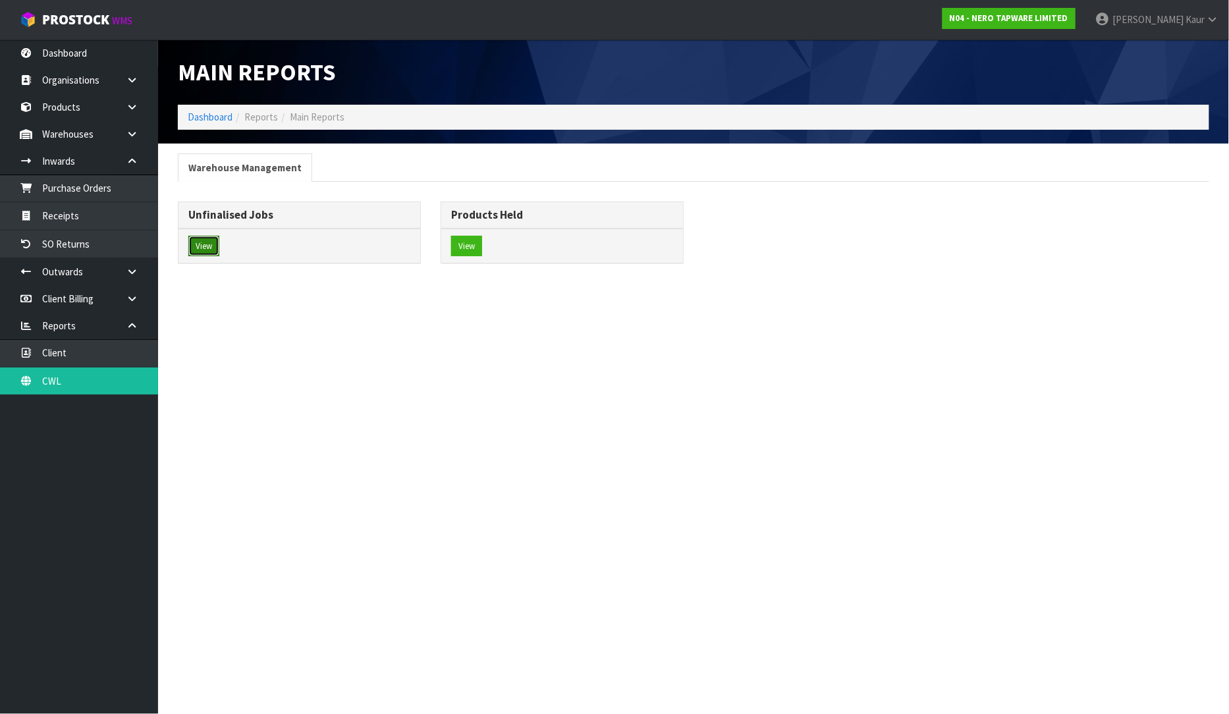
click at [193, 241] on button "View" at bounding box center [203, 246] width 31 height 21
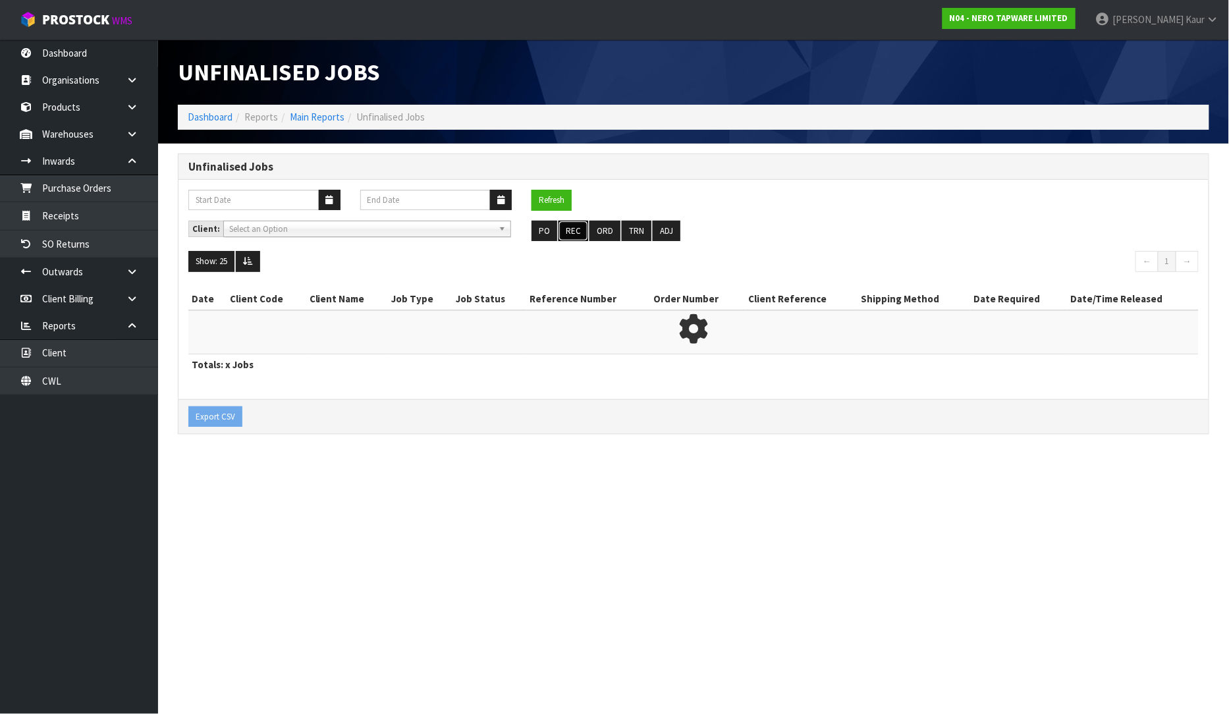
click at [573, 237] on button "REC" at bounding box center [574, 231] width 30 height 21
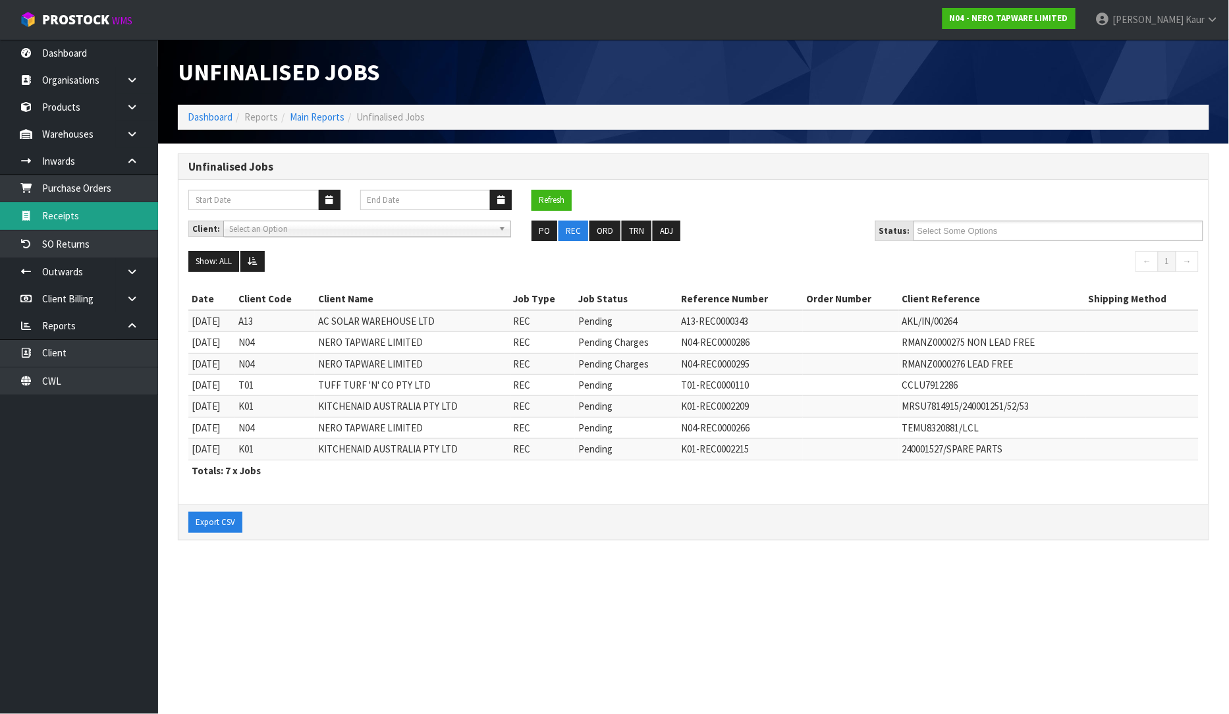
click at [88, 212] on link "Receipts" at bounding box center [79, 215] width 158 height 27
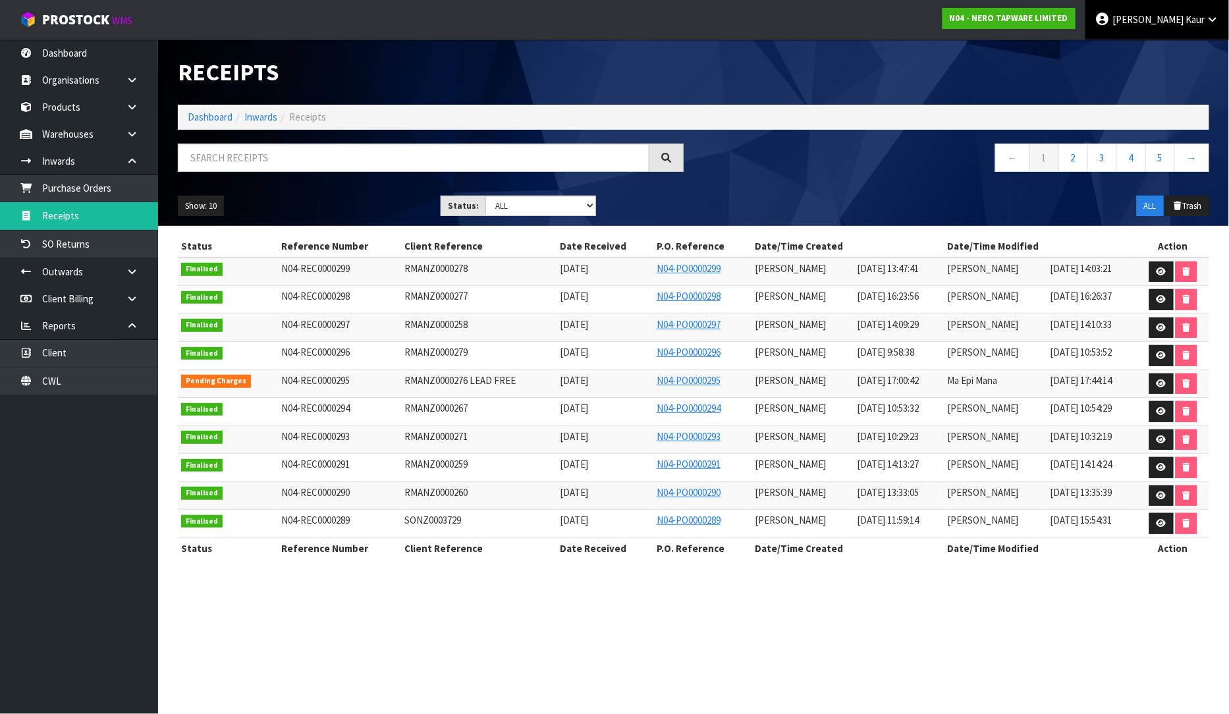
click at [1189, 14] on span "Kaur" at bounding box center [1195, 19] width 19 height 13
click at [1182, 45] on link "Logout" at bounding box center [1177, 52] width 104 height 18
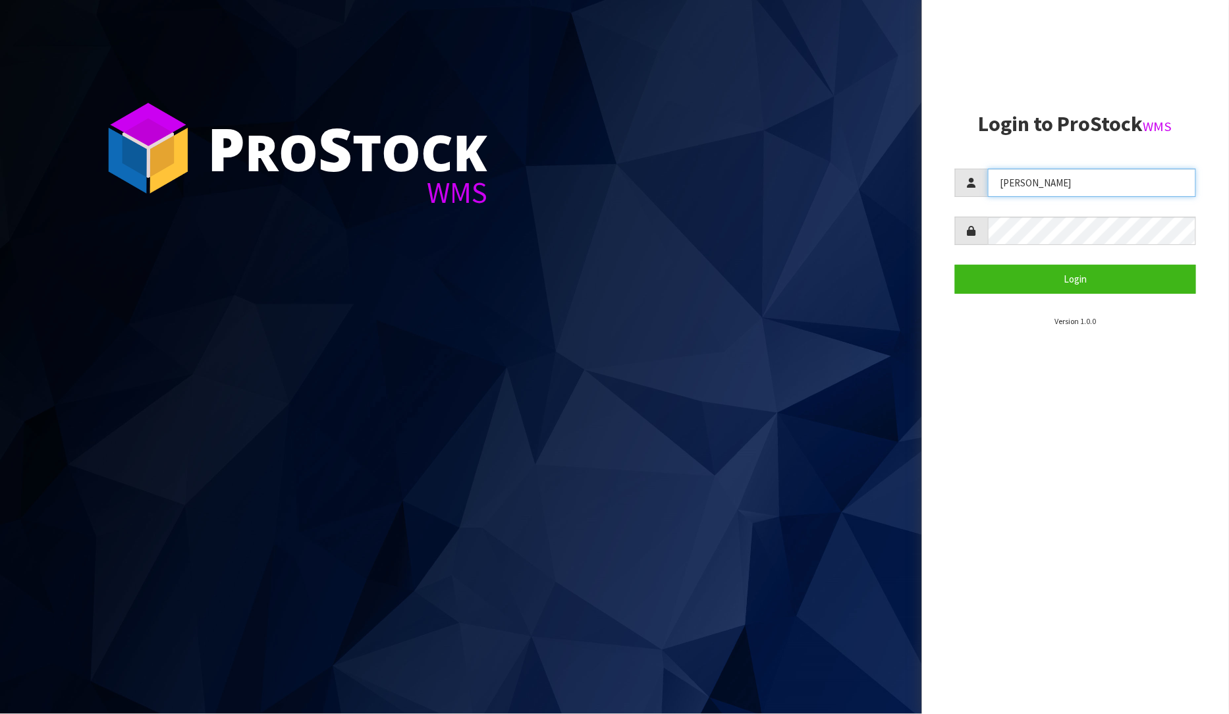
drag, startPoint x: 1075, startPoint y: 180, endPoint x: 1009, endPoint y: 202, distance: 70.0
click at [1009, 202] on form "PRABHNEET Login" at bounding box center [1076, 231] width 242 height 125
type input "P"
type input "Raj"
click at [1075, 297] on section "Login to ProStock WMS Raj Login Version 1.0.0" at bounding box center [1076, 220] width 242 height 215
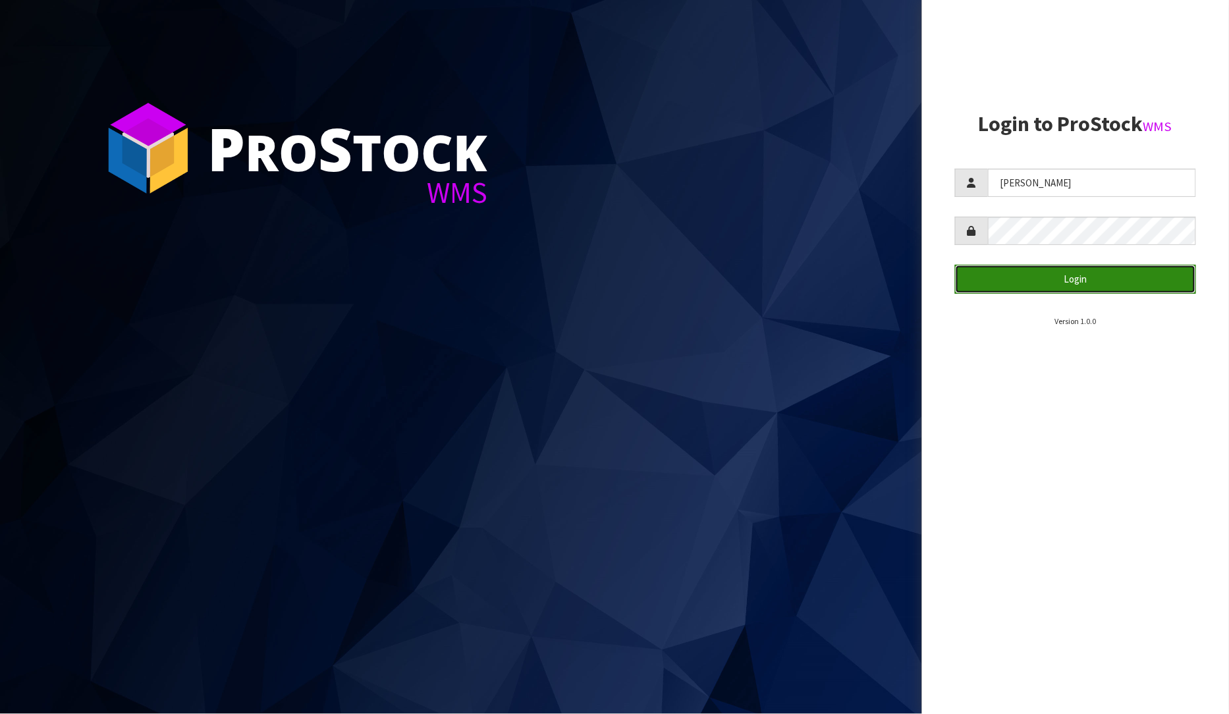
click at [1077, 281] on button "Login" at bounding box center [1076, 279] width 242 height 28
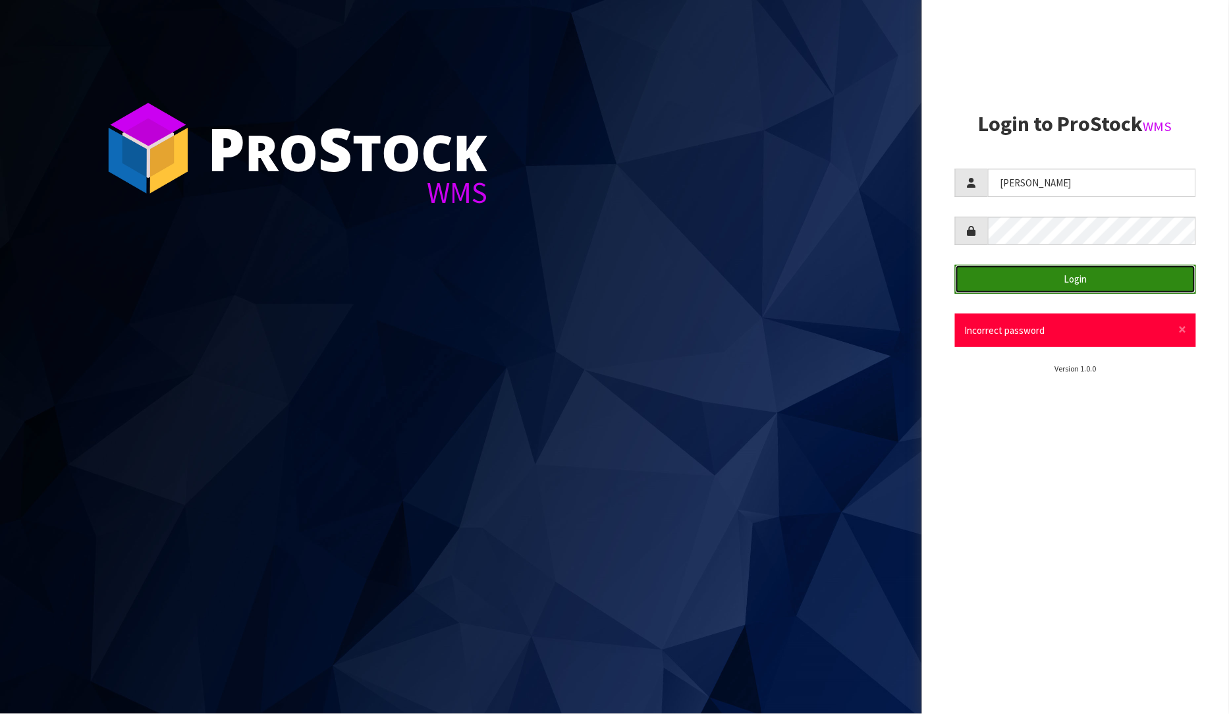
click at [1054, 270] on button "Login" at bounding box center [1076, 279] width 242 height 28
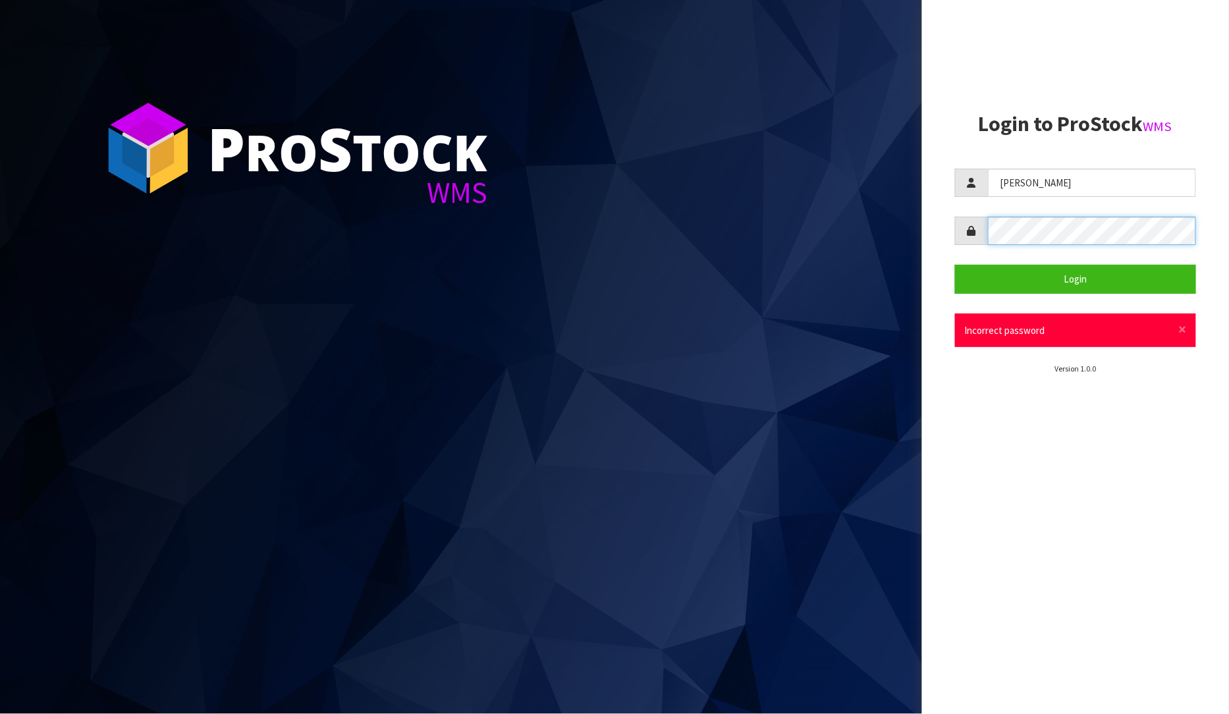
click at [947, 240] on aside "Login to ProStock WMS Raj Login × Close Incorrect password Version 1.0.0" at bounding box center [1076, 357] width 308 height 714
click at [1034, 427] on aside "Login to ProStock WMS Raj Login × Close Incorrect password Version 1.0.0" at bounding box center [1076, 357] width 308 height 714
click at [960, 239] on div at bounding box center [1076, 231] width 242 height 28
click at [1073, 251] on form "Raj Login × Close Incorrect password" at bounding box center [1076, 258] width 242 height 179
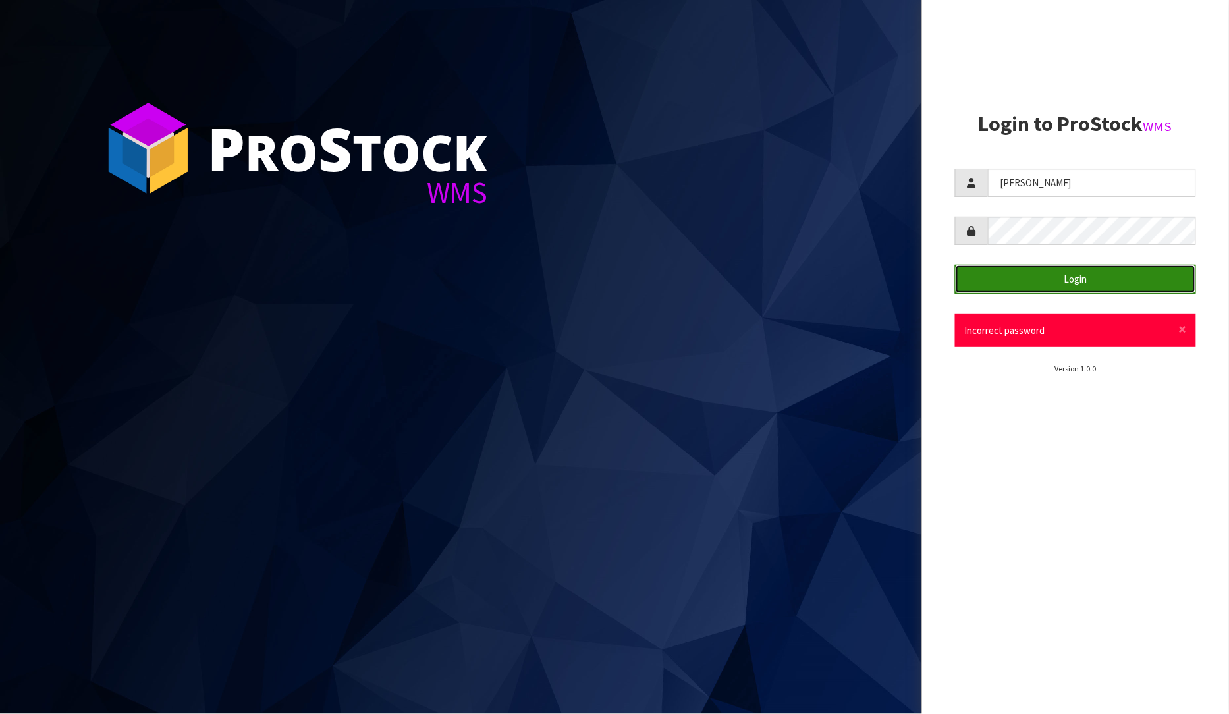
click at [1050, 280] on button "Login" at bounding box center [1076, 279] width 242 height 28
